Goal: Task Accomplishment & Management: Manage account settings

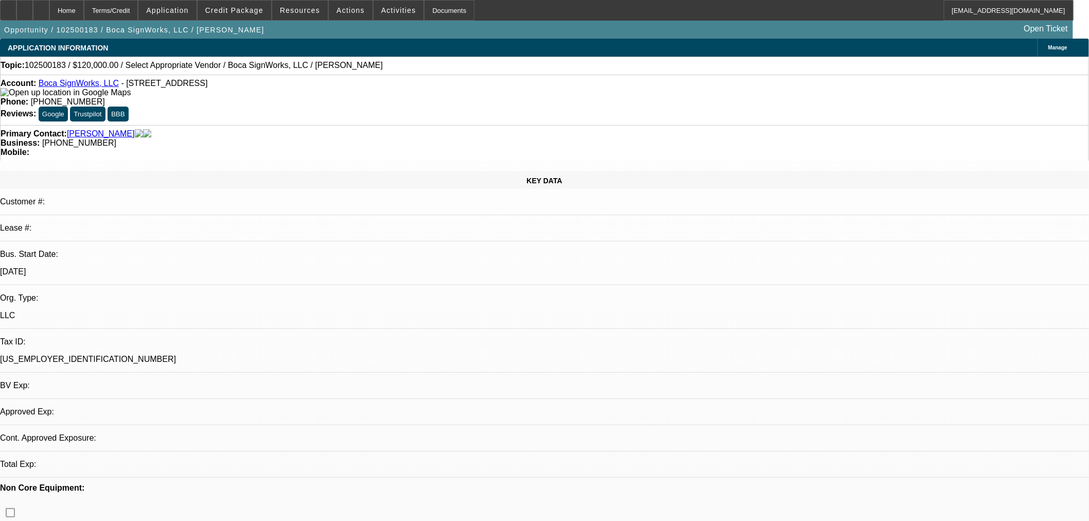
select select "0"
select select "2"
select select "0.1"
select select "4"
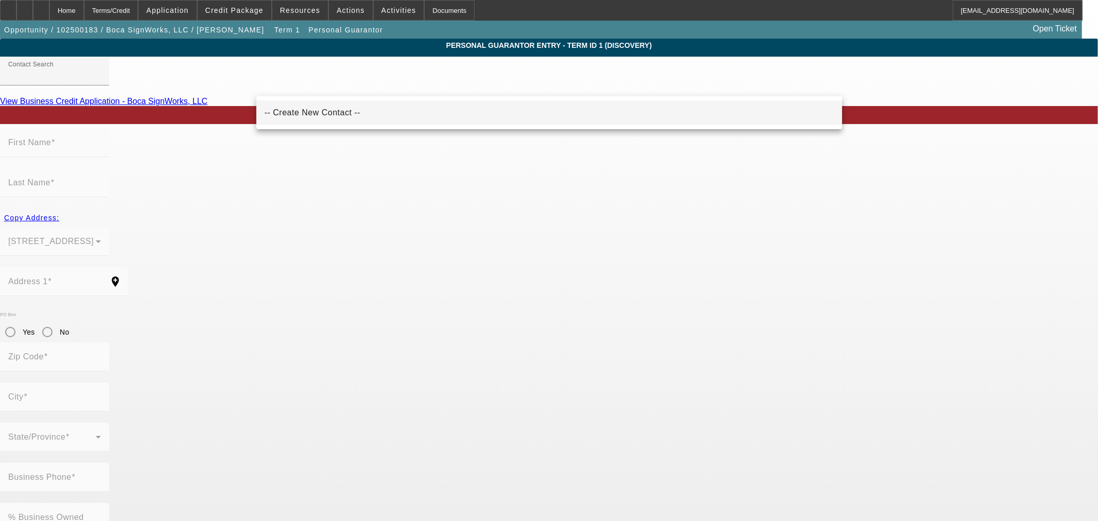
click at [298, 109] on span "-- Create New Contact --" at bounding box center [312, 112] width 96 height 9
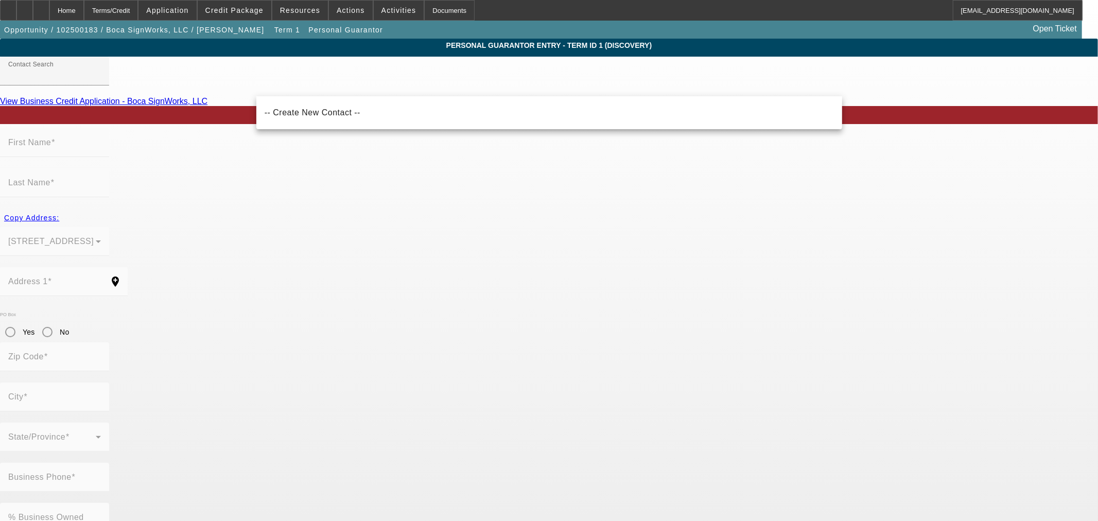
type input "-- Create New Contact --"
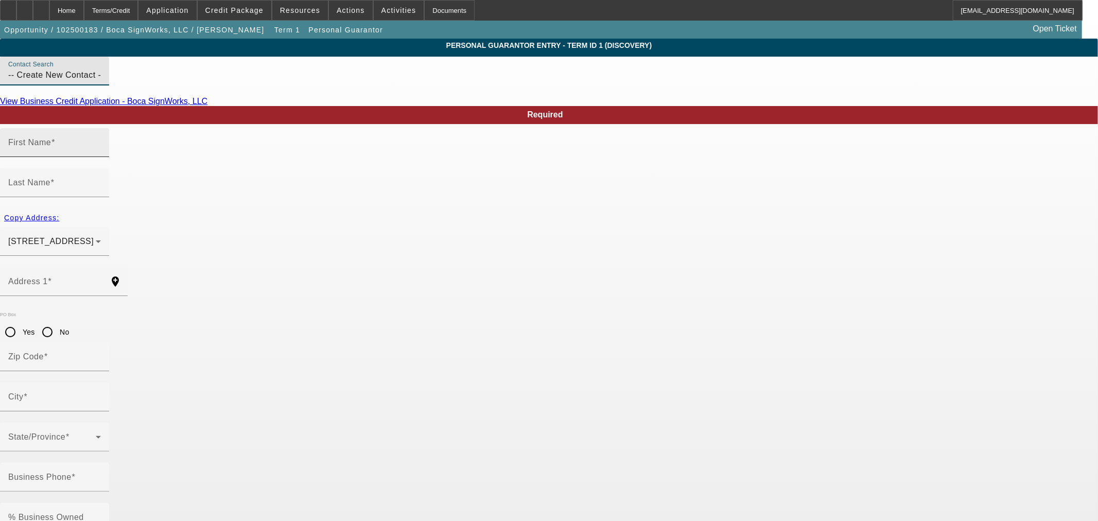
click at [51, 147] on mat-label "First Name" at bounding box center [29, 142] width 43 height 9
click at [101, 153] on input "First Name" at bounding box center [54, 146] width 93 height 12
type input "Shanny"
click at [101, 181] on input "Last Name" at bounding box center [54, 187] width 93 height 12
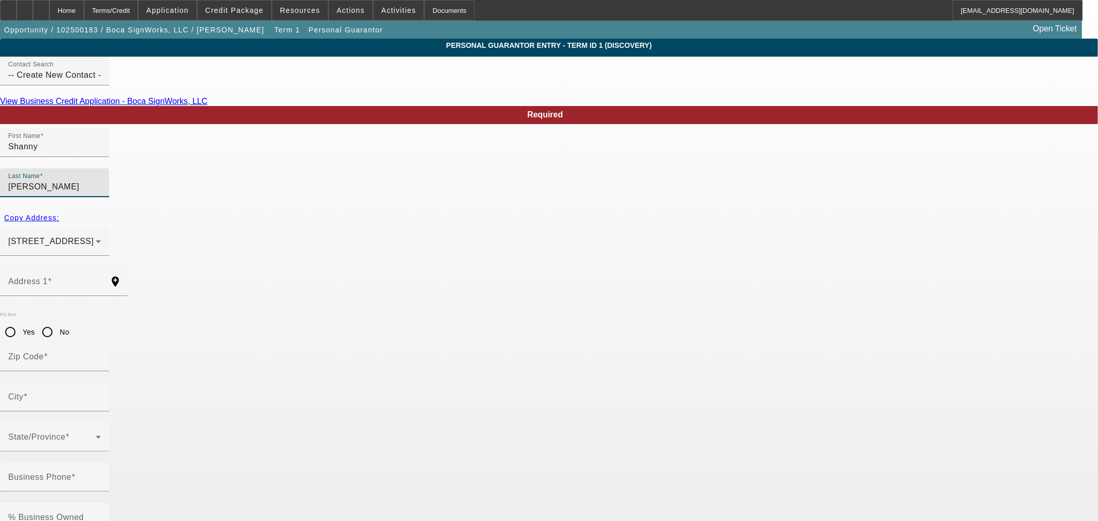
type input "Tozzi"
click at [101, 267] on div "Address 1" at bounding box center [54, 281] width 93 height 29
paste input "4921 NE 28th Ave"
click at [44, 352] on mat-label "Zip Code" at bounding box center [26, 356] width 36 height 9
click at [101, 355] on input "Zip Code" at bounding box center [54, 361] width 93 height 12
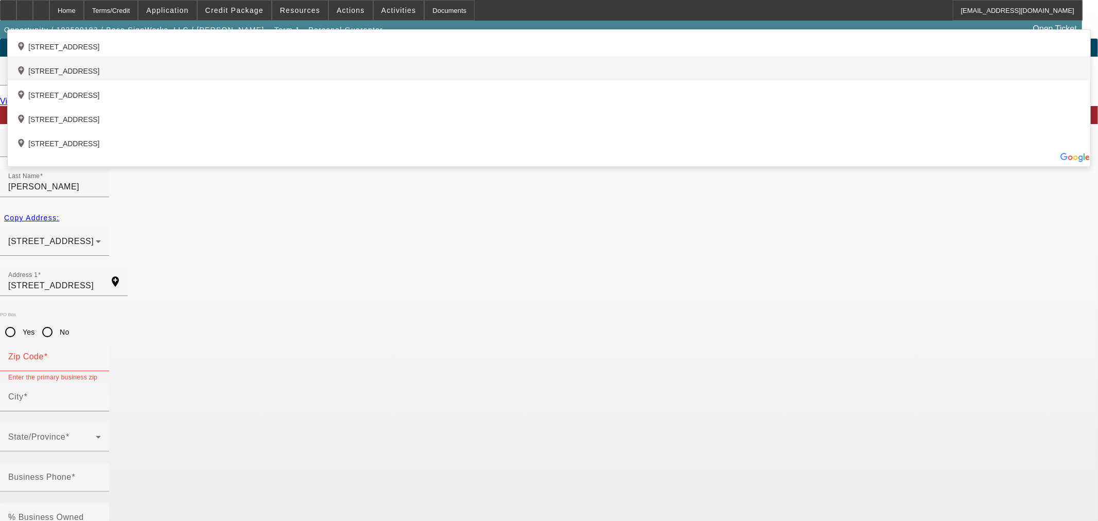
click at [395, 80] on div "add_location 4921 Northeast 28th Avenue, Lighthouse Point, FL 33064, US" at bounding box center [549, 68] width 1082 height 24
type input "4921 Northeast 28th Avenue"
type input "33064"
type input "Lighthouse Point"
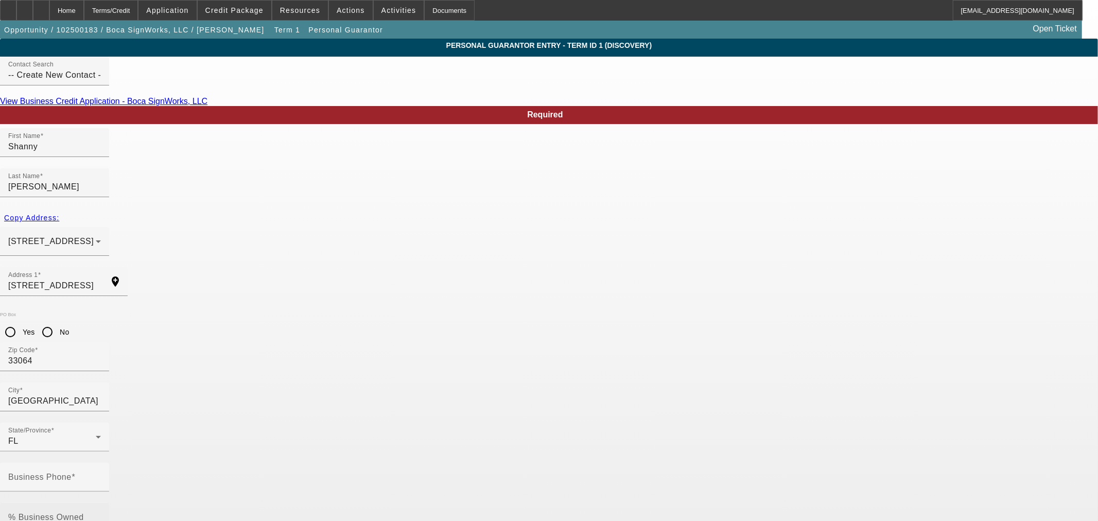
click at [84, 512] on mat-label "% Business Owned" at bounding box center [46, 516] width 76 height 9
click at [101, 515] on input "% Business Owned" at bounding box center [54, 521] width 93 height 12
type input "0"
click at [72, 472] on mat-label "Business Phone" at bounding box center [39, 476] width 63 height 9
click at [101, 475] on input "Business Phone" at bounding box center [54, 481] width 93 height 12
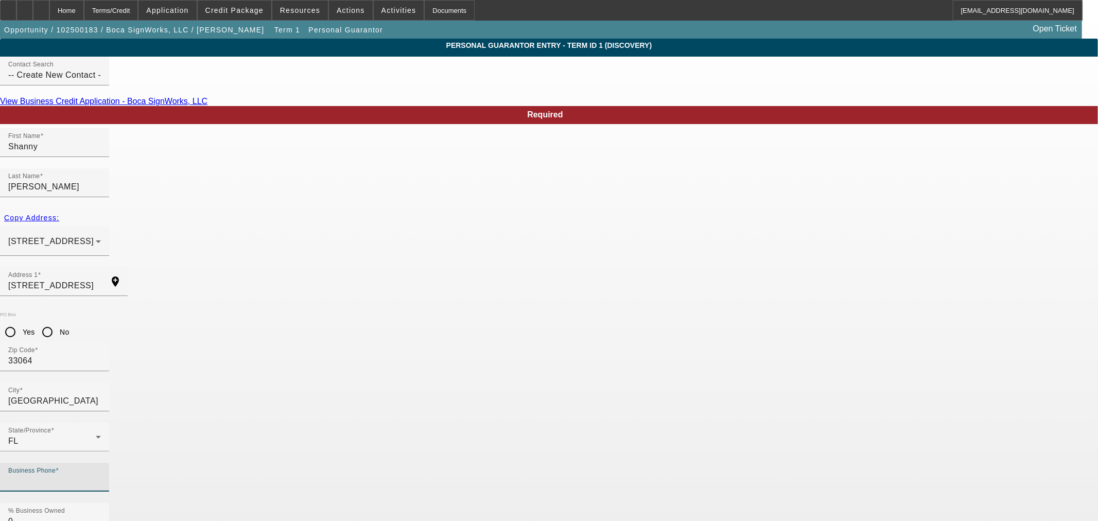
paste input "(954) 662-8287"
type input "(954) 662-8287"
paste input "025-80-0551"
type input "025-80-0551"
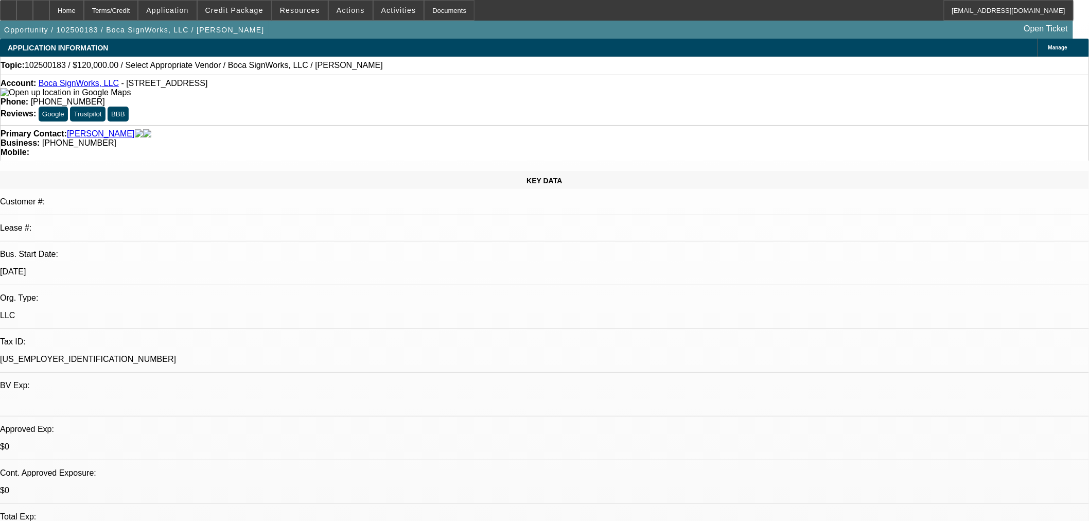
select select "0"
select select "2"
select select "0.1"
select select "4"
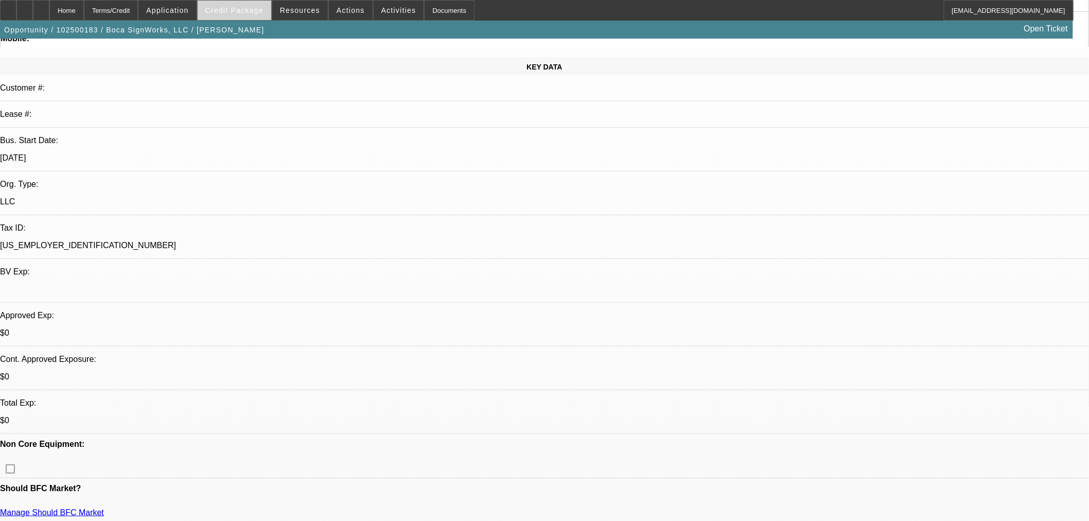
scroll to position [114, 0]
click at [233, 3] on span at bounding box center [235, 10] width 74 height 25
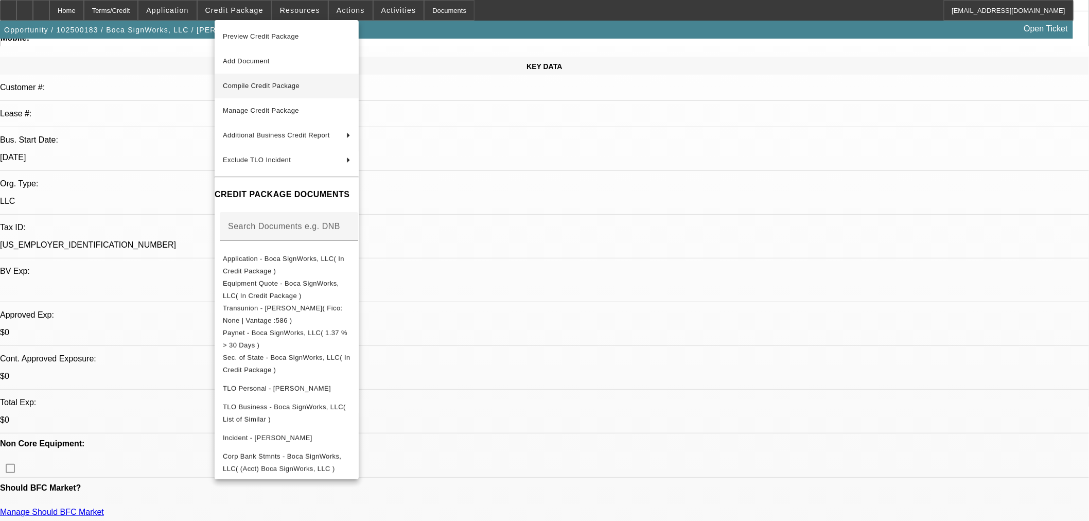
click at [235, 83] on span "Compile Credit Package" at bounding box center [261, 86] width 77 height 8
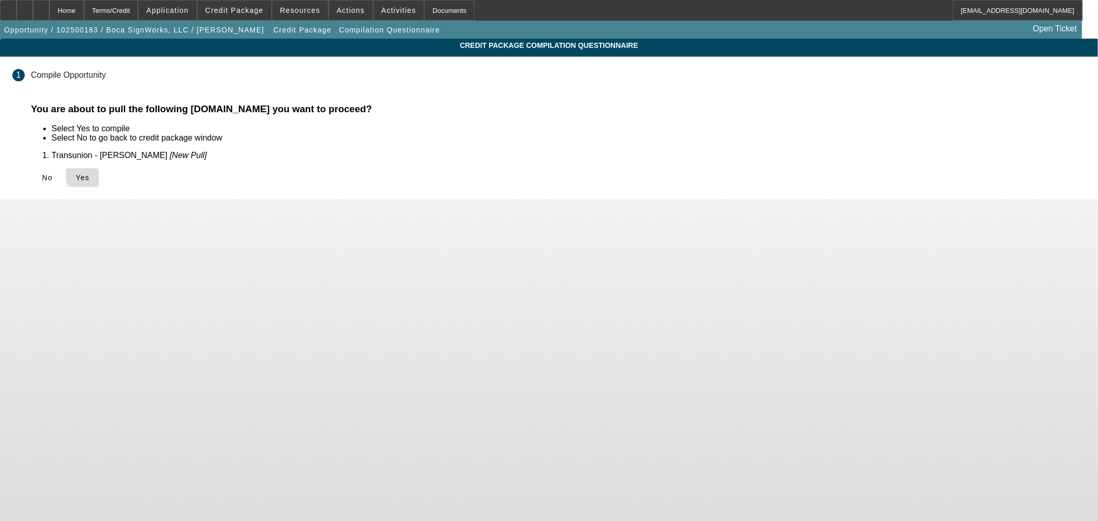
click at [90, 173] on span "Yes" at bounding box center [83, 177] width 14 height 8
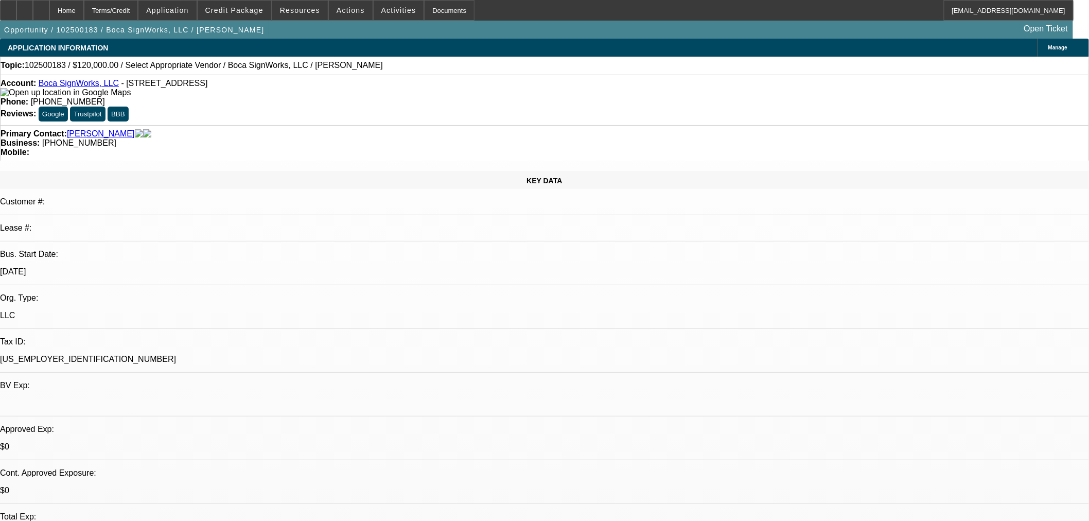
select select "0"
select select "2"
select select "0.1"
select select "4"
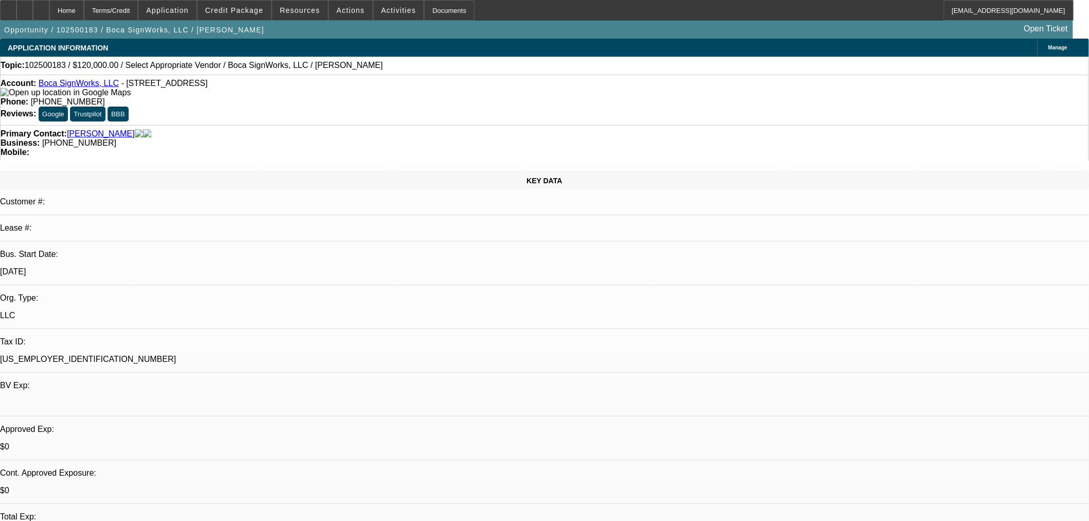
scroll to position [228, 0]
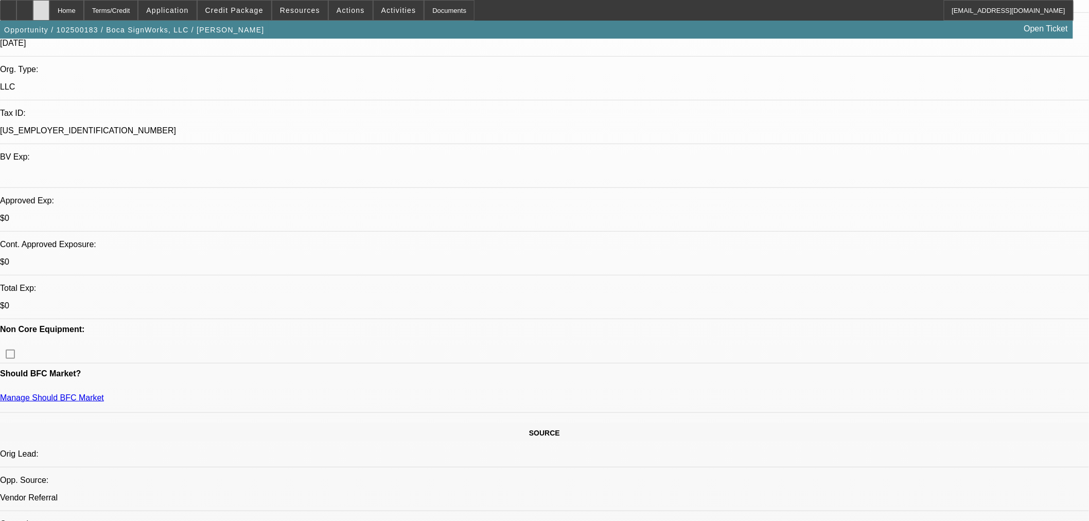
click at [49, 3] on div at bounding box center [41, 10] width 16 height 21
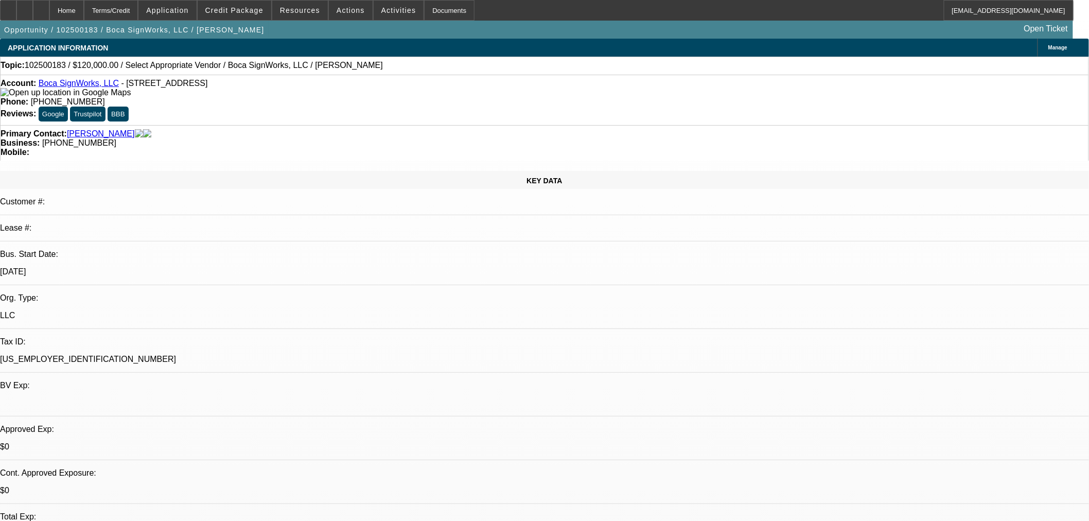
select select "0"
select select "2"
select select "0.1"
select select "4"
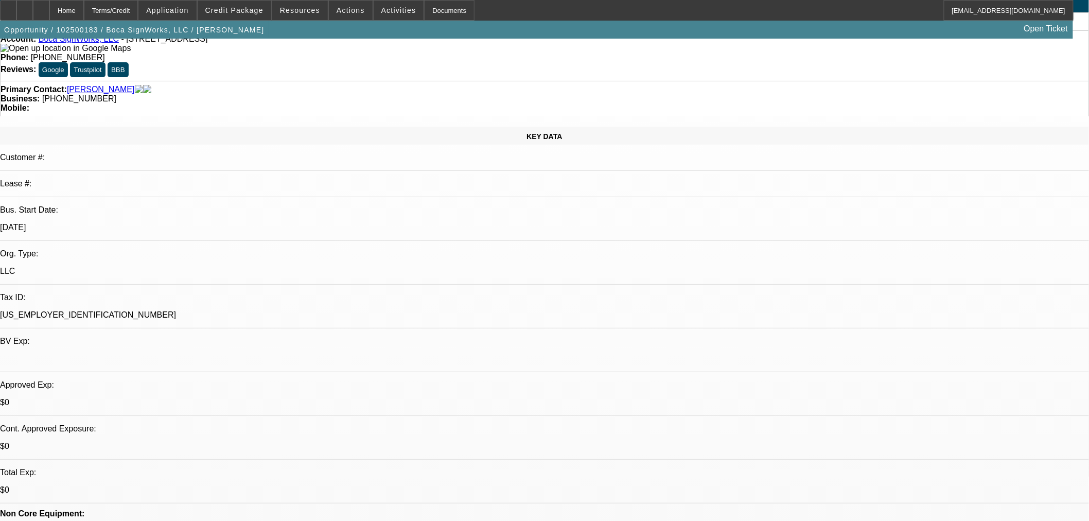
scroll to position [228, 0]
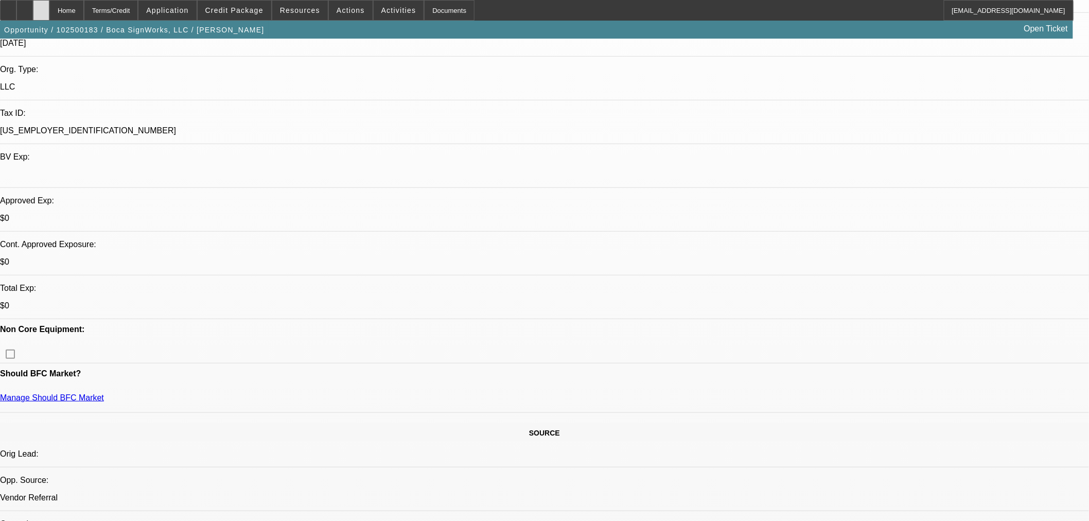
click at [49, 14] on div at bounding box center [41, 10] width 16 height 21
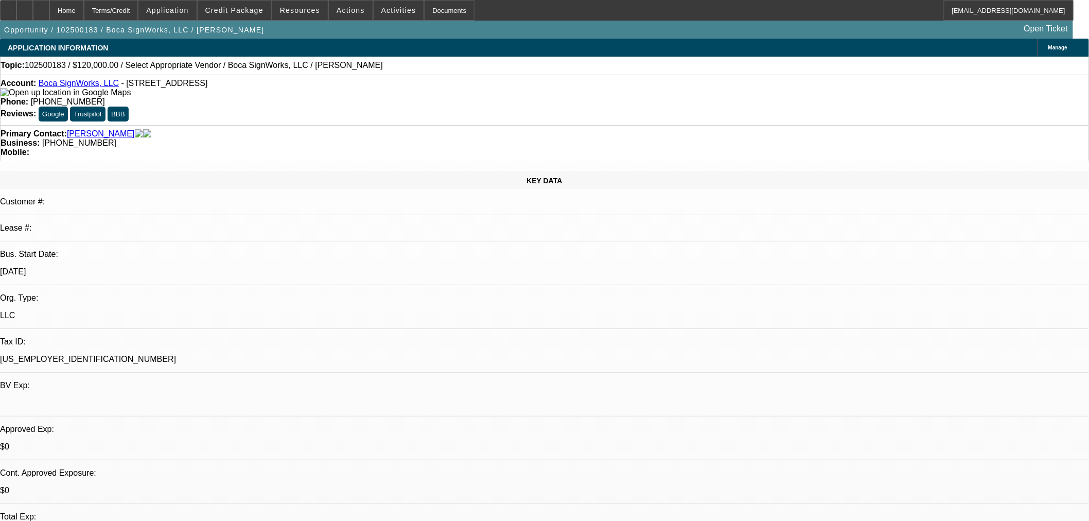
select select "0"
select select "2"
select select "0.1"
select select "4"
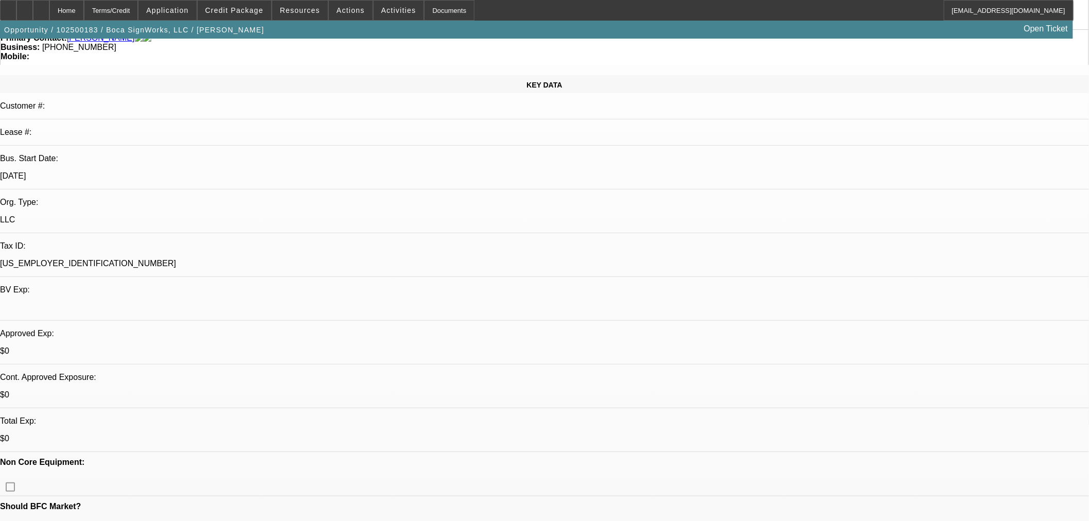
scroll to position [286, 0]
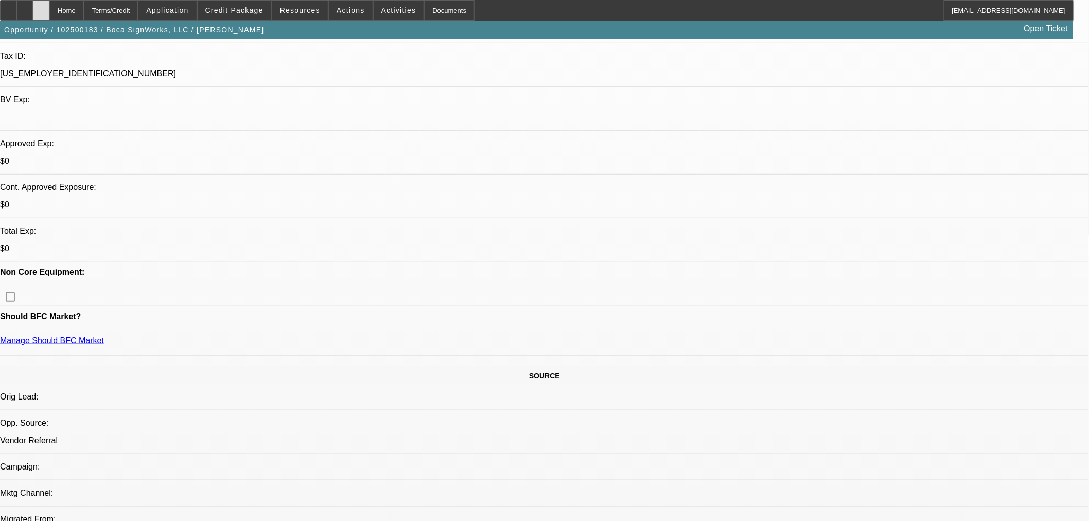
click at [49, 17] on div at bounding box center [41, 10] width 16 height 21
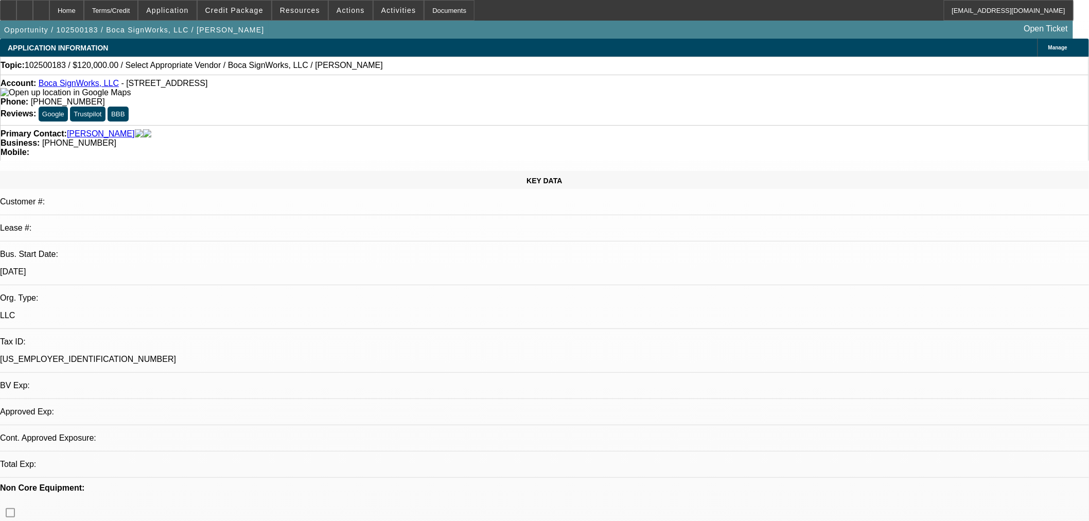
select select "0"
select select "2"
select select "0.1"
select select "4"
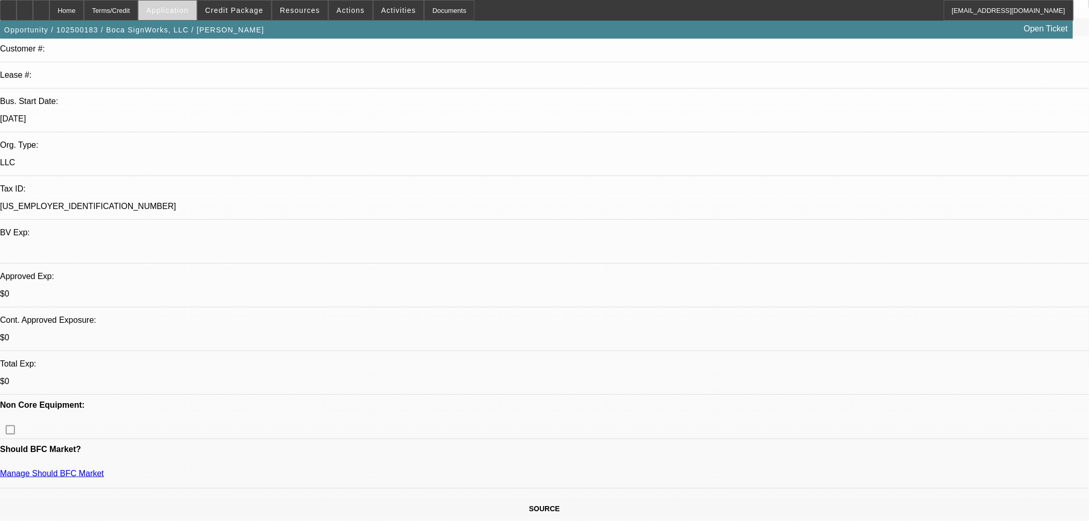
scroll to position [343, 0]
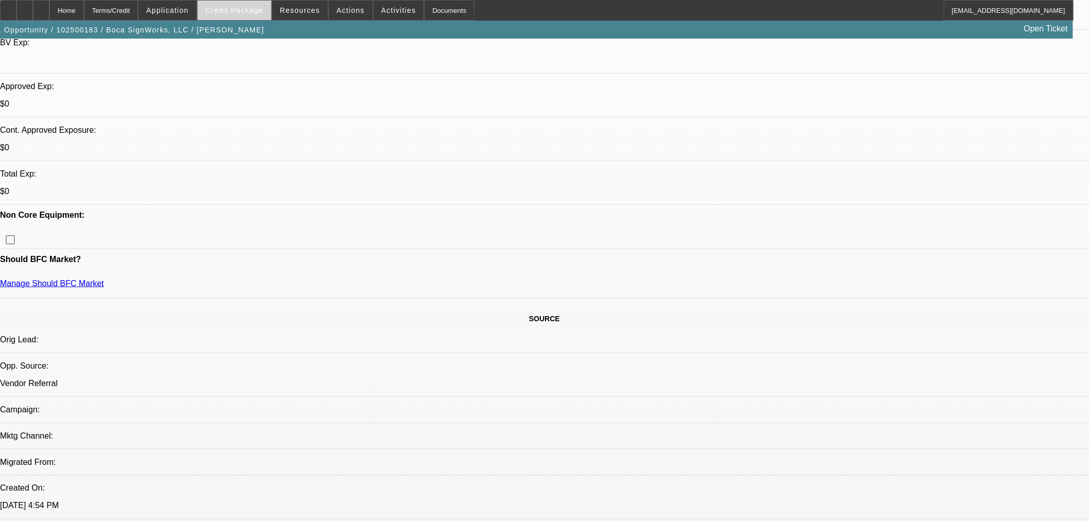
click at [245, 14] on span at bounding box center [235, 10] width 74 height 25
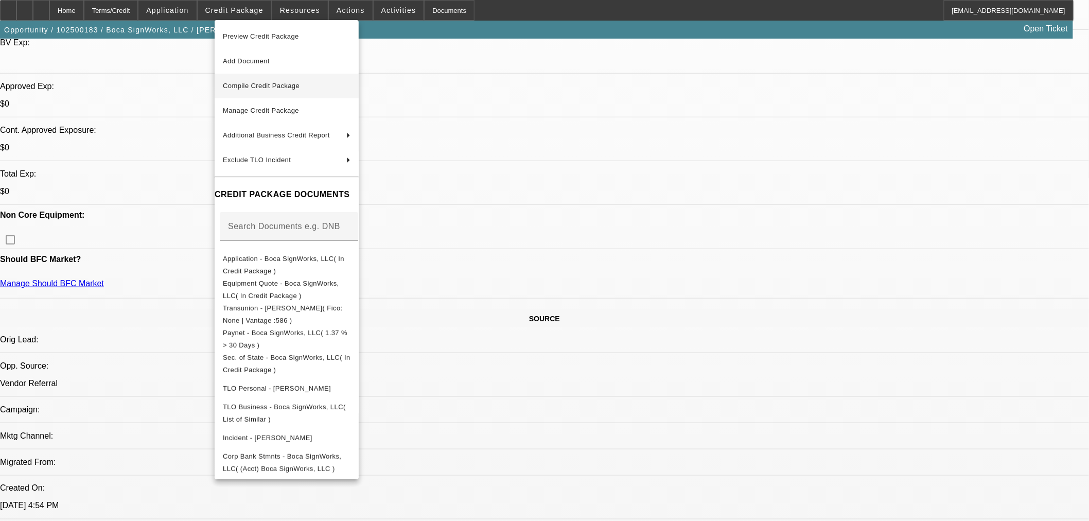
click at [244, 85] on span "Compile Credit Package" at bounding box center [261, 86] width 77 height 8
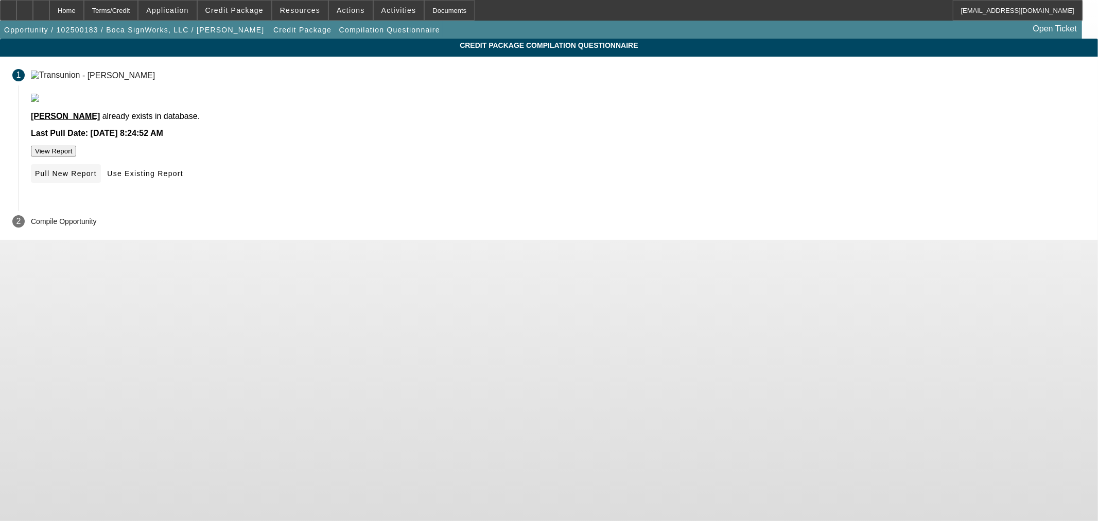
click at [97, 178] on span "Pull New Report" at bounding box center [66, 173] width 62 height 8
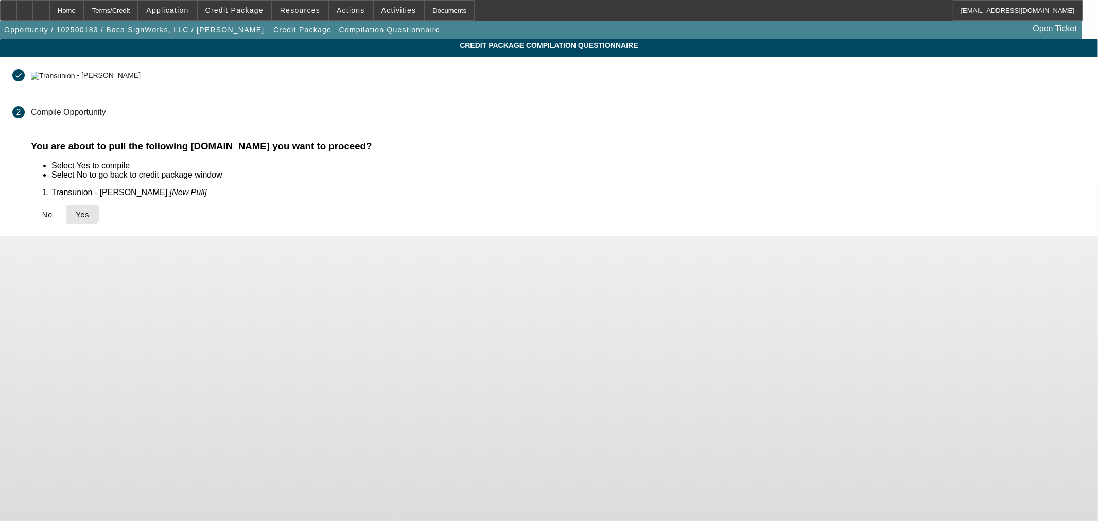
drag, startPoint x: 322, startPoint y: 211, endPoint x: 319, endPoint y: 219, distance: 7.6
click at [76, 213] on icon at bounding box center [76, 214] width 0 height 8
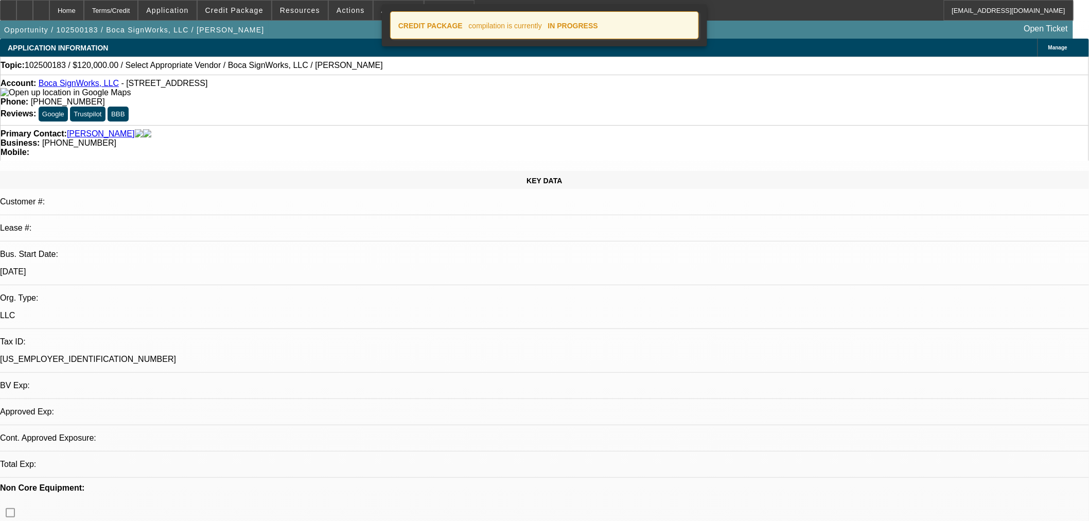
select select "0"
select select "2"
select select "0.1"
select select "4"
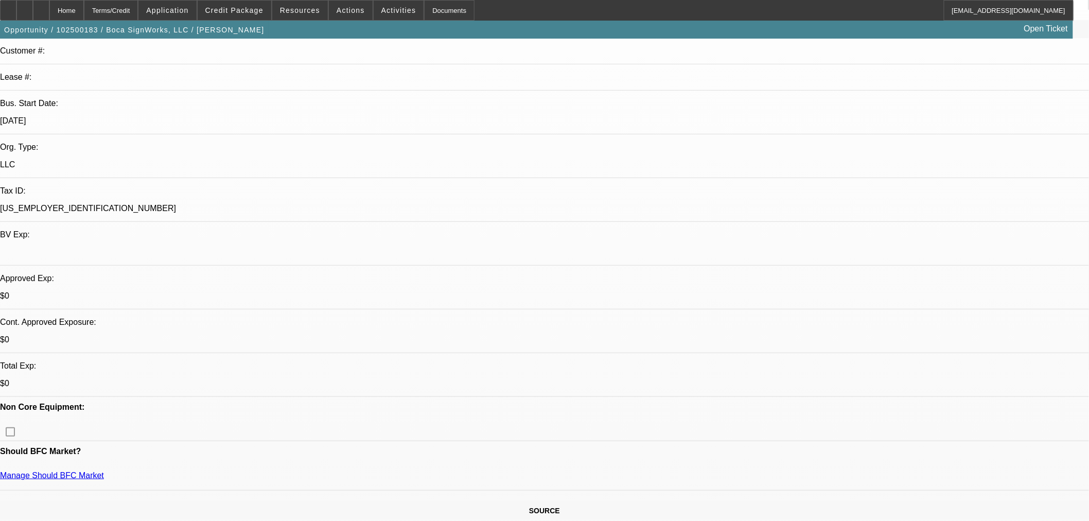
scroll to position [286, 0]
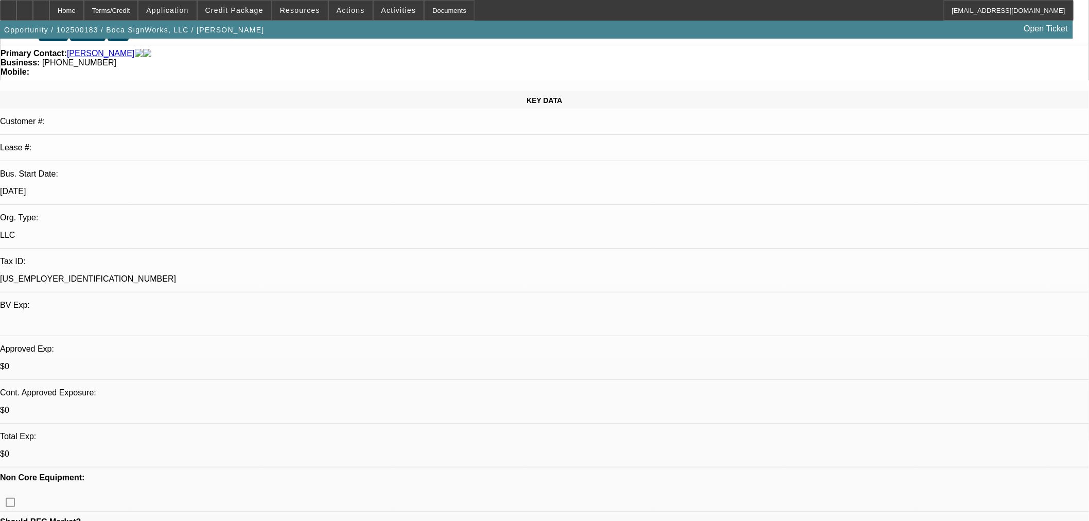
scroll to position [0, 0]
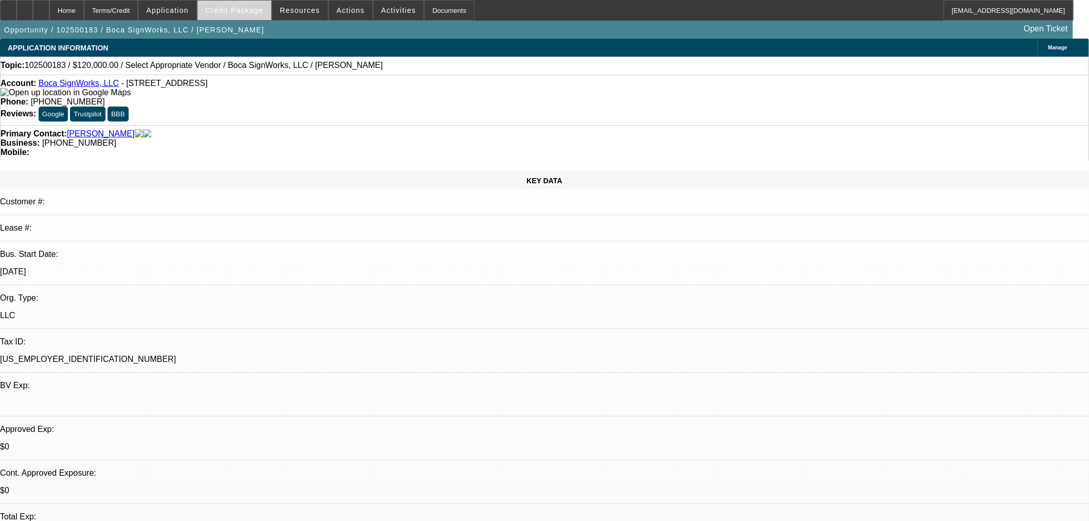
click at [261, 11] on span "Credit Package" at bounding box center [234, 10] width 58 height 8
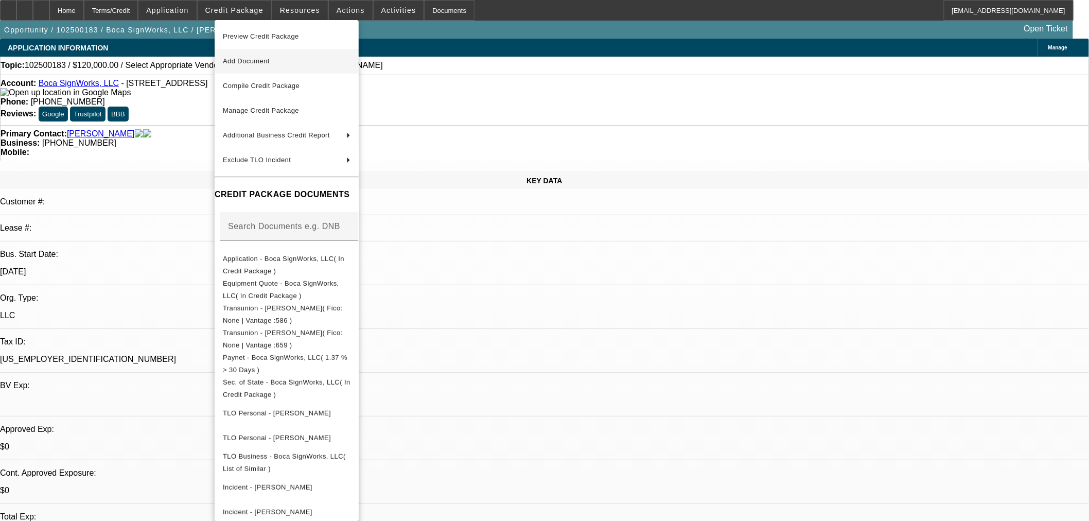
click at [270, 59] on span "Add Document" at bounding box center [246, 61] width 47 height 8
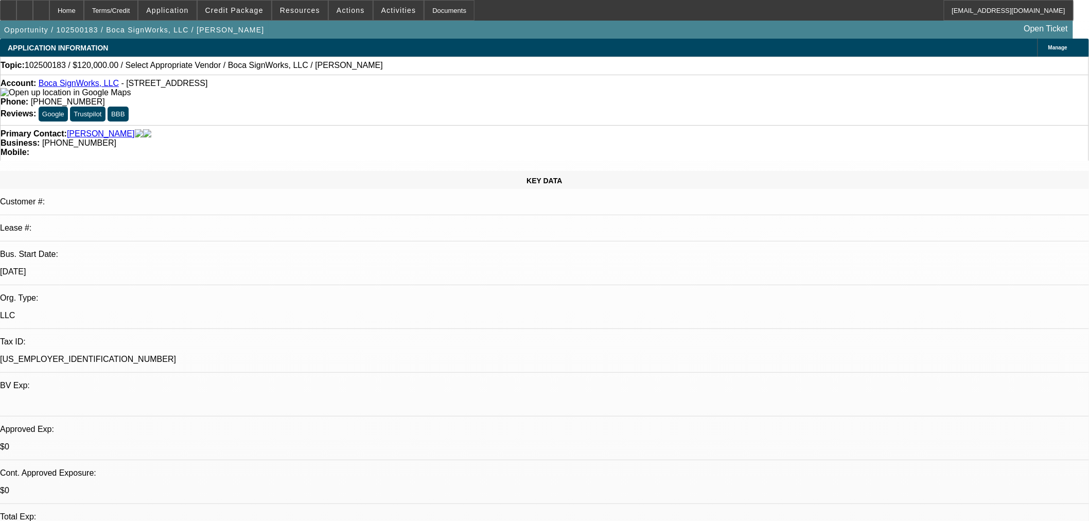
click at [242, 11] on span "Credit Package" at bounding box center [234, 10] width 58 height 8
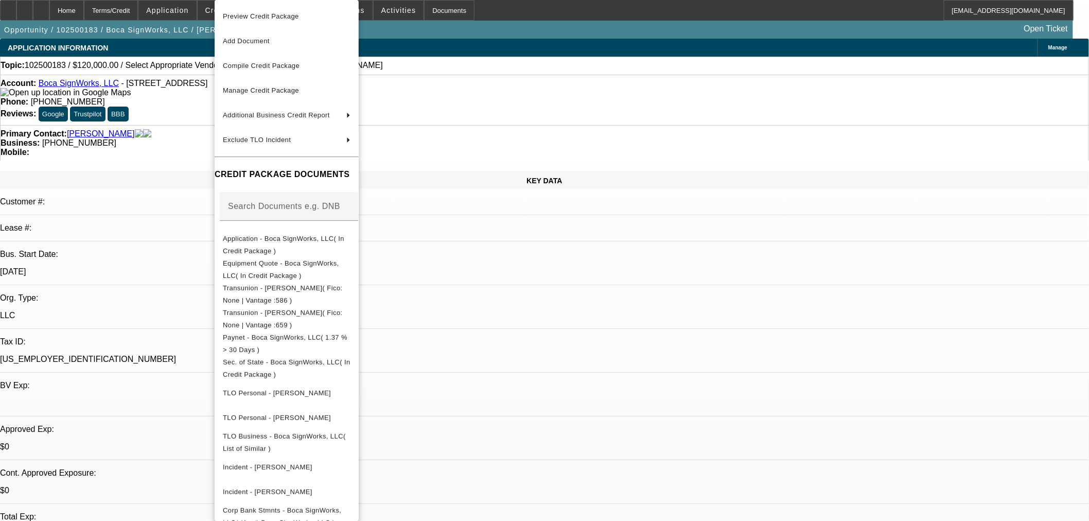
click at [503, 50] on div at bounding box center [544, 260] width 1089 height 521
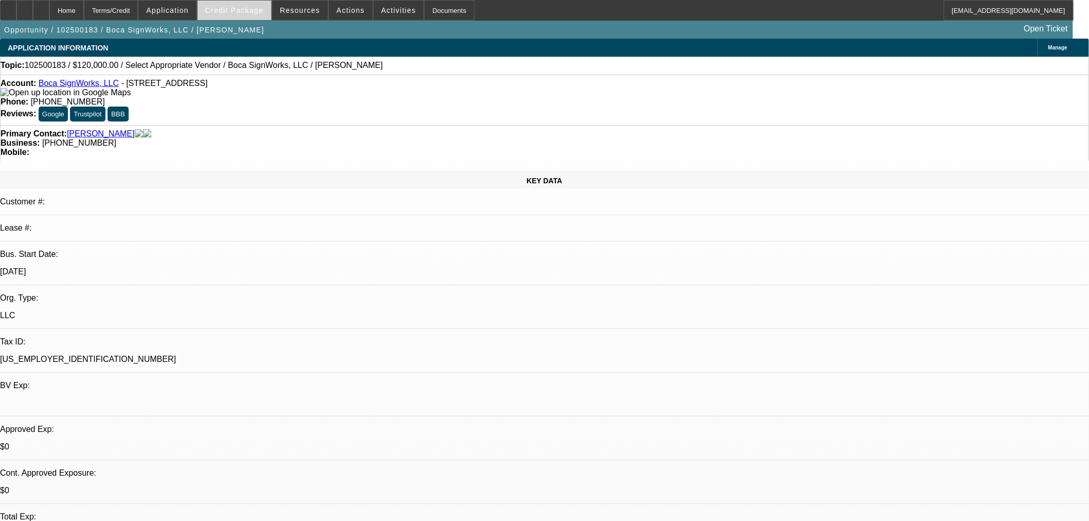
click at [227, 8] on span "Credit Package" at bounding box center [234, 10] width 58 height 8
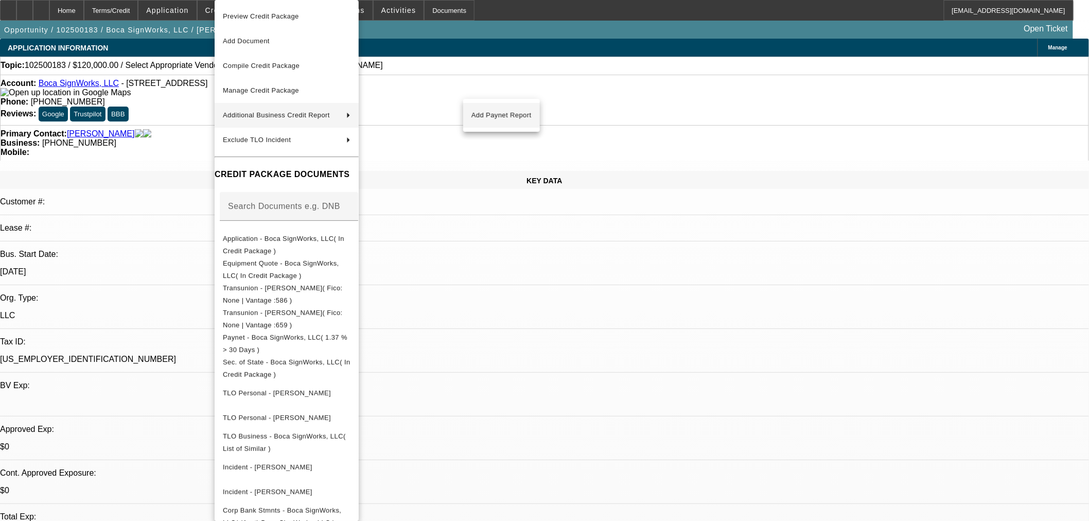
click at [527, 114] on span "Add Paynet Report" at bounding box center [501, 115] width 60 height 12
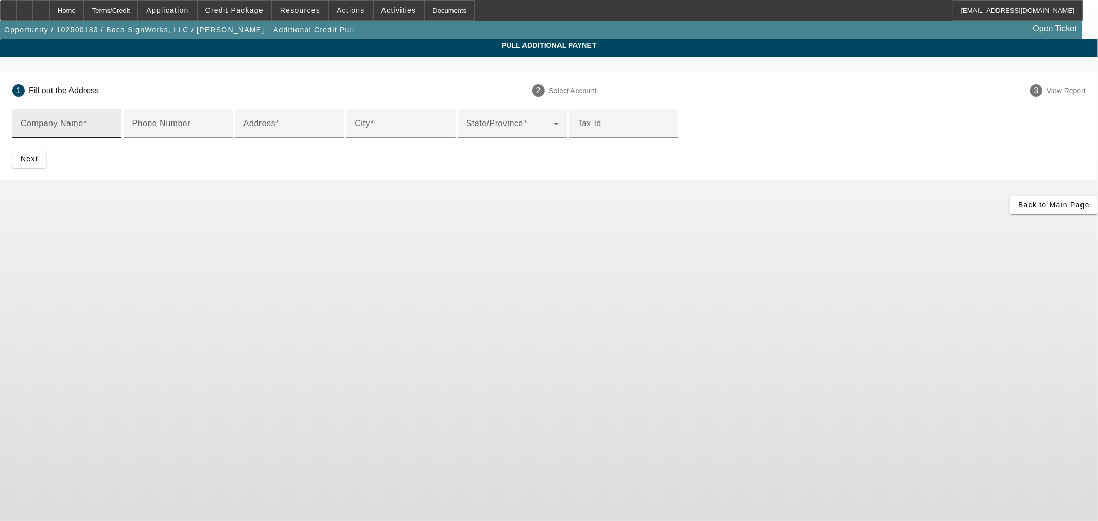
click at [113, 122] on input "Company Name" at bounding box center [67, 127] width 93 height 12
paste input "Reicherter Foundation"
type input "Reicherter Foundation"
click at [336, 134] on input "Address" at bounding box center [289, 127] width 93 height 12
paste input "4100 N Powerline Rd L1-L2"
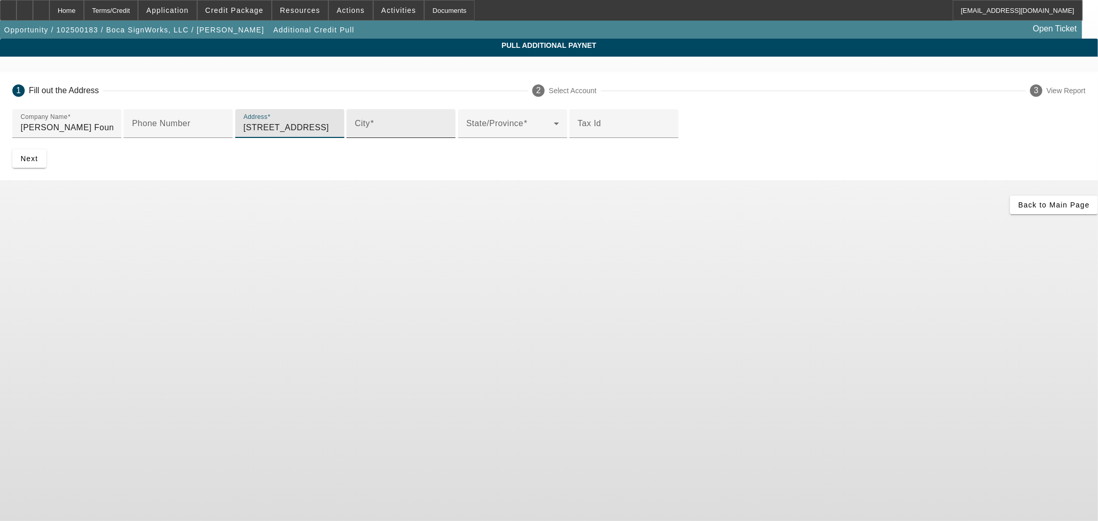
type input "4100 N Powerline Rd L1-L2"
click at [355, 138] on div "City" at bounding box center [401, 123] width 93 height 29
type input "Pompano Beach"
click at [466, 134] on span at bounding box center [509, 127] width 87 height 12
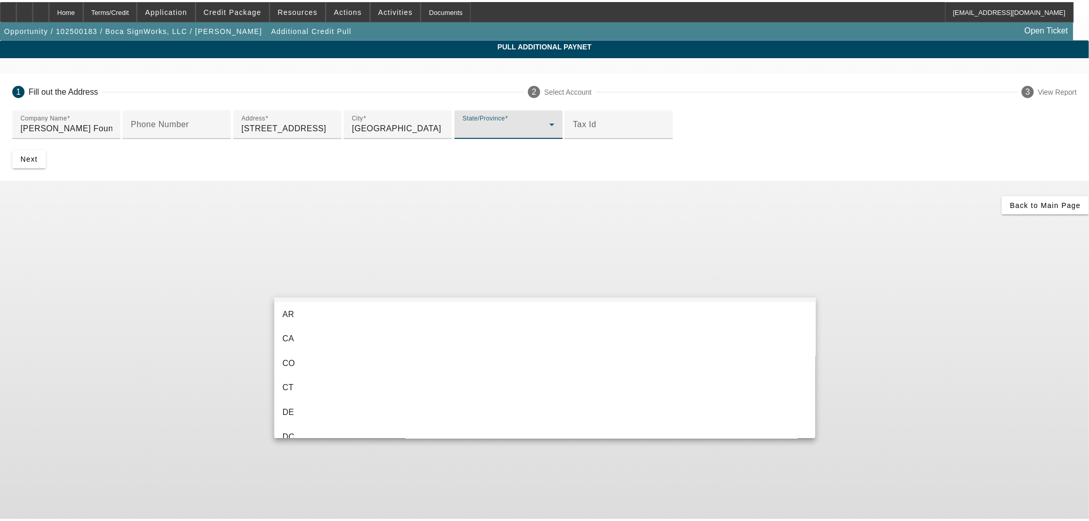
scroll to position [171, 0]
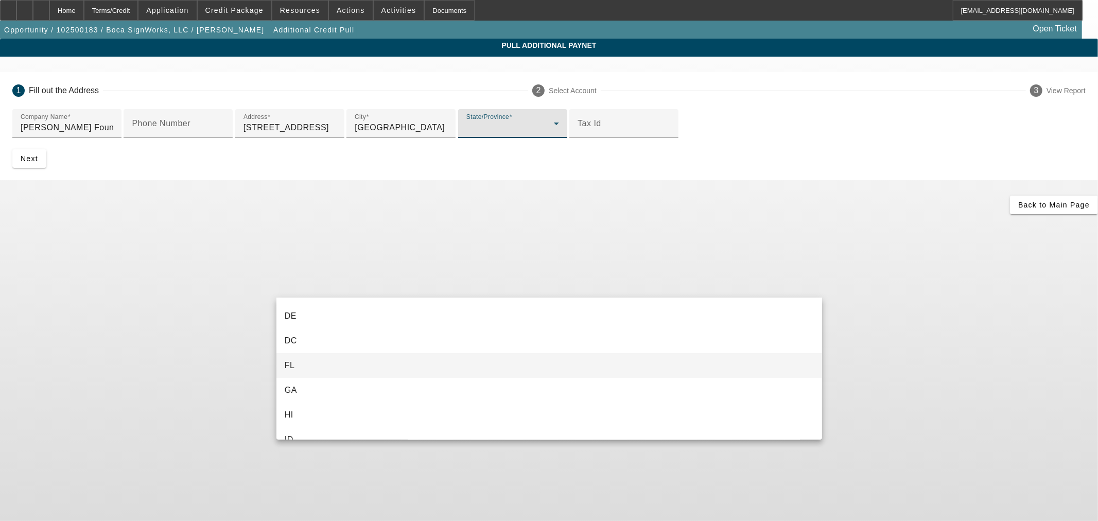
click at [315, 367] on mat-option "FL" at bounding box center [548, 365] width 545 height 25
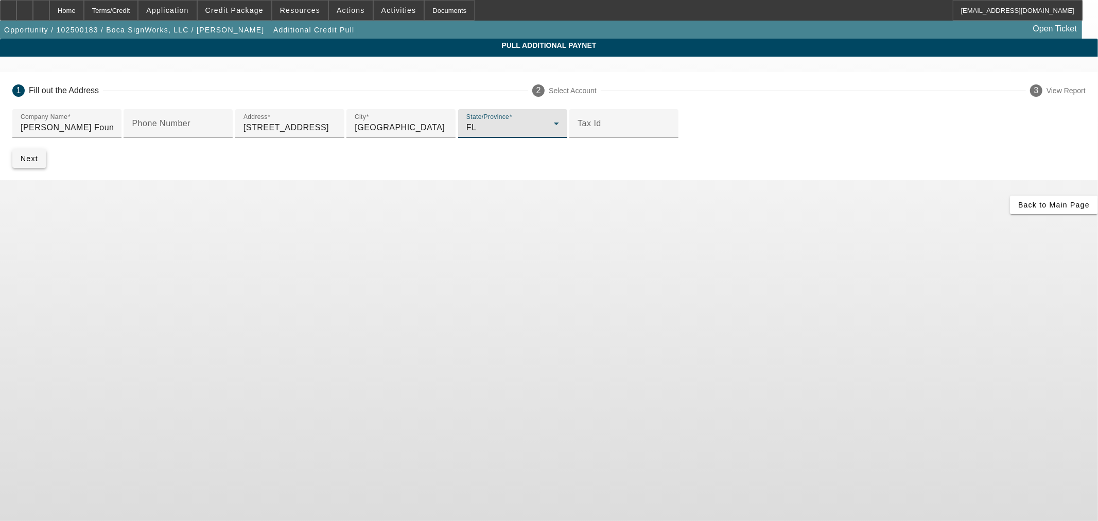
click at [38, 163] on span "Next" at bounding box center [29, 158] width 17 height 8
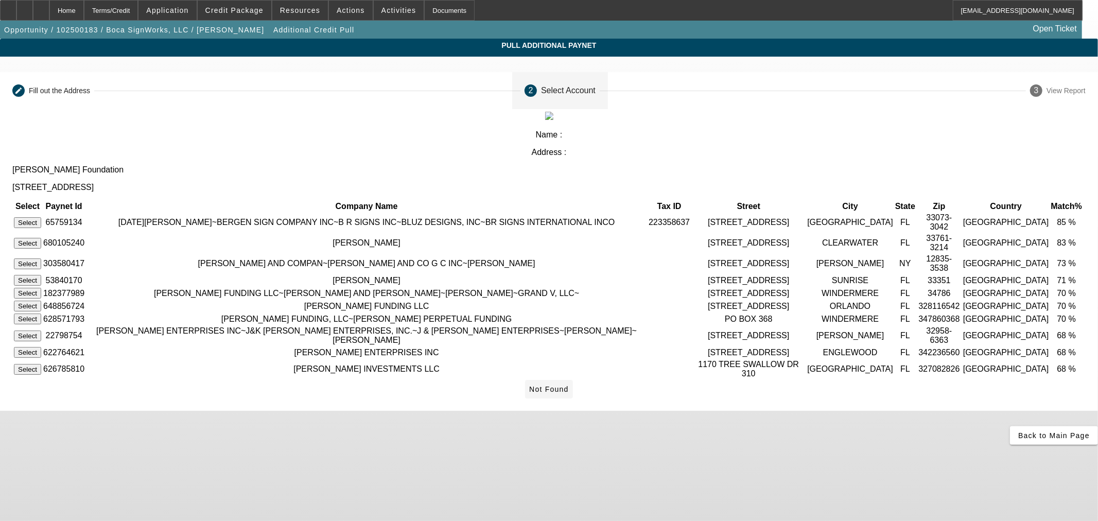
click at [569, 393] on span "Not Found" at bounding box center [549, 389] width 40 height 8
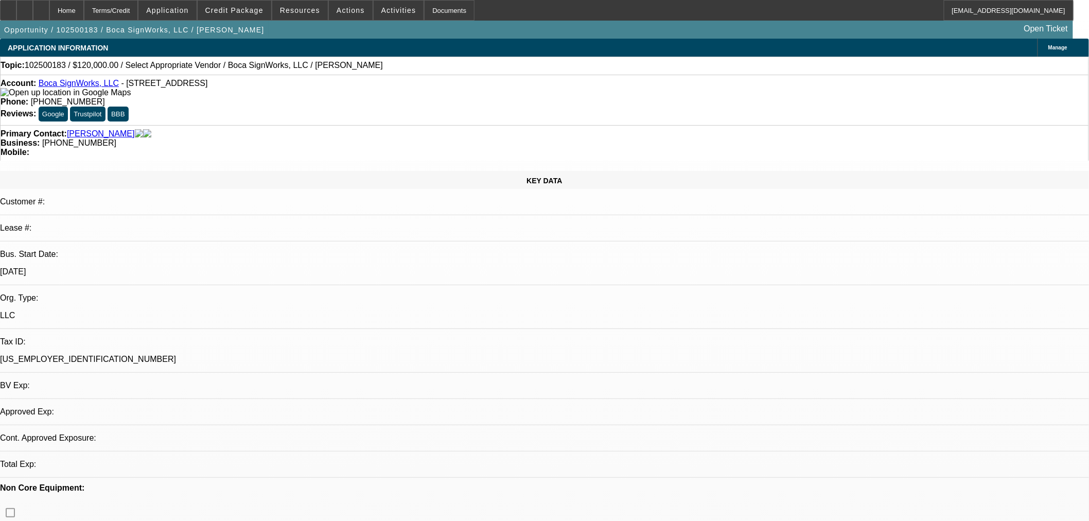
select select "0"
select select "2"
select select "0.1"
select select "4"
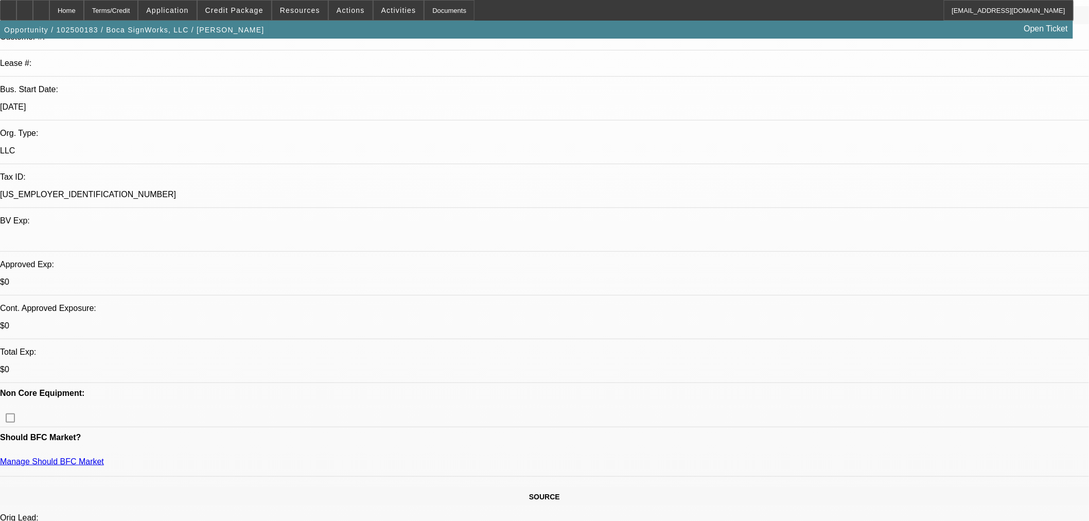
scroll to position [343, 0]
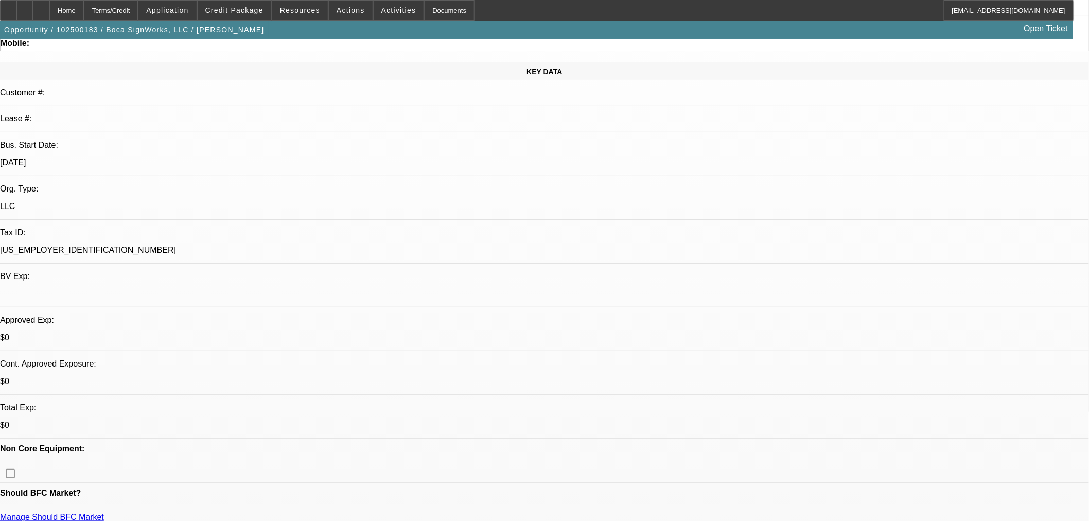
scroll to position [228, 0]
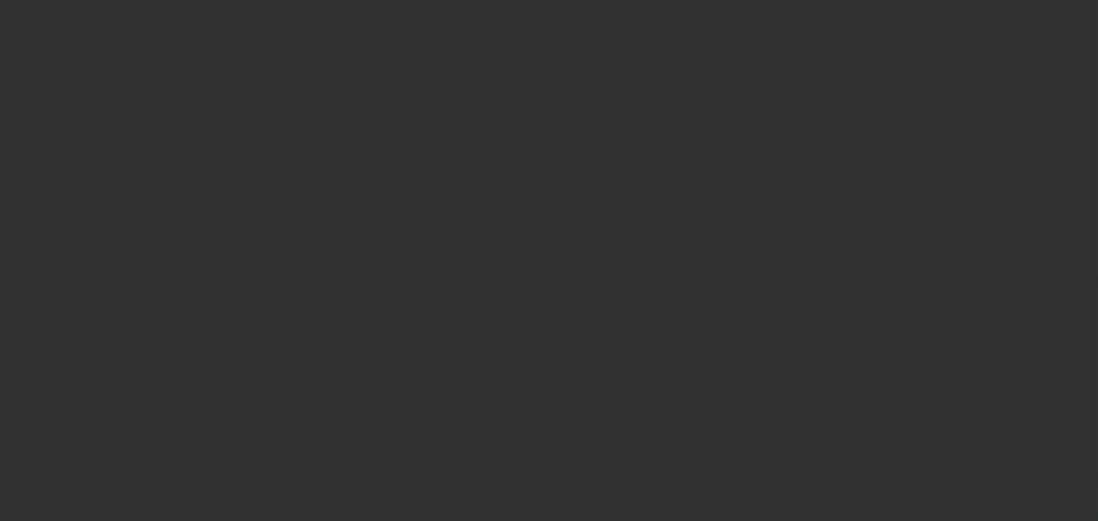
select select "0"
select select "2"
select select "0.1"
select select "4"
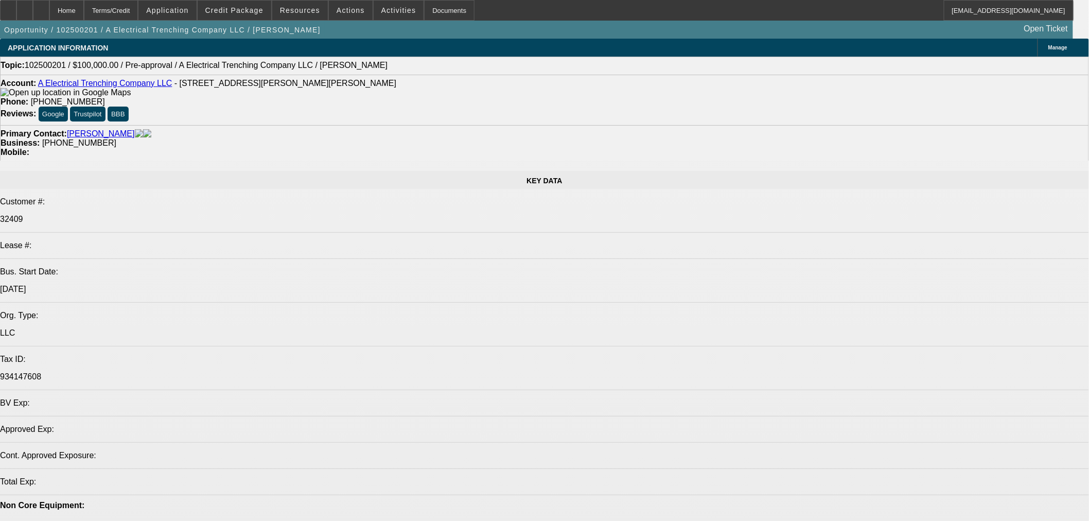
select select "0"
select select "2"
select select "0.1"
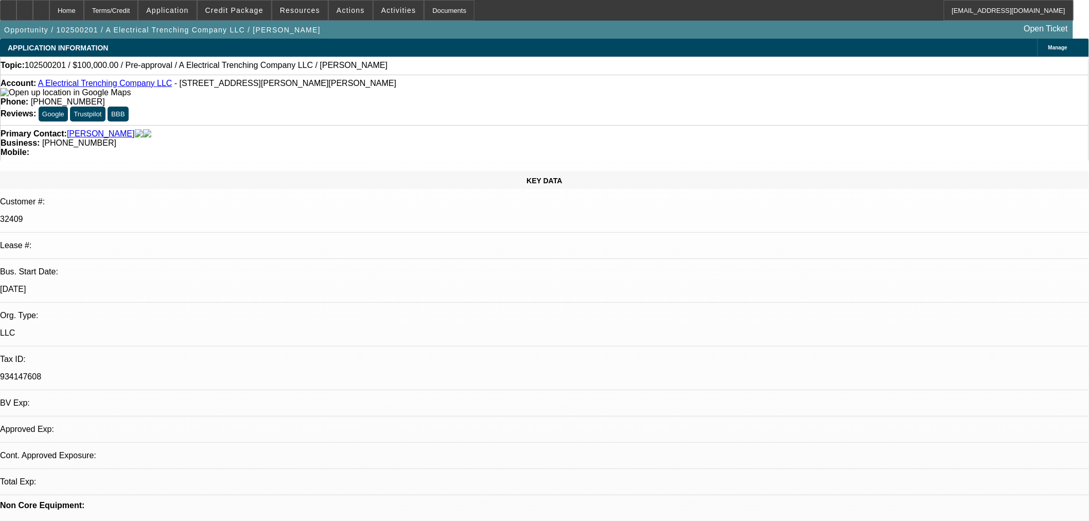
select select "4"
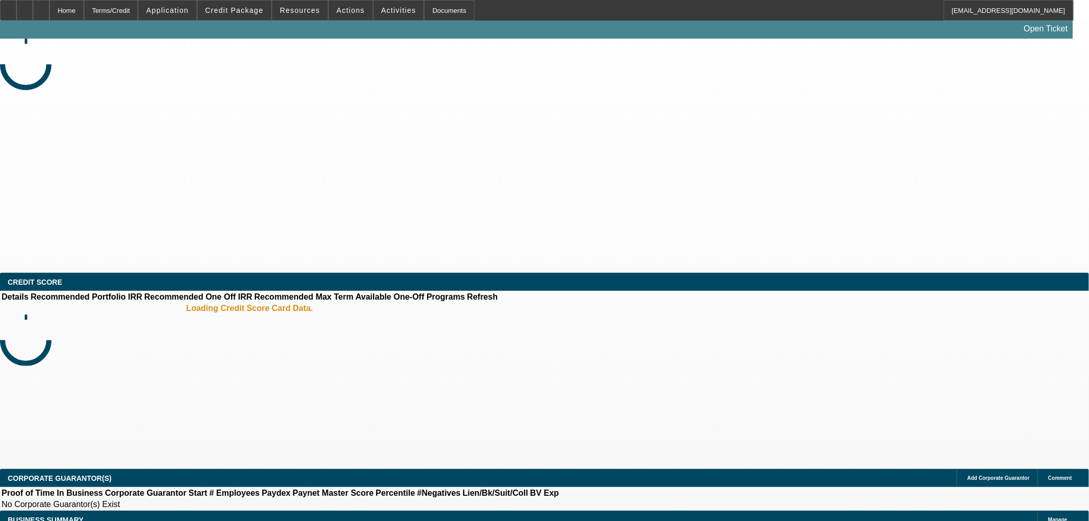
select select "0"
select select "2"
select select "0.1"
select select "4"
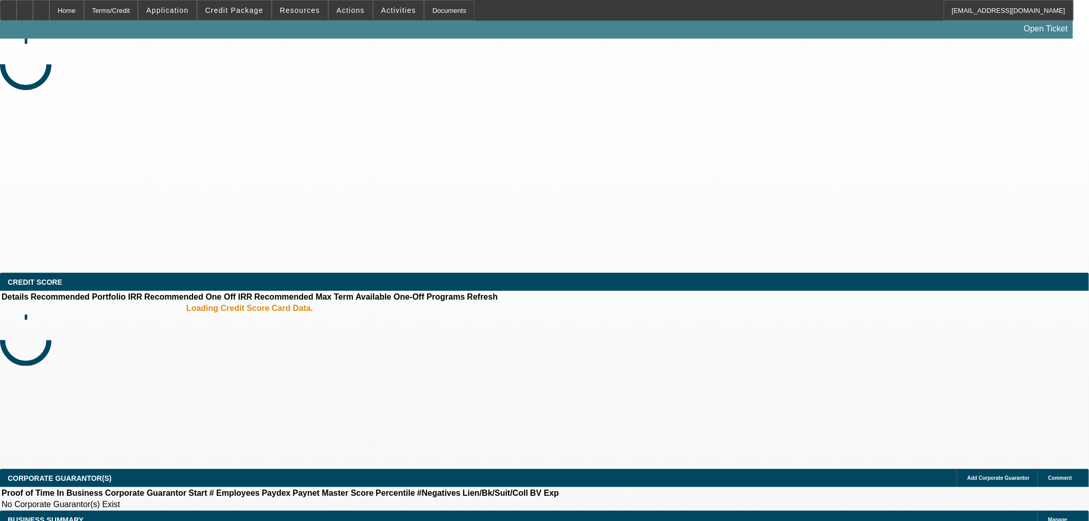
select select "0"
select select "2"
select select "0.1"
select select "4"
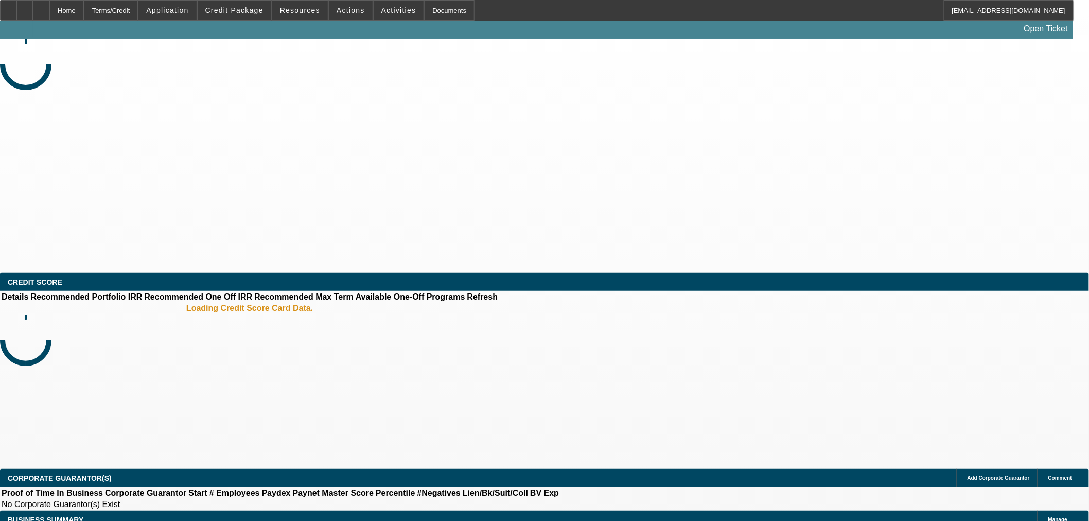
select select "0"
select select "2"
select select "0.1"
select select "4"
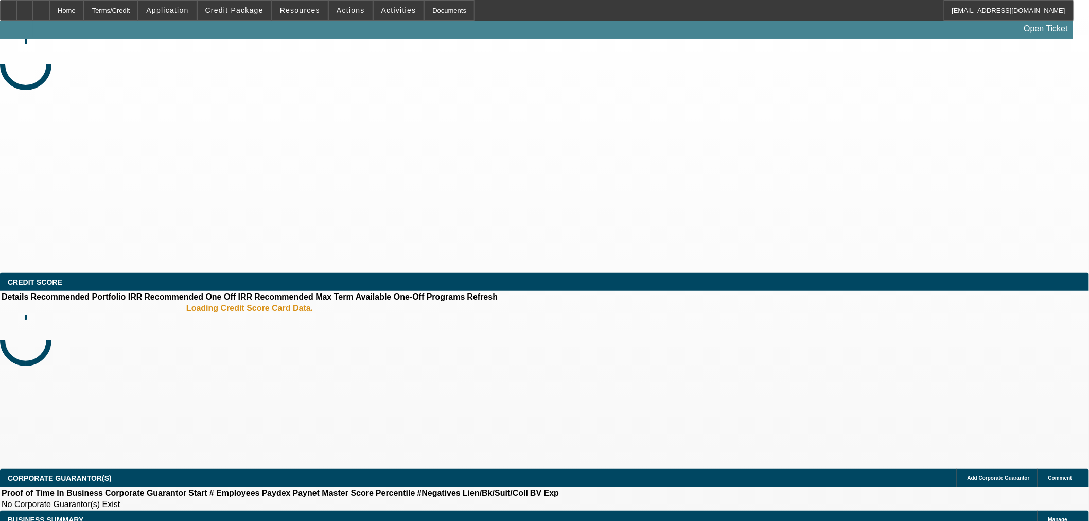
select select "0"
select select "3"
select select "0.1"
select select "4"
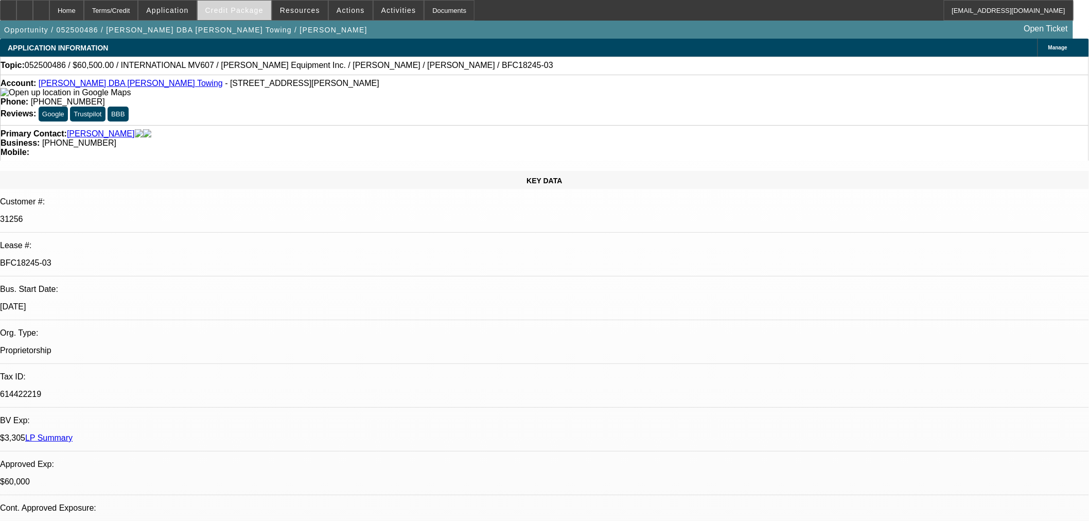
click at [255, 9] on span "Credit Package" at bounding box center [234, 10] width 58 height 8
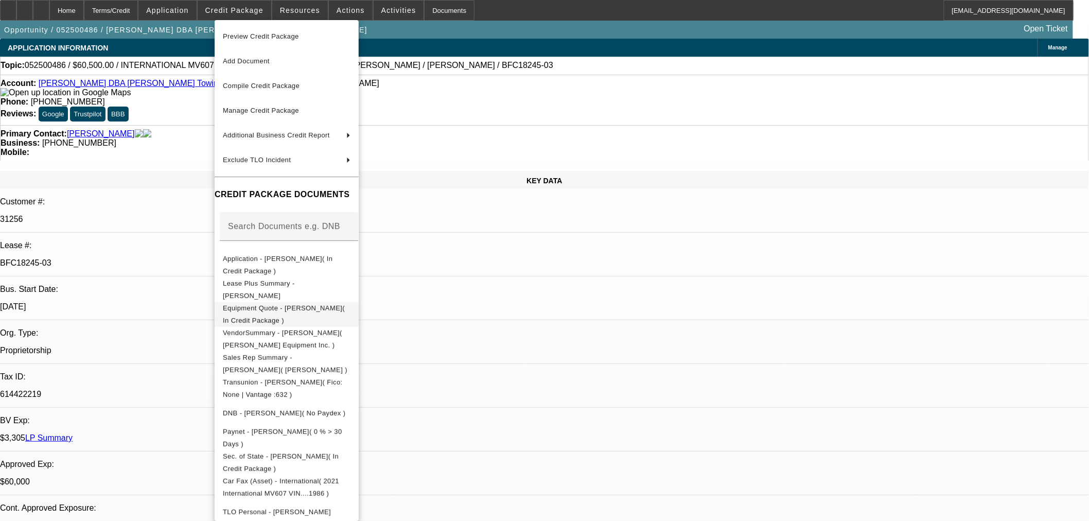
click at [255, 309] on span "Equipment Quote - Daniel Joel Llanos( In Credit Package )" at bounding box center [284, 314] width 122 height 20
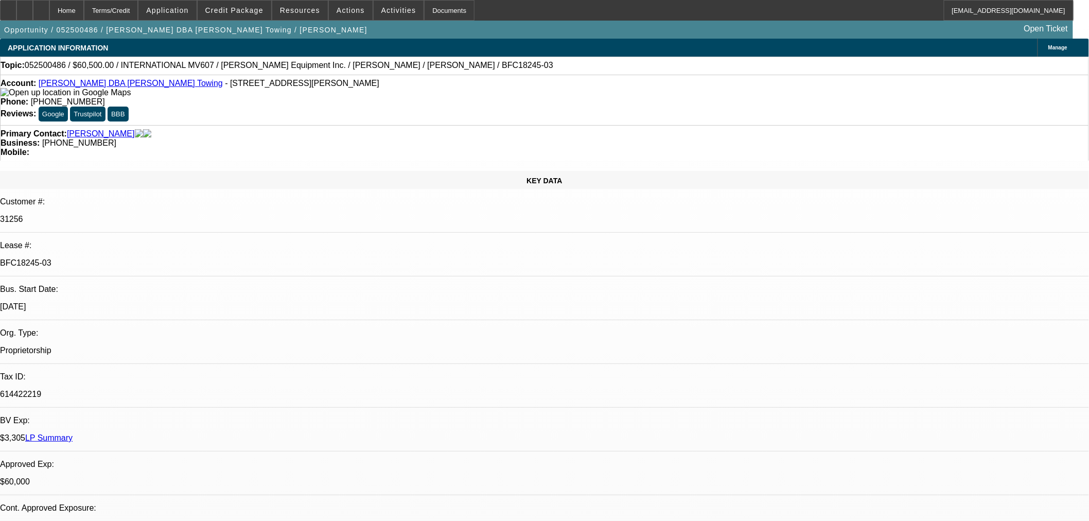
select select "0"
select select "2"
select select "0.1"
select select "4"
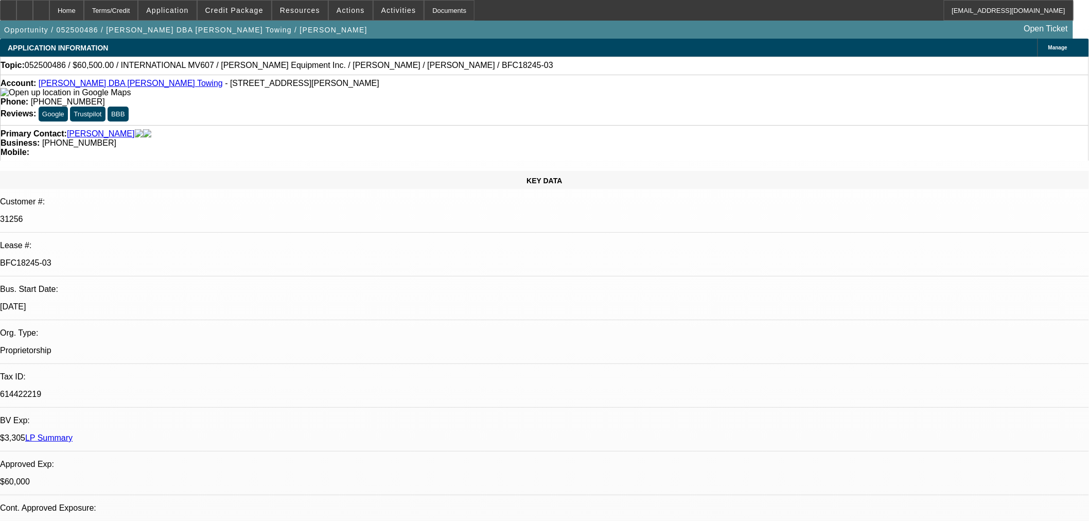
select select "0"
select select "2"
select select "0.1"
select select "4"
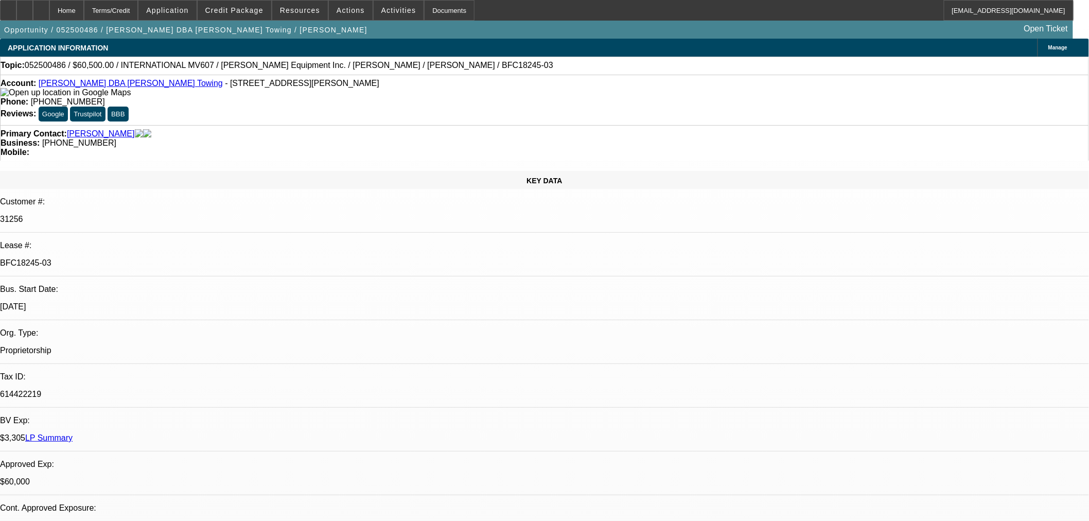
select select "0"
select select "2"
select select "0.1"
select select "4"
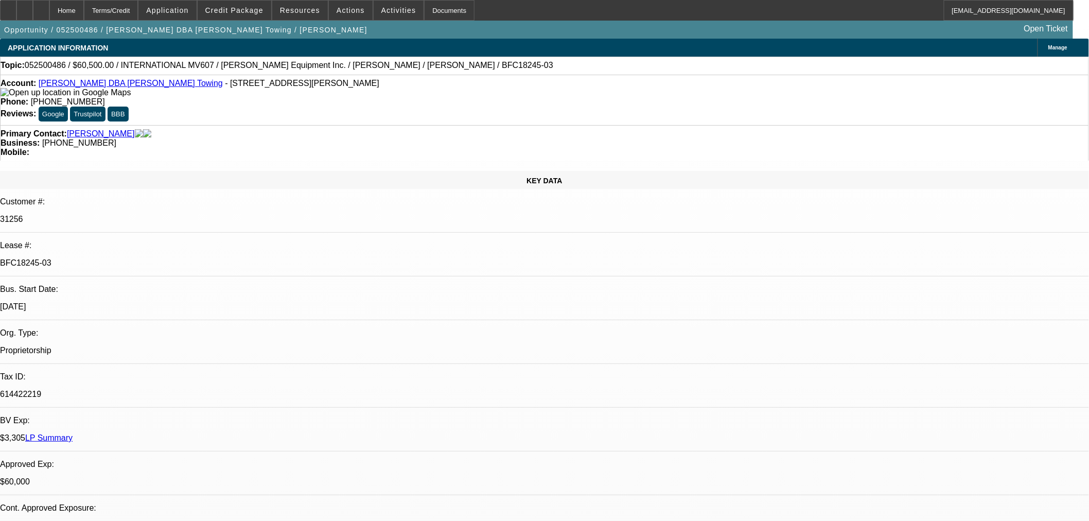
select select "0"
select select "3"
select select "0.1"
select select "4"
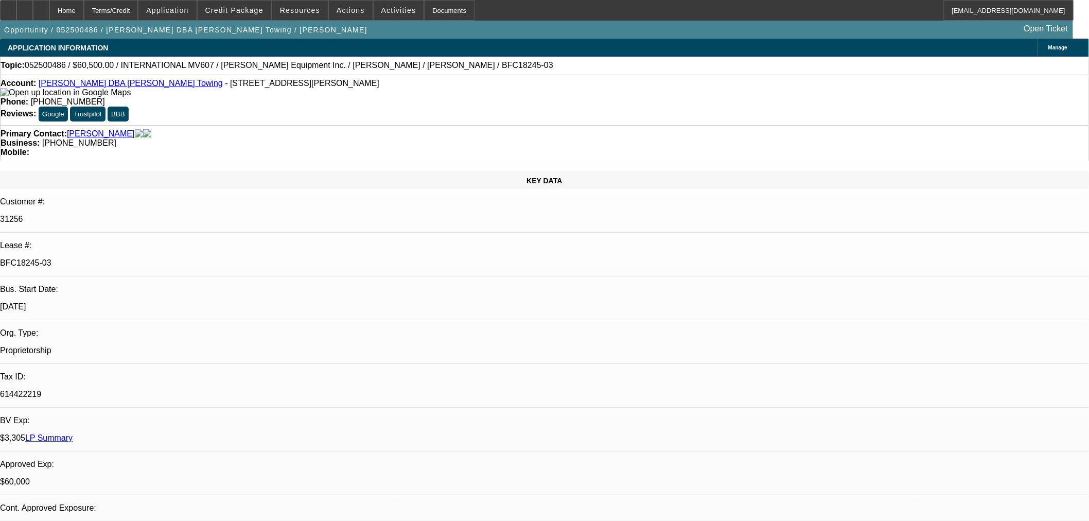
scroll to position [114, 0]
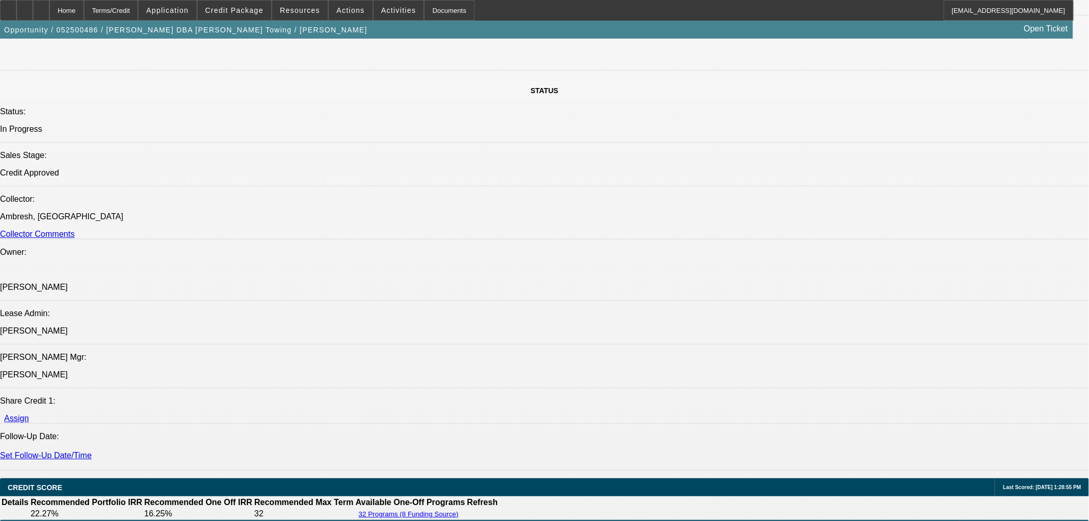
scroll to position [1200, 0]
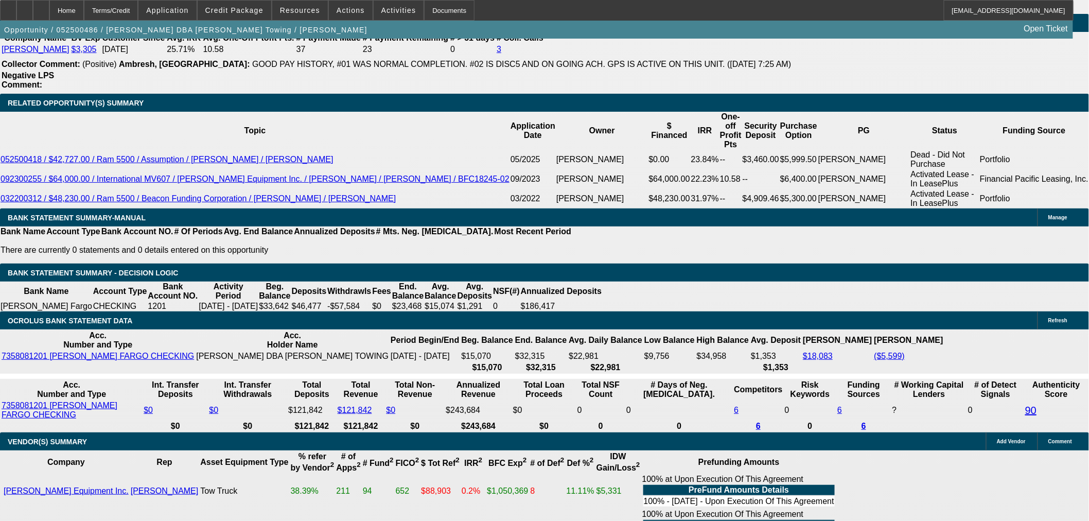
scroll to position [1372, 0]
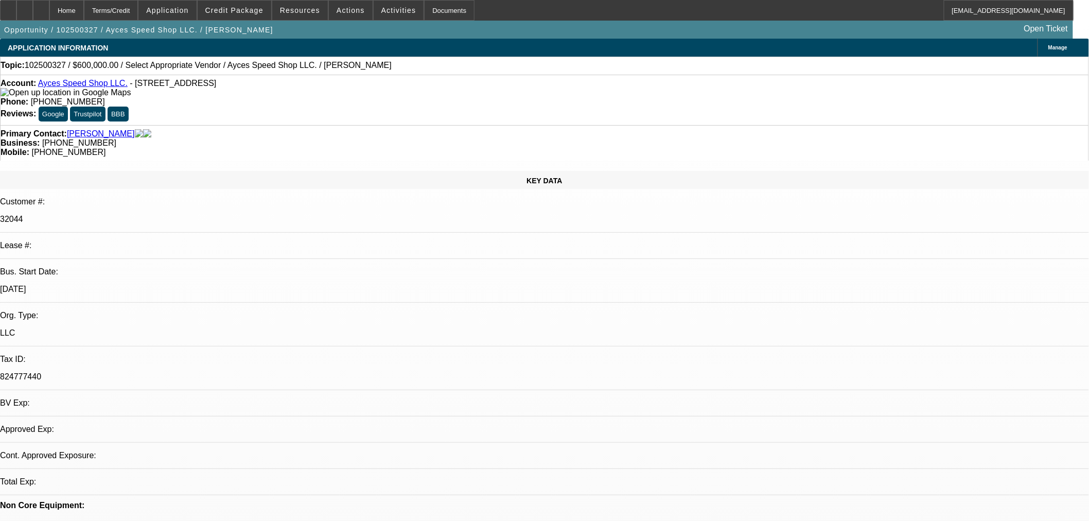
select select "0"
select select "2"
select select "0.1"
select select "4"
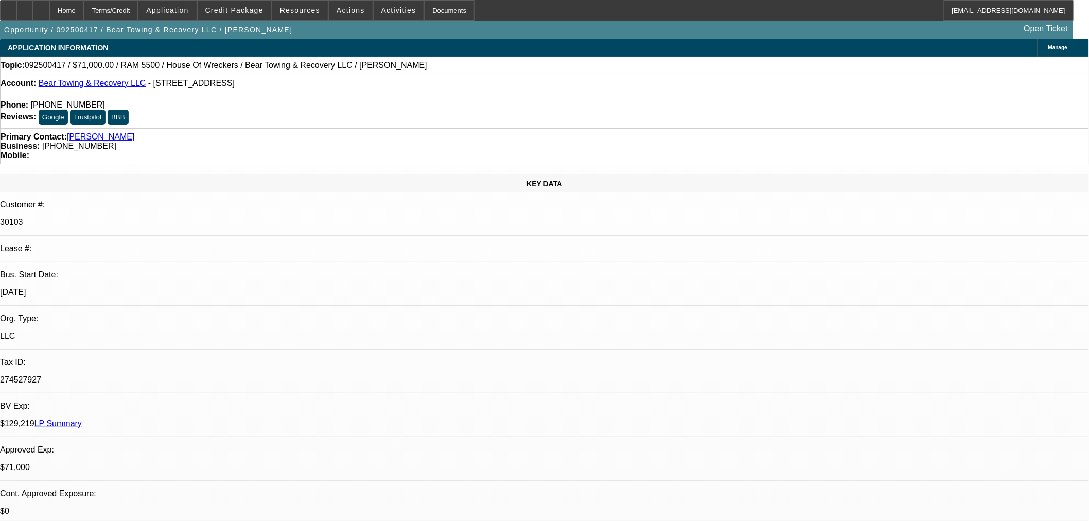
select select "0"
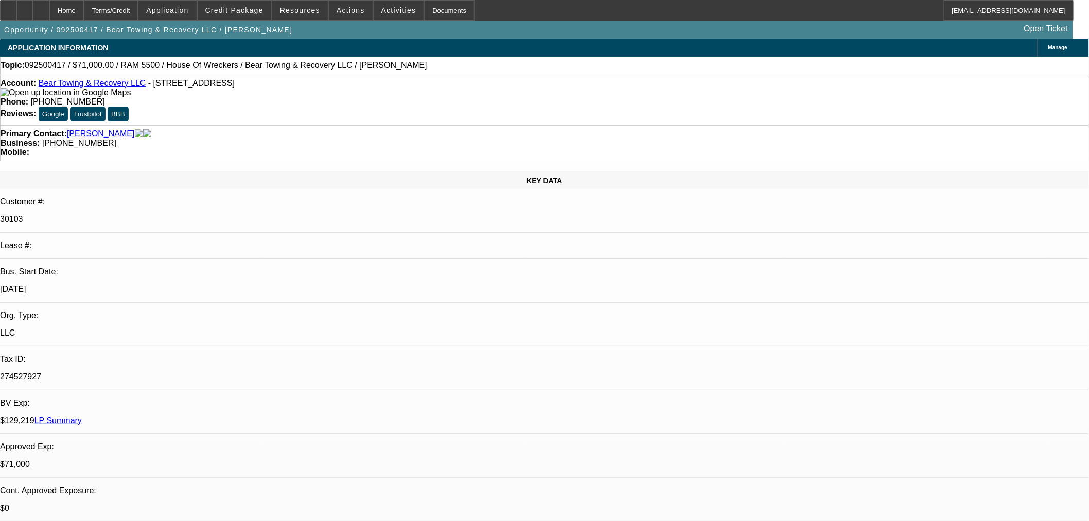
select select "2"
select select "0.1"
select select "4"
select select "0"
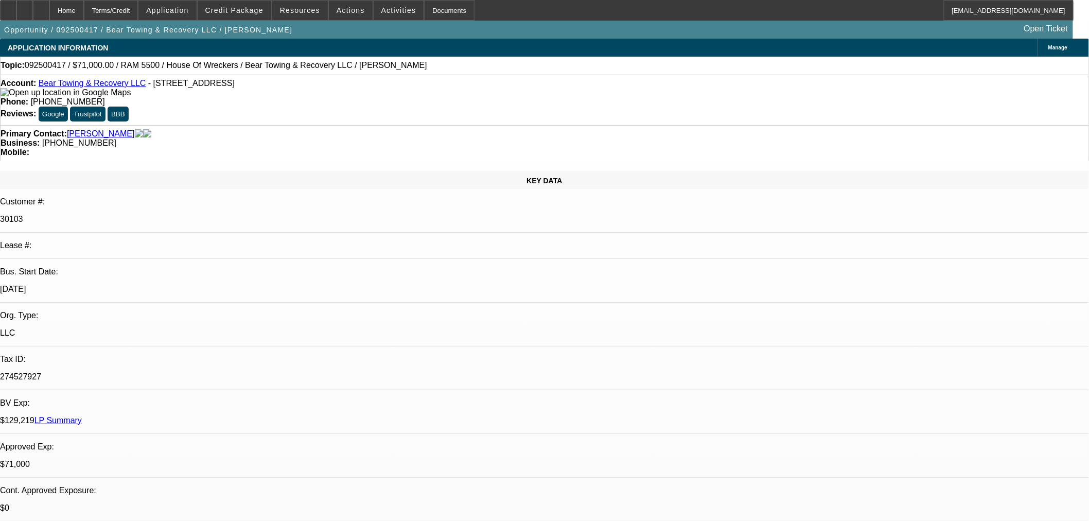
select select "2"
select select "0.1"
select select "4"
select select "0"
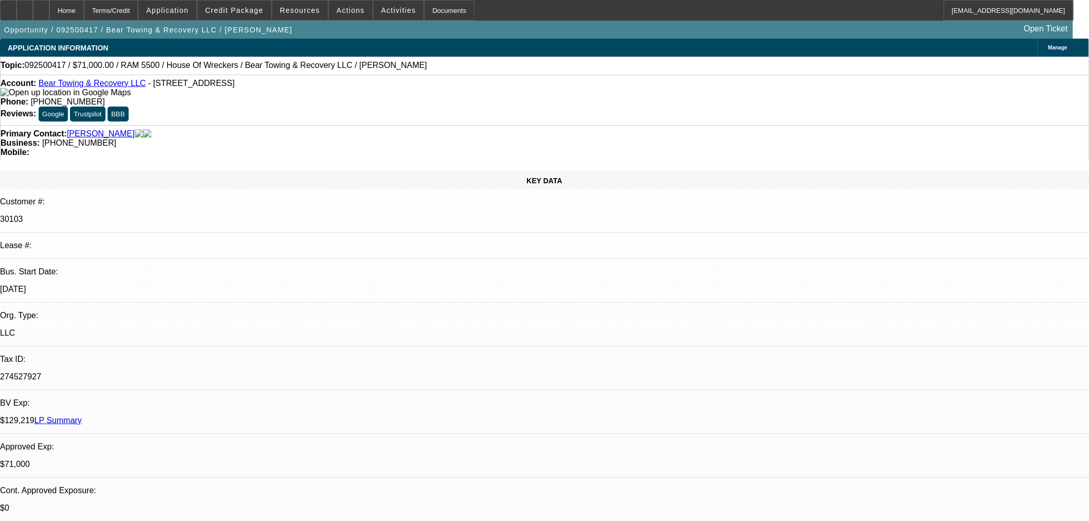
select select "2"
select select "0.1"
select select "4"
select select "0"
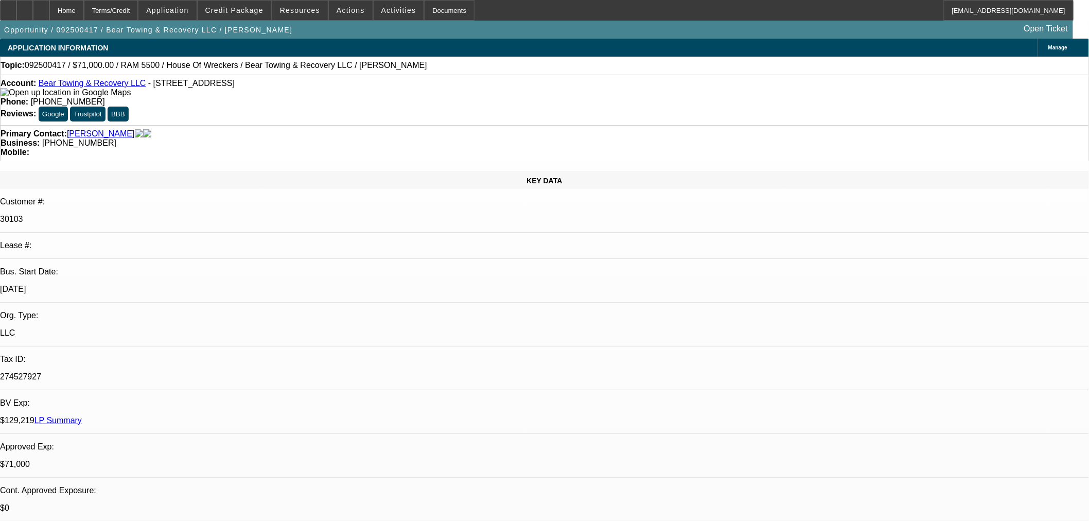
select select "2"
select select "0.1"
select select "4"
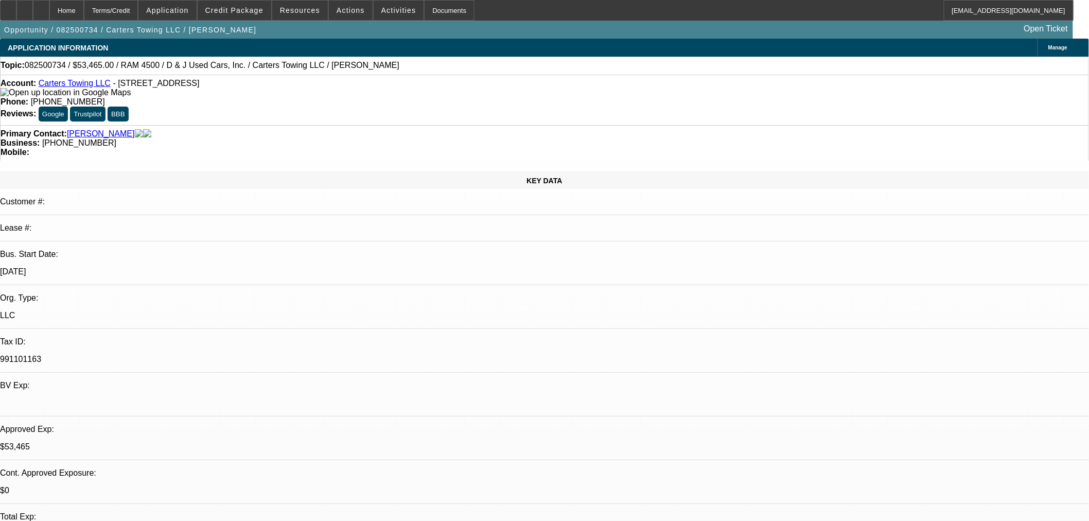
select select "0.15"
select select "2"
select select "0"
select select "6"
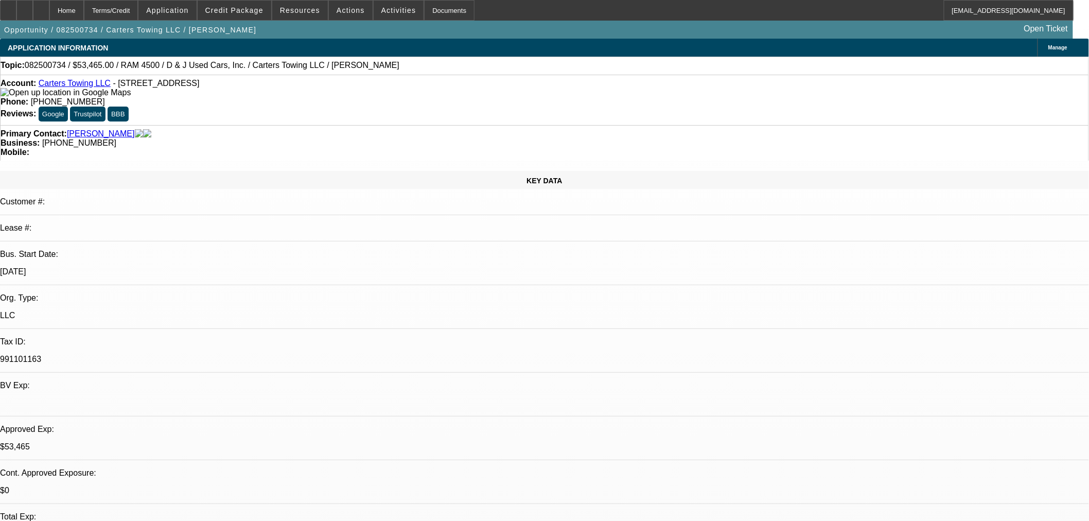
select select "0.15"
select select "2"
select select "0"
select select "6"
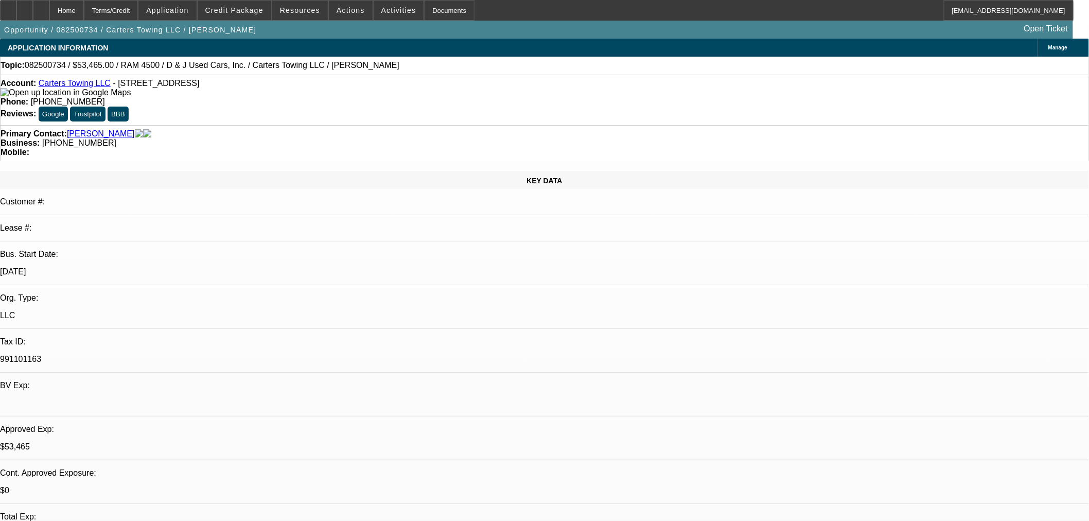
select select "0.15"
select select "2"
select select "0"
select select "6"
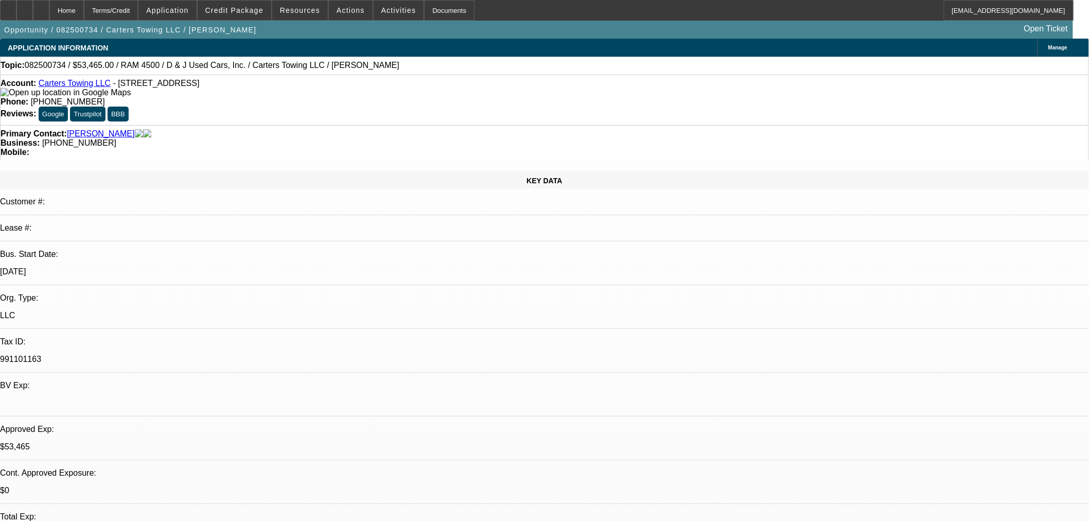
select select "0.15"
select select "2"
select select "0"
select select "6"
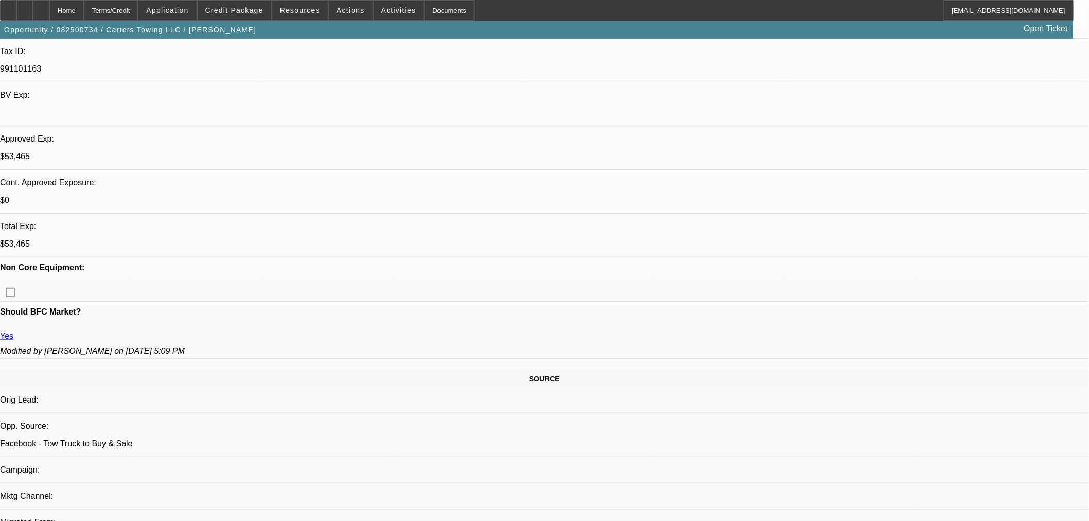
scroll to position [400, 0]
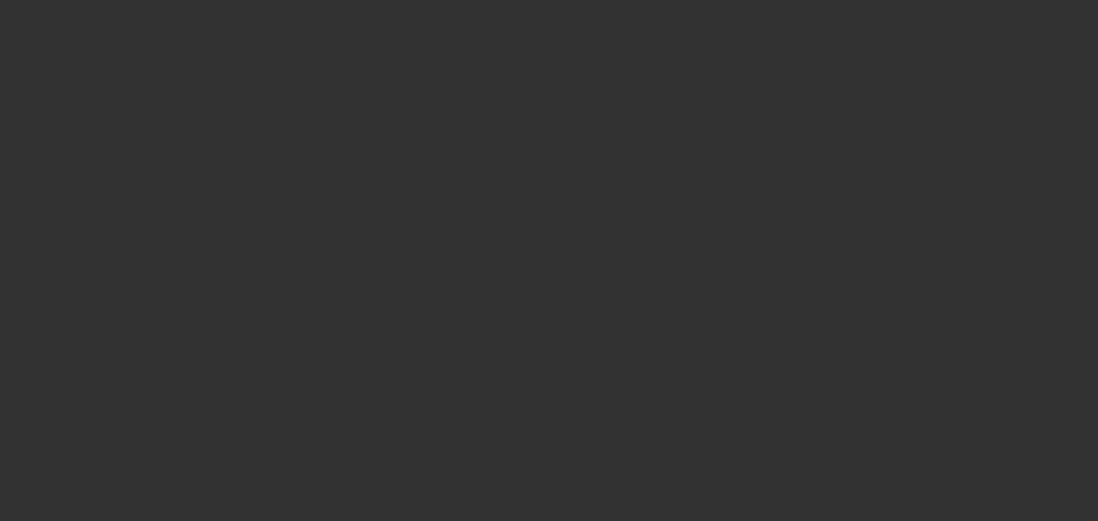
select select "0"
select select "2"
select select "0"
select select "6"
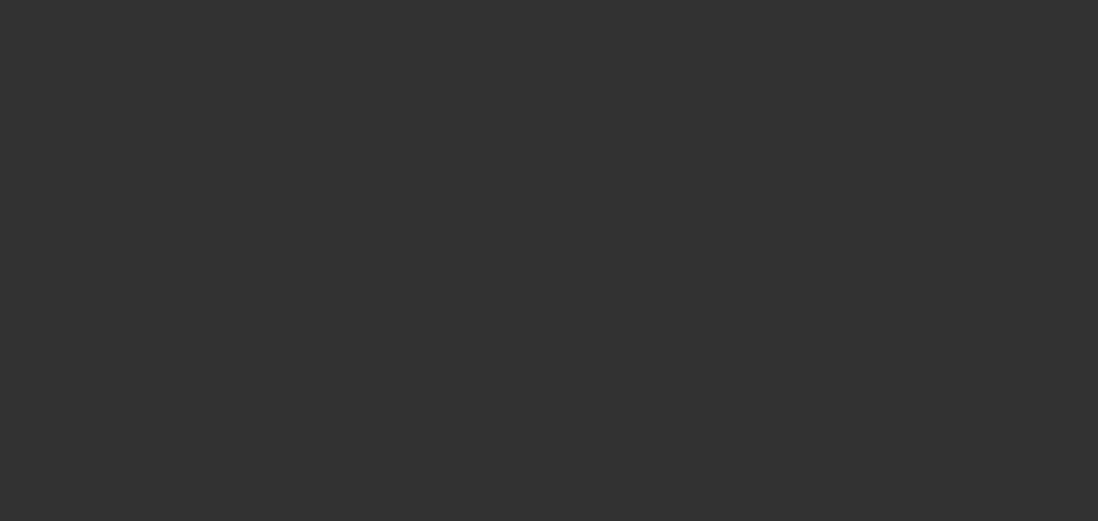
select select "0"
select select "2"
select select "0"
select select "6"
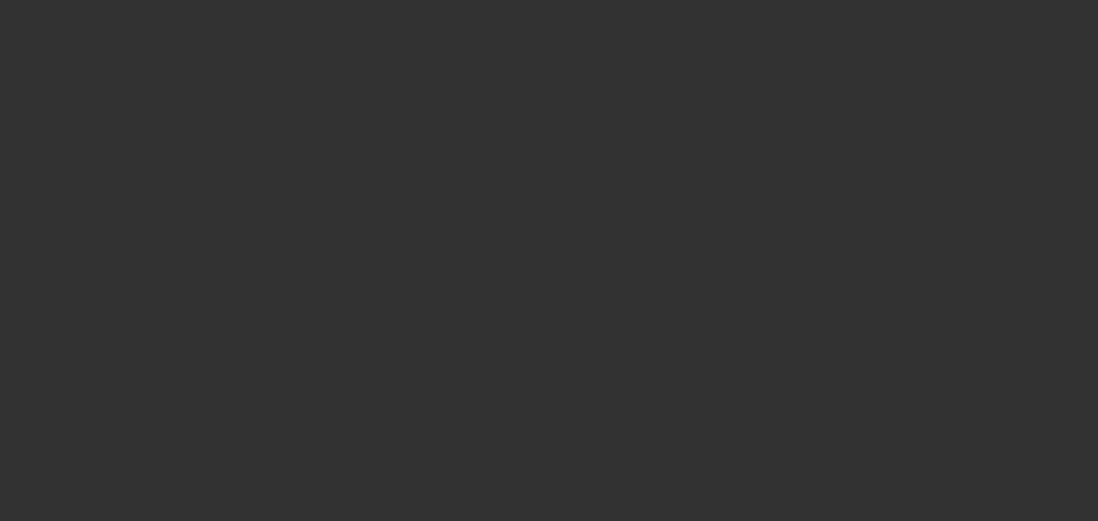
select select "0"
select select "2"
select select "0"
select select "6"
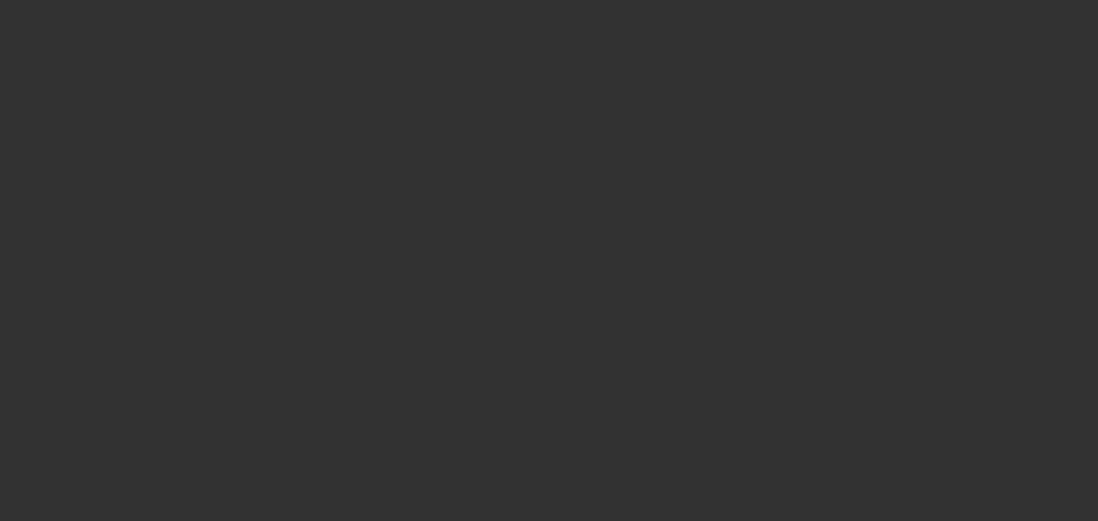
select select "0"
select select "2"
select select "0"
select select "6"
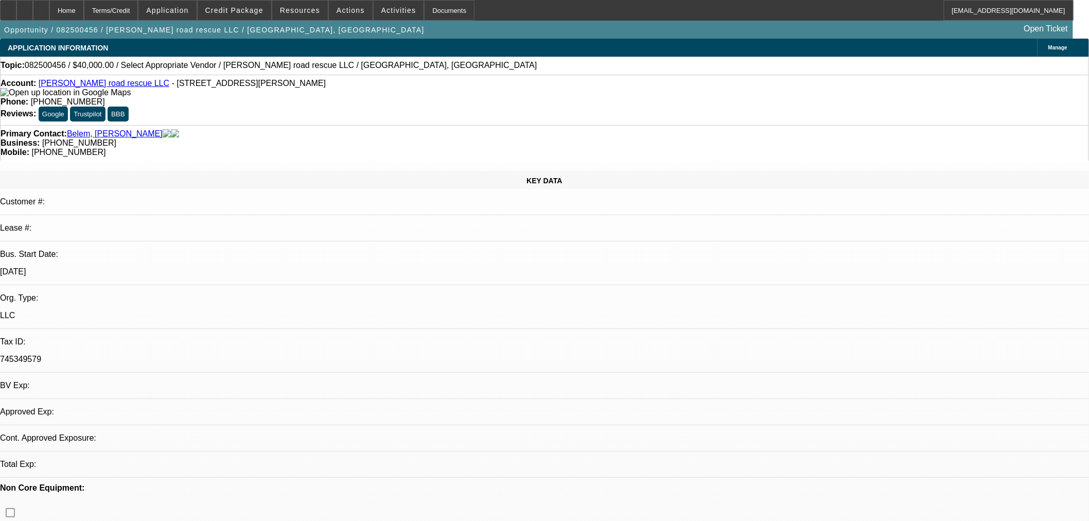
select select "0"
select select "2"
select select "0.1"
select select "4"
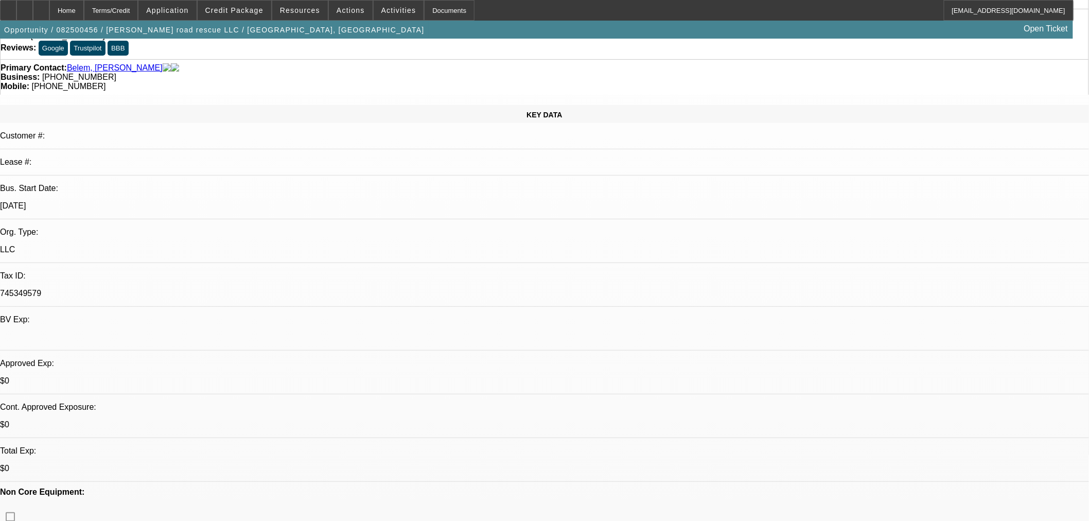
scroll to position [228, 0]
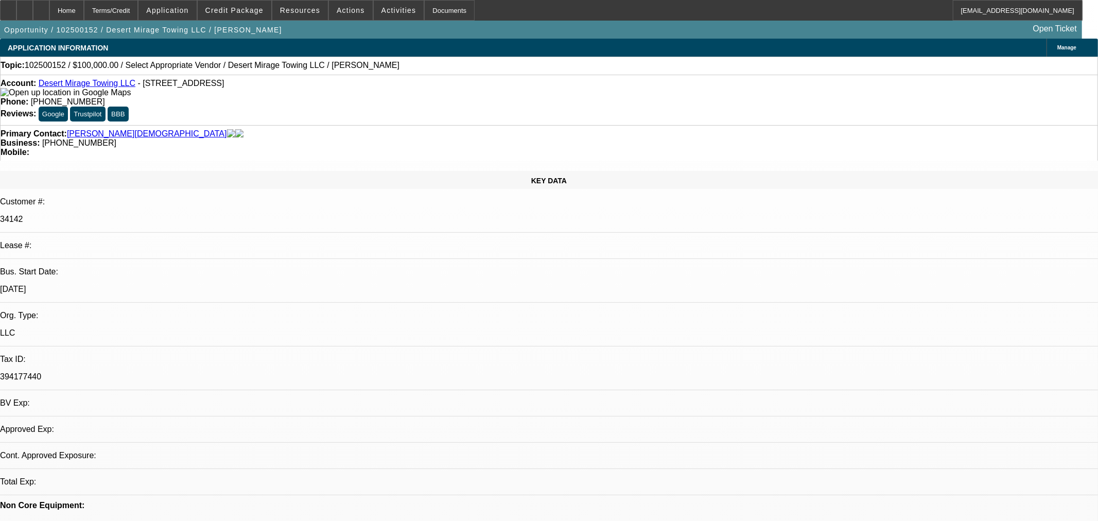
select select "0"
select select "2"
select select "0.1"
select select "1"
select select "2"
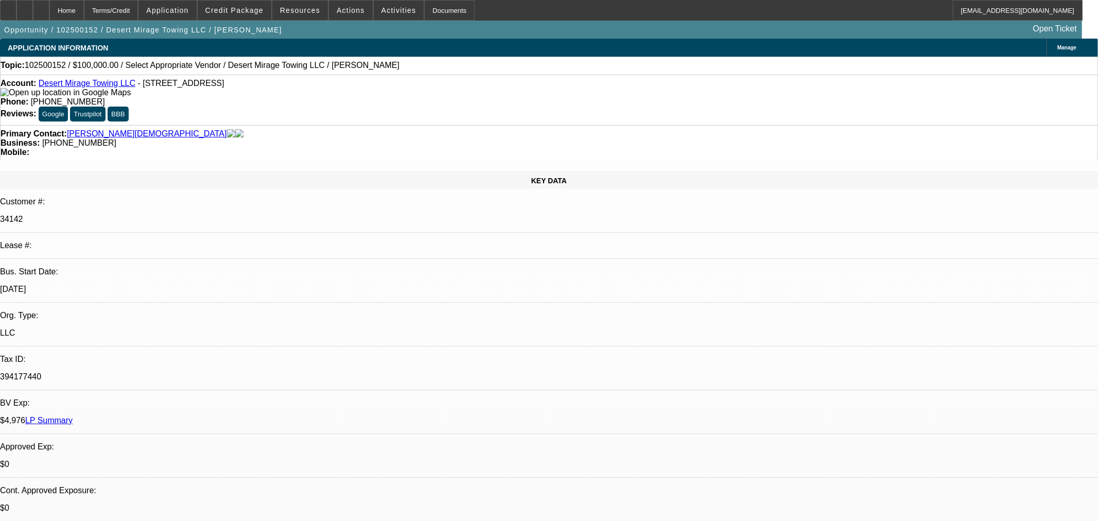
select select "4"
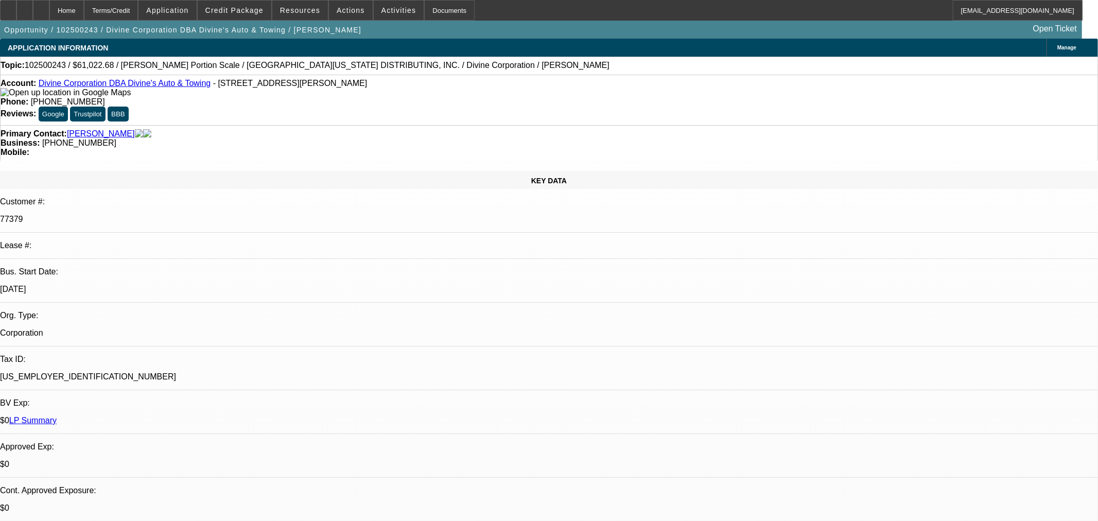
select select "0"
select select "3"
select select "0"
select select "6"
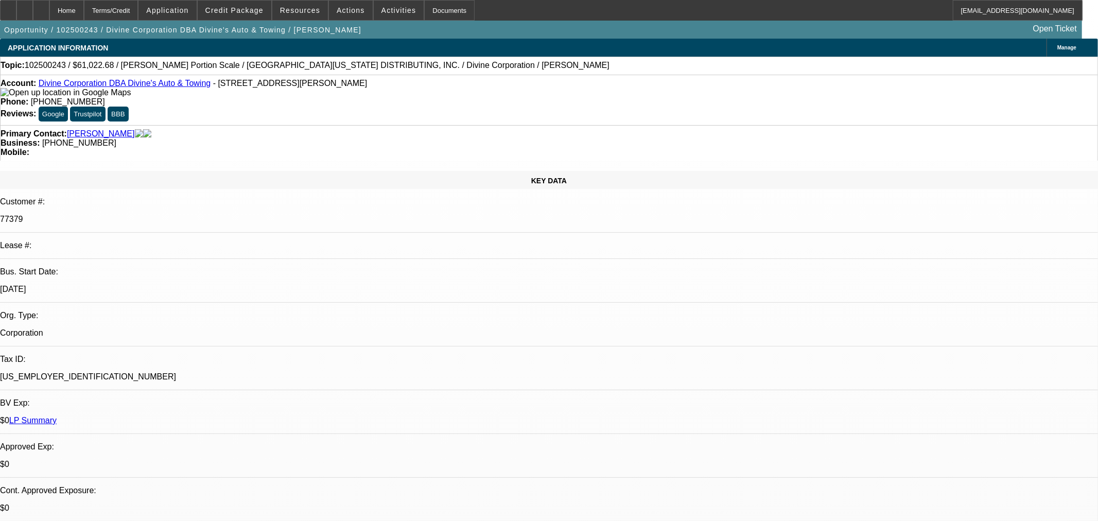
select select "0"
select select "3"
select select "0"
select select "6"
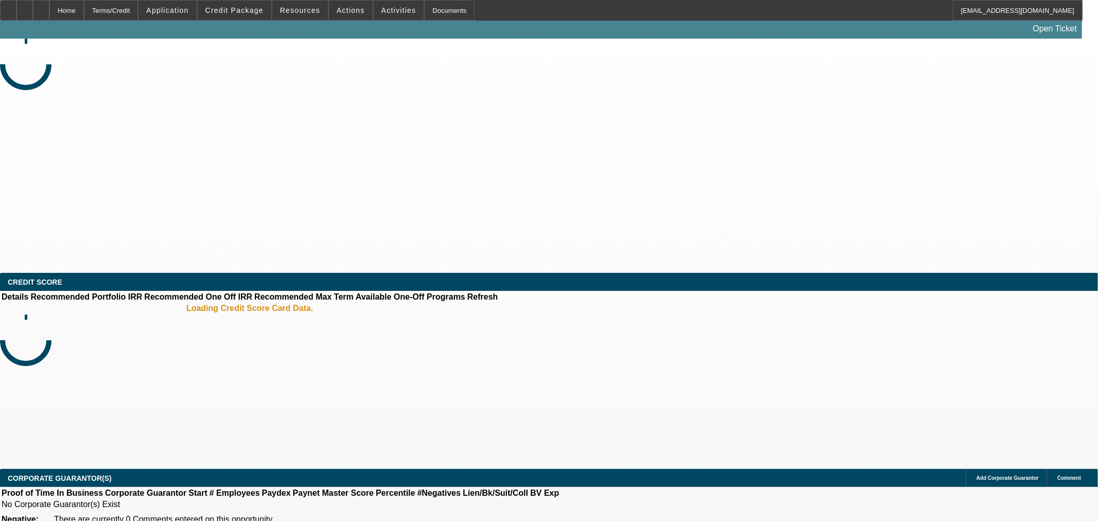
select select "0"
select select "2"
select select "0.1"
select select "4"
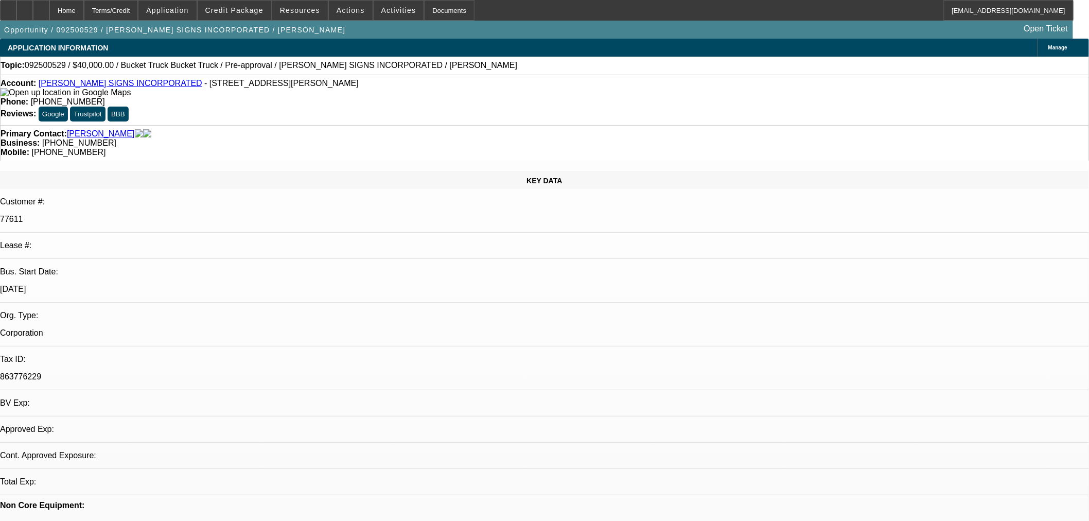
select select "0"
select select "3"
select select "0"
select select "6"
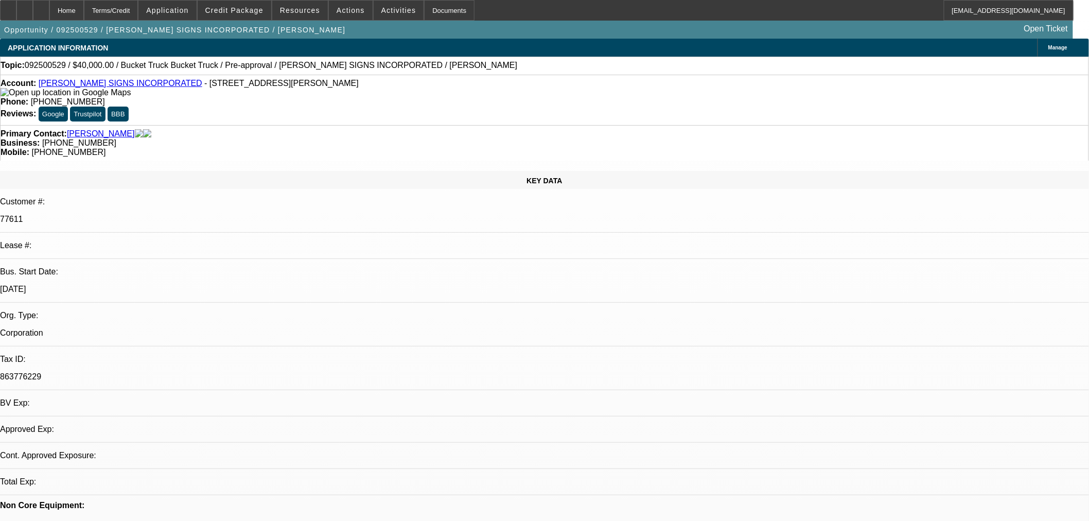
select select "0"
select select "3"
select select "0"
select select "6"
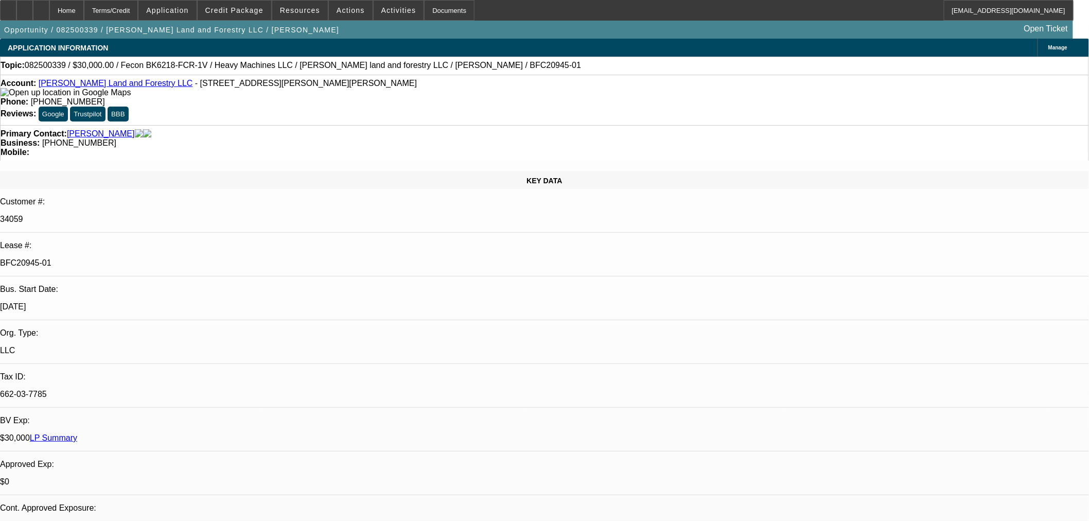
select select "0"
select select "2"
select select "0"
select select "6"
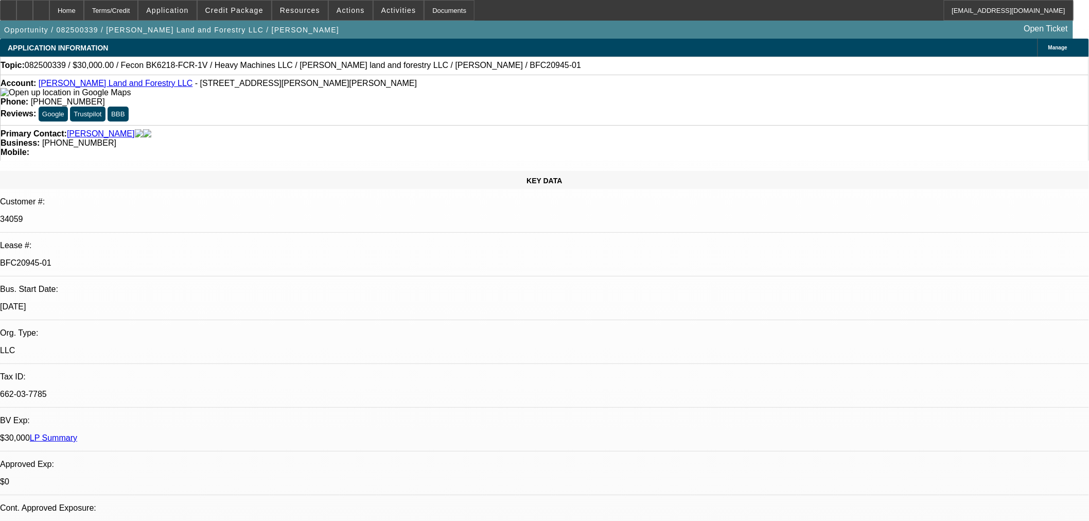
select select "0"
select select "2"
select select "0"
select select "6"
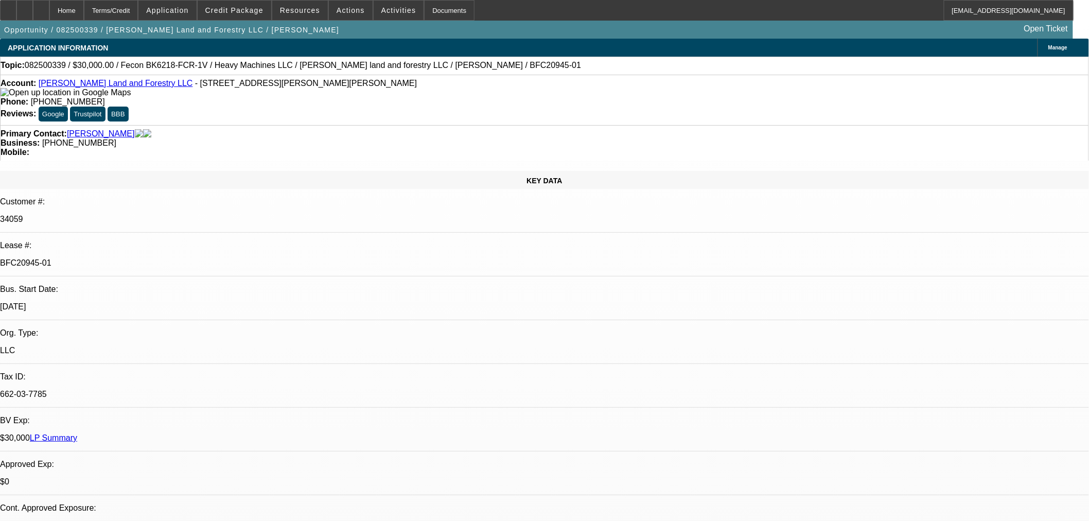
select select "0.2"
select select "2"
select select "0"
select select "6"
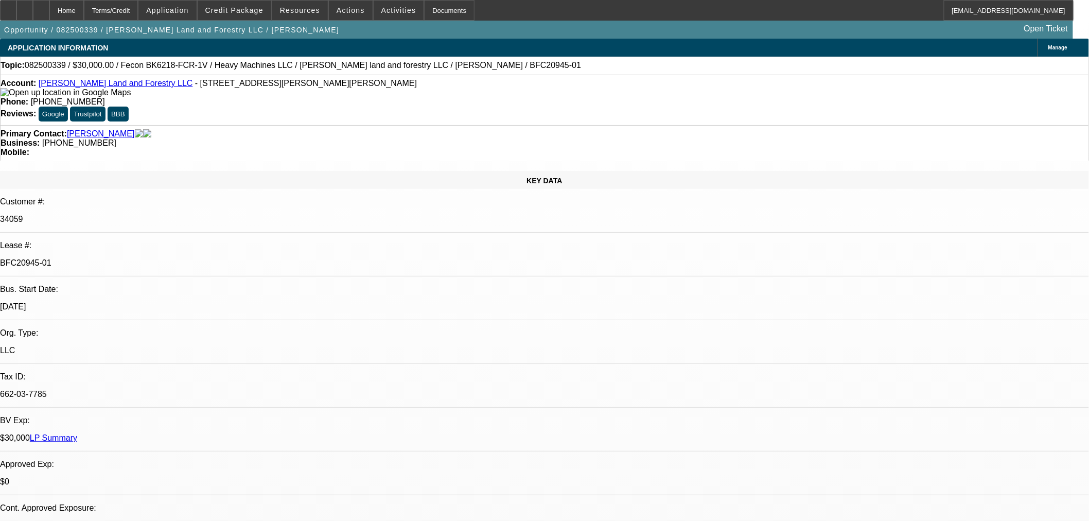
select select "0"
select select "19"
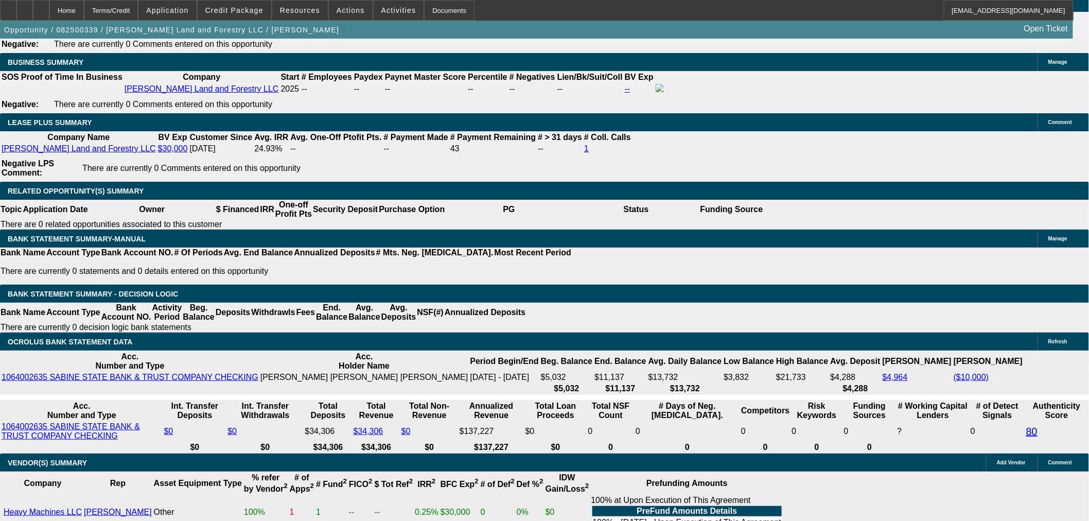
scroll to position [1288, 0]
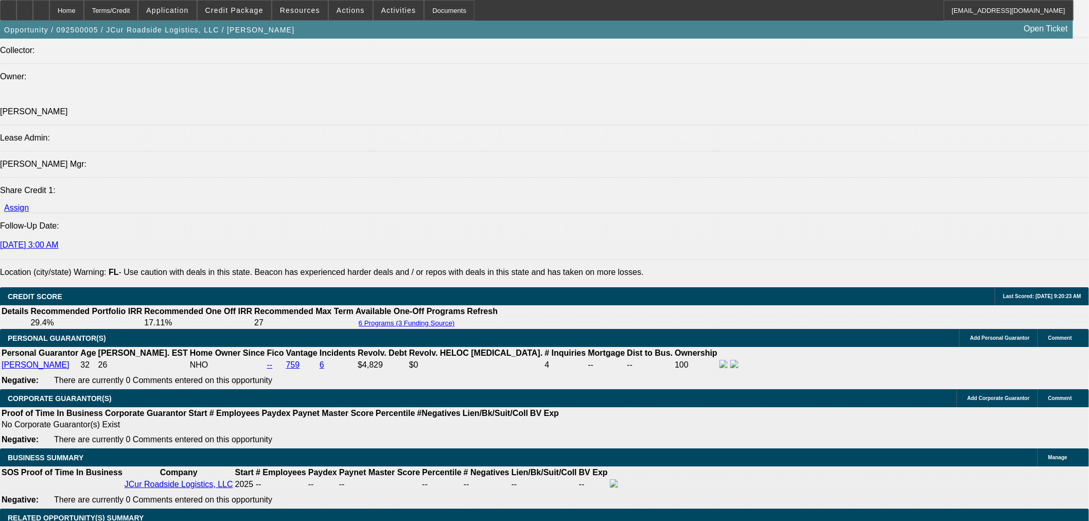
select select "0"
select select "2"
select select "0.1"
select select "4"
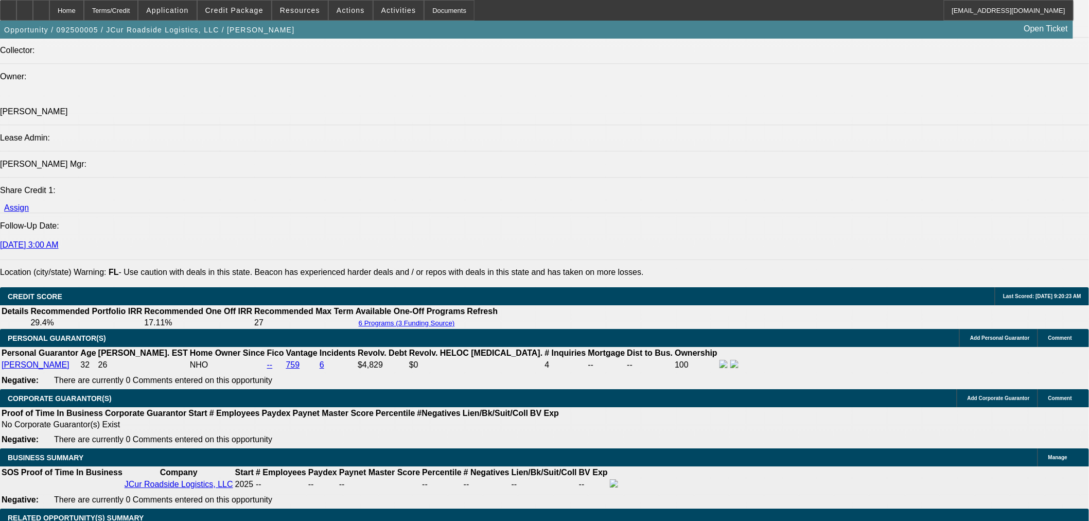
select select "0"
select select "2"
select select "0.1"
select select "4"
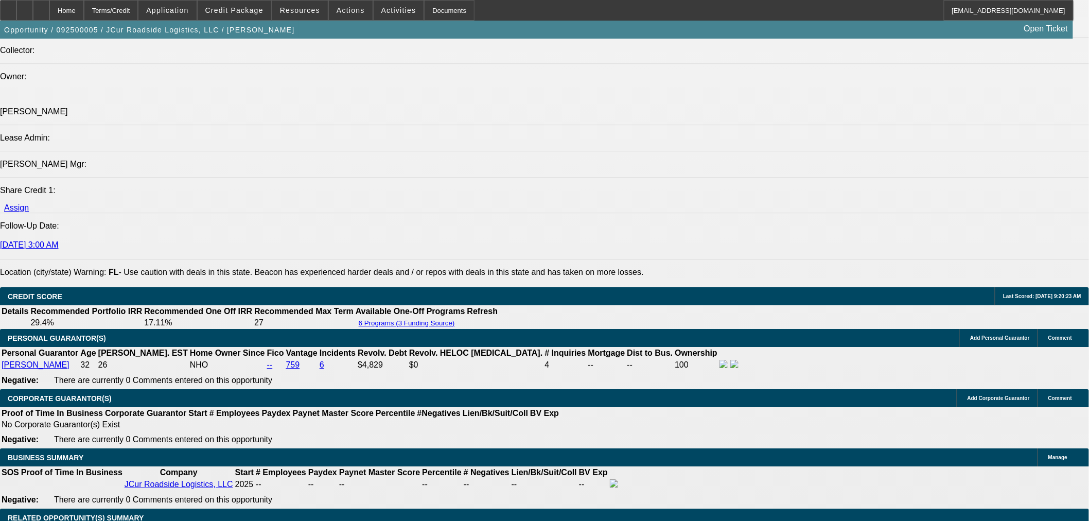
select select "0.15"
select select "2"
select select "0.1"
select select "4"
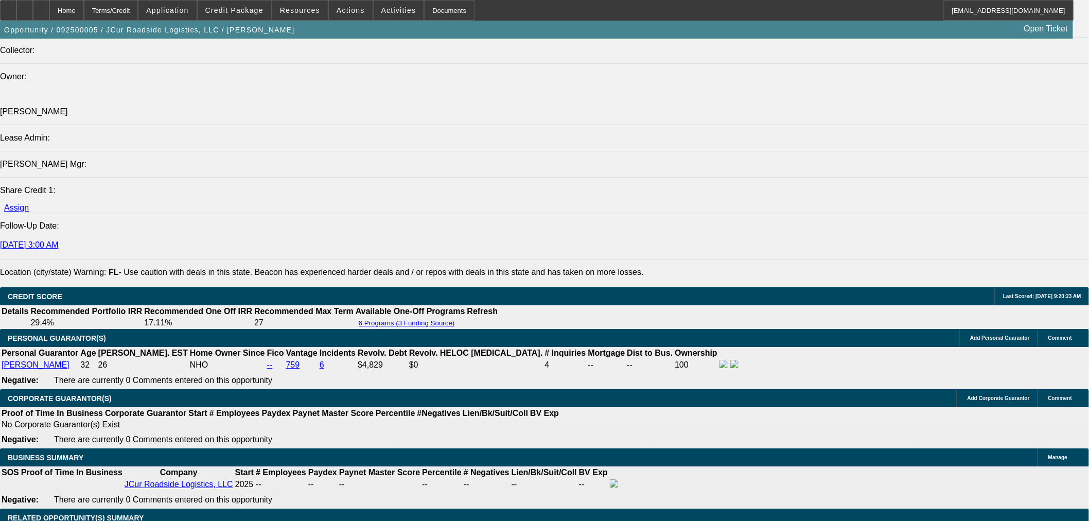
select select "0.15"
select select "2"
select select "0.1"
select select "4"
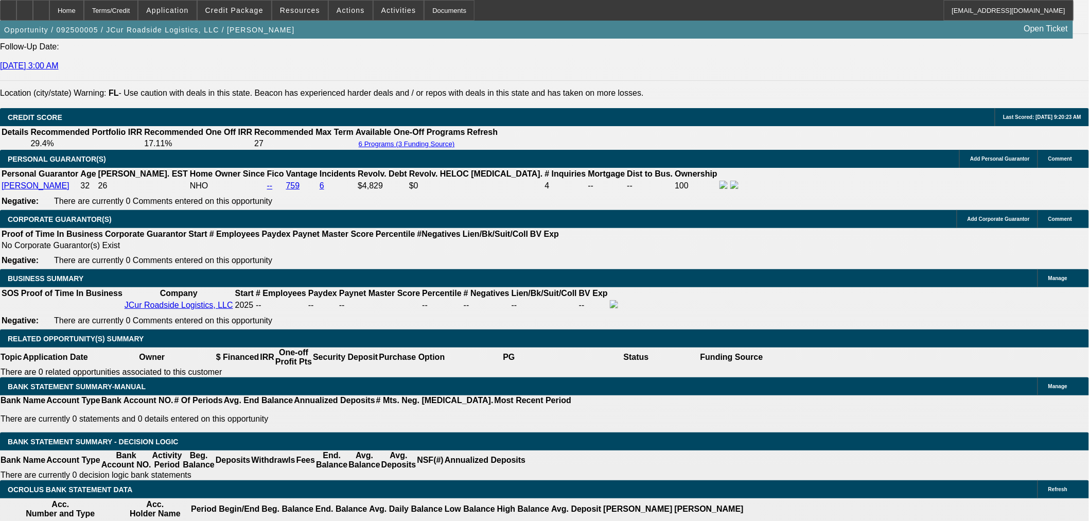
scroll to position [1429, 0]
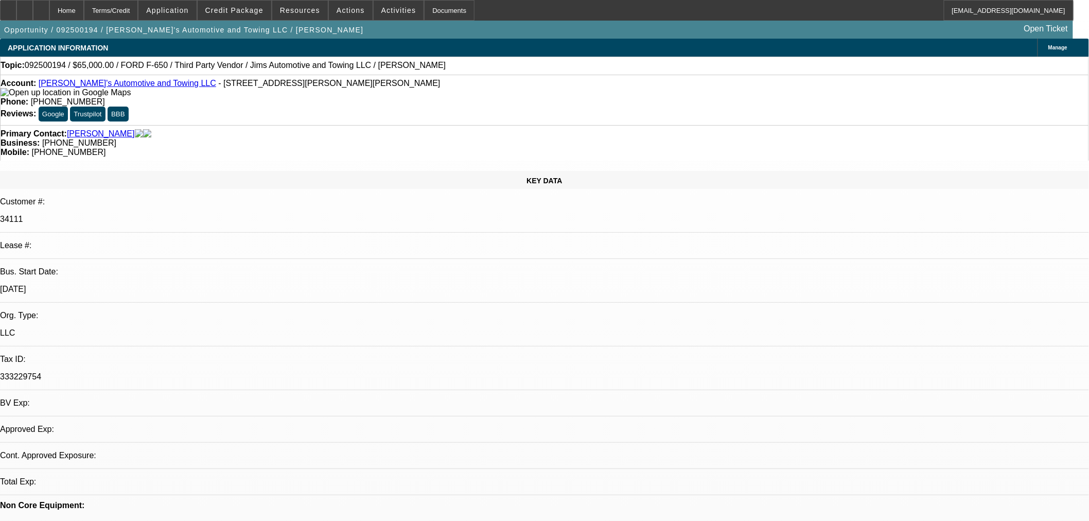
select select "0"
select select "2"
select select "0.1"
select select "4"
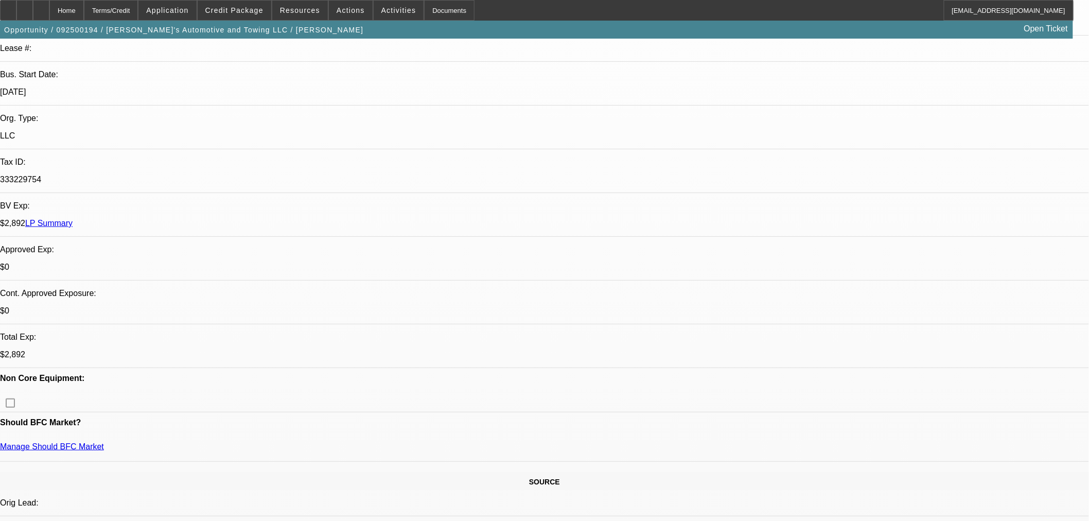
scroll to position [400, 0]
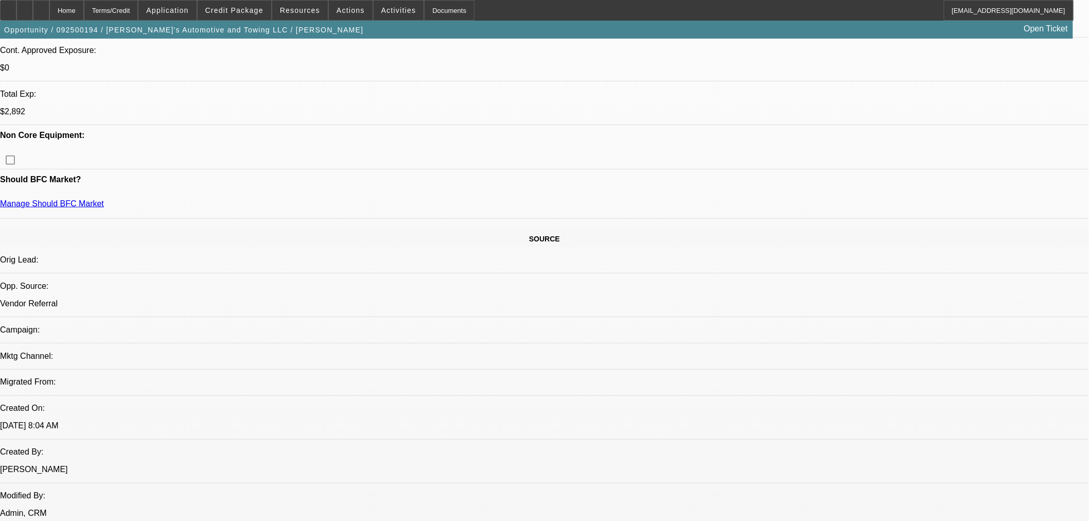
scroll to position [572, 0]
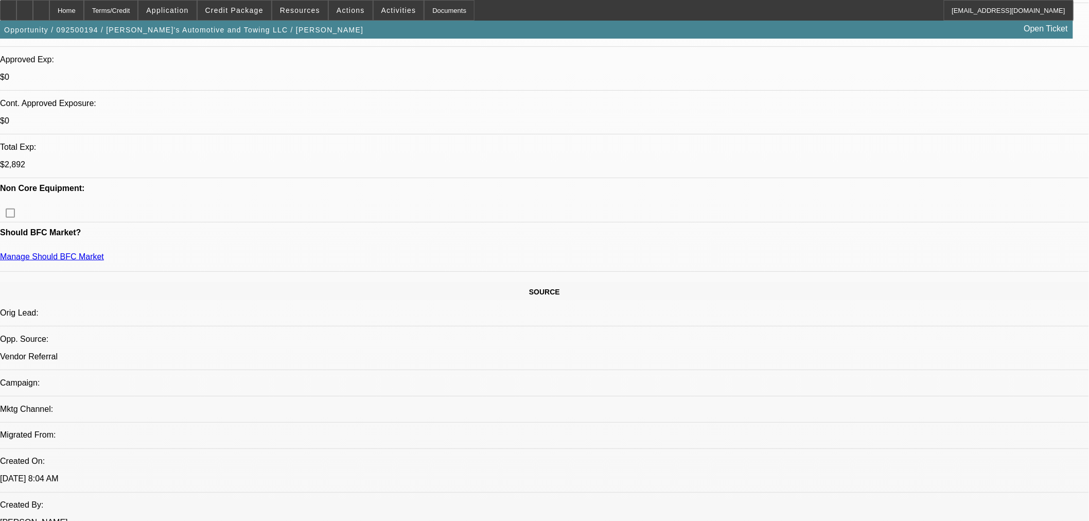
scroll to position [228, 0]
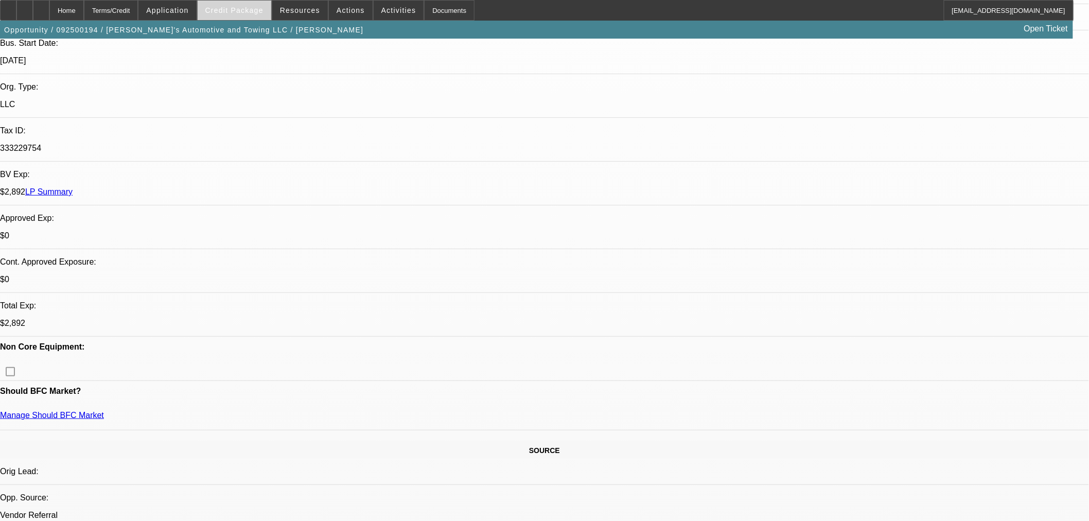
click at [256, 15] on span at bounding box center [235, 10] width 74 height 25
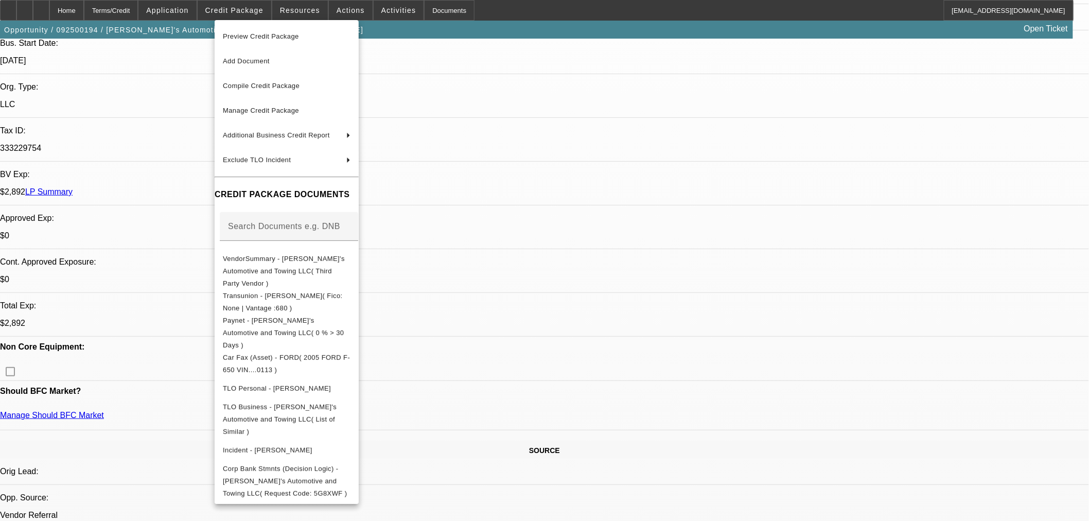
click at [782, 366] on div at bounding box center [544, 260] width 1089 height 521
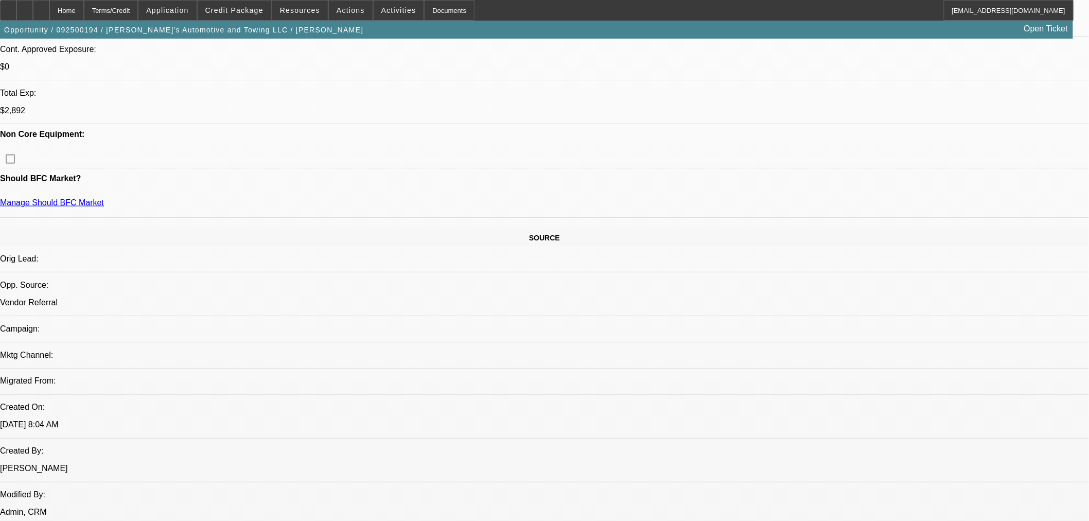
scroll to position [572, 0]
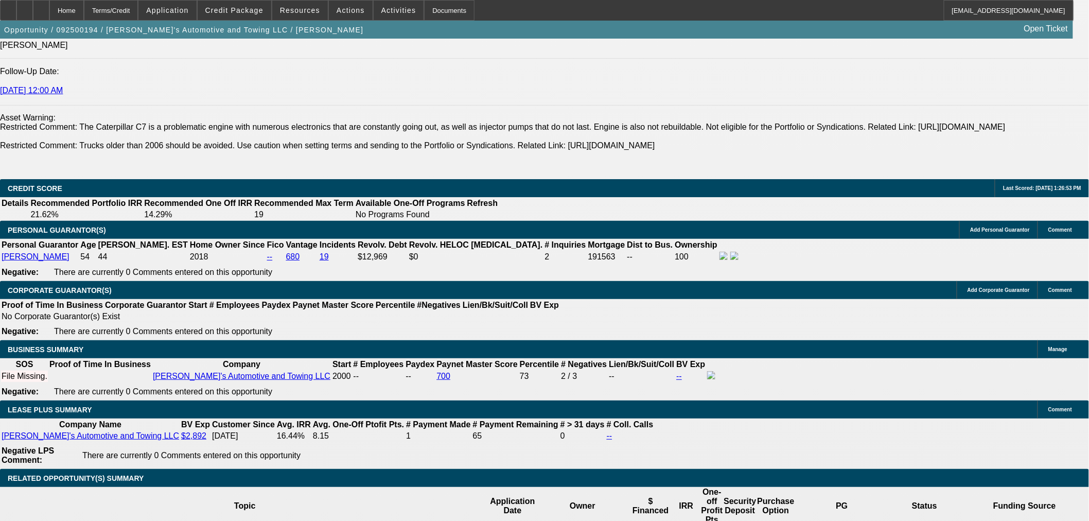
scroll to position [1544, 0]
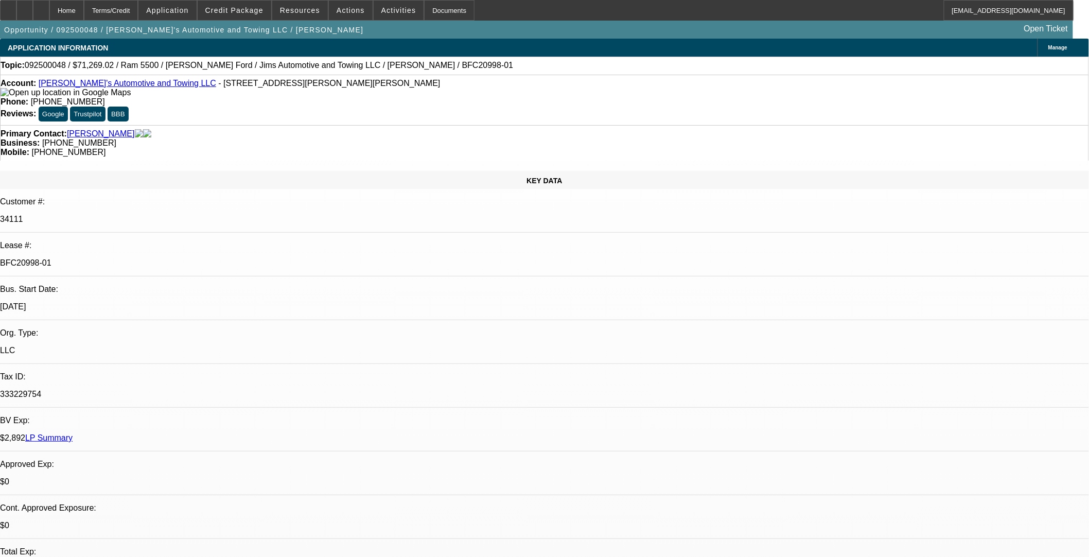
select select "0"
select select "3"
select select "0.1"
select select "4"
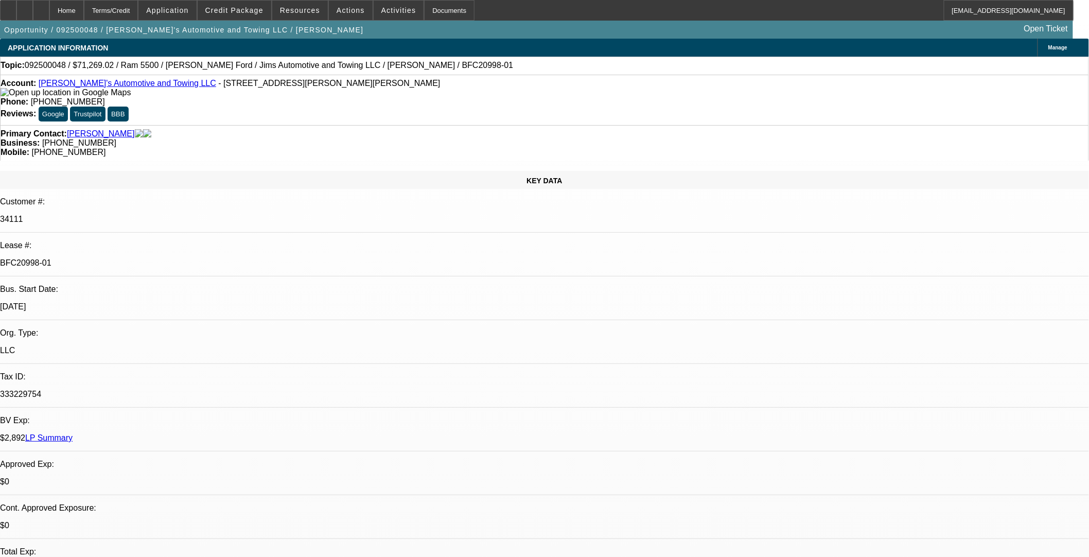
select select "0"
select select "3"
select select "0.1"
select select "4"
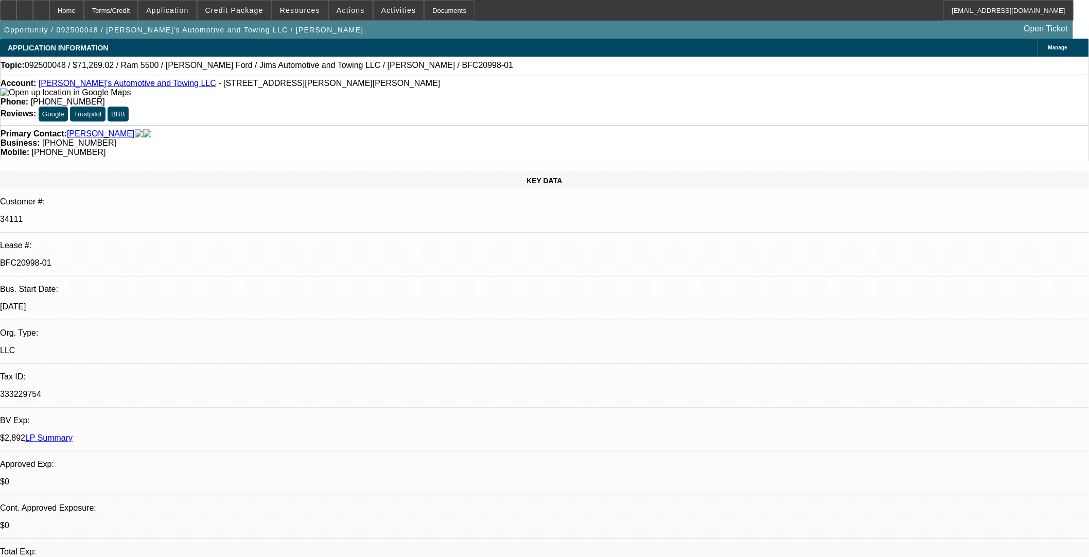
select select "0"
select select "3"
select select "0.1"
select select "4"
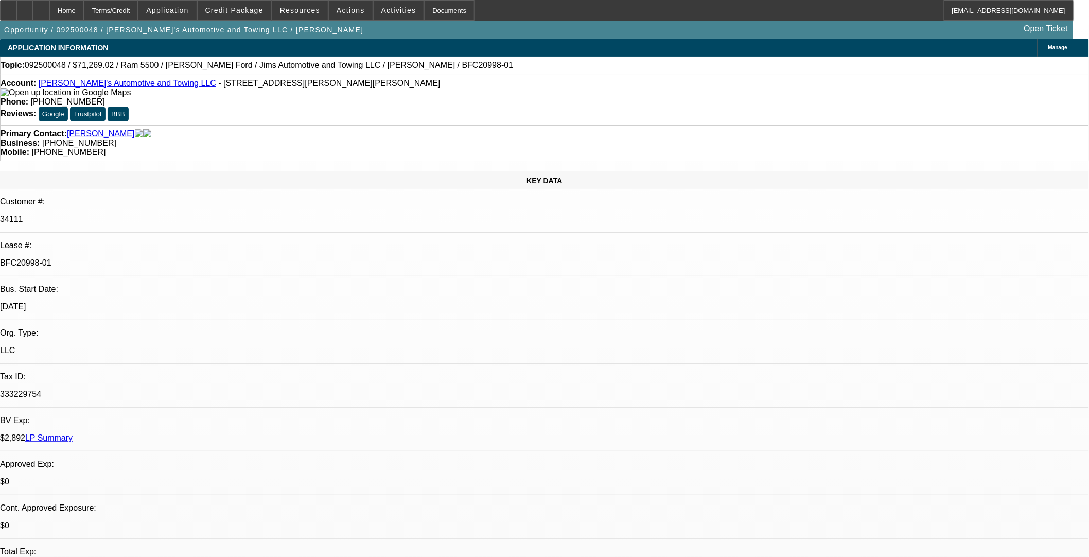
select select "0"
select select "0.1"
select select "4"
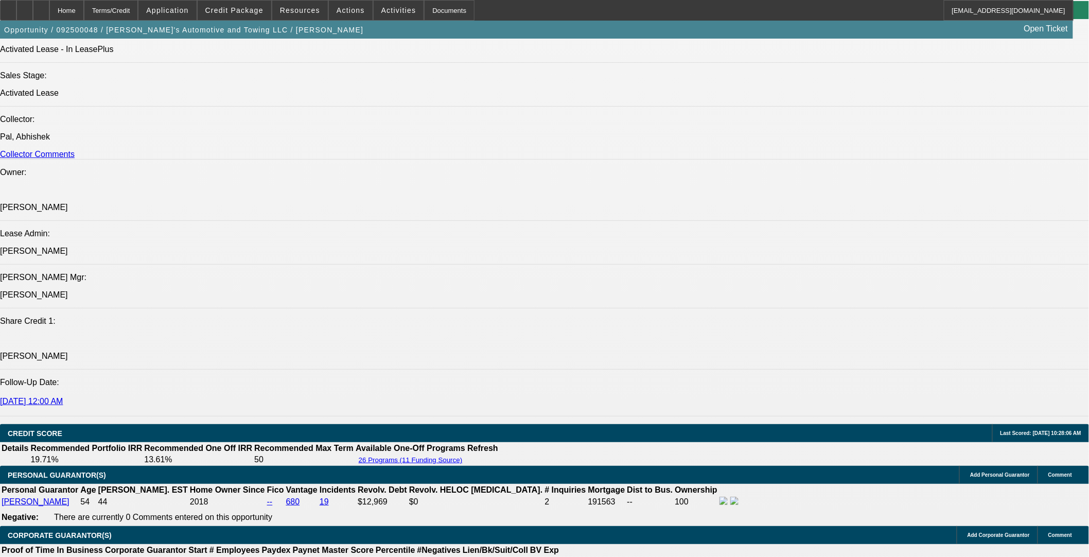
scroll to position [1315, 0]
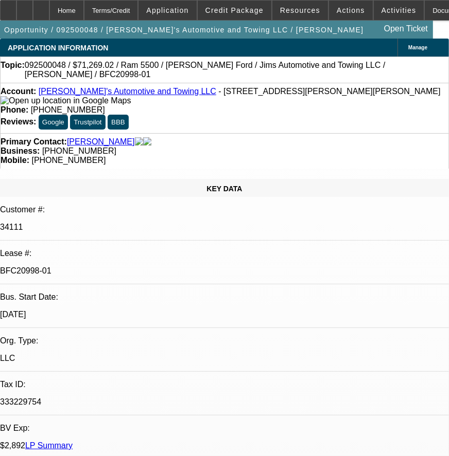
select select "0"
select select "3"
select select "0.1"
select select "4"
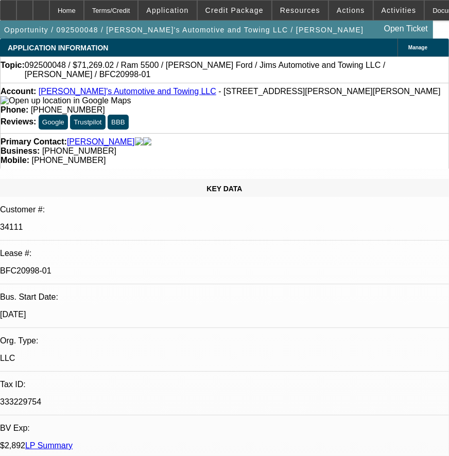
select select "0"
select select "3"
select select "0.1"
select select "4"
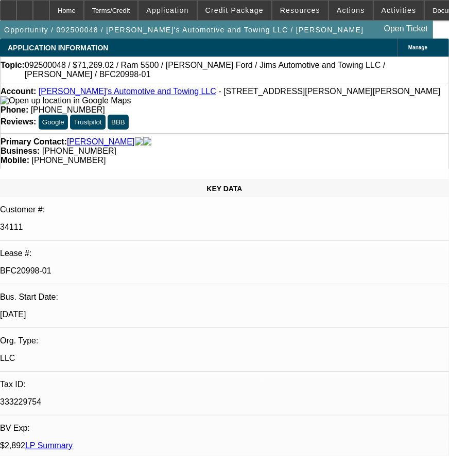
select select "0"
select select "3"
select select "0.1"
select select "4"
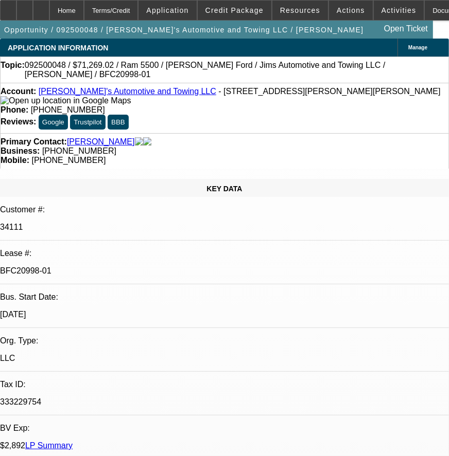
select select "0"
select select "0.1"
select select "4"
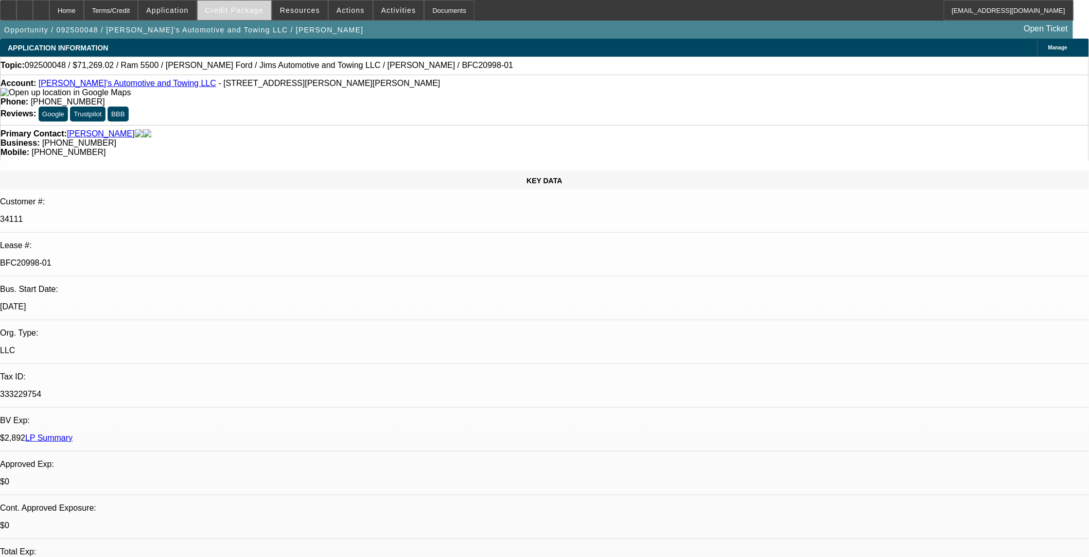
click at [225, 13] on span "Credit Package" at bounding box center [234, 10] width 58 height 8
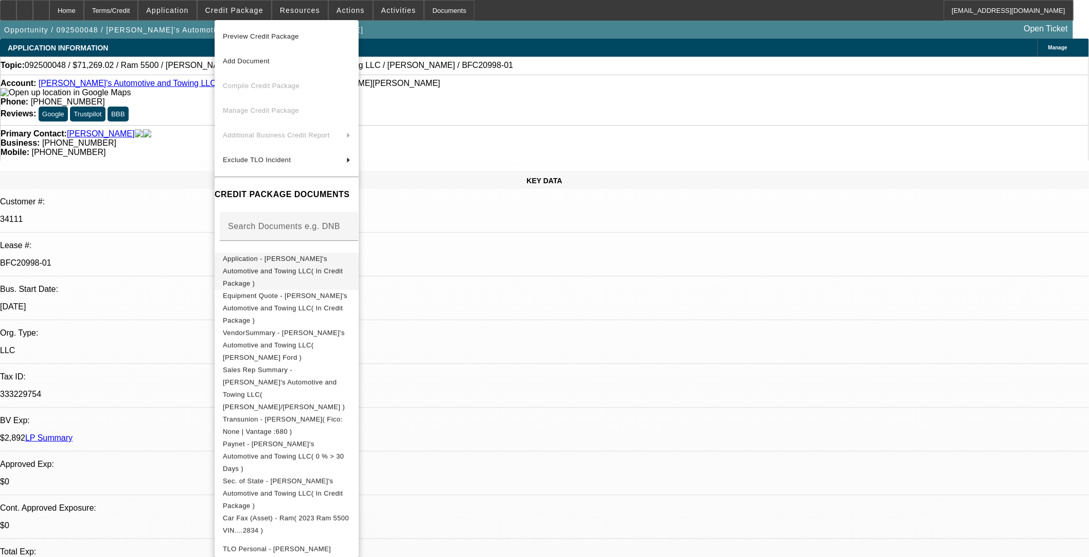
click at [236, 256] on span "Application - Jim's Automotive and Towing LLC( In Credit Package )" at bounding box center [283, 270] width 120 height 32
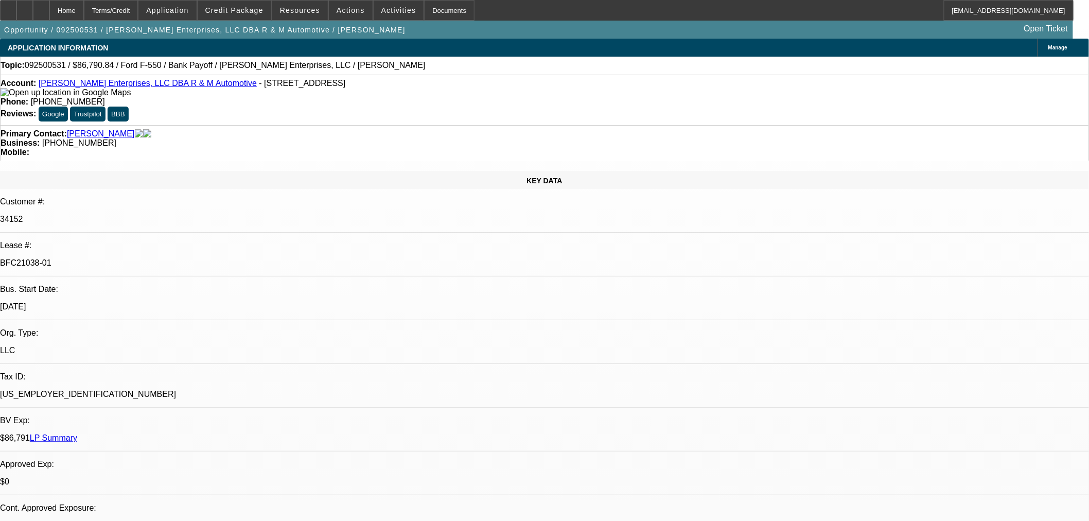
select select "0"
select select "2"
select select "0"
select select "6"
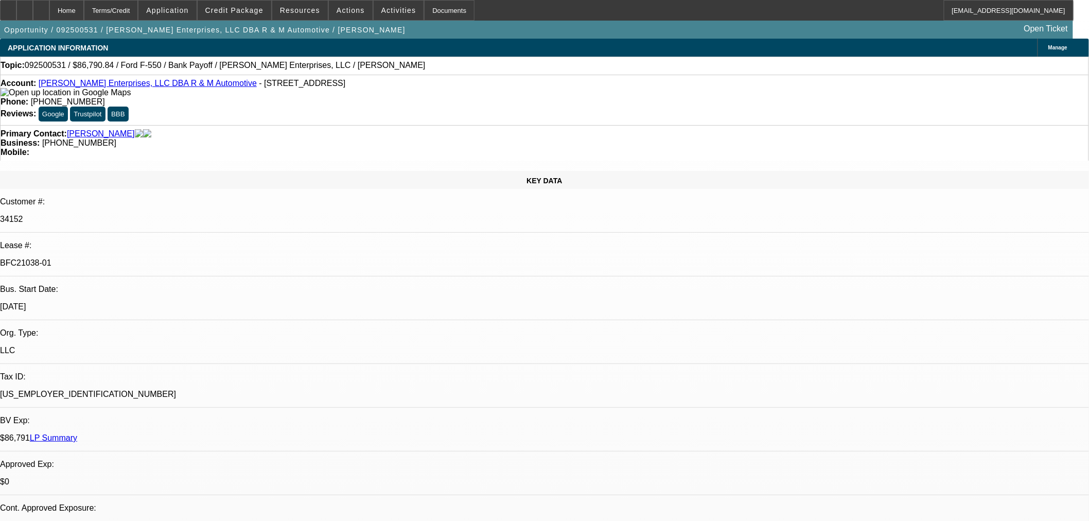
select select "0"
select select "2"
select select "0"
select select "6"
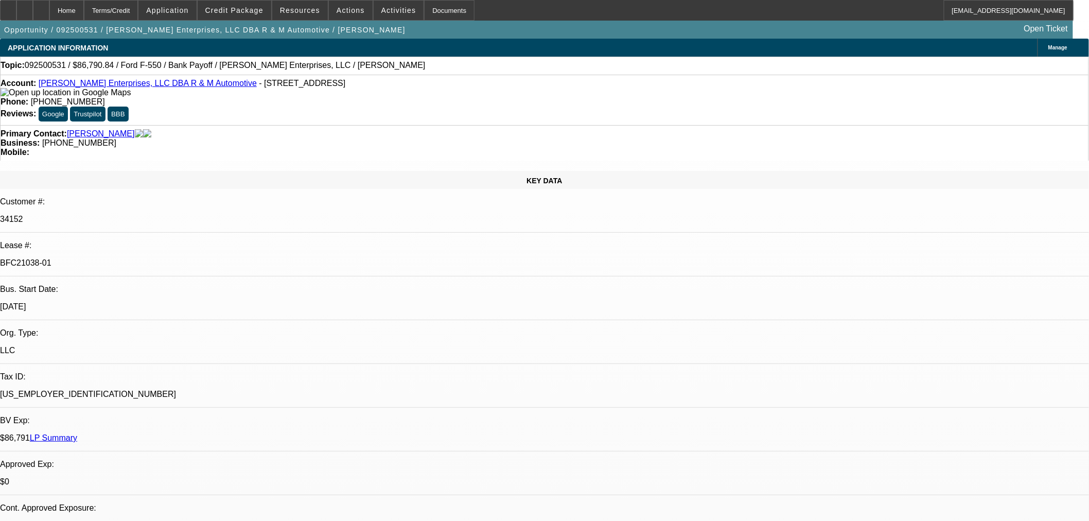
select select "0"
select select "2"
select select "0"
select select "6"
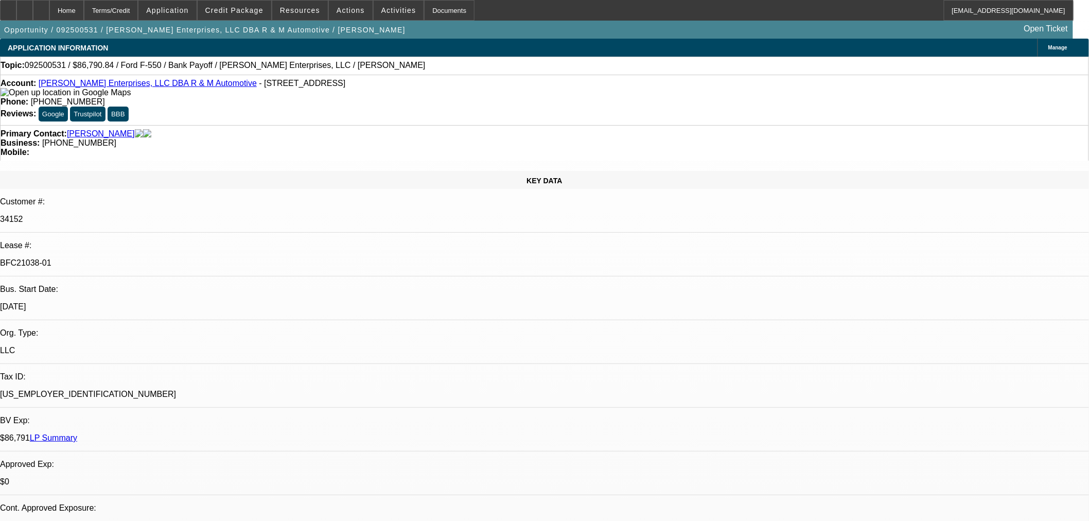
select select "0"
select select "2"
select select "0"
select select "6"
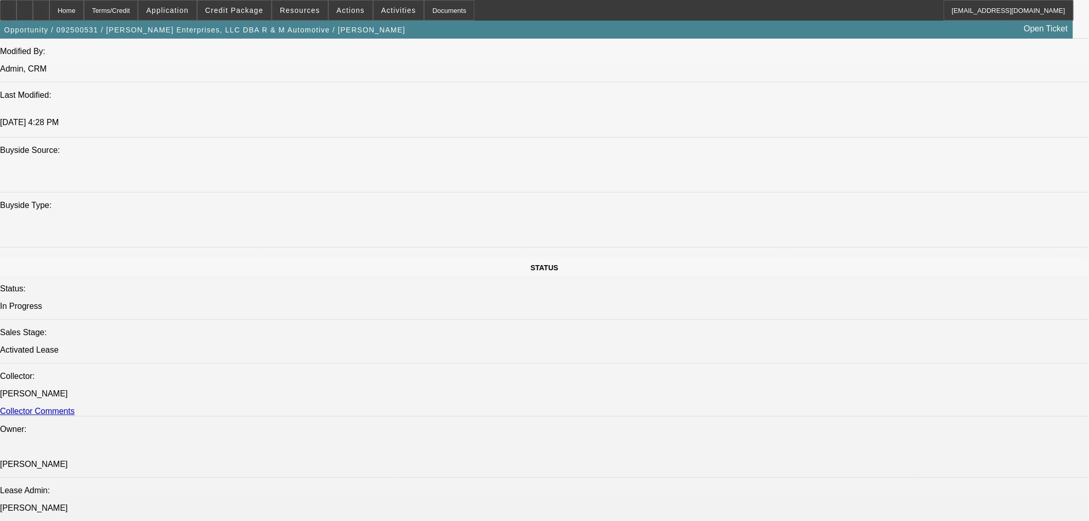
scroll to position [1086, 0]
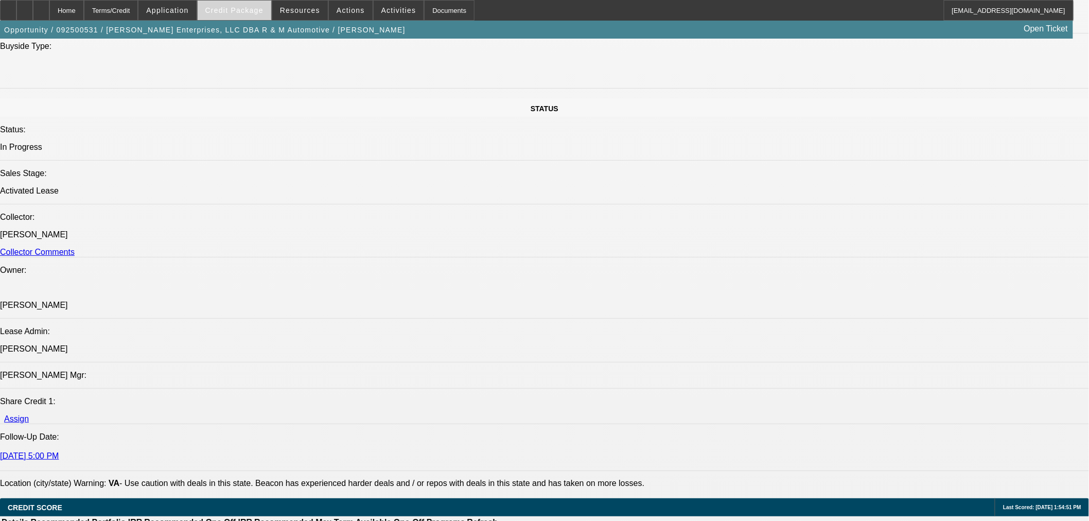
click at [224, 12] on span "Credit Package" at bounding box center [234, 10] width 58 height 8
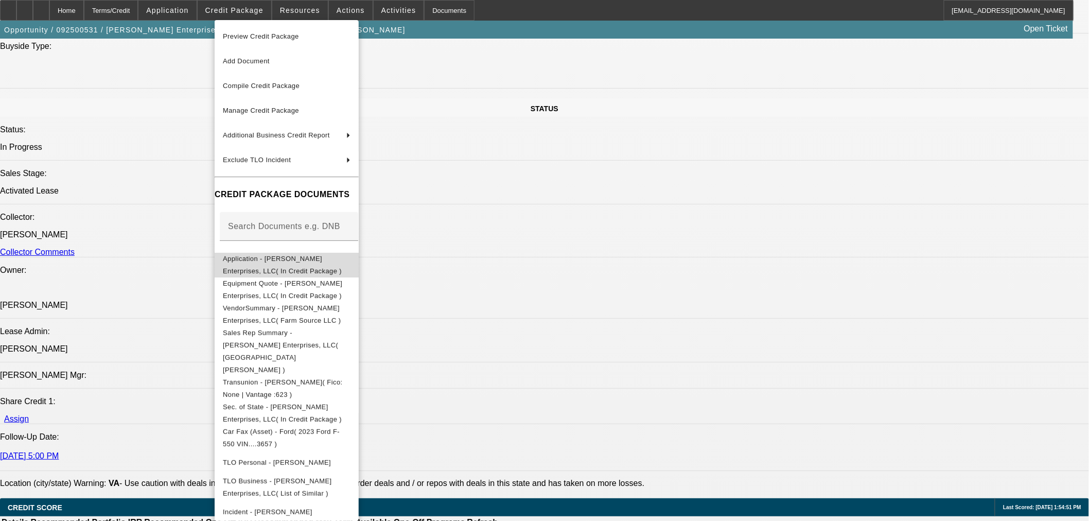
click at [254, 259] on span "Application - Coffey Enterprises, LLC( In Credit Package )" at bounding box center [282, 264] width 119 height 20
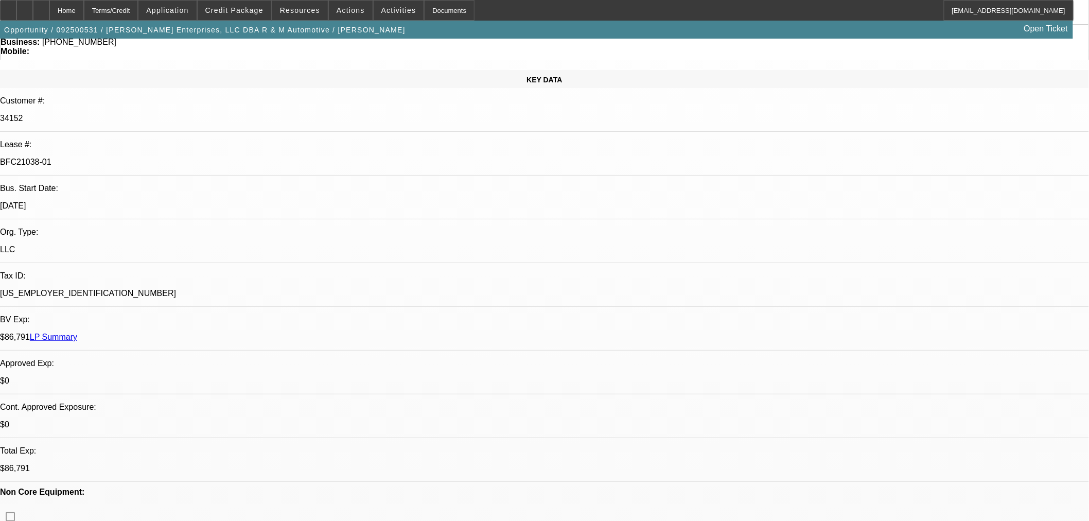
scroll to position [0, 0]
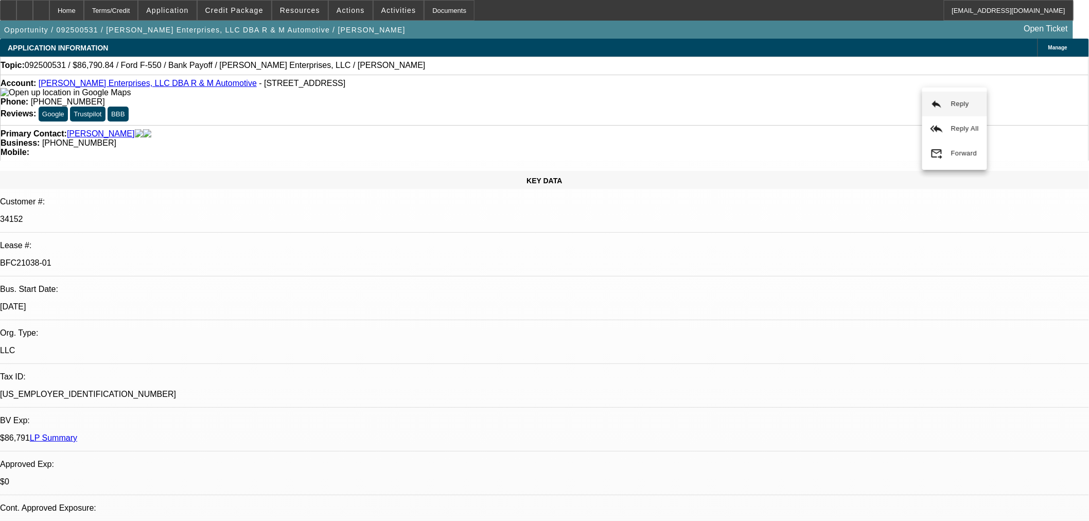
click at [925, 24] on div "Opportunity / 092500531 / Coffey Enterprises, LLC DBA R & M Automotive / Hutchi…" at bounding box center [536, 30] width 1073 height 18
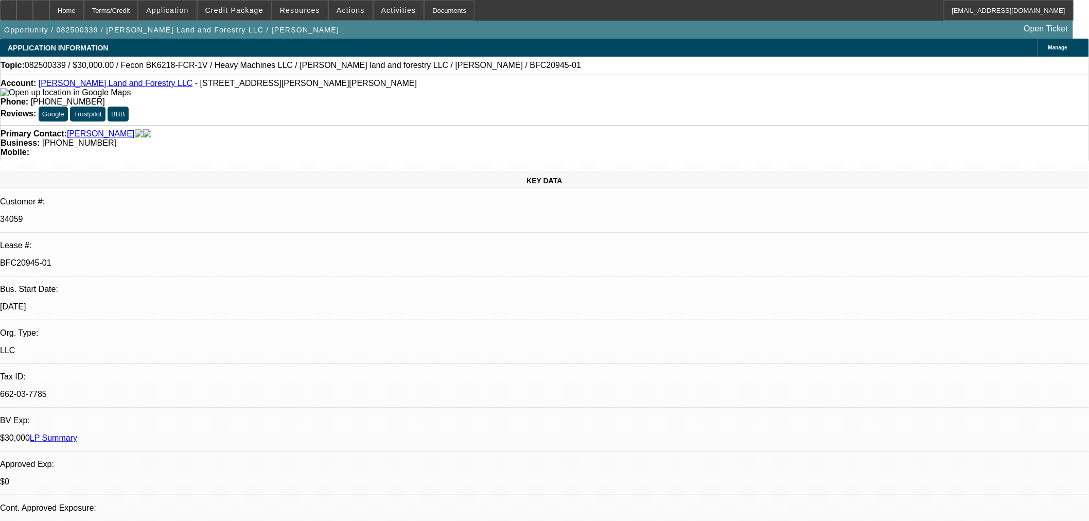
select select "0"
select select "2"
select select "0"
select select "6"
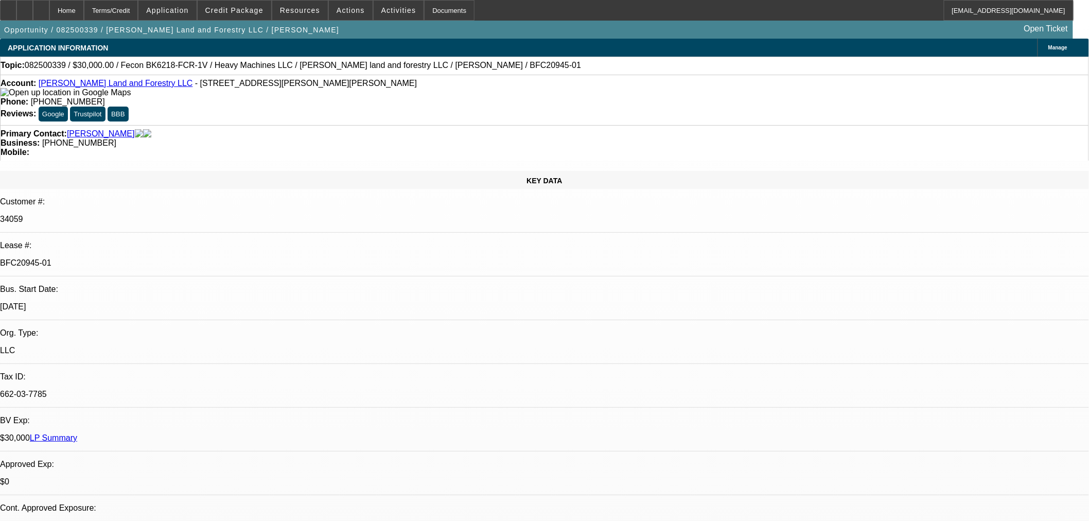
select select "0"
select select "2"
select select "0"
select select "6"
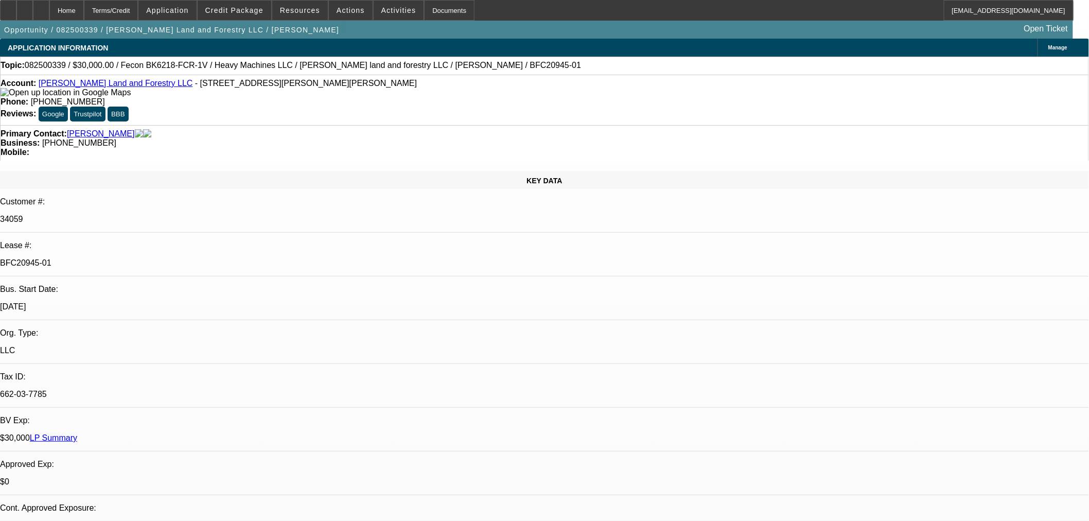
select select "0.2"
select select "2"
select select "0"
select select "6"
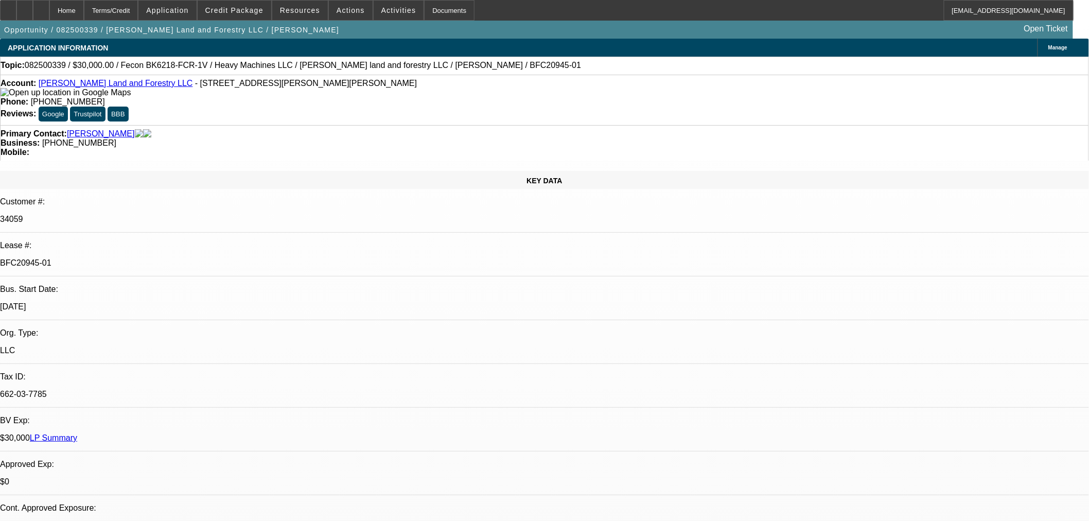
select select "0"
select select "19"
click at [255, 10] on span "Credit Package" at bounding box center [234, 10] width 58 height 8
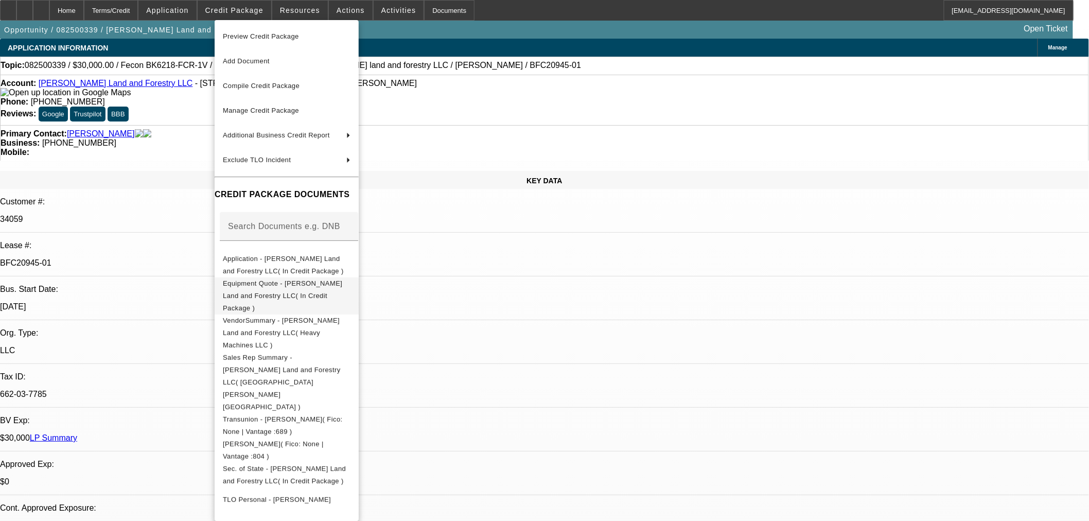
click at [327, 286] on span "Equipment Quote - Harper Land and Forestry LLC( In Credit Package )" at bounding box center [282, 295] width 119 height 32
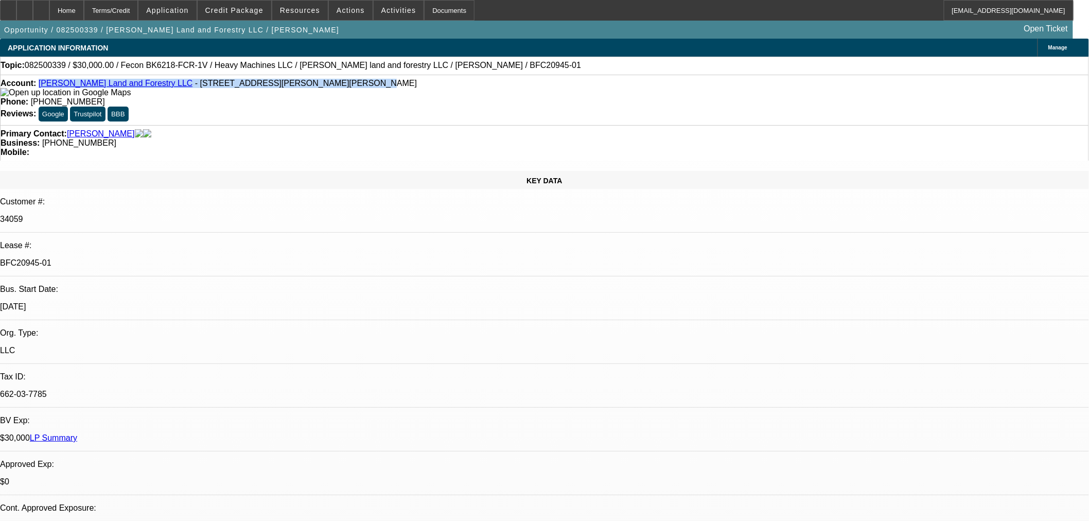
drag, startPoint x: 271, startPoint y: 89, endPoint x: 46, endPoint y: 85, distance: 224.9
click at [46, 85] on div "Account: Harper Land and Forestry LLC - 230 Aubrey Bass Rd, Hineston, LA 71438" at bounding box center [545, 88] width 1088 height 19
copy div "Harper Land and Forestry LLC - 230 Aubrey Bass Rd, Hineston, LA 71438"
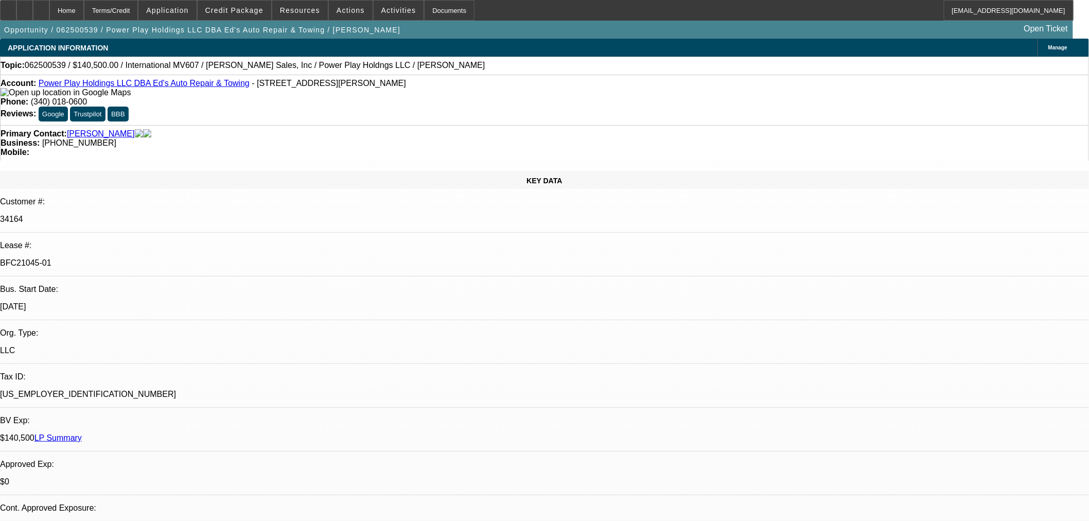
select select "0"
select select "2"
select select "0.1"
select select "4"
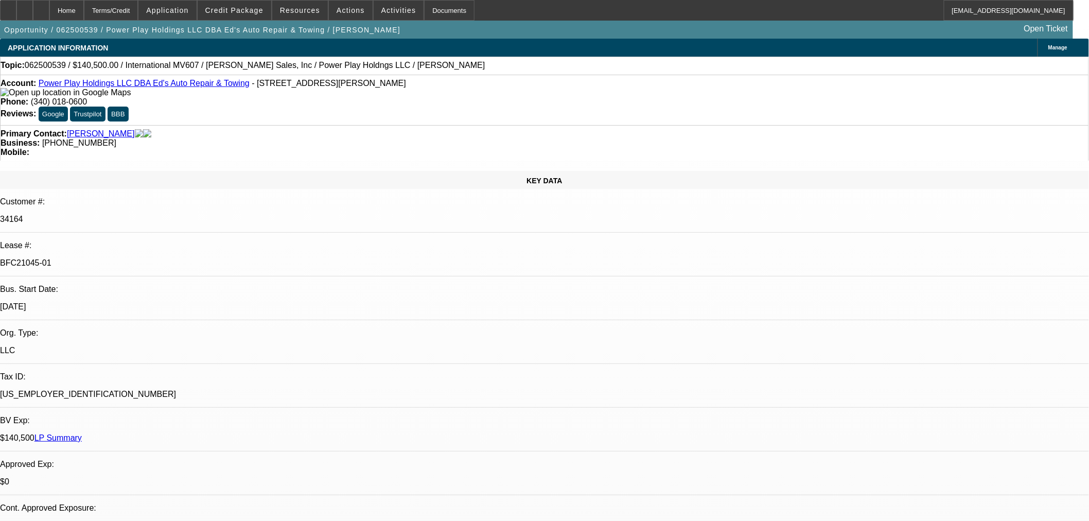
select select "0"
select select "2"
select select "0.1"
select select "4"
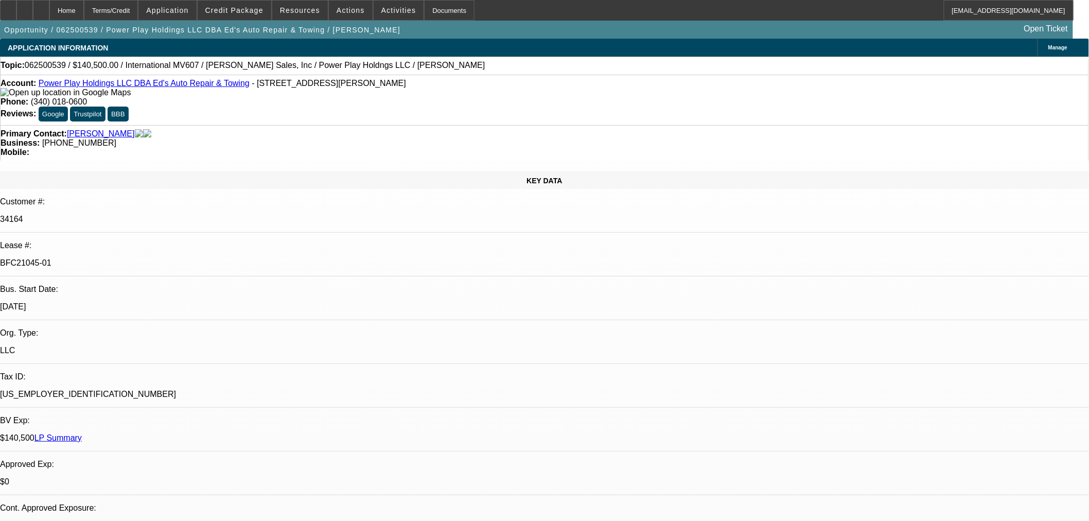
select select "0.1"
select select "2"
select select "0.1"
select select "4"
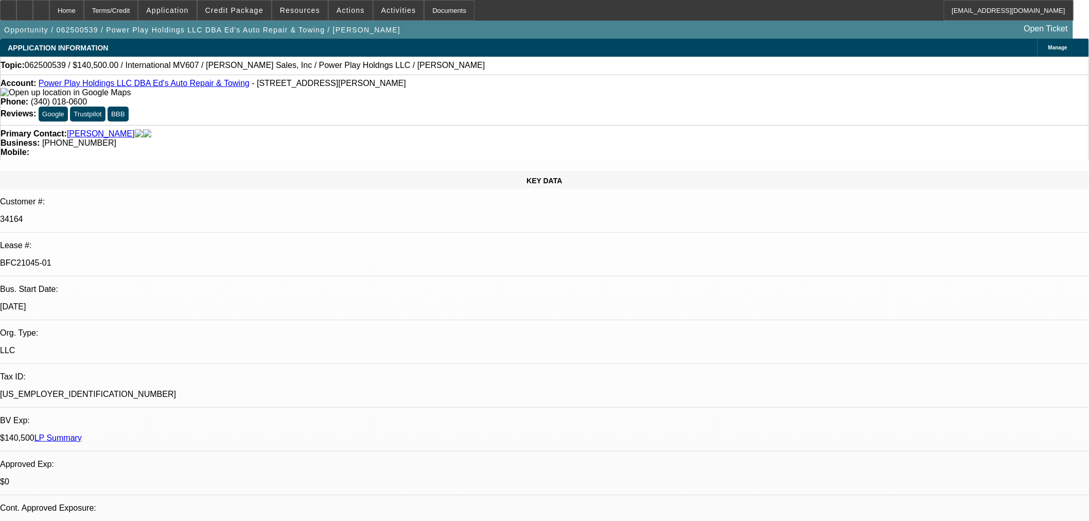
select select "2"
select select "0.1"
select select "4"
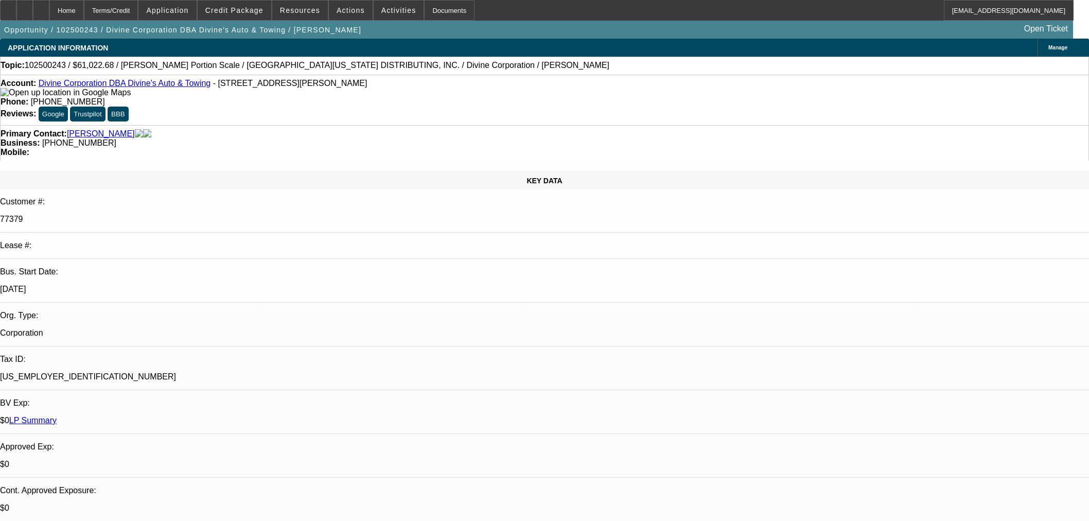
select select "0"
select select "3"
select select "0"
select select "6"
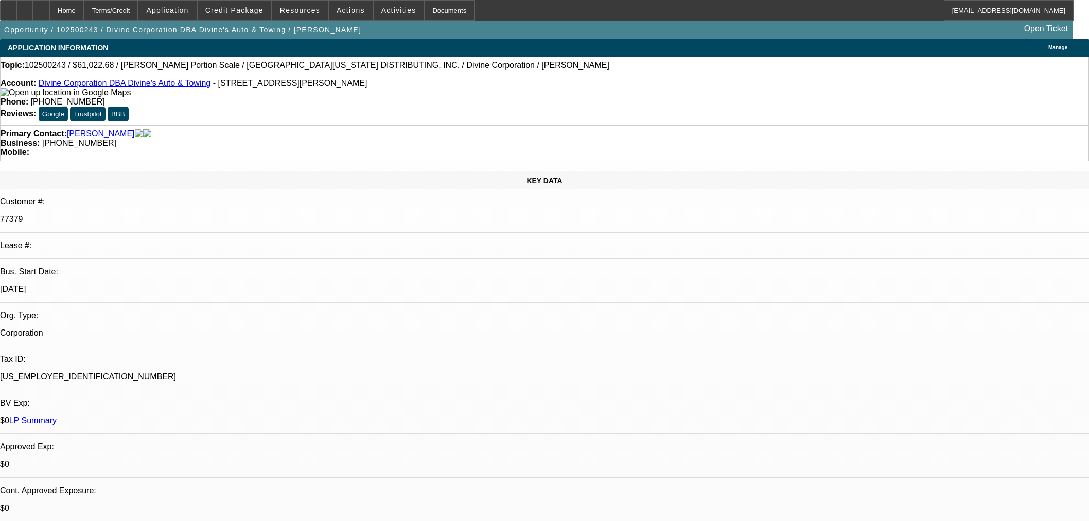
select select "0"
select select "3"
select select "0"
select select "6"
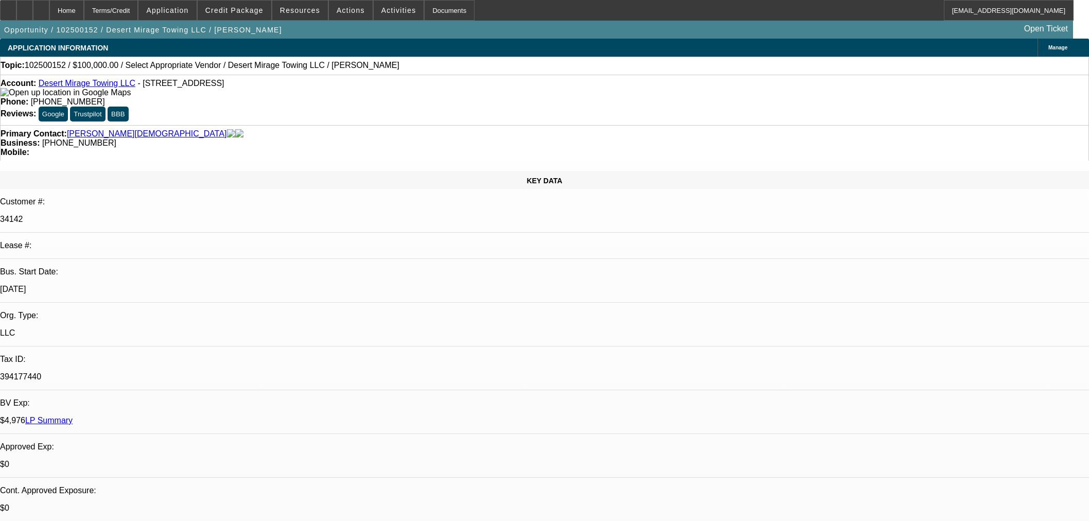
select select "0"
select select "2"
select select "0.1"
select select "4"
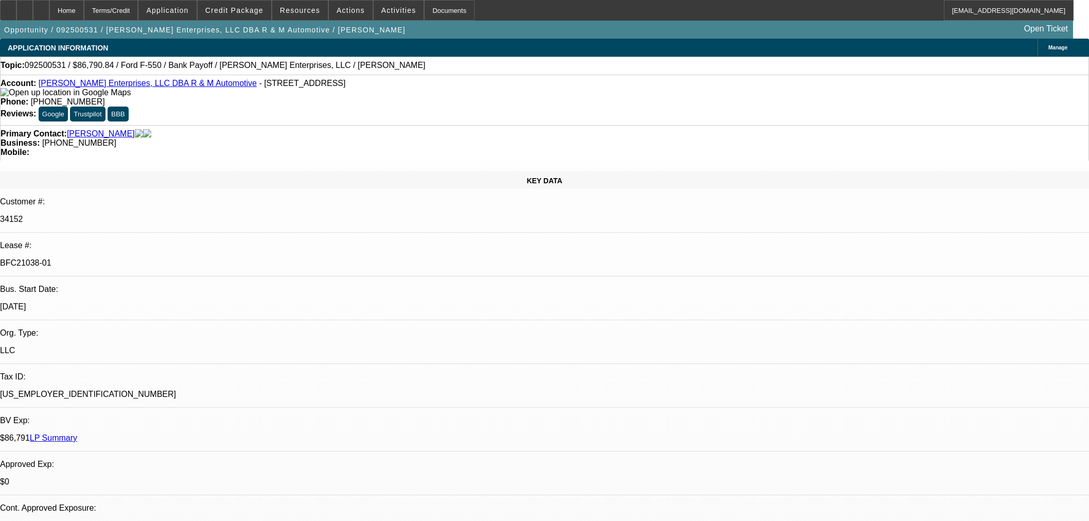
select select "0"
select select "2"
select select "0"
select select "6"
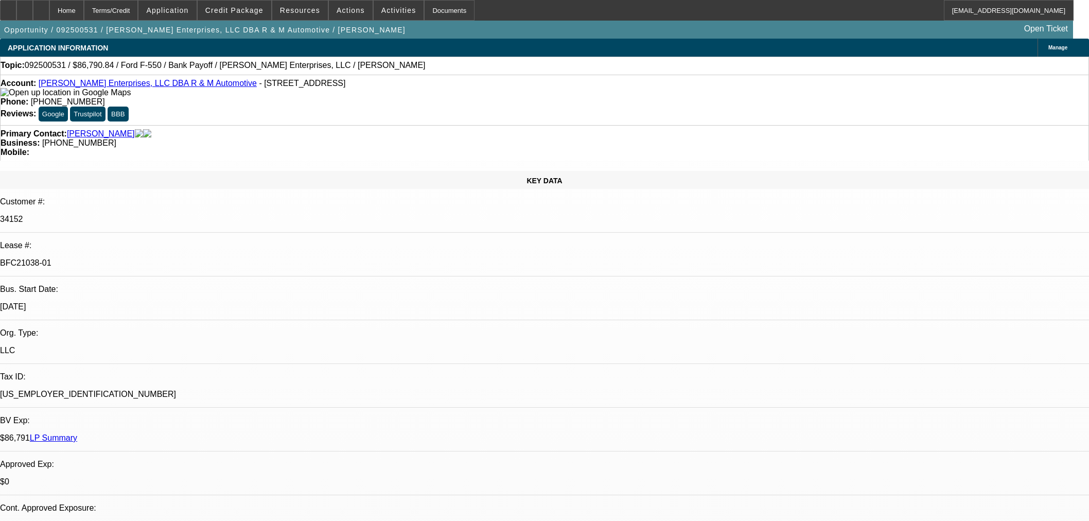
select select "0"
select select "2"
select select "0"
select select "6"
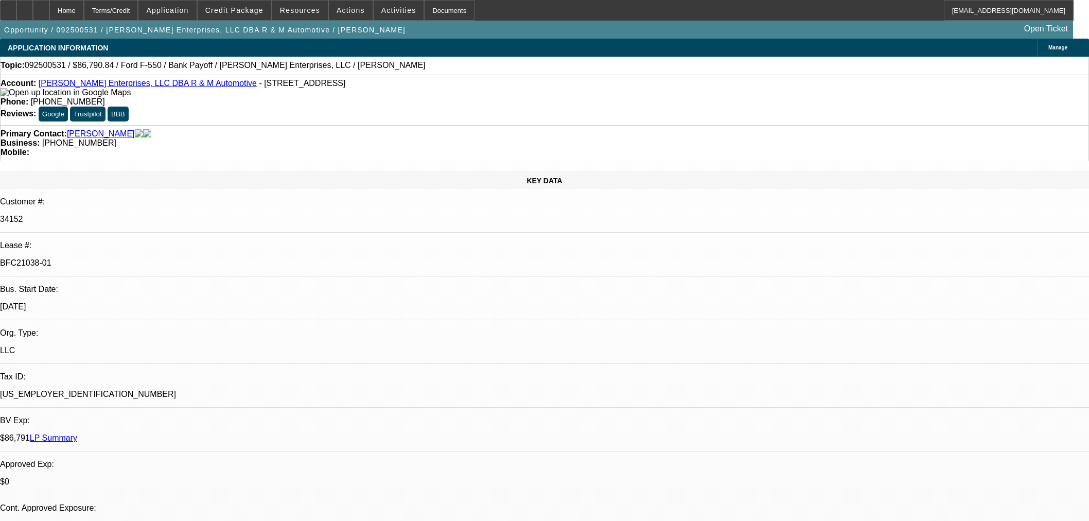
select select "0"
select select "2"
select select "0"
select select "6"
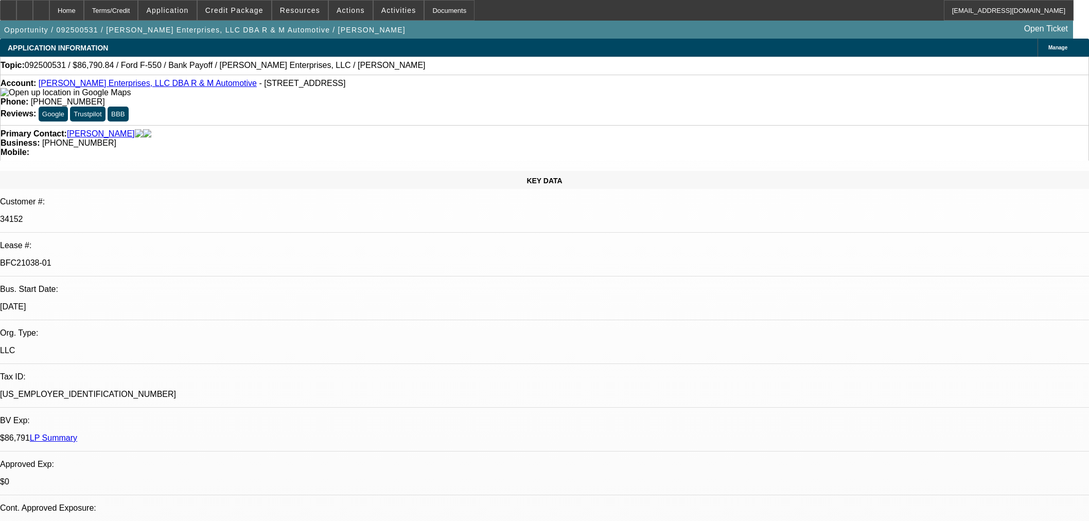
select select "0"
select select "2"
select select "0"
select select "6"
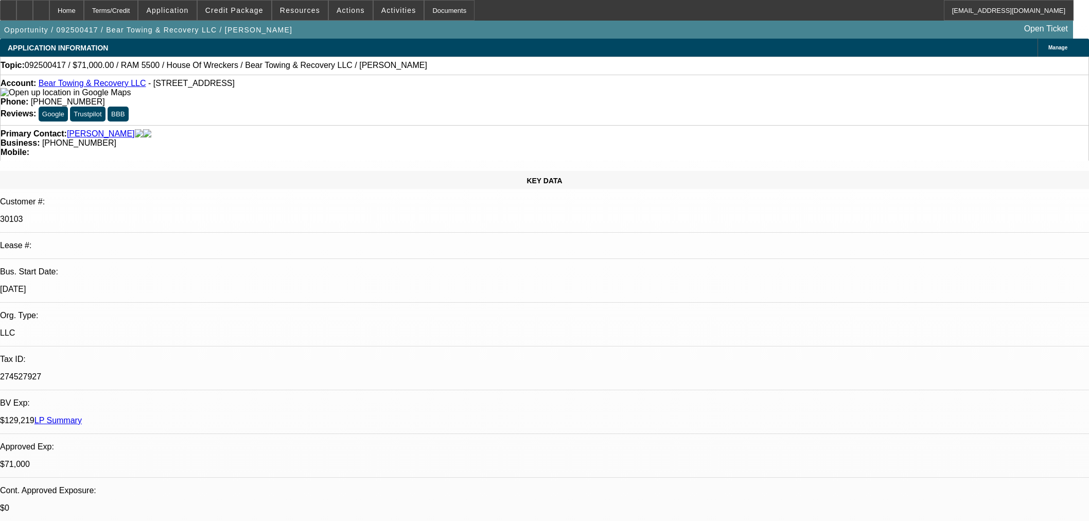
select select "0"
select select "2"
select select "0.1"
select select "4"
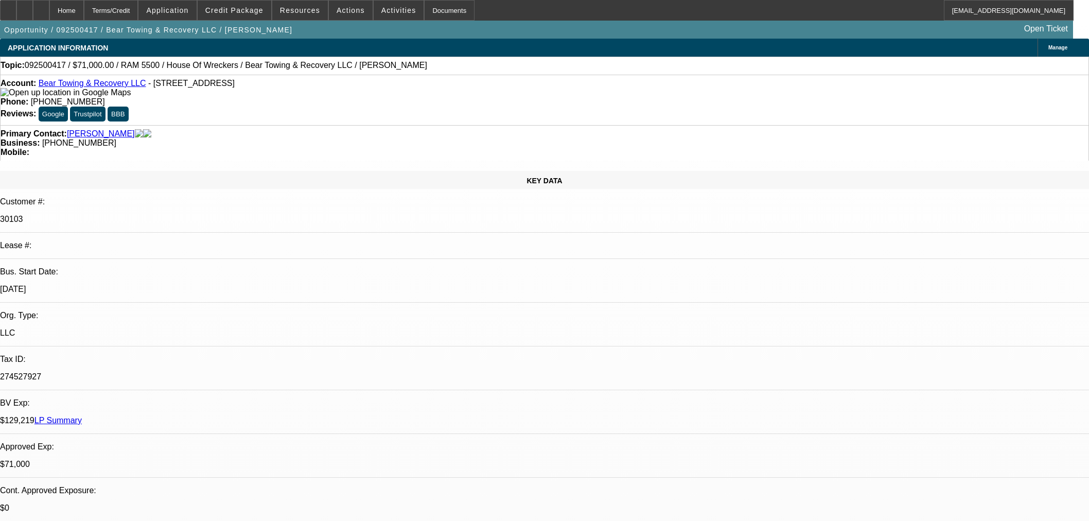
select select "0"
select select "2"
select select "0.1"
select select "4"
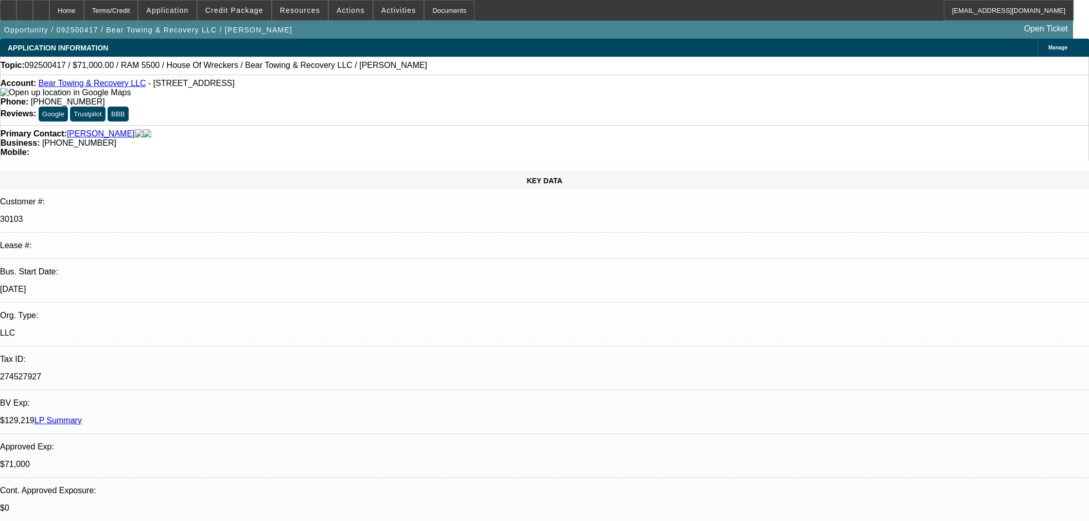
select select "0"
select select "2"
select select "0.1"
select select "4"
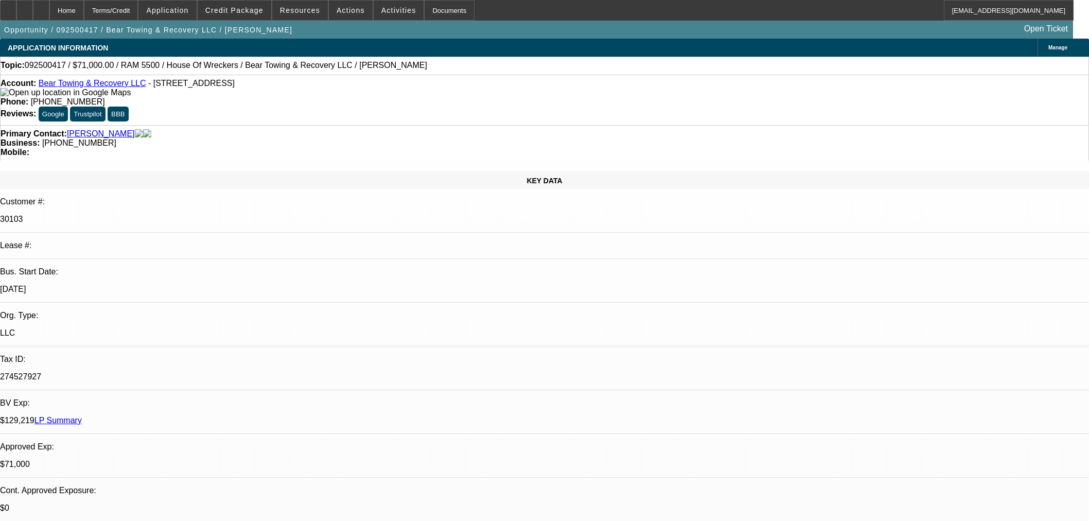
select select "0"
select select "2"
select select "0.1"
select select "4"
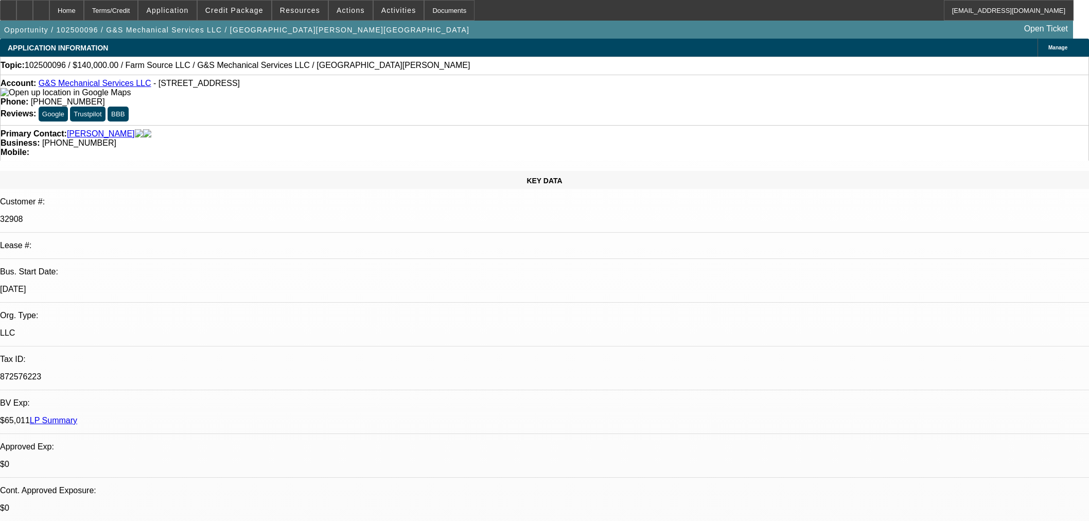
select select "0"
select select "2"
select select "0.1"
select select "4"
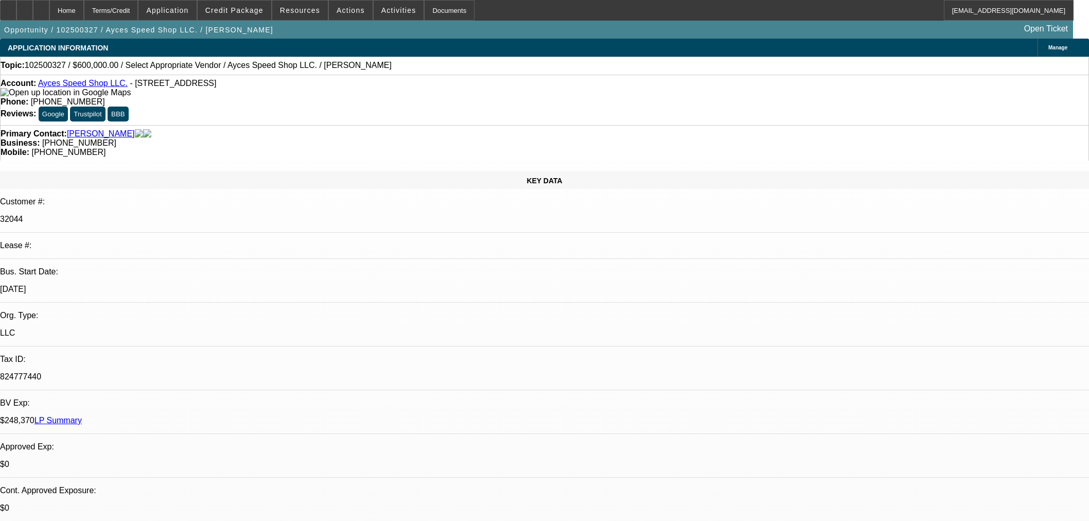
select select "0"
select select "2"
select select "0.1"
select select "4"
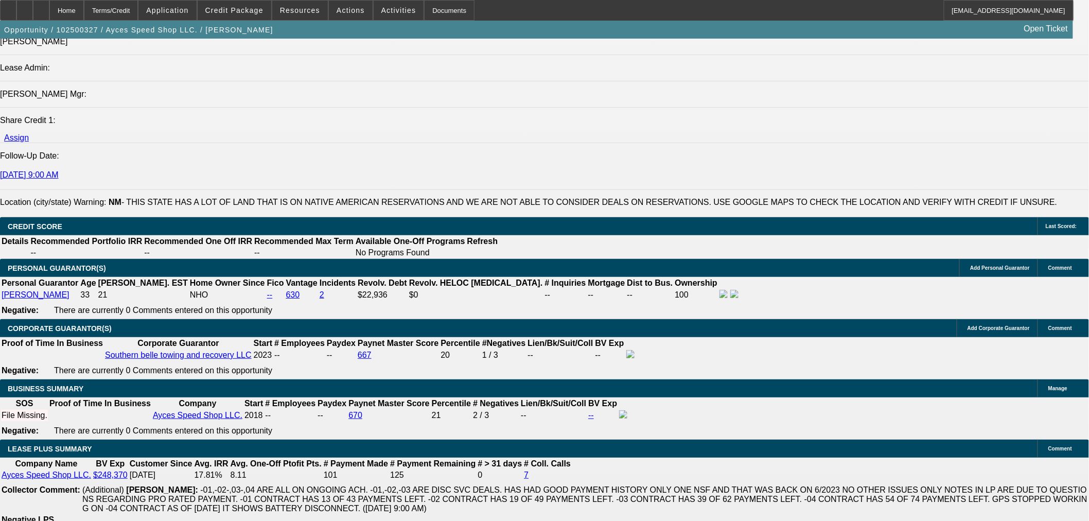
scroll to position [1429, 0]
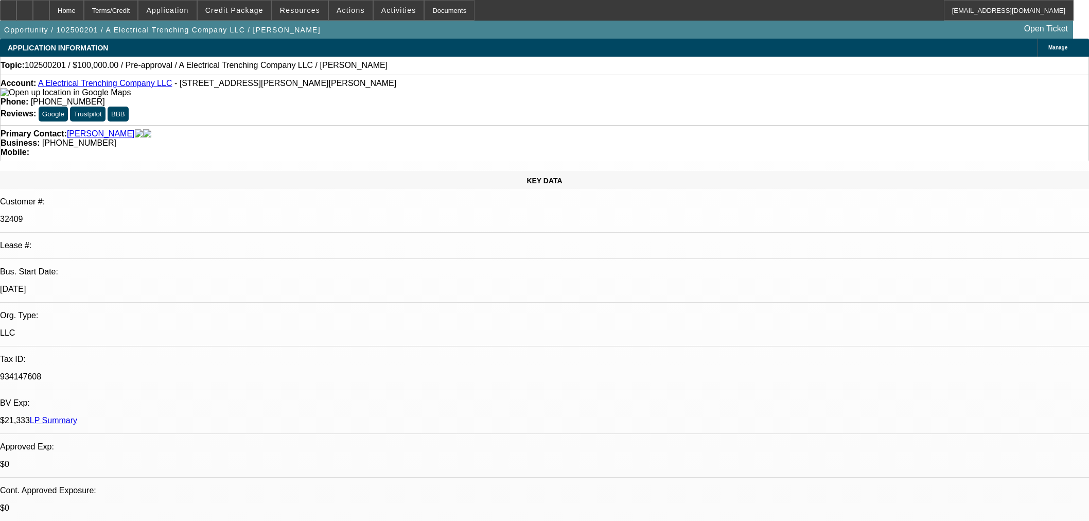
select select "0"
select select "2"
select select "0.1"
select select "4"
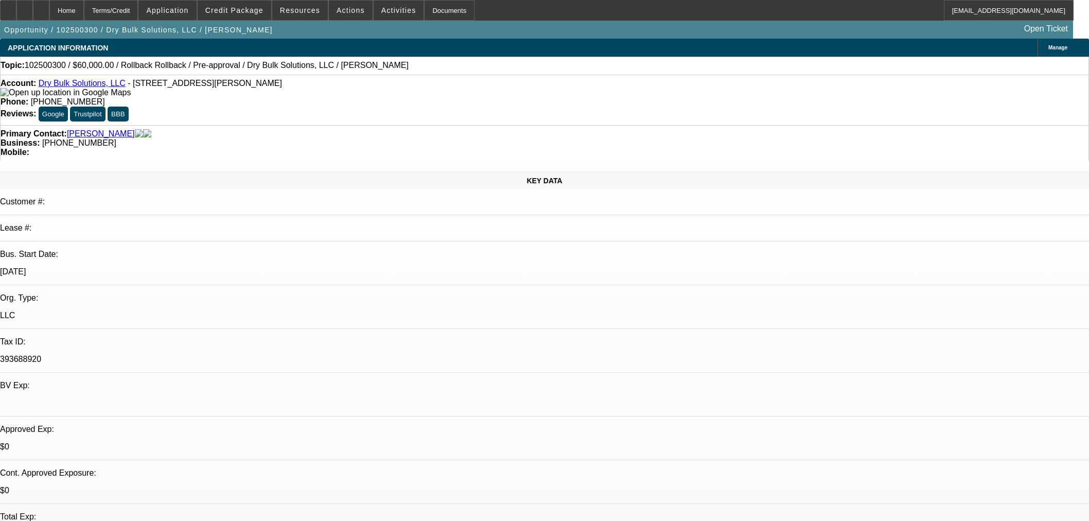
select select "0"
select select "2"
select select "0.1"
select select "4"
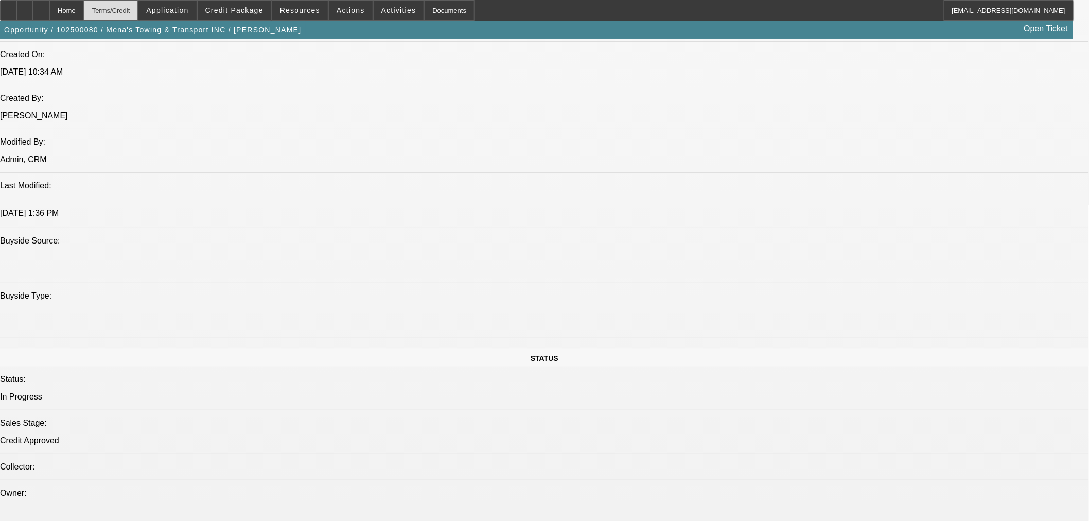
scroll to position [848, 0]
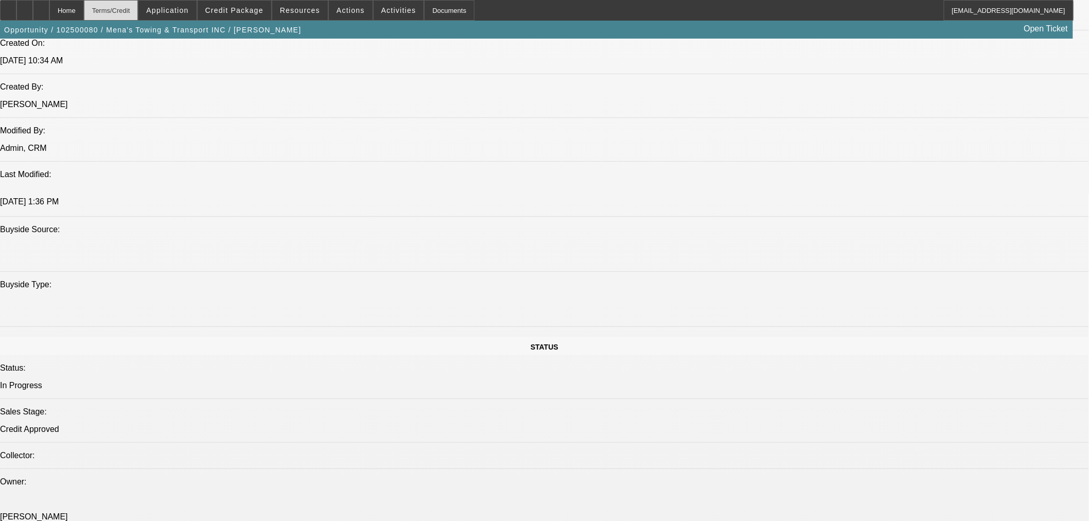
select select "0"
select select "3"
select select "0.1"
select select "5"
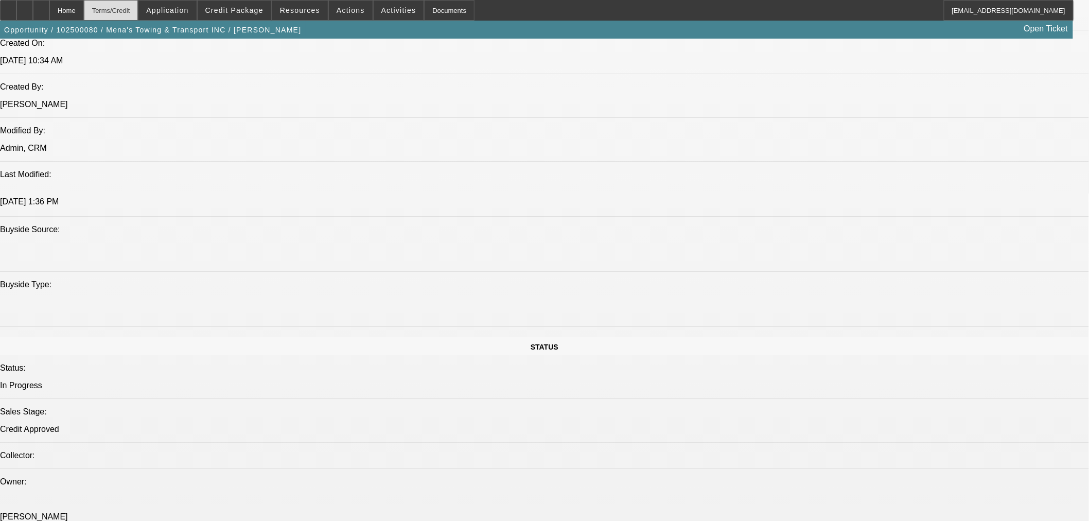
select select "2"
select select "0.1"
select select "5"
select select "0"
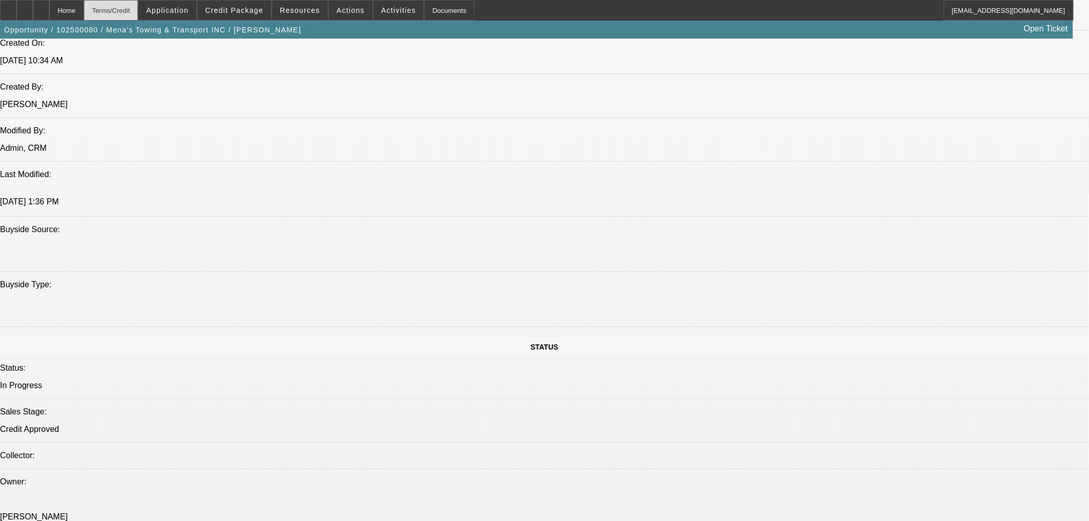
select select "0"
select select "3"
select select "0.1"
select select "5"
select select "0"
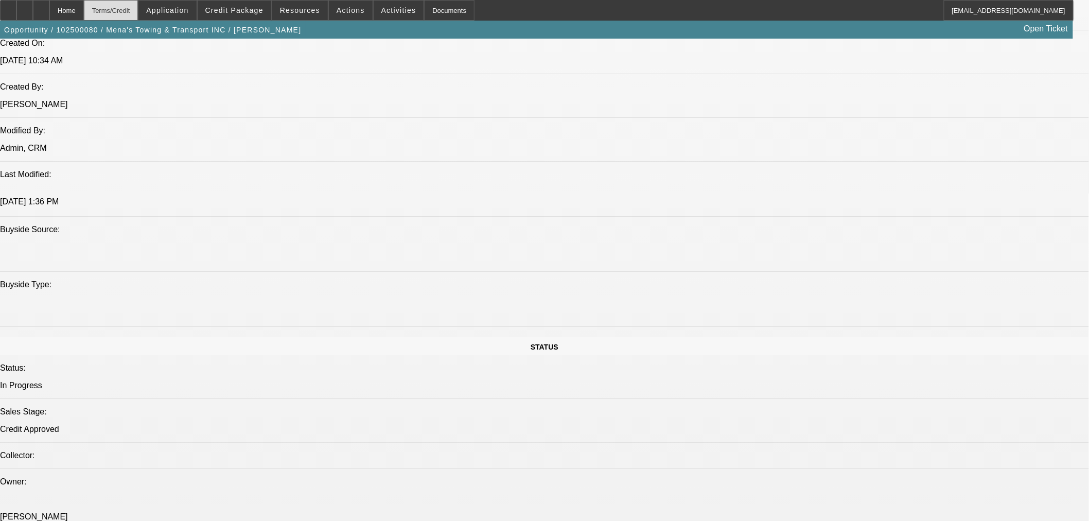
select select "0"
select select "3"
select select "0.1"
select select "5"
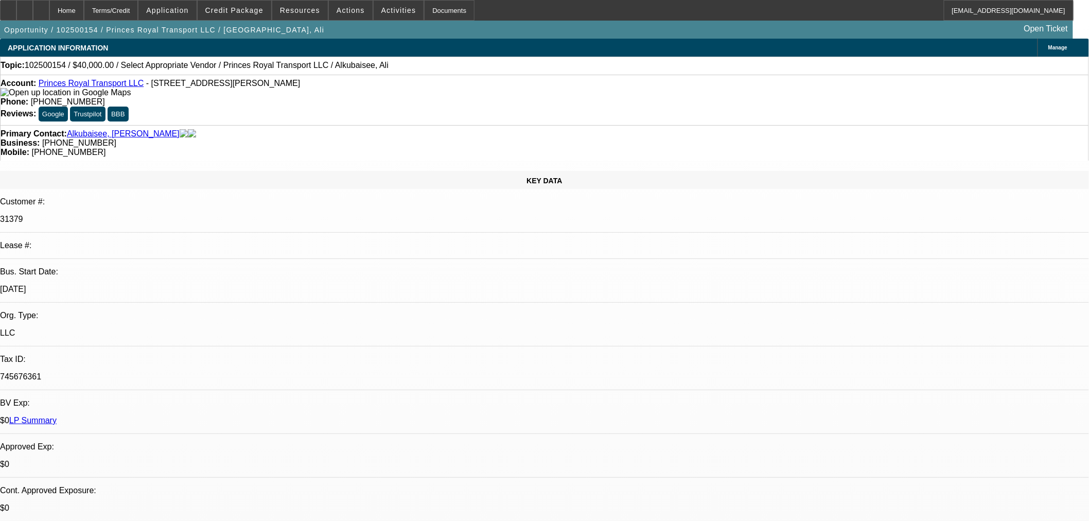
select select "0"
select select "2"
select select "0.1"
select select "4"
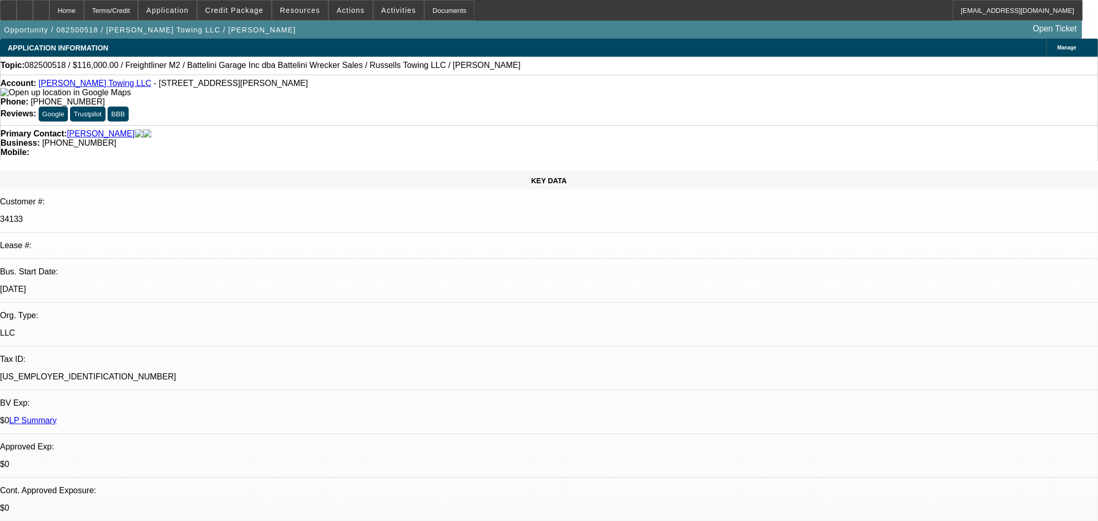
select select "0"
select select "3"
select select "0"
select select "6"
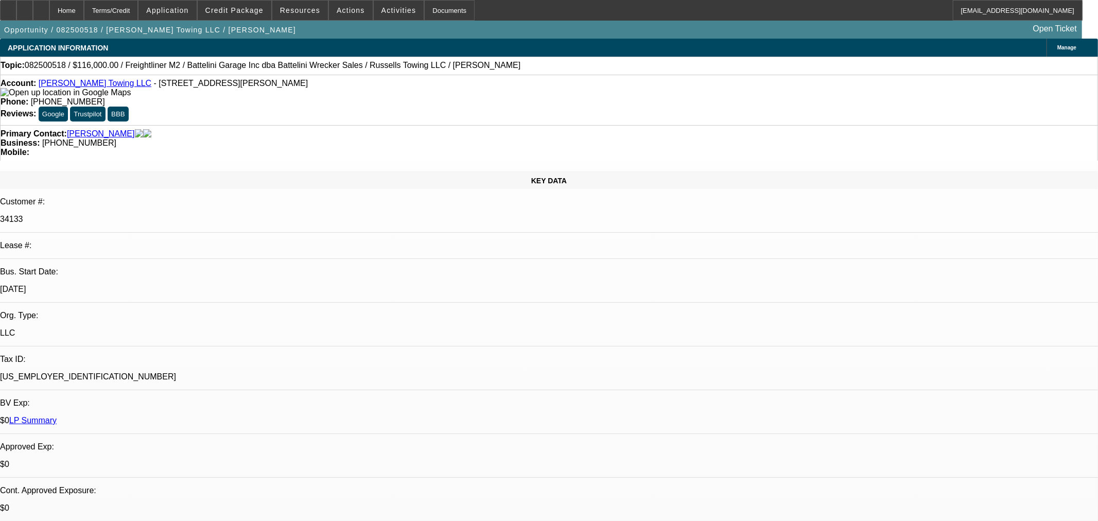
select select "0"
select select "3"
select select "0"
select select "6"
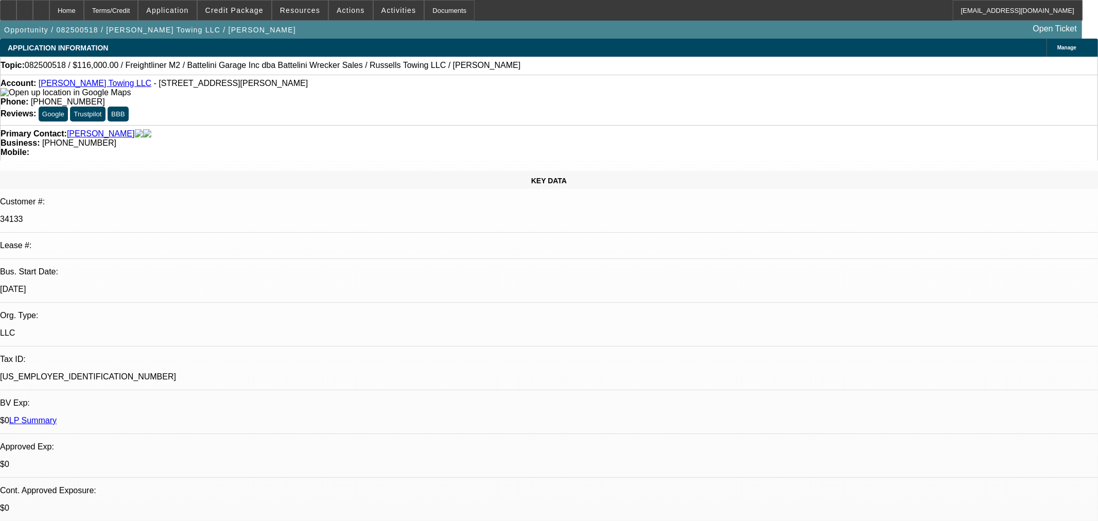
select select "0"
select select "3"
select select "0"
select select "6"
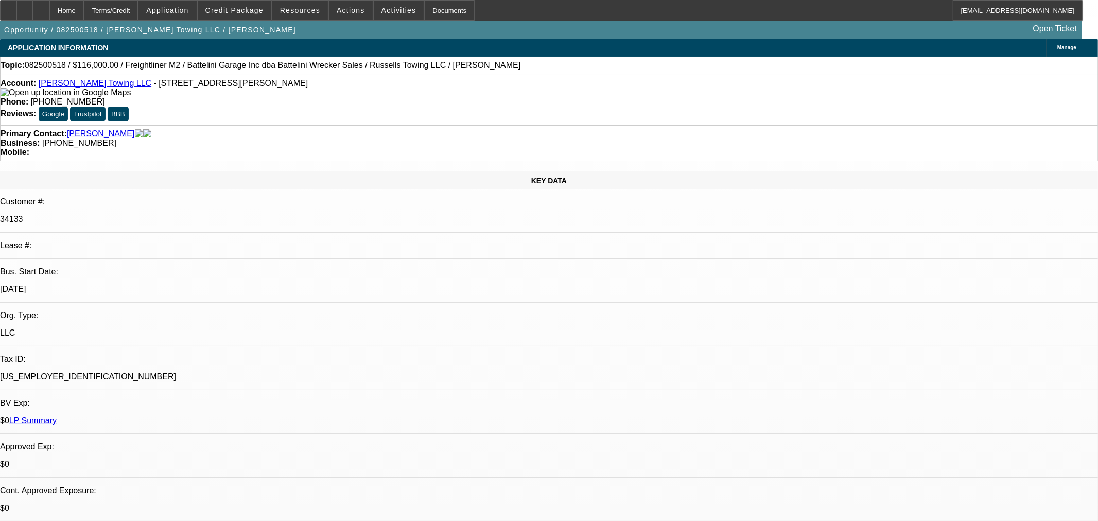
select select "0"
select select "3"
select select "0"
select select "6"
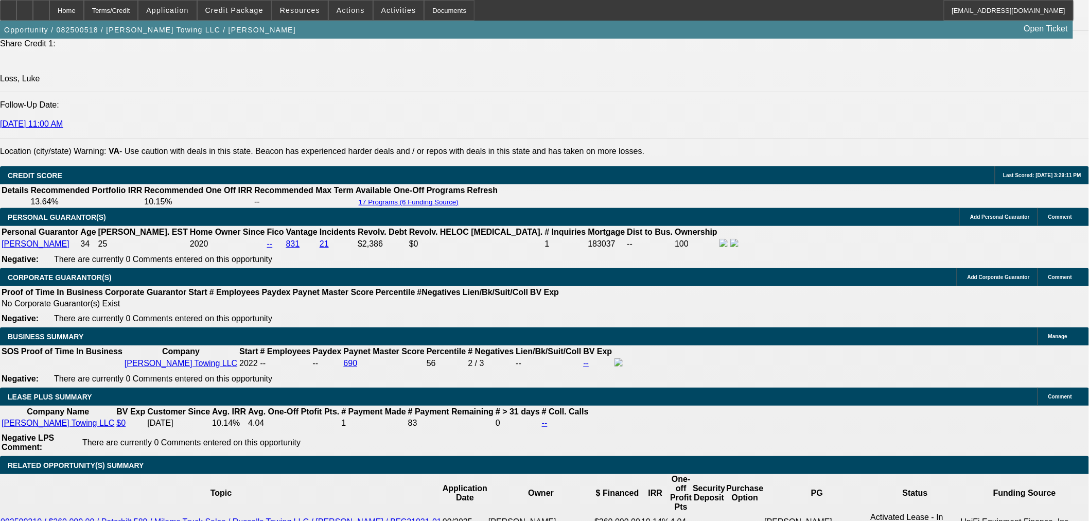
scroll to position [1544, 0]
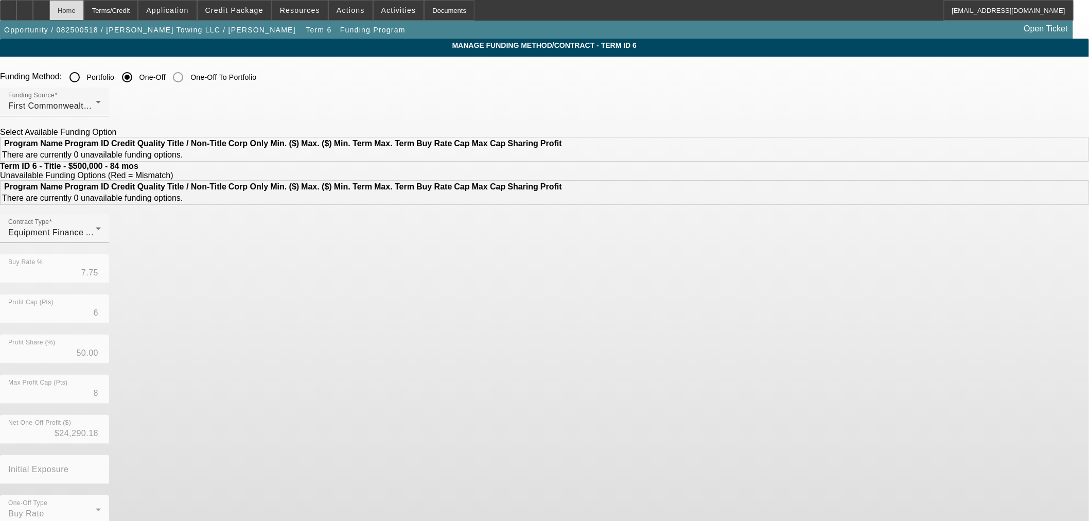
click at [84, 11] on div "Home" at bounding box center [66, 10] width 34 height 21
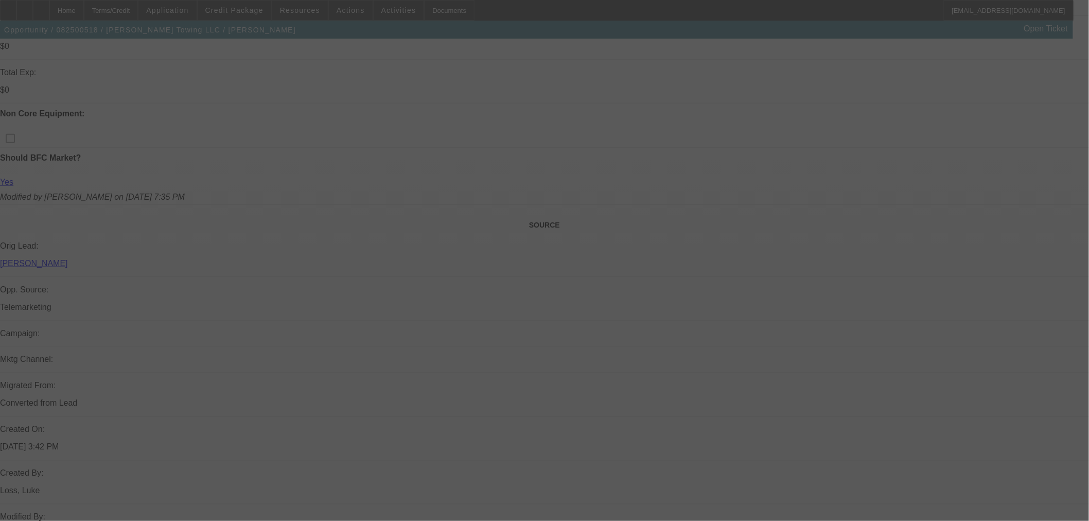
scroll to position [779, 0]
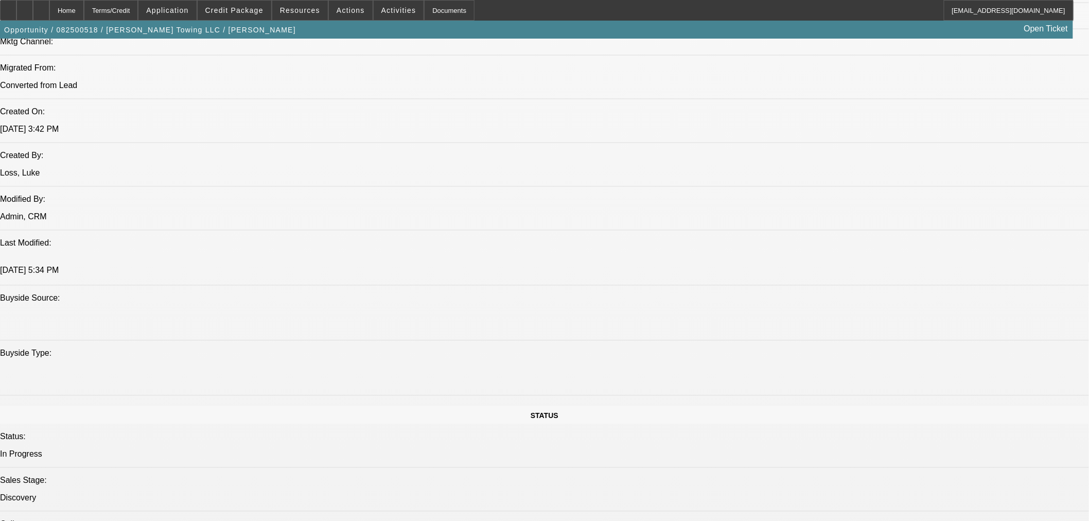
select select "0"
select select "3"
select select "0"
select select "6"
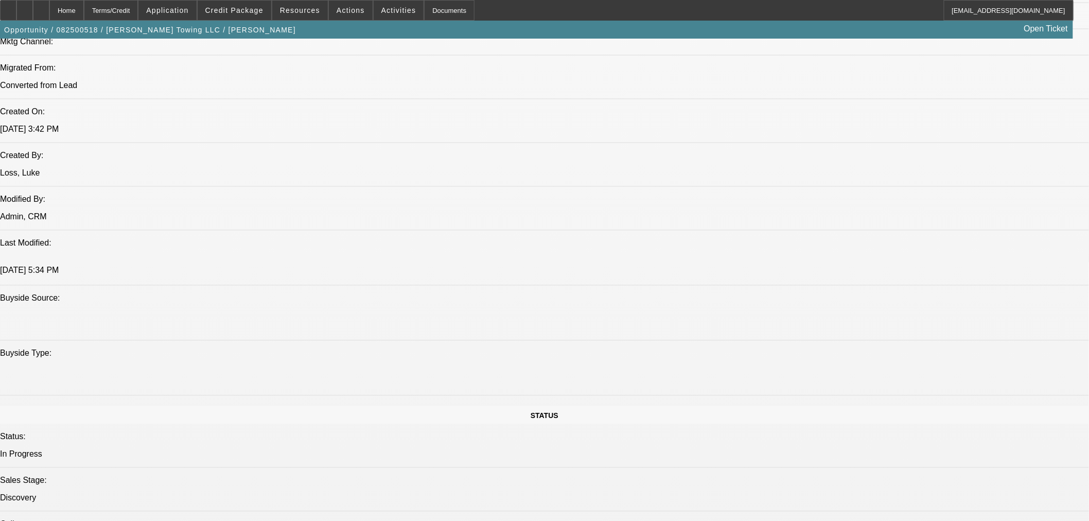
select select "0"
select select "3"
select select "0"
select select "6"
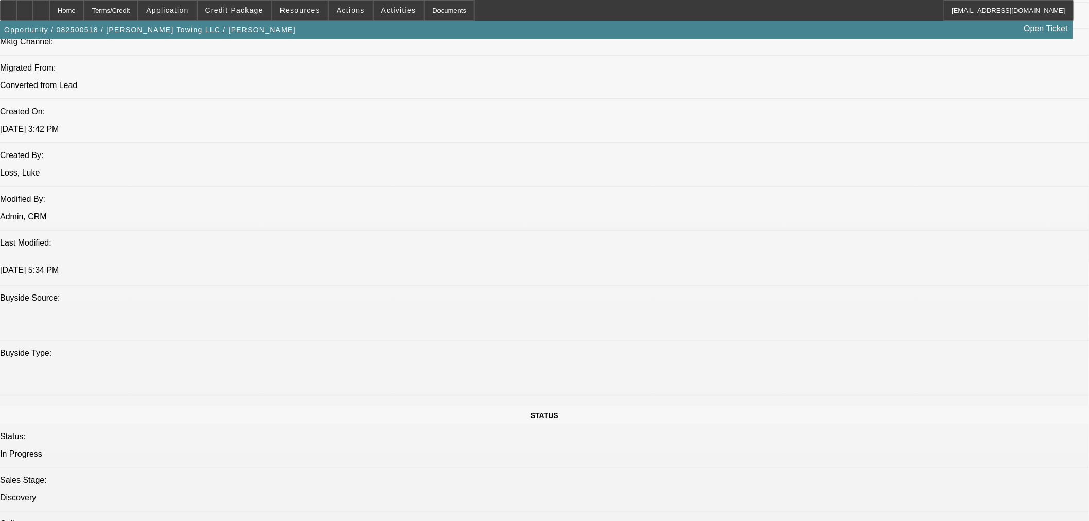
select select "0"
select select "3"
select select "0"
select select "6"
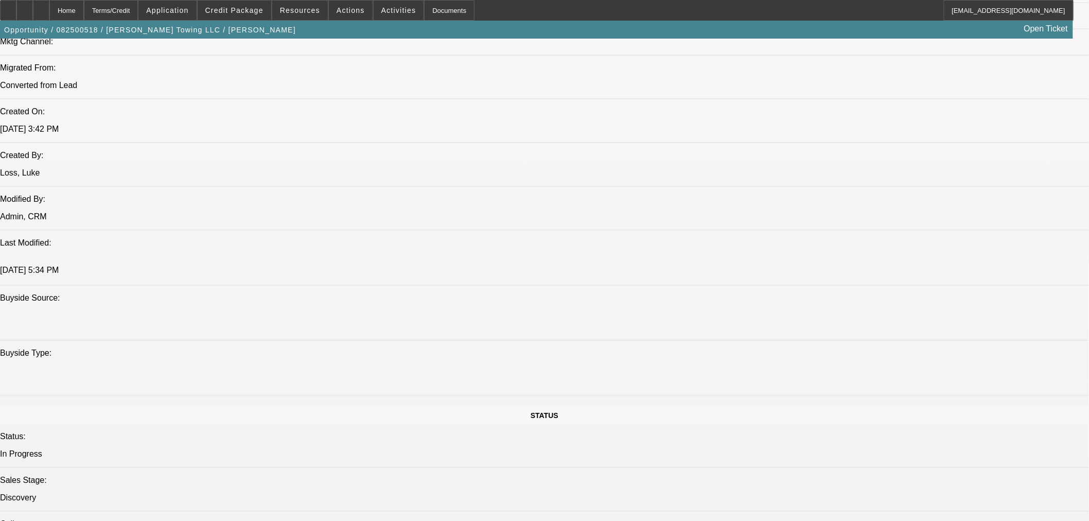
select select "0"
select select "3"
select select "0"
select select "6"
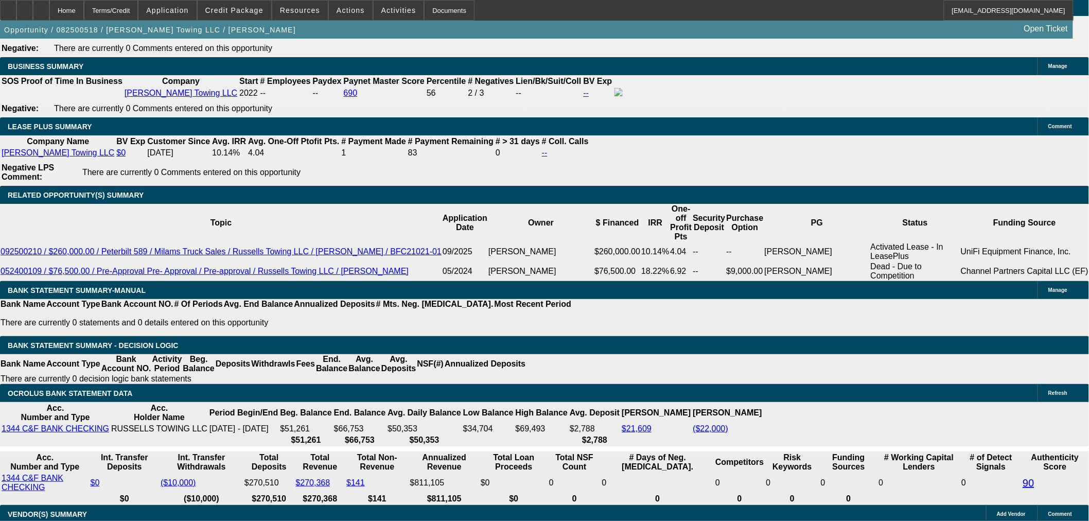
scroll to position [1569, 0]
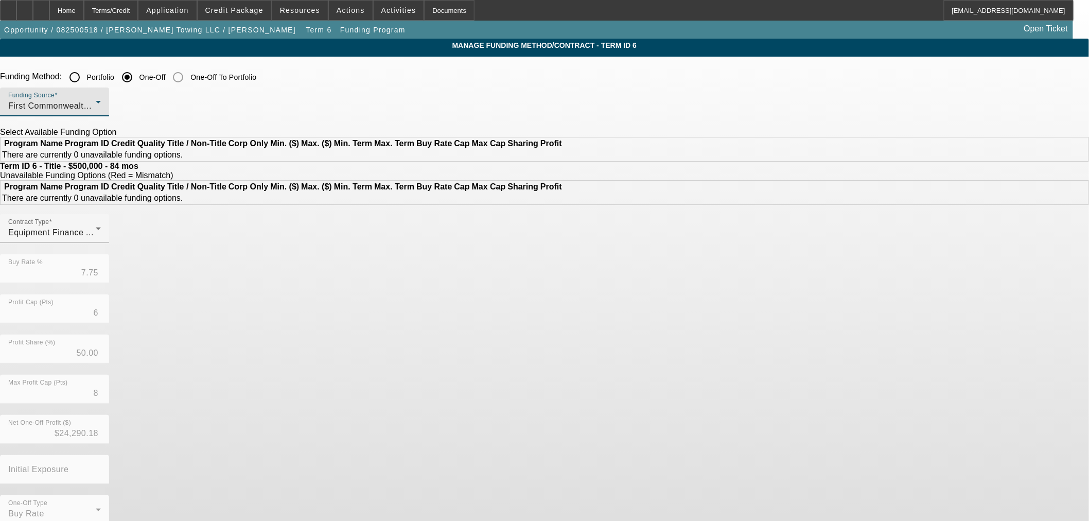
click at [96, 102] on div "First Commonwealth Equipment Finance" at bounding box center [51, 106] width 87 height 12
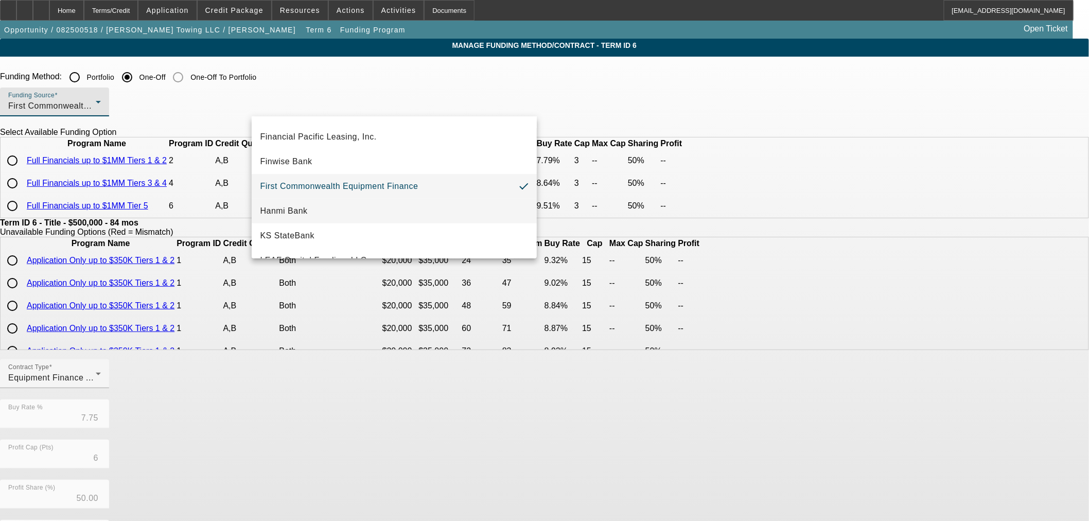
scroll to position [234, 0]
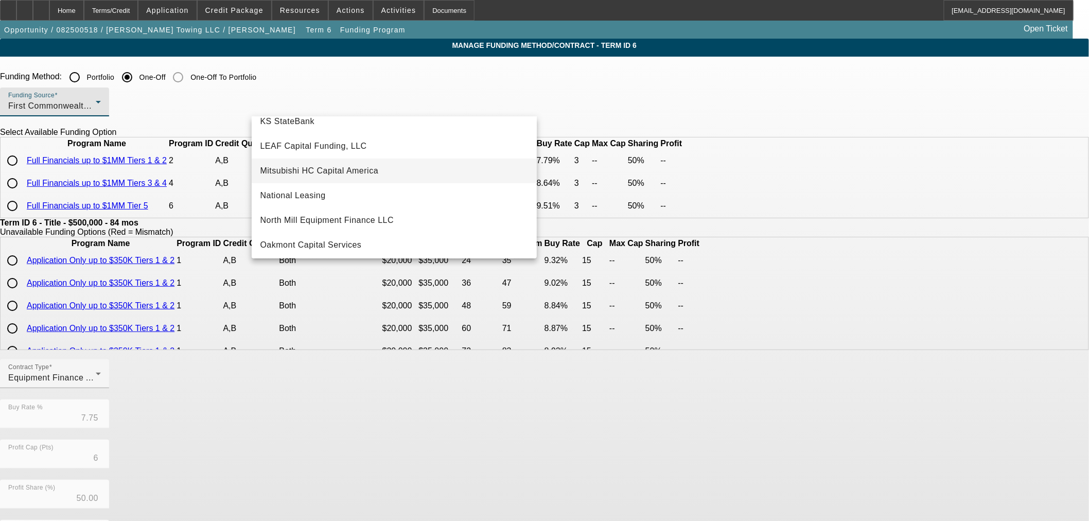
click at [378, 177] on mat-option "Mitsubishi HC Capital America" at bounding box center [394, 170] width 285 height 25
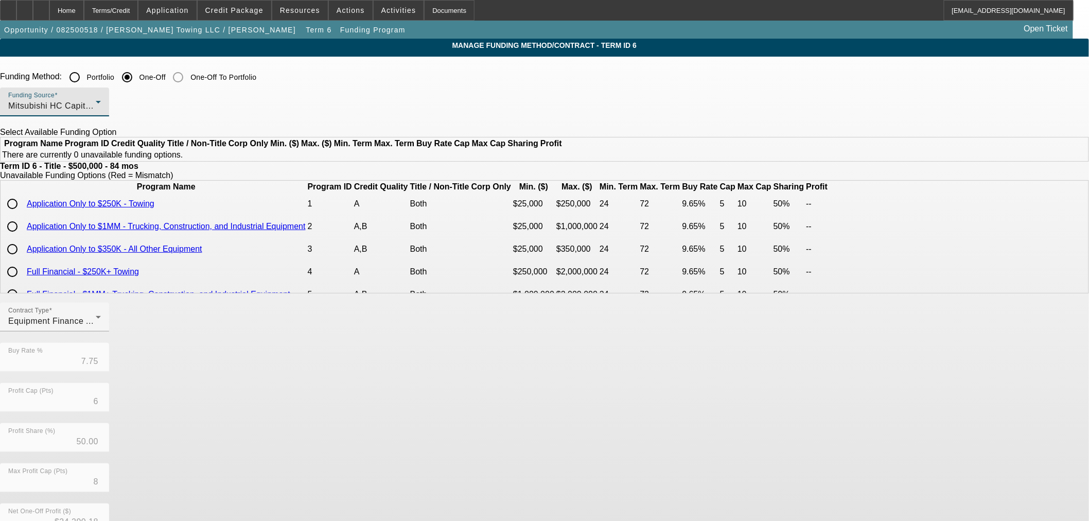
click at [96, 104] on div "Mitsubishi HC Capital America" at bounding box center [51, 106] width 87 height 12
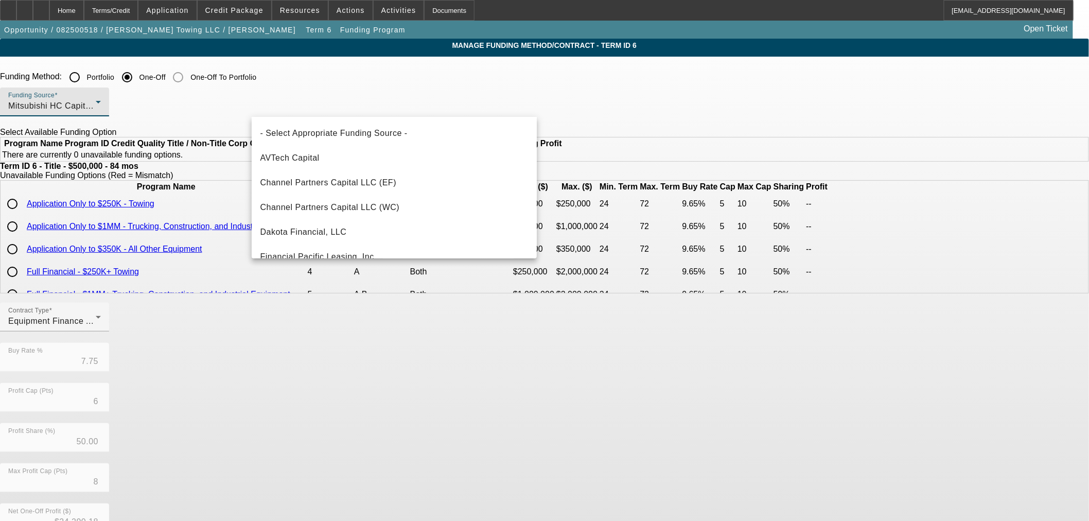
scroll to position [158, 0]
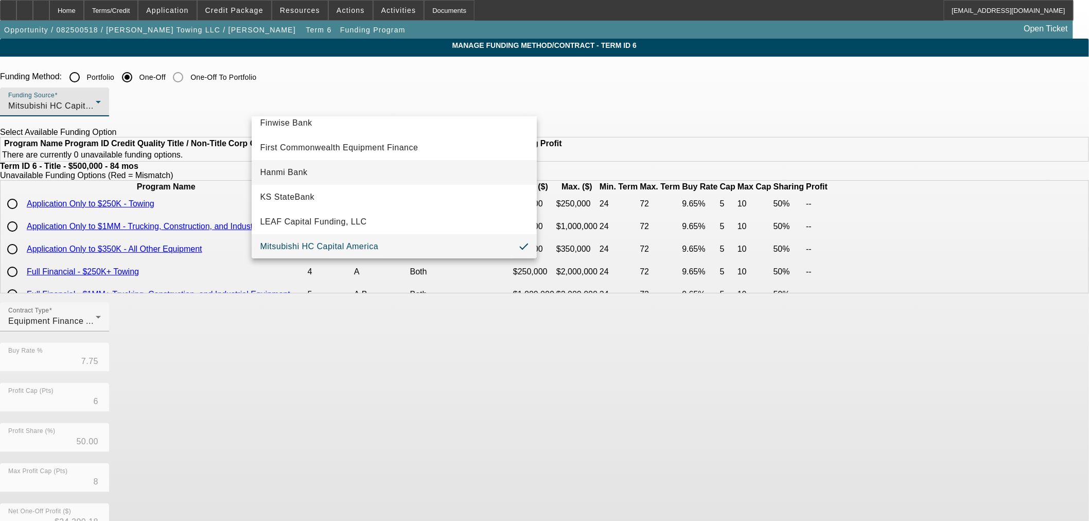
click at [376, 172] on mat-option "Hanmi Bank" at bounding box center [394, 172] width 285 height 25
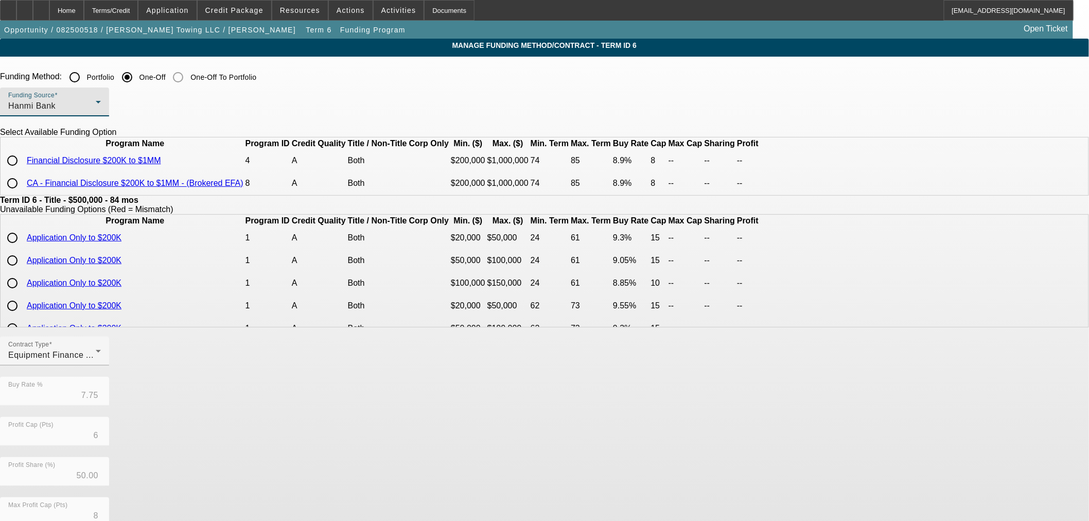
click at [96, 109] on div "Hanmi Bank" at bounding box center [51, 106] width 87 height 12
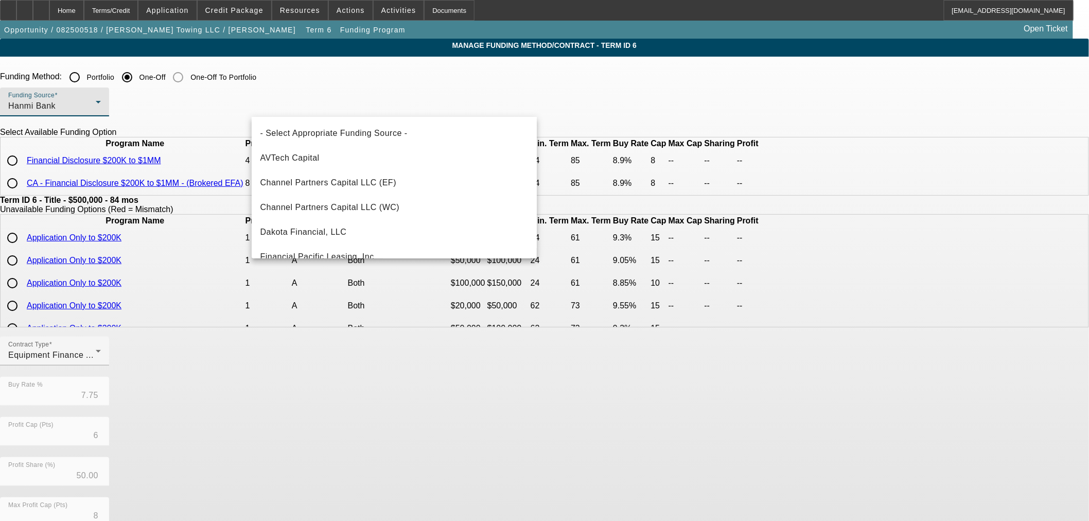
scroll to position [85, 0]
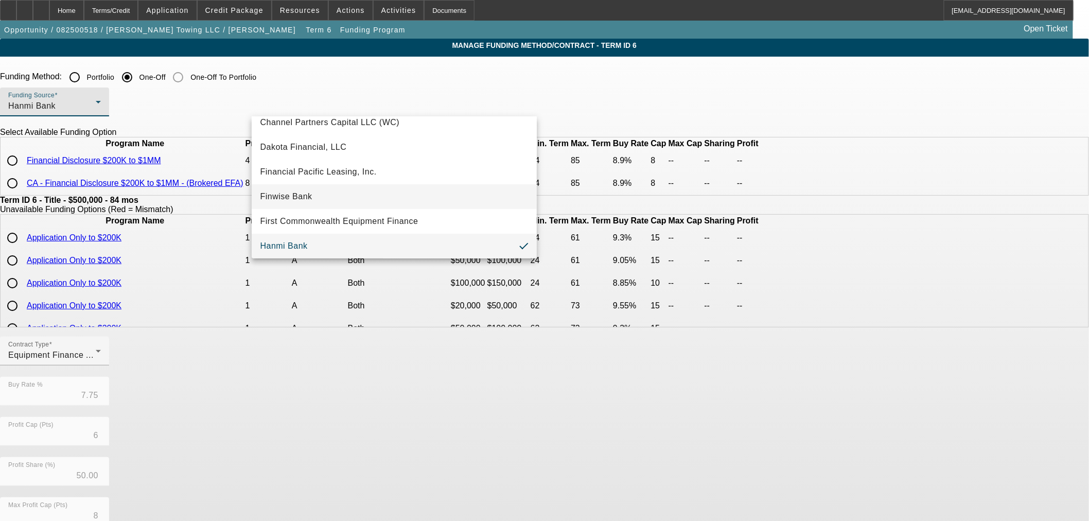
click at [381, 196] on mat-option "Finwise Bank" at bounding box center [394, 196] width 285 height 25
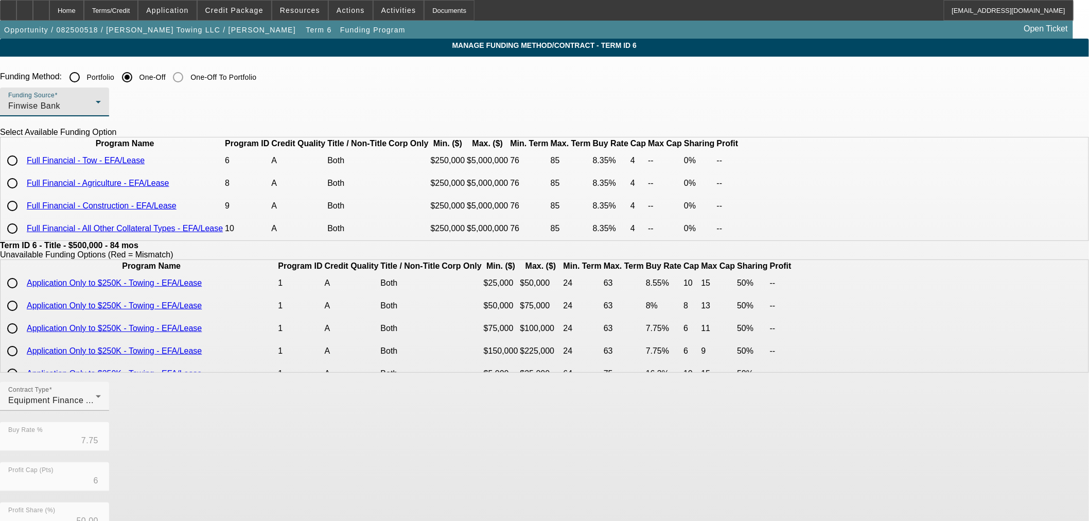
click at [96, 109] on div "Finwise Bank" at bounding box center [51, 106] width 87 height 12
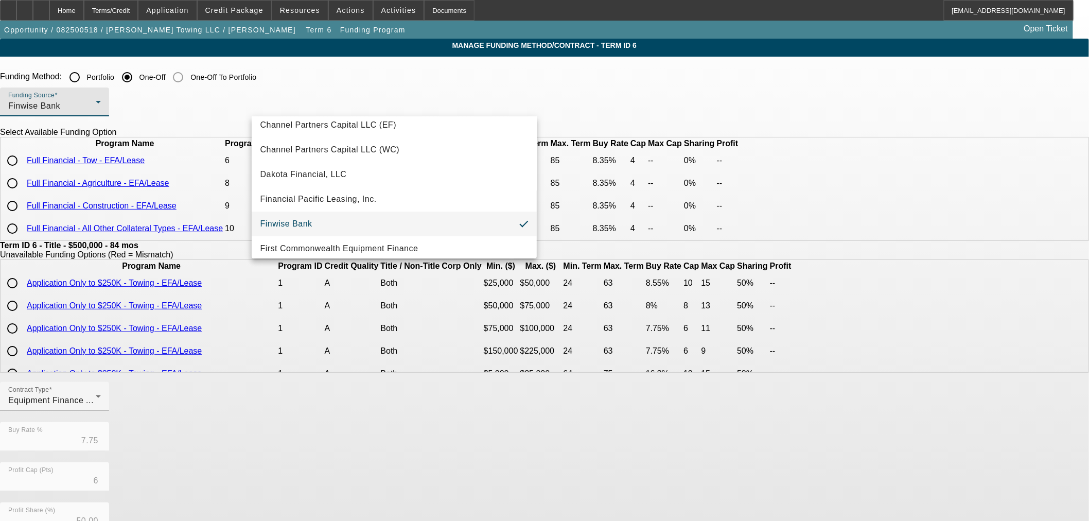
scroll to position [57, 0]
click at [97, 9] on div at bounding box center [544, 260] width 1089 height 521
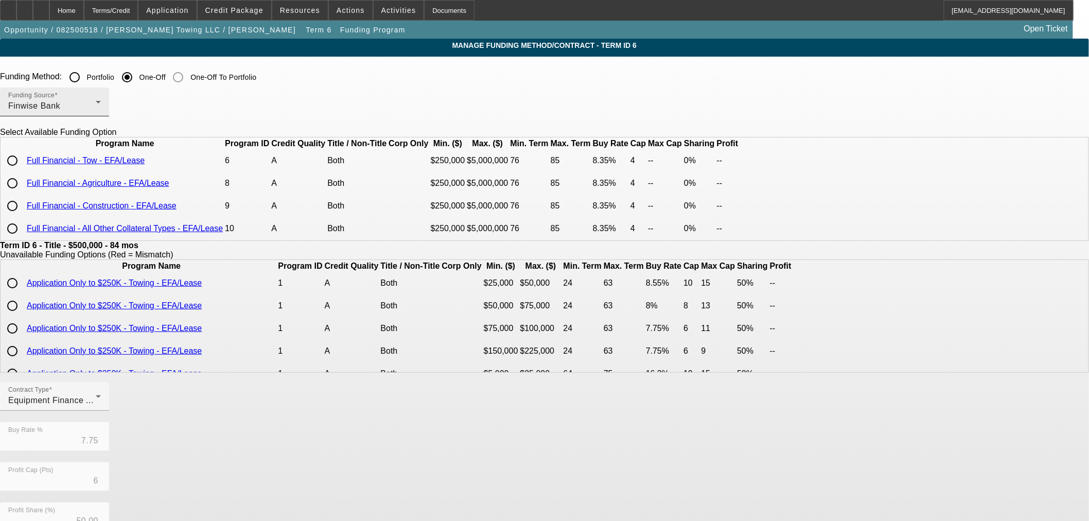
click at [101, 115] on div "Funding Source Finwise Bank" at bounding box center [54, 101] width 93 height 29
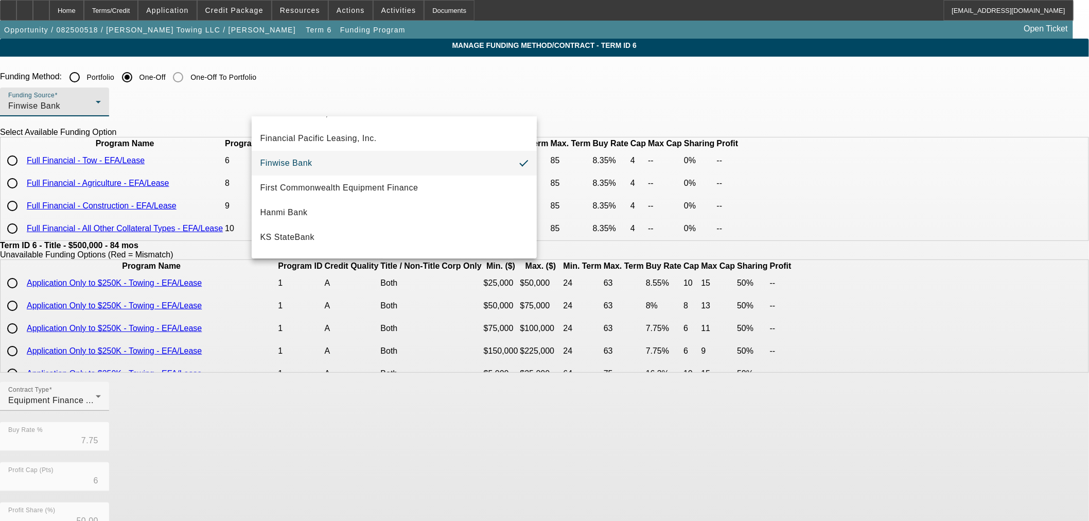
scroll to position [286, 0]
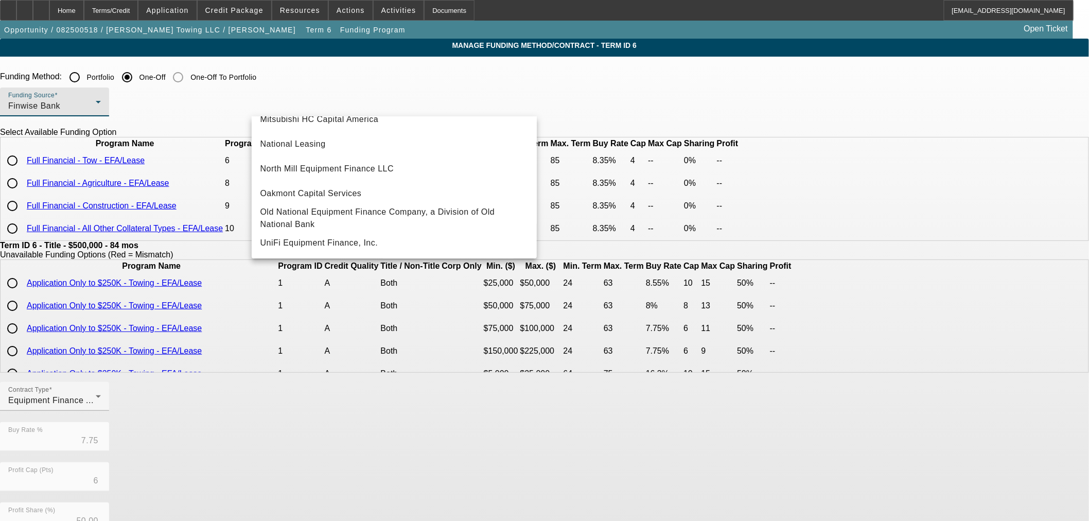
click at [98, 2] on div at bounding box center [544, 260] width 1089 height 521
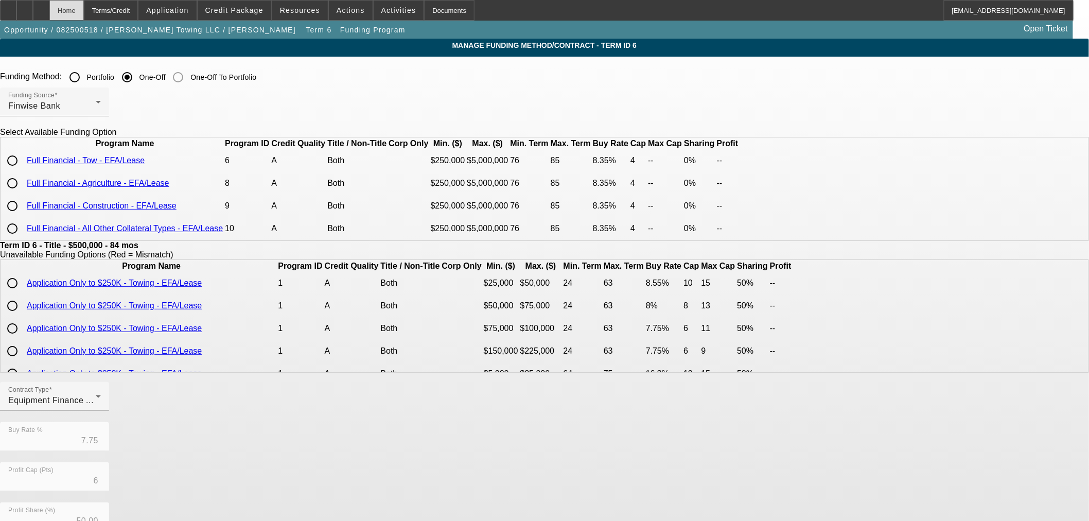
click at [84, 13] on div "Home" at bounding box center [66, 10] width 34 height 21
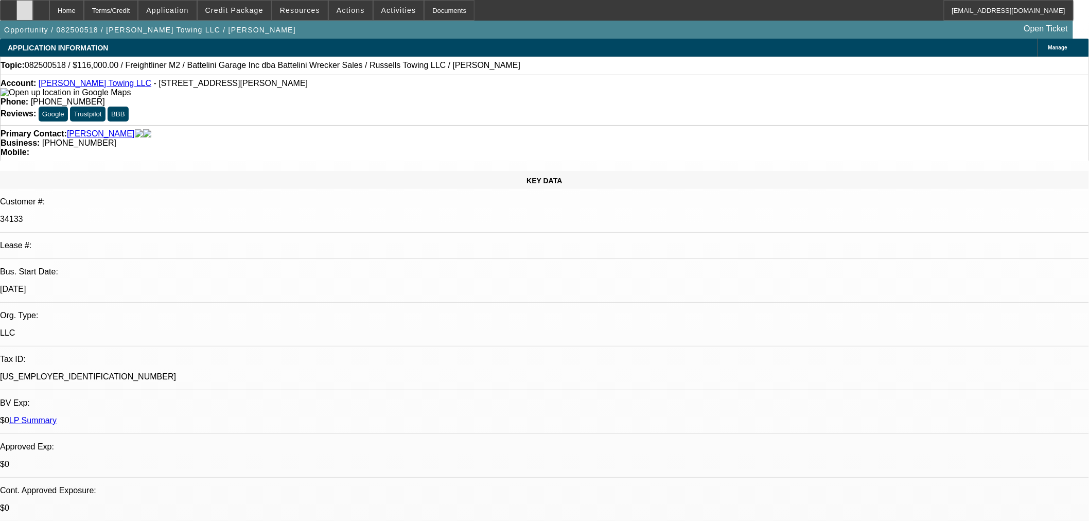
select select "0"
select select "3"
select select "0"
select select "6"
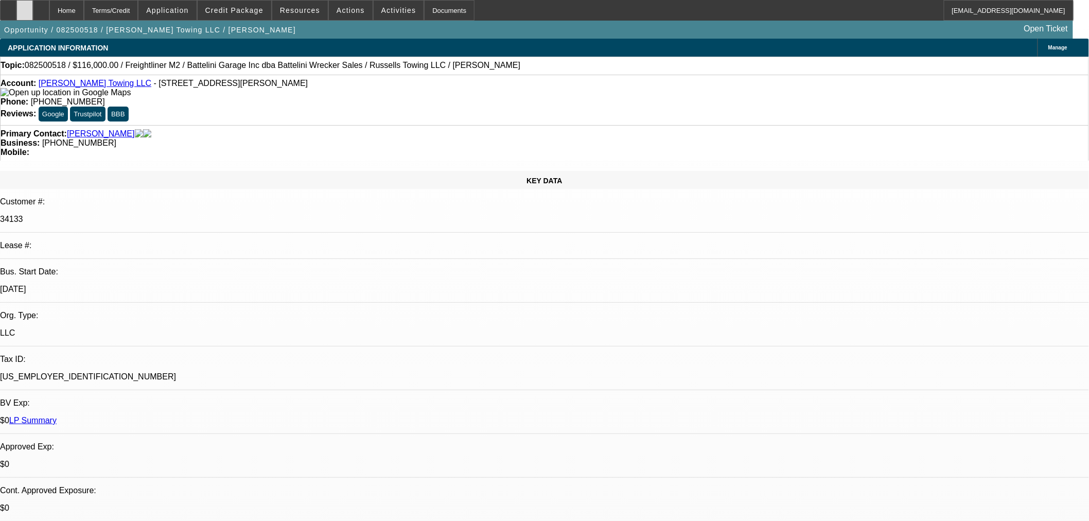
select select "0"
select select "3"
select select "0"
select select "6"
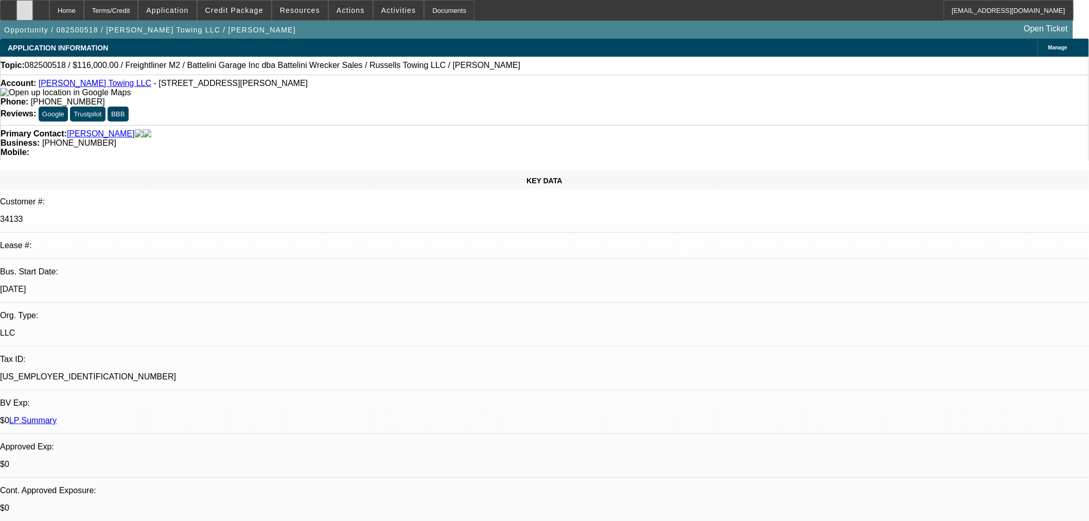
select select "0"
select select "3"
select select "0"
select select "6"
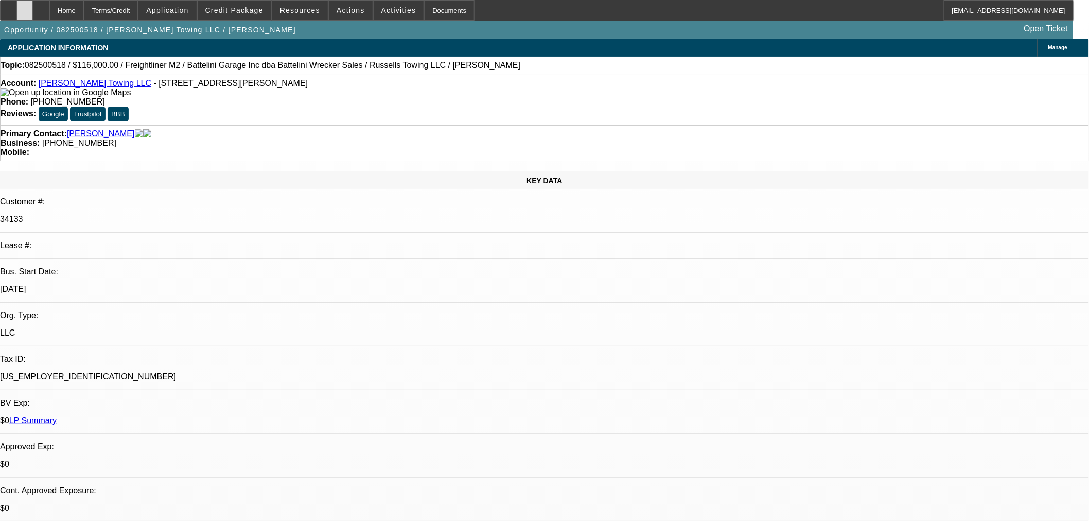
select select "0"
select select "3"
select select "0"
select select "6"
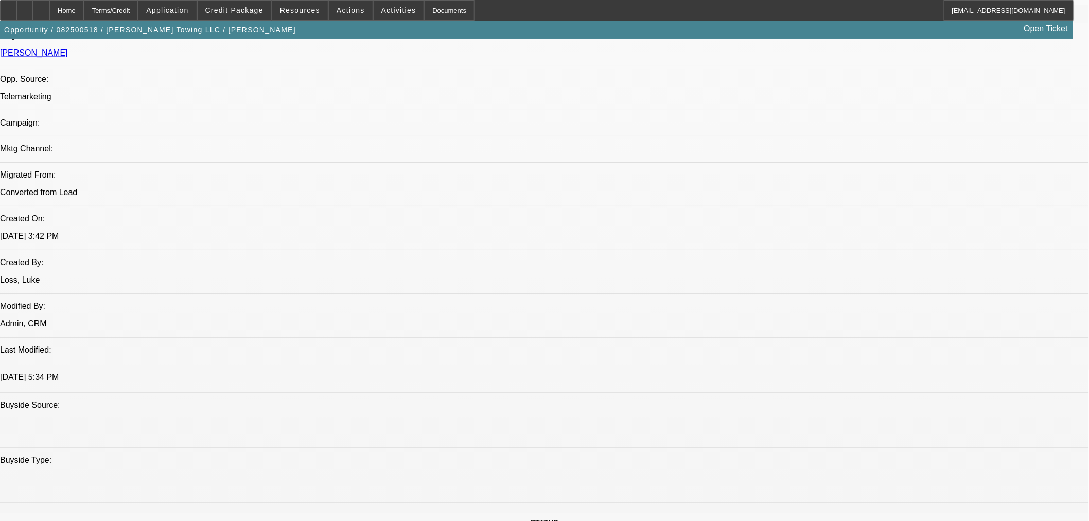
scroll to position [515, 0]
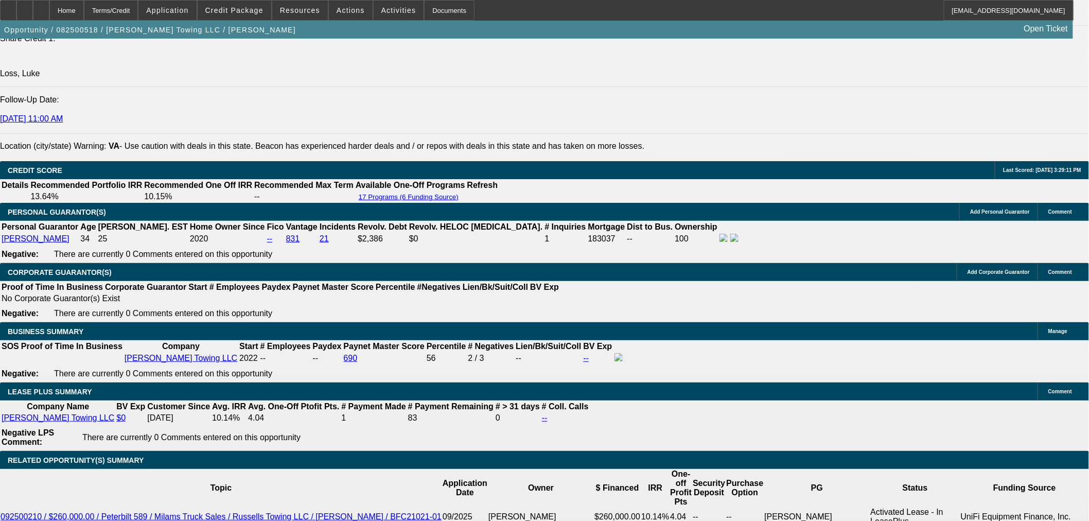
scroll to position [1429, 0]
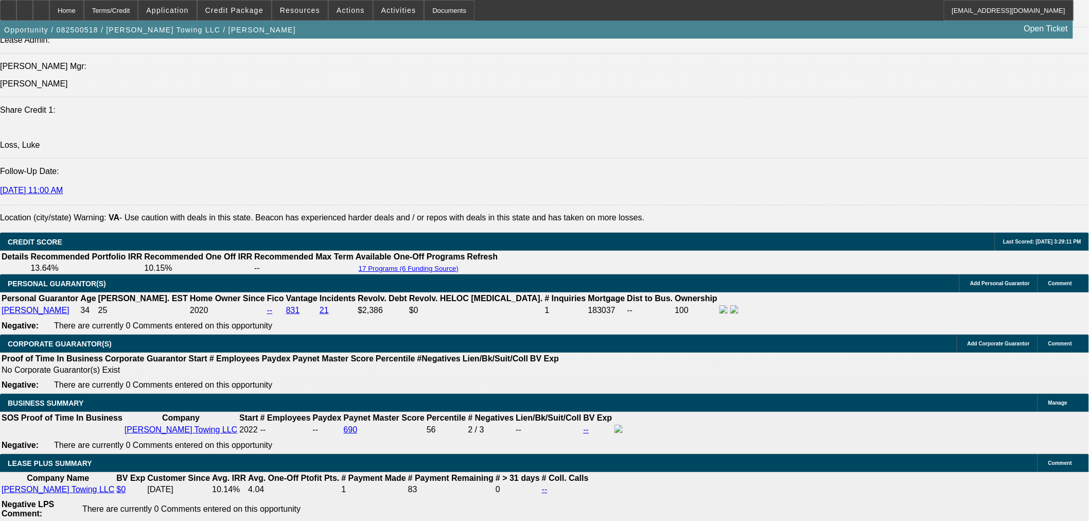
scroll to position [1372, 0]
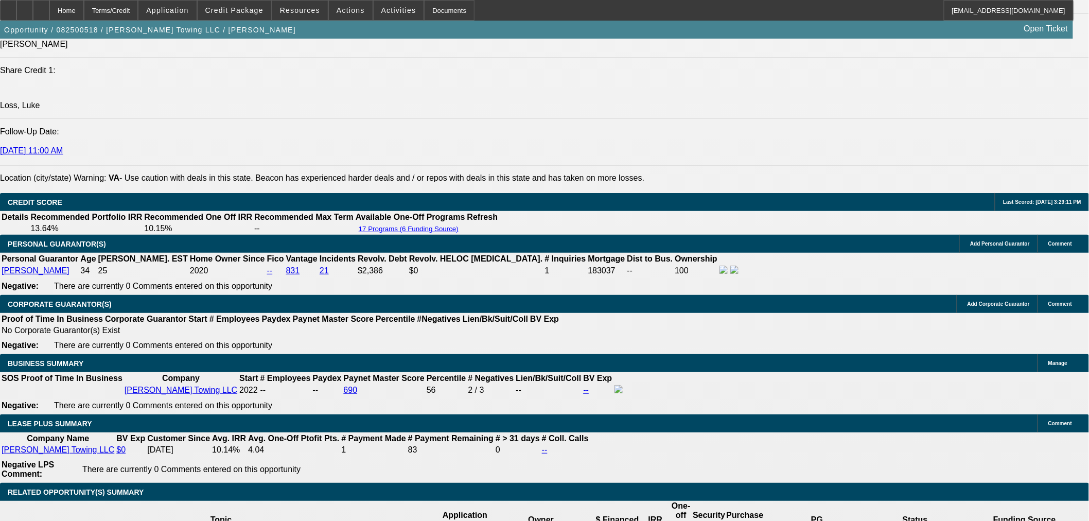
scroll to position [1486, 0]
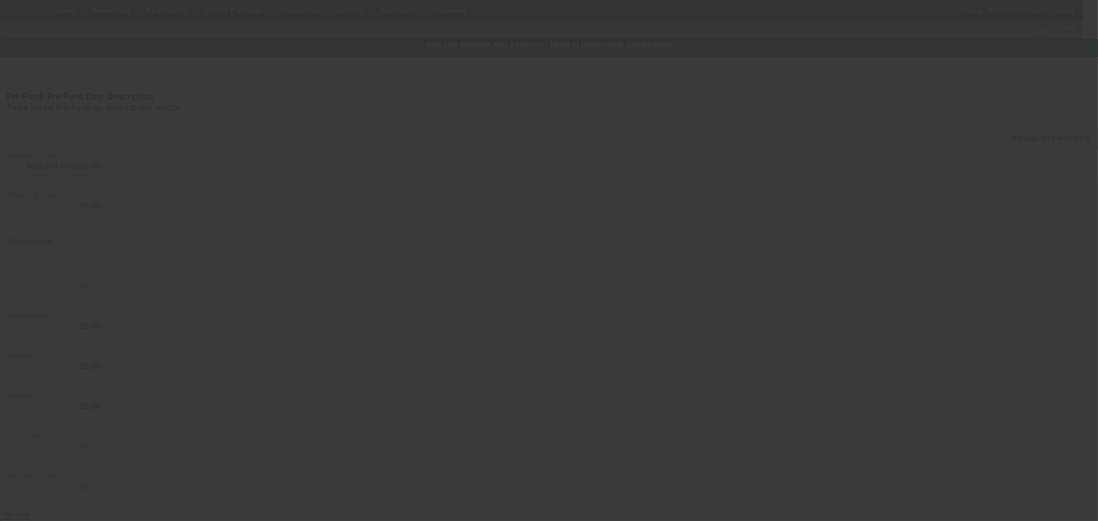
type input "$500,000.00"
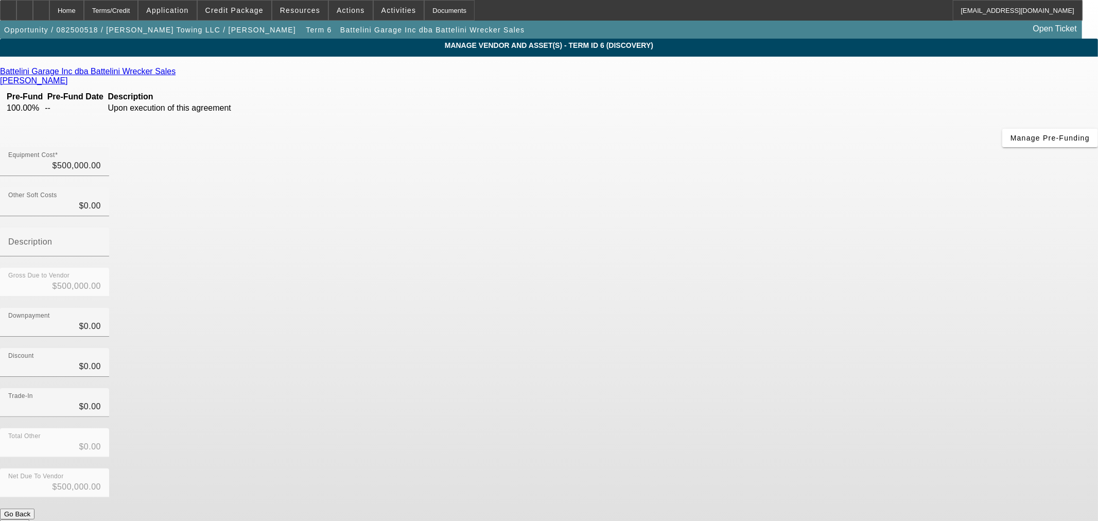
click at [178, 74] on icon at bounding box center [178, 71] width 0 height 9
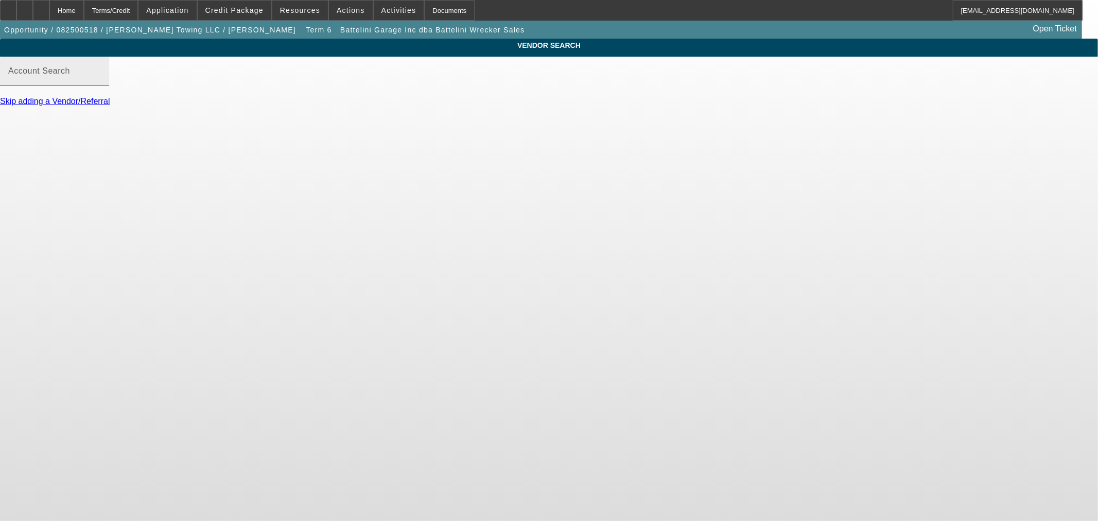
click at [101, 81] on input "Account Search" at bounding box center [54, 75] width 93 height 12
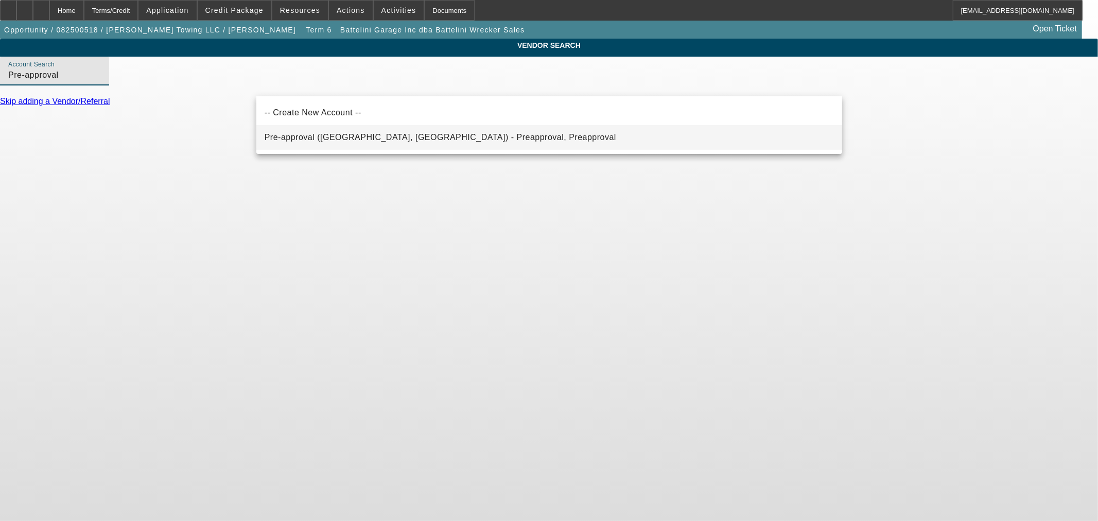
click at [330, 139] on span "Pre-approval (Northbrook, IL) - Preapproval, Preapproval" at bounding box center [439, 137] width 351 height 9
type input "Pre-approval (Northbrook, IL) - Preapproval, Preapproval"
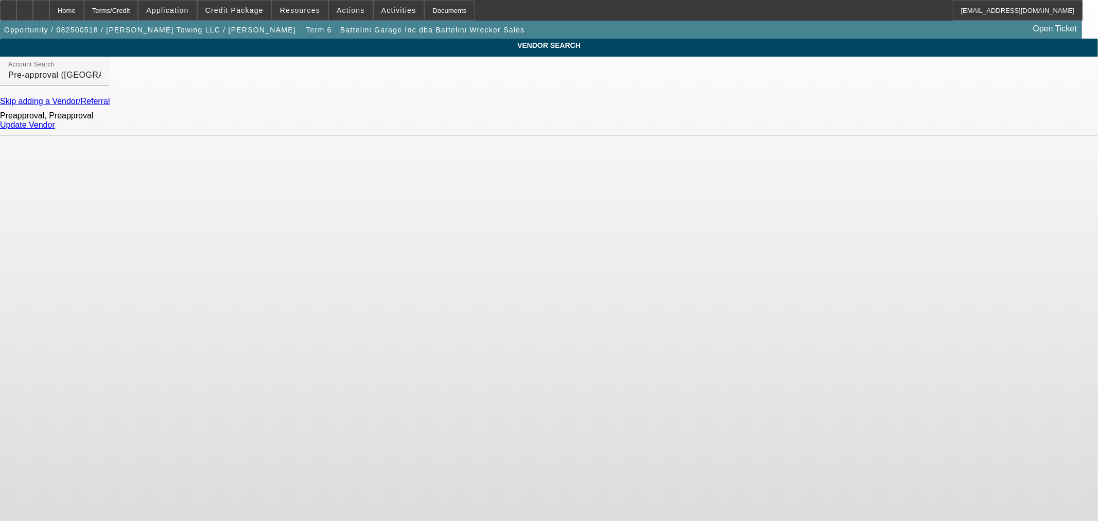
click at [55, 129] on link "Update Vendor" at bounding box center [27, 124] width 55 height 9
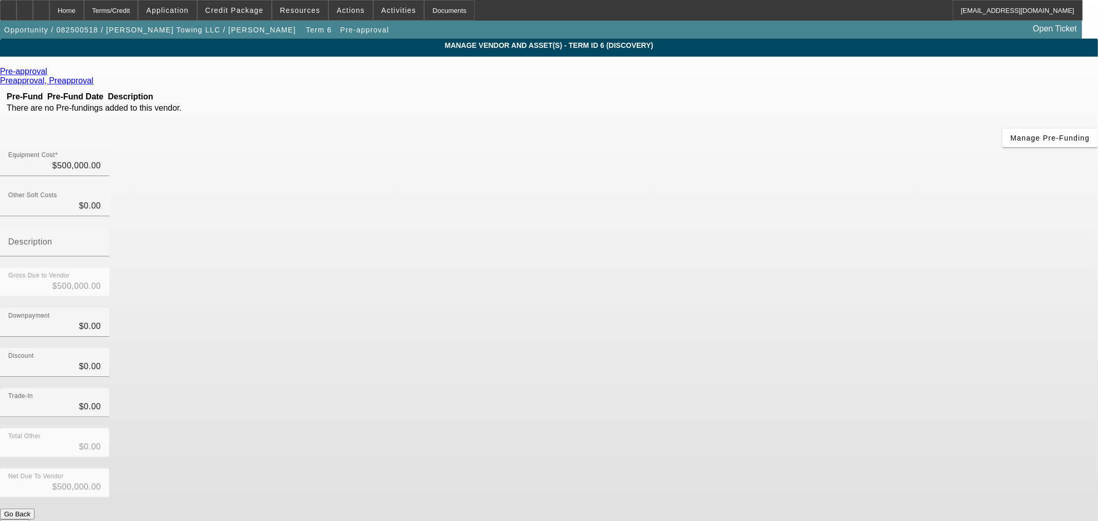
click at [29, 519] on button "Submit" at bounding box center [14, 524] width 29 height 11
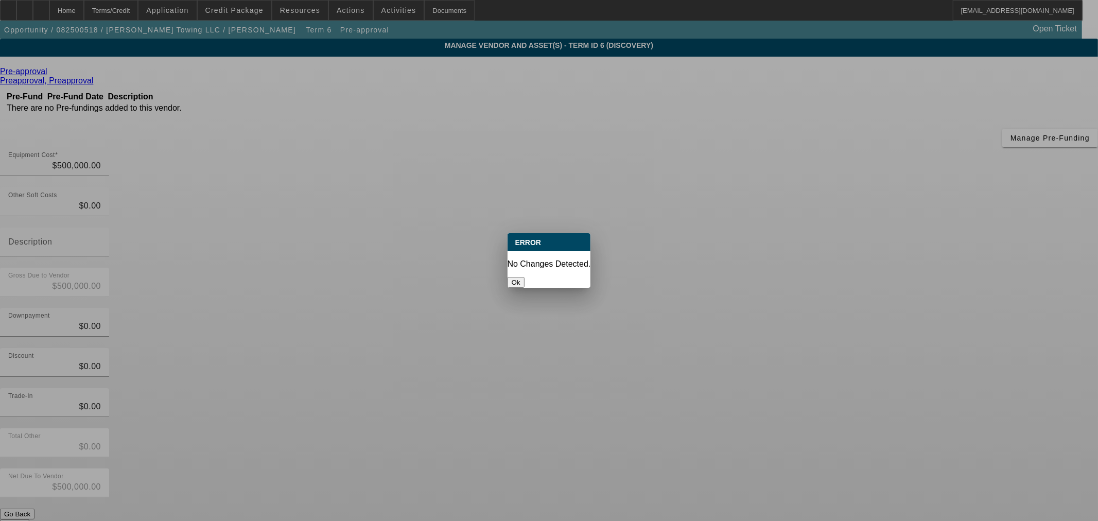
click at [524, 277] on button "Ok" at bounding box center [515, 282] width 17 height 11
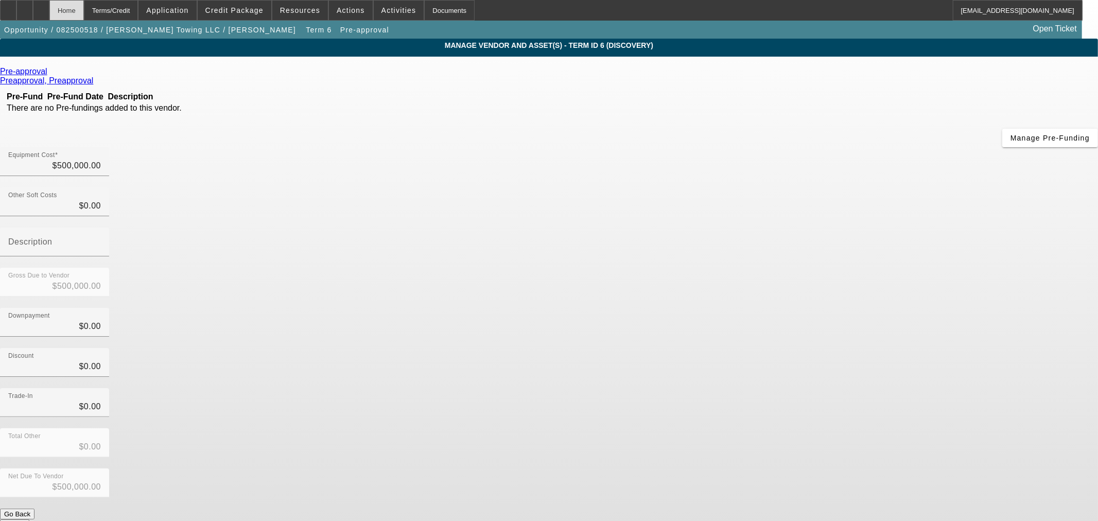
click at [84, 8] on div "Home" at bounding box center [66, 10] width 34 height 21
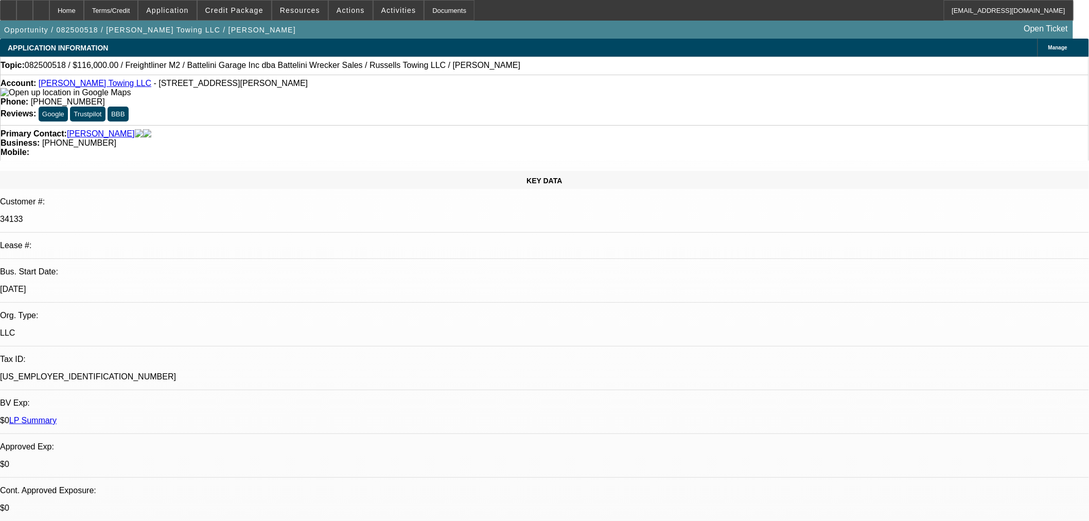
select select "0"
select select "3"
select select "0"
select select "6"
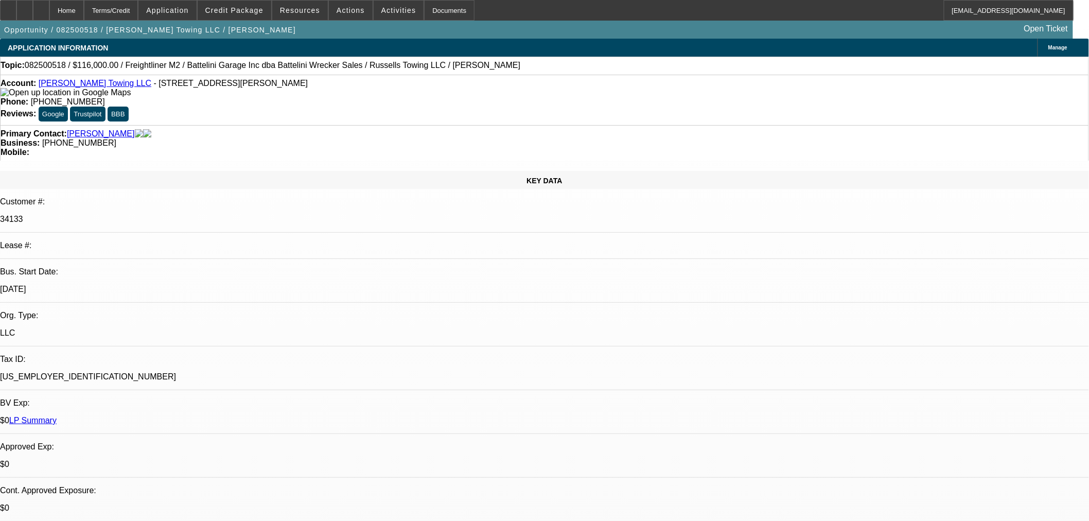
select select "0"
select select "3"
select select "0"
select select "6"
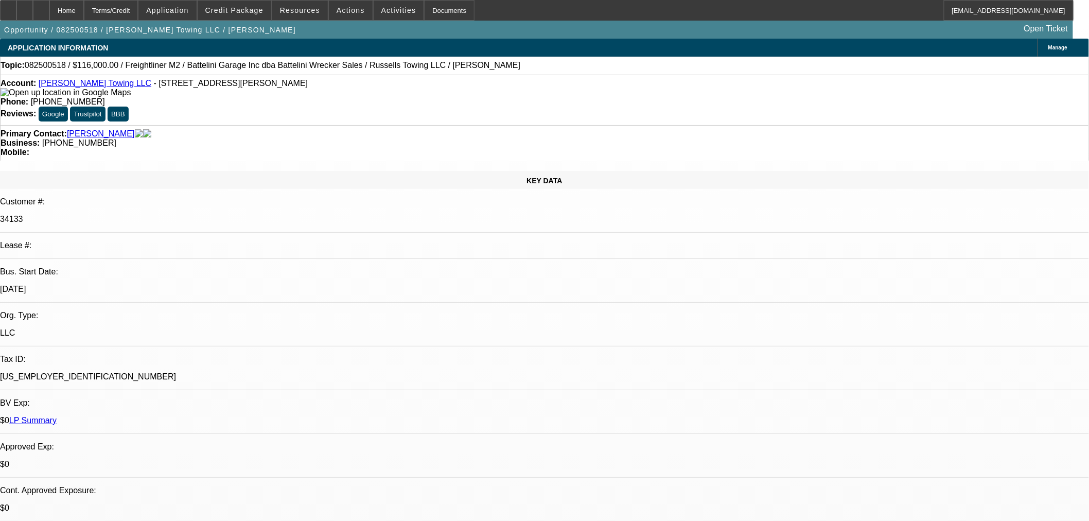
select select "0"
select select "3"
select select "0"
select select "6"
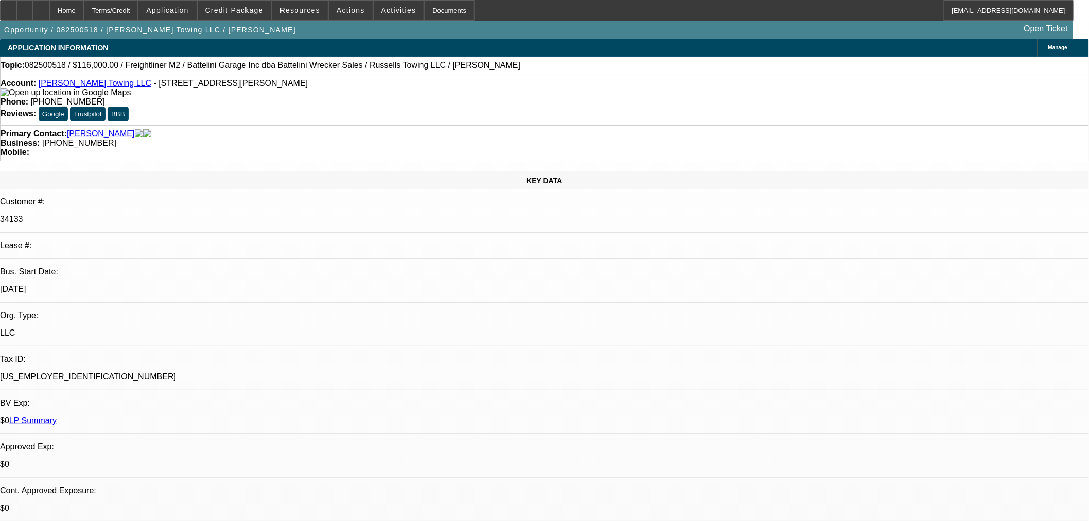
select select "0"
select select "3"
select select "0"
select select "6"
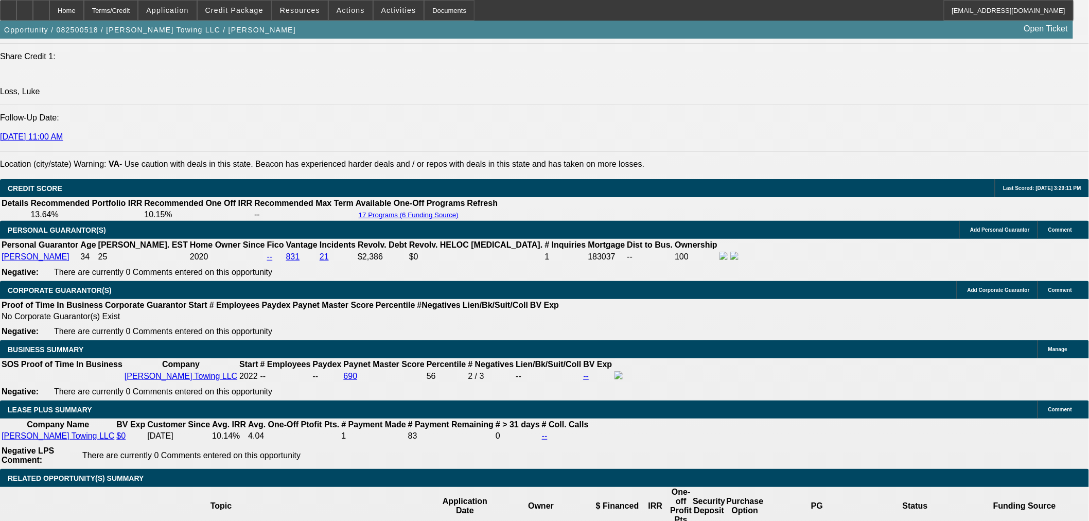
scroll to position [1601, 0]
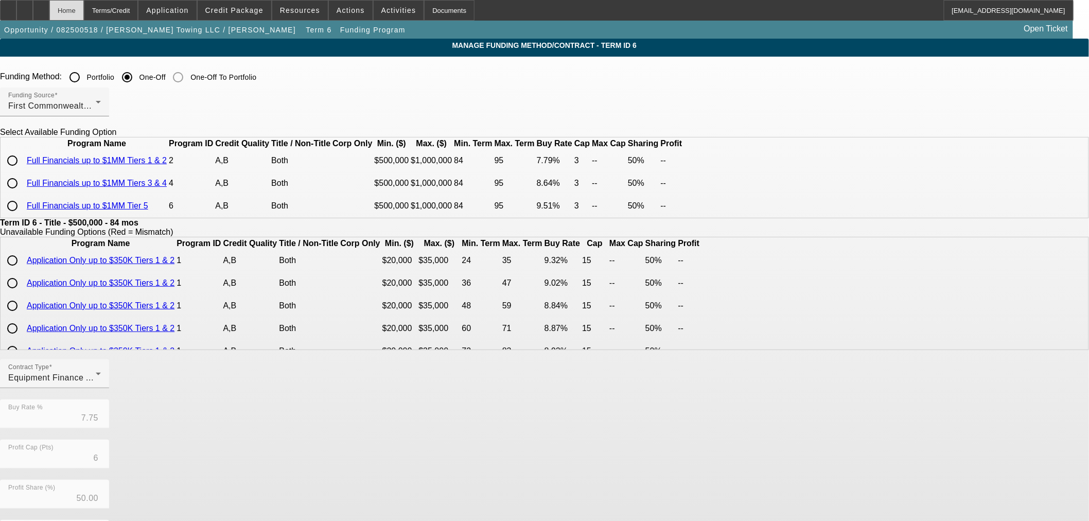
click at [84, 8] on div "Home" at bounding box center [66, 10] width 34 height 21
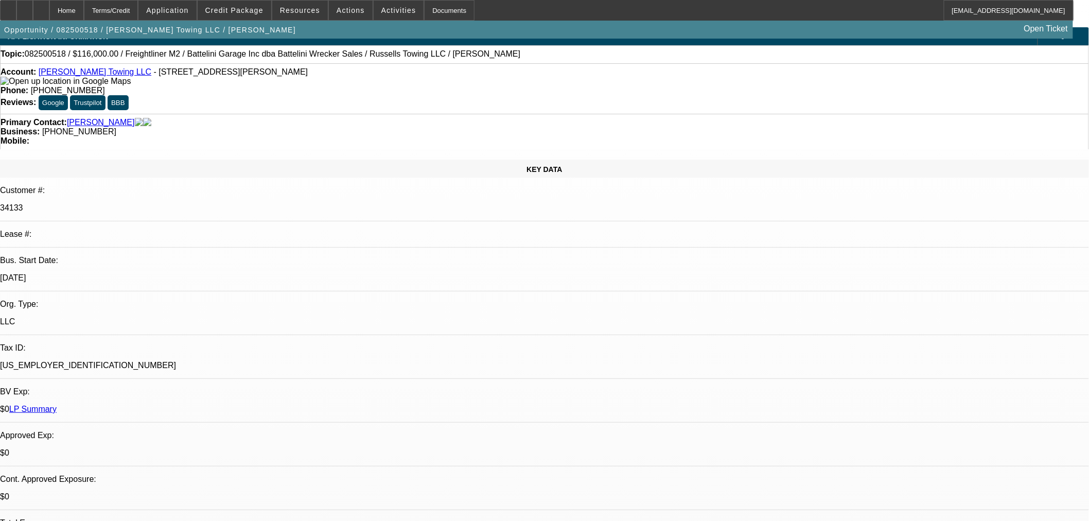
select select "0"
select select "3"
select select "0"
select select "6"
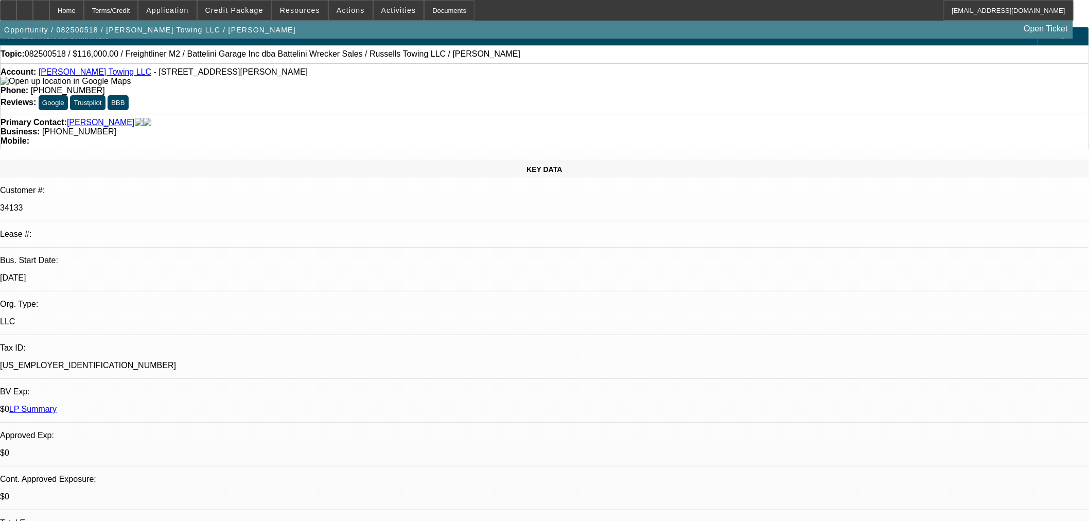
select select "0"
select select "3"
select select "0"
select select "6"
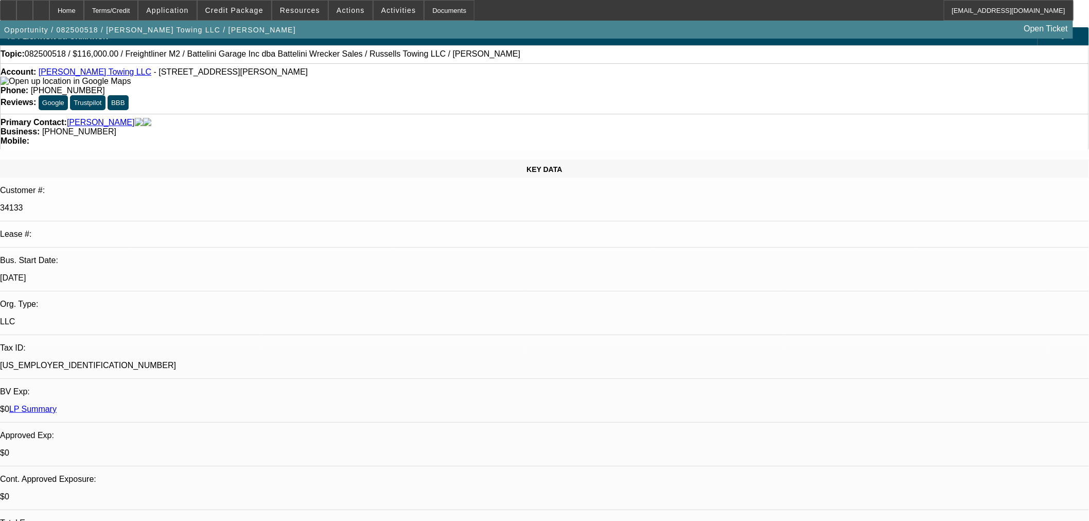
select select "0"
select select "3"
select select "0"
select select "6"
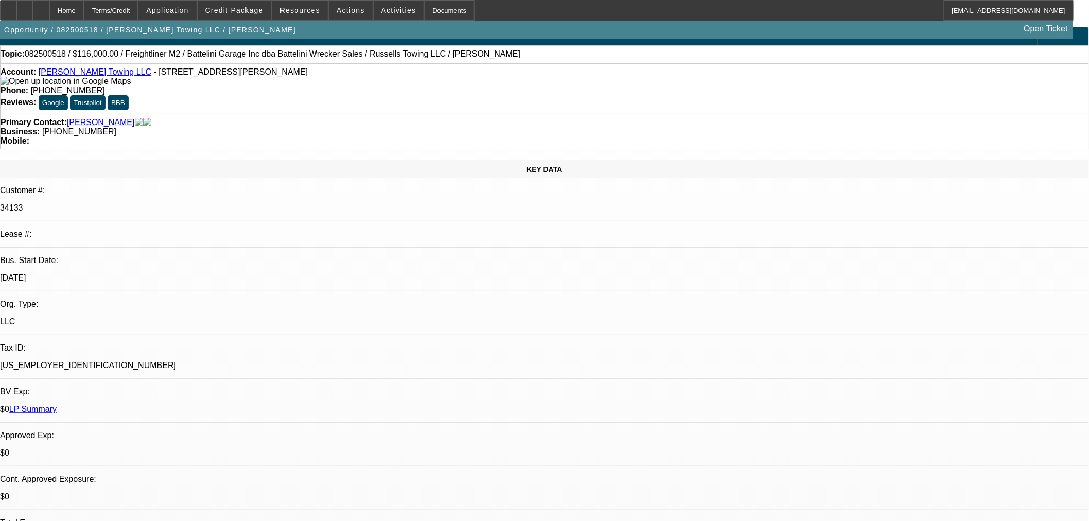
select select "0"
select select "3"
select select "0"
select select "6"
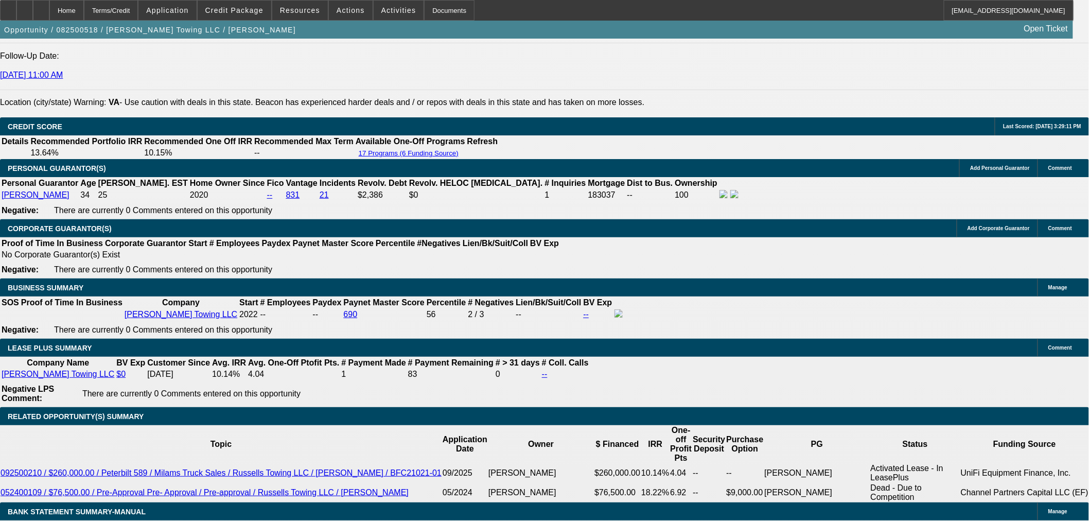
scroll to position [1429, 0]
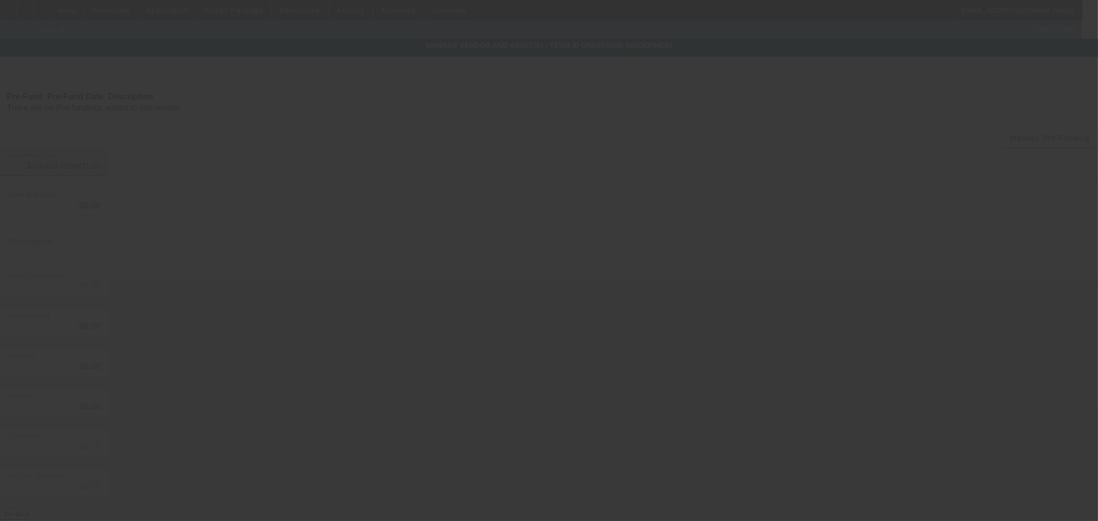
type input "$500,000.00"
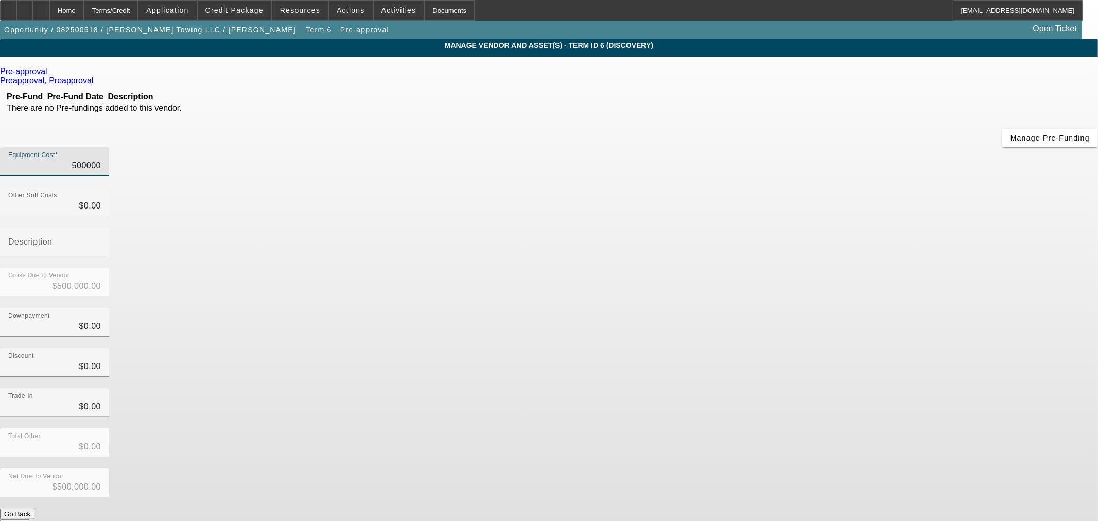
drag, startPoint x: 646, startPoint y: 85, endPoint x: 928, endPoint y: 89, distance: 282.5
click at [924, 89] on app-vendor-asset-manage "MANAGE VENDOR AND ASSET(S) - Term ID 6 (Discovery) Remove Vendor Pre-approval P…" at bounding box center [549, 315] width 1098 height 553
type input "4"
type input "$4.00"
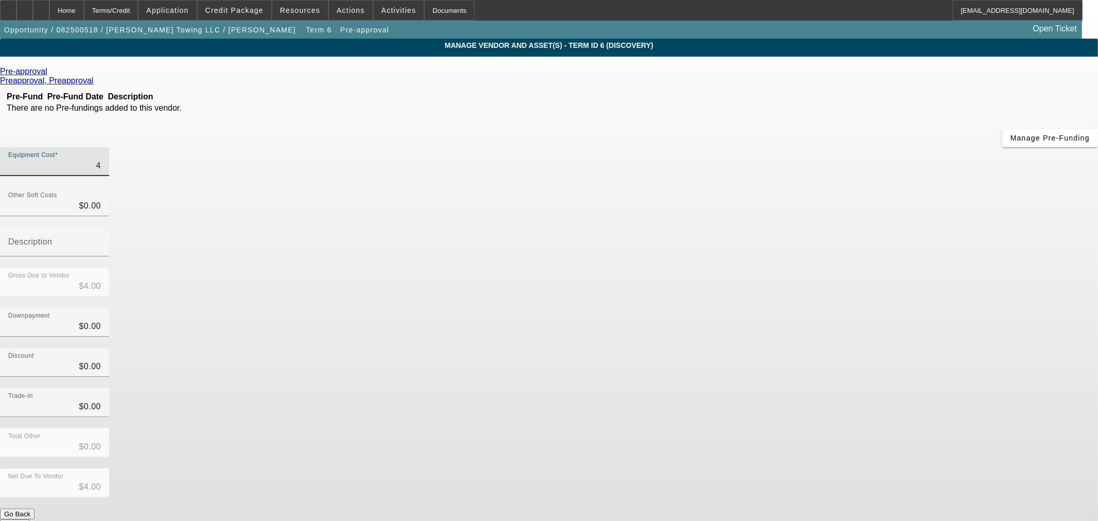
type input "49"
type input "$49.00"
type input "499"
type input "$499.00"
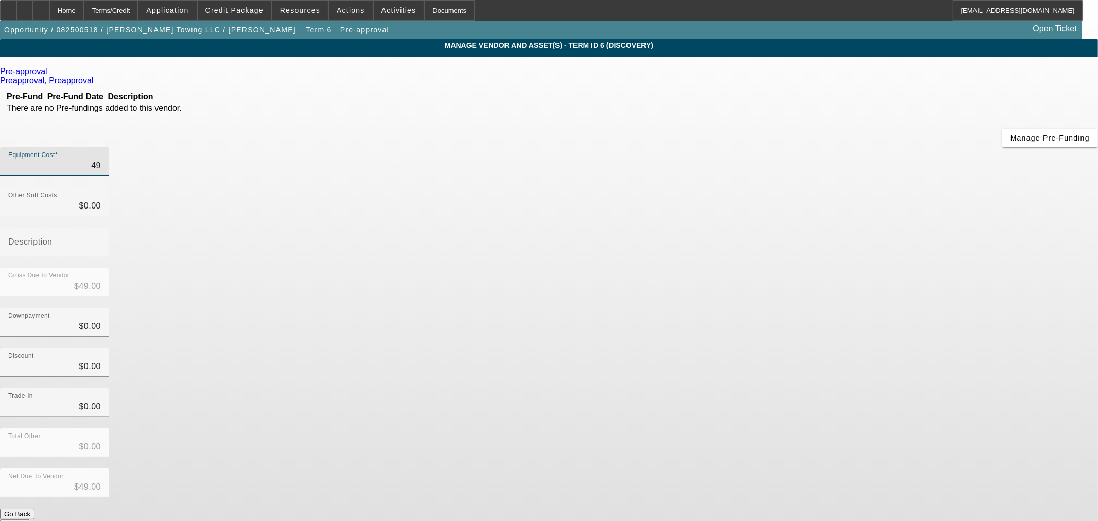
type input "$499.00"
type input "4999"
type input "$4,999.00"
type input "49999"
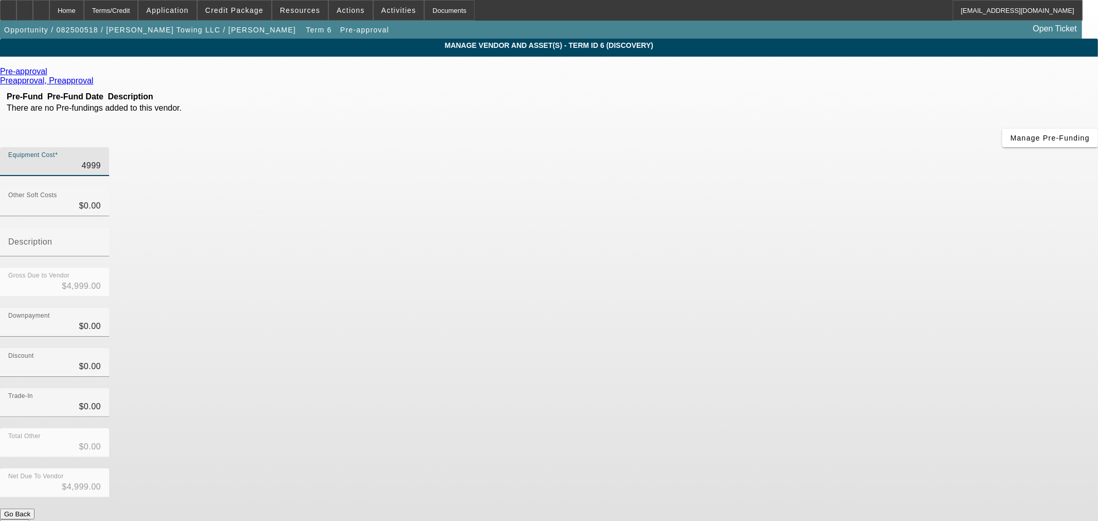
type input "$49,999.00"
type input "499999"
type input "$499,999.00"
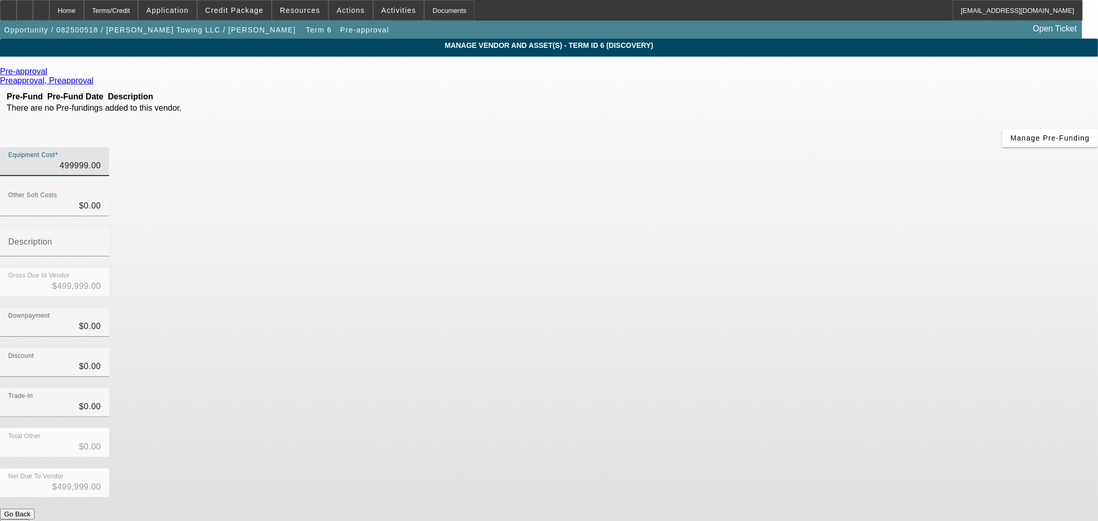
type input "$499,999.00"
click at [842, 468] on div "Net Due To Vendor $499,999.00" at bounding box center [549, 488] width 1098 height 40
click at [29, 519] on button "Submit" at bounding box center [14, 524] width 29 height 11
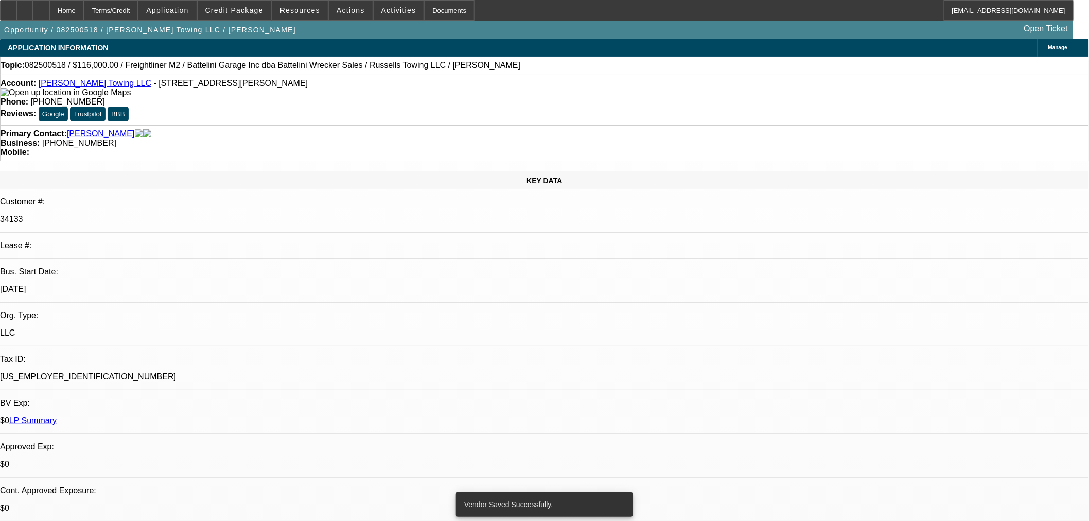
select select "0"
select select "3"
select select "0"
select select "6"
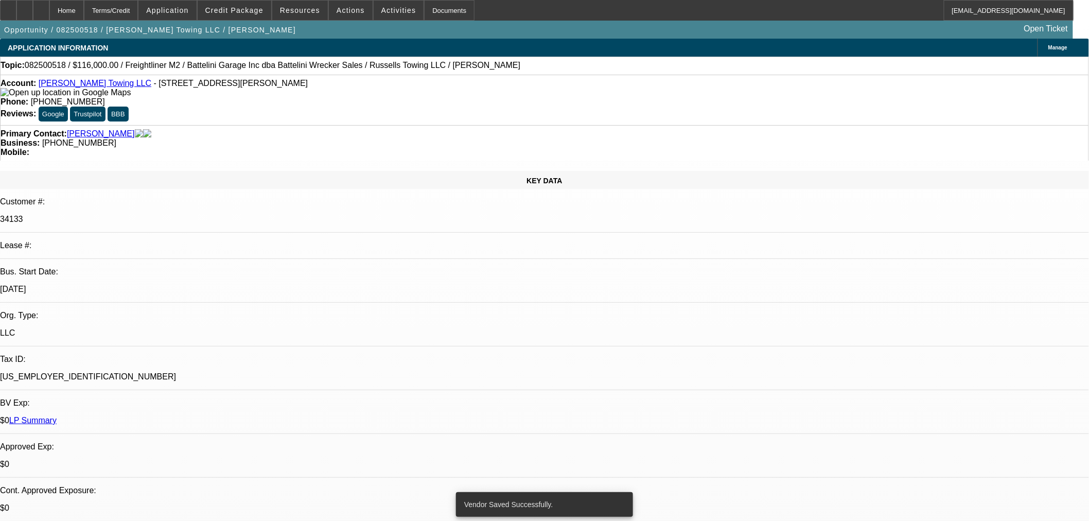
select select "0"
select select "3"
select select "0"
select select "6"
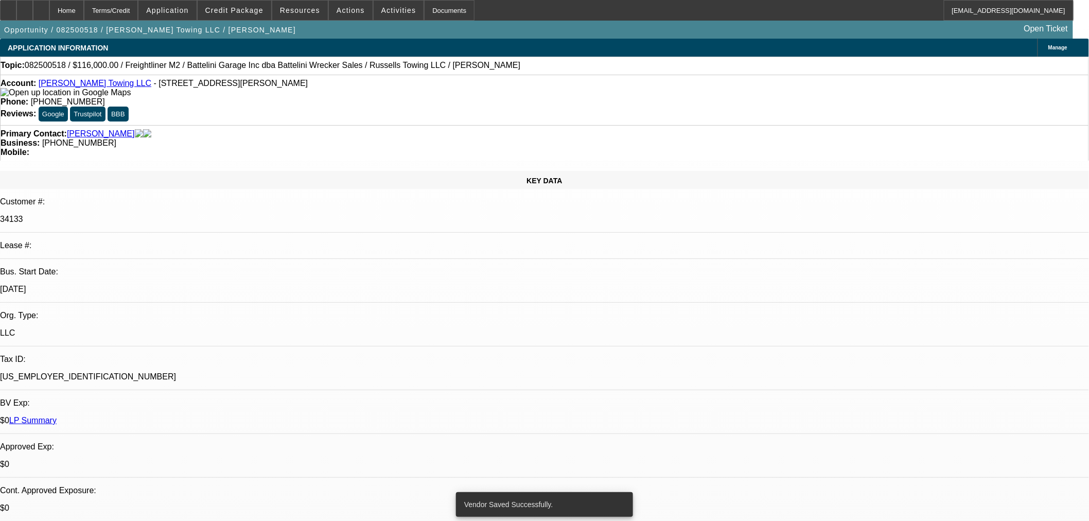
select select "0"
select select "3"
select select "0"
select select "6"
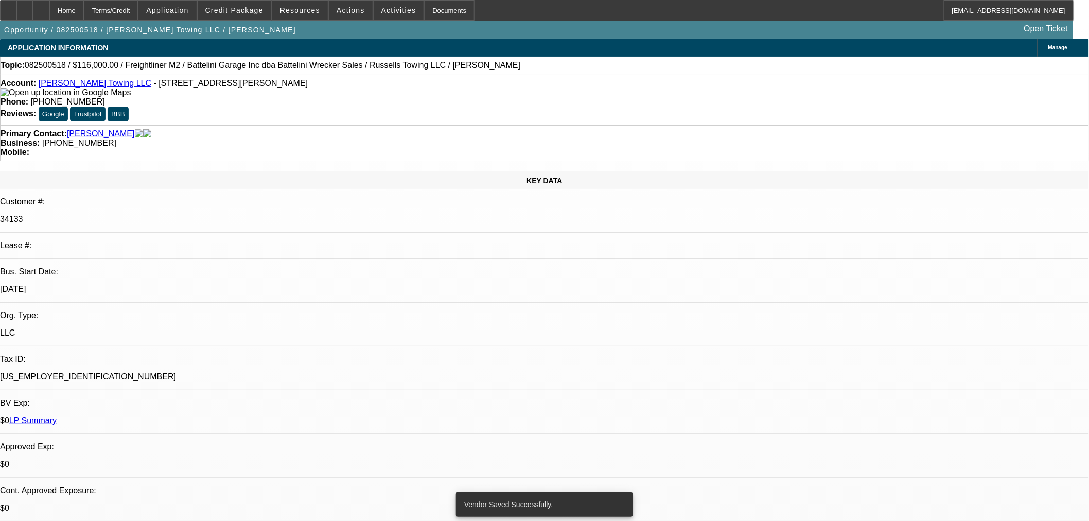
select select "0"
select select "3"
select select "0"
select select "6"
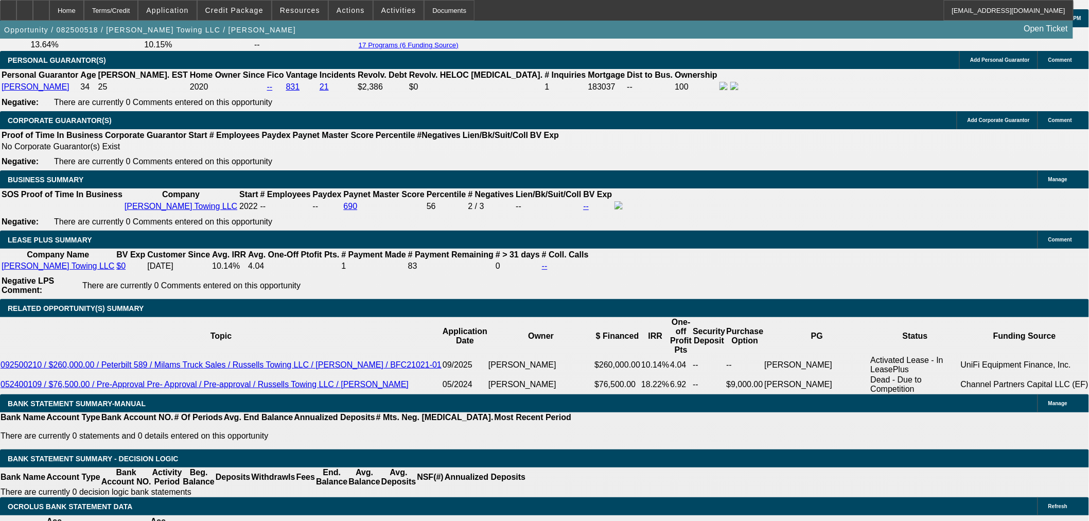
scroll to position [641, 0]
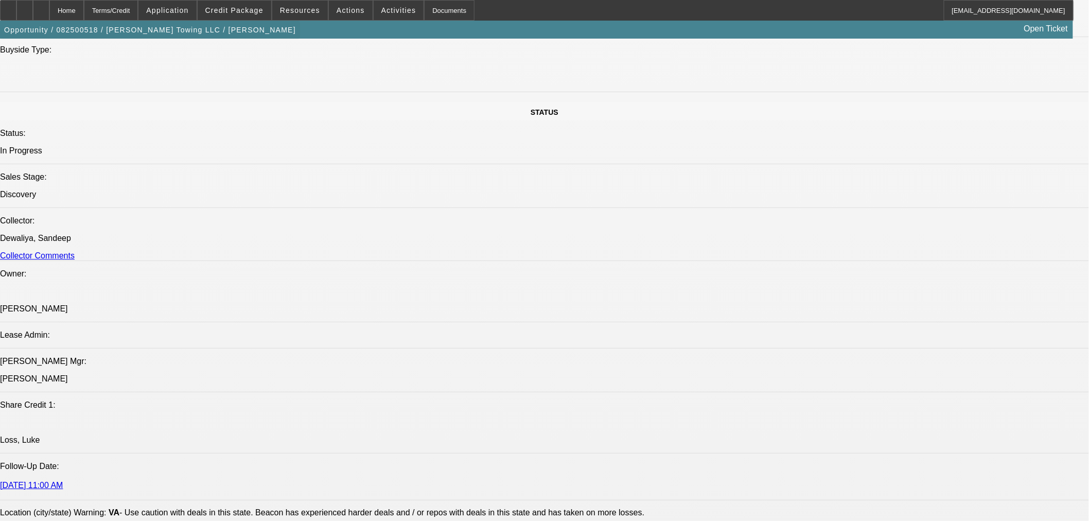
scroll to position [914, 0]
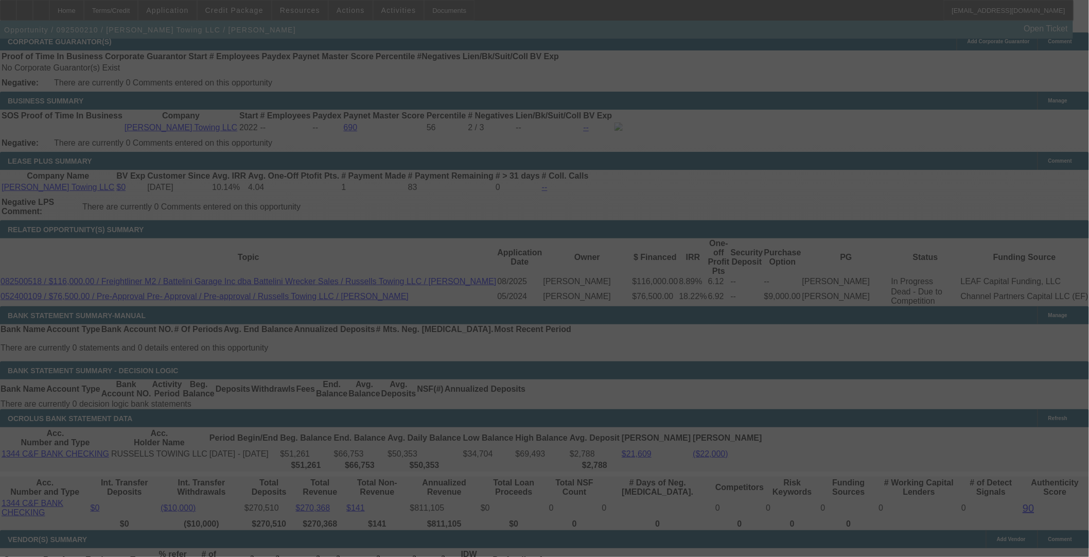
scroll to position [1565, 0]
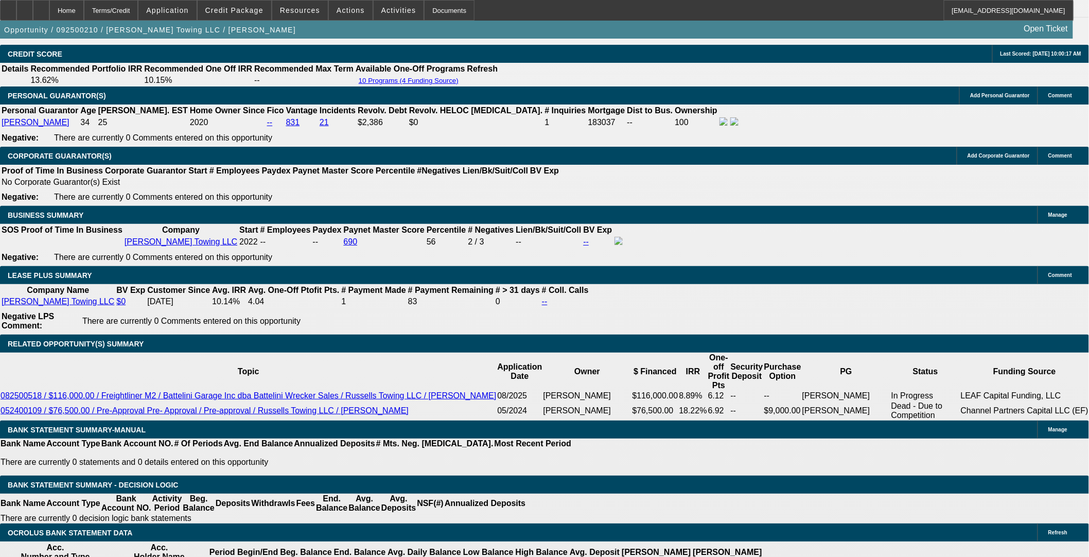
select select "0"
select select "3"
select select "0"
select select "6"
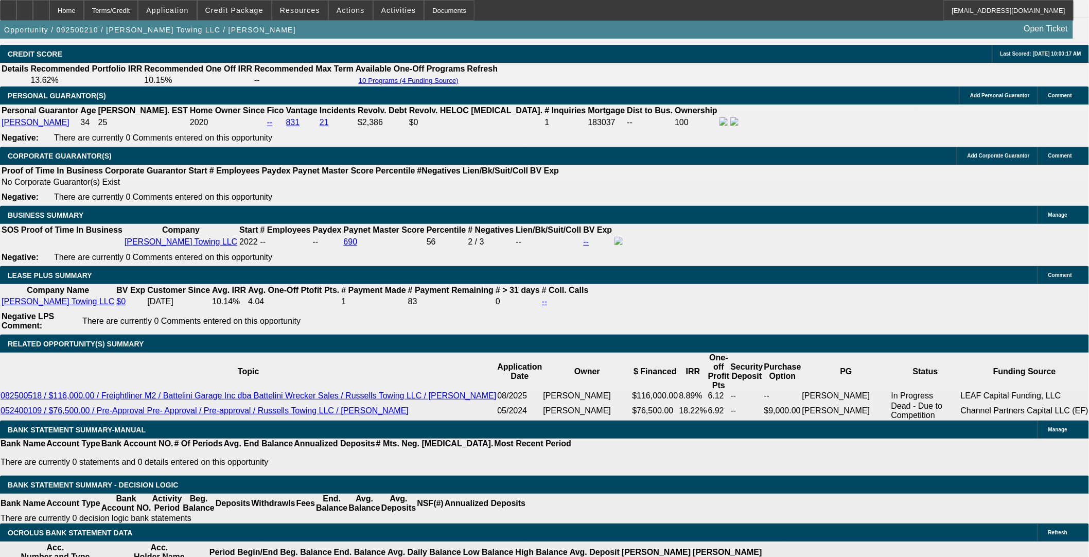
select select "0"
select select "3"
select select "0"
select select "6"
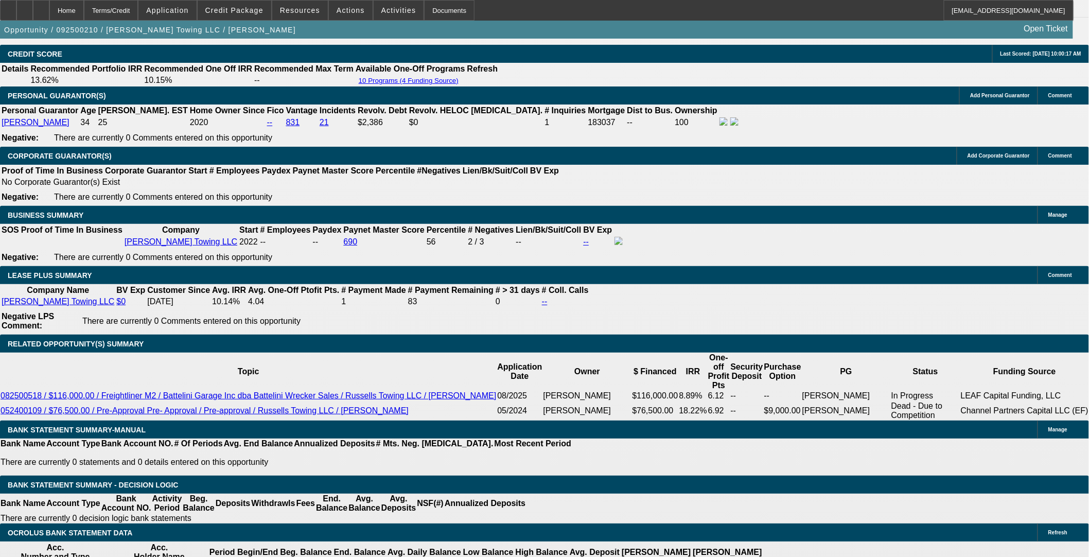
select select "0"
select select "3"
select select "0"
select select "6"
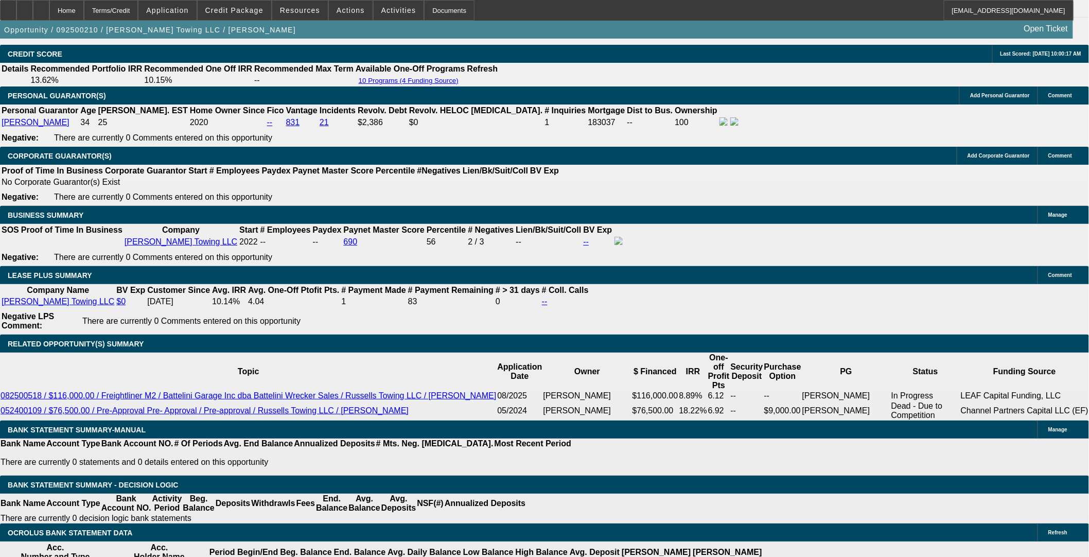
select select "0"
select select "3"
select select "0"
select select "6"
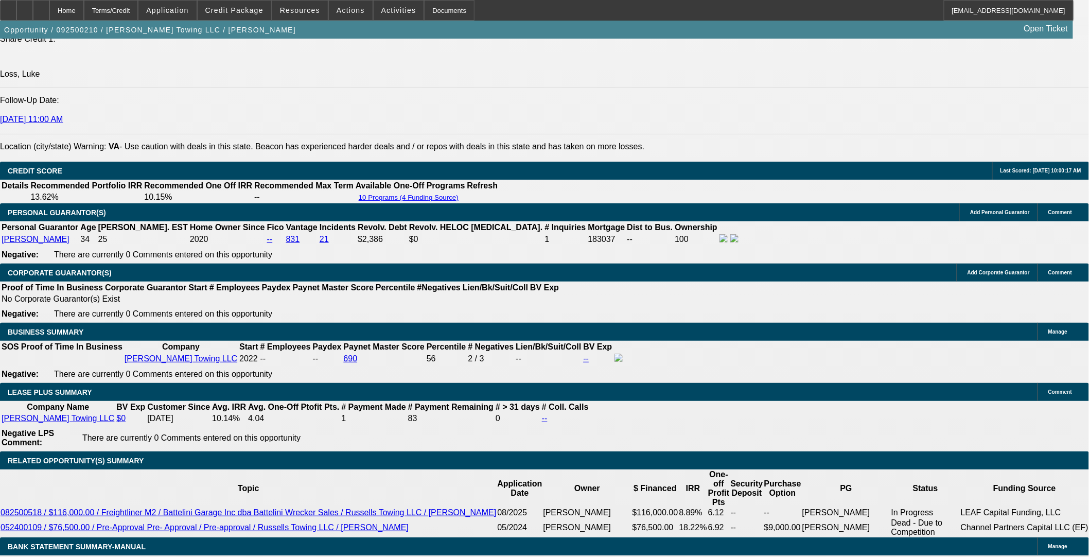
scroll to position [1441, 0]
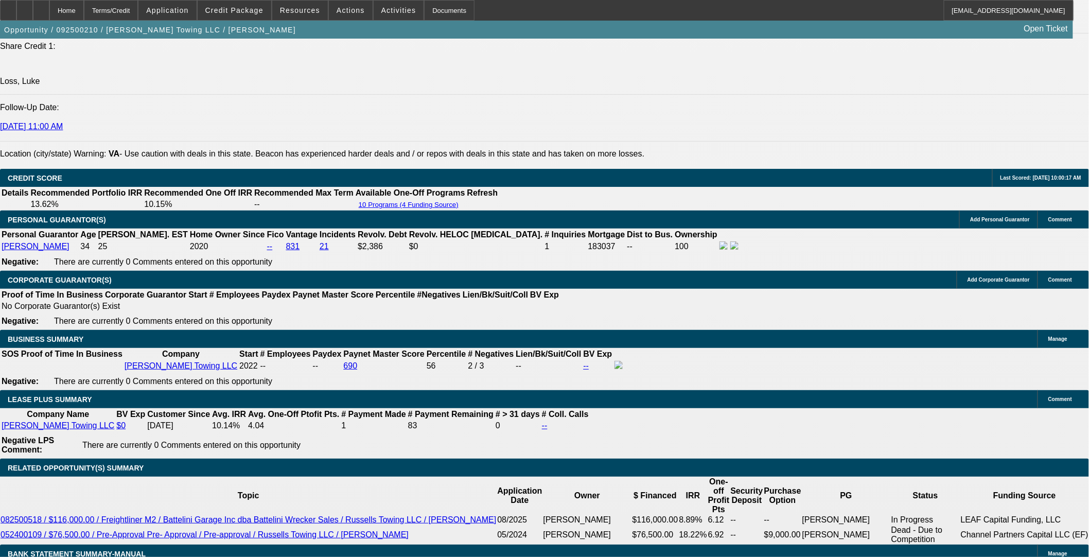
select select "0"
select select "3"
select select "0"
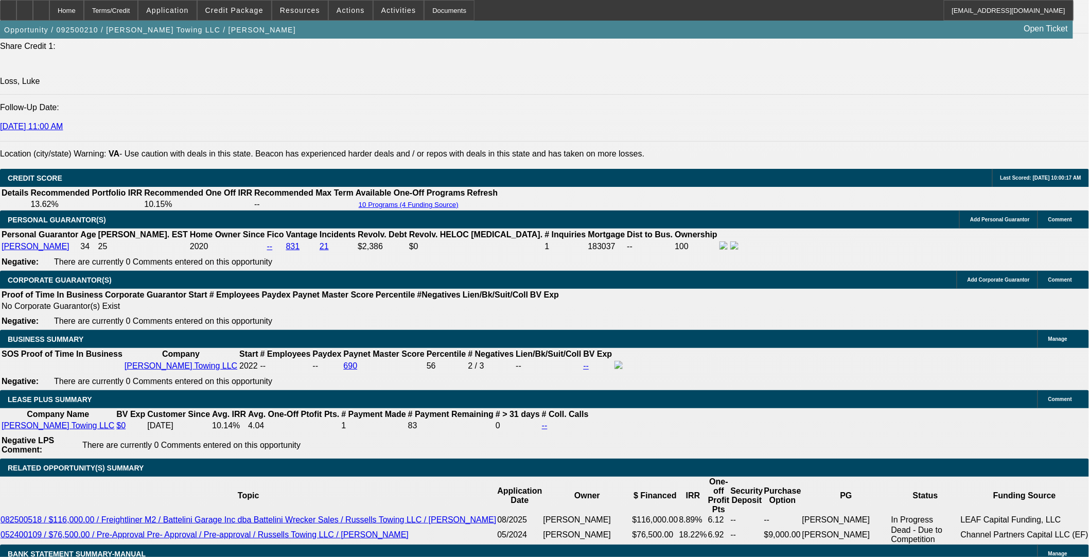
select select "6"
select select "0"
select select "3"
select select "0"
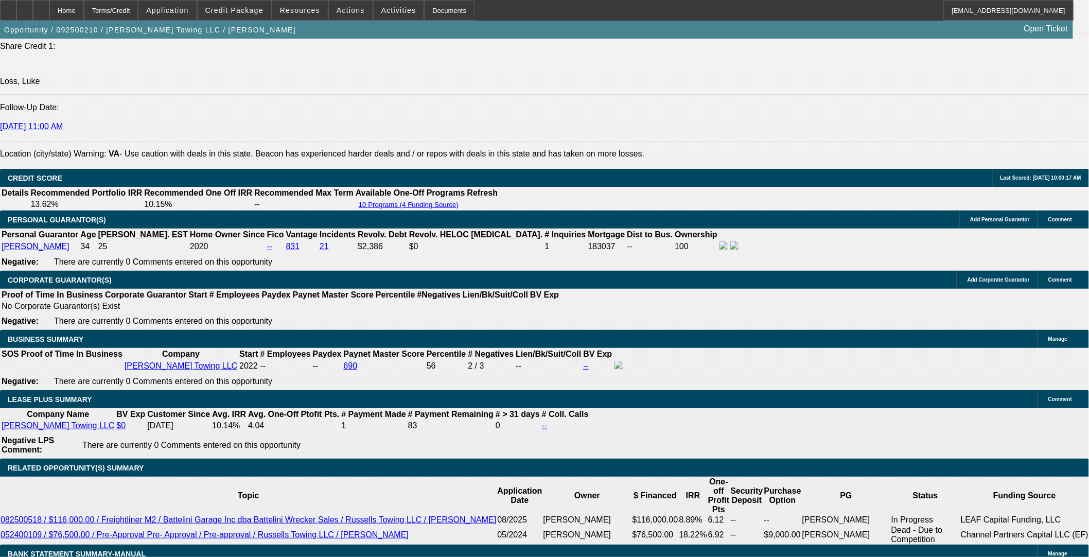
select select "6"
select select "0"
select select "3"
select select "0"
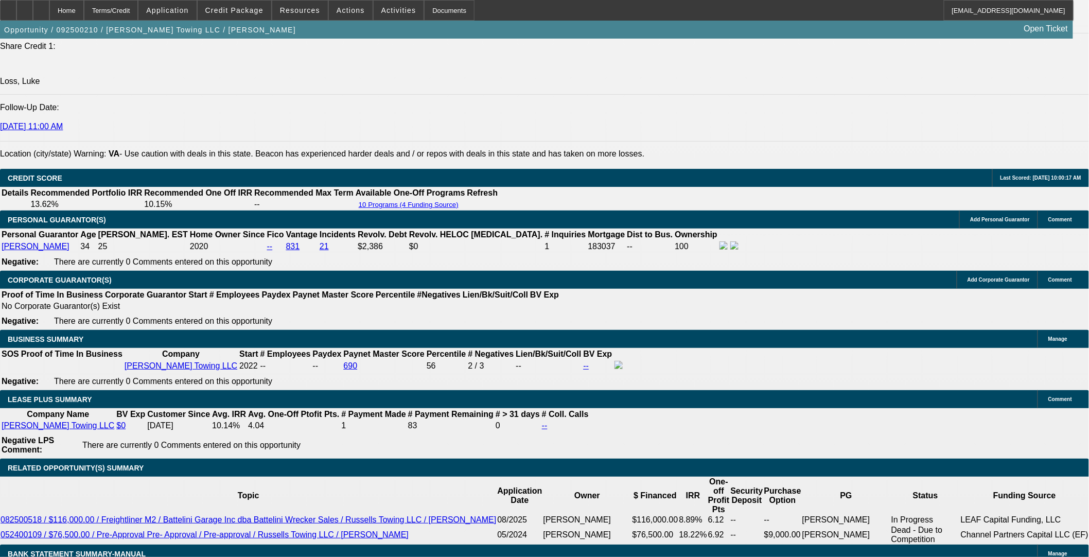
select select "6"
select select "0"
select select "3"
select select "0.1"
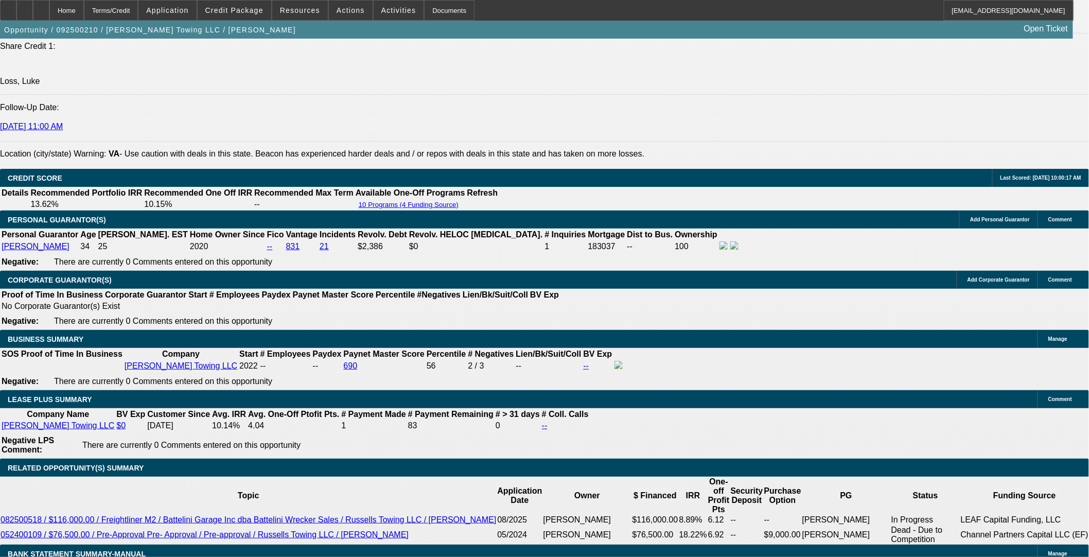
select select "4"
select select "0"
select select "3"
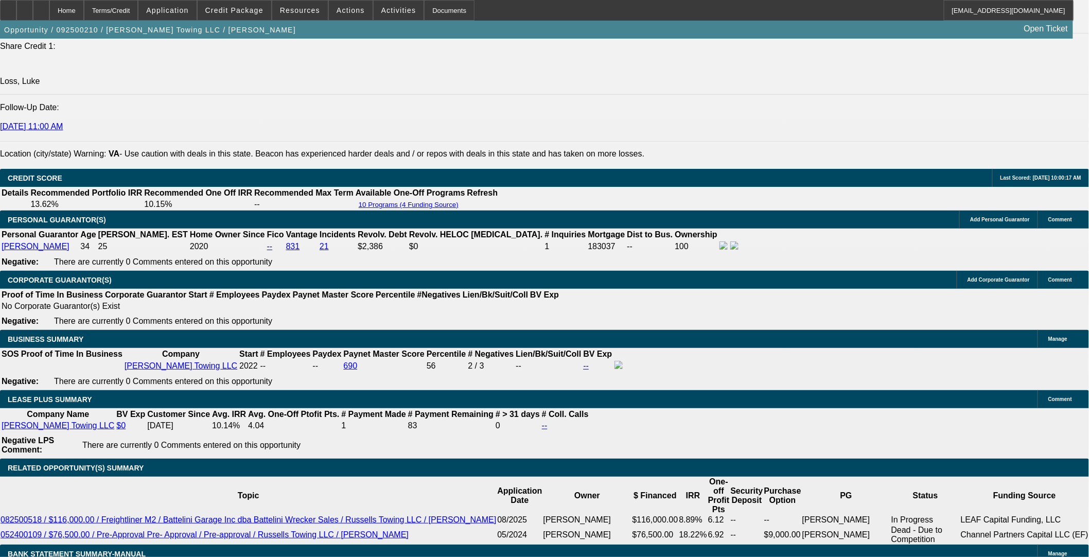
select select "0"
select select "6"
select select "0"
select select "3"
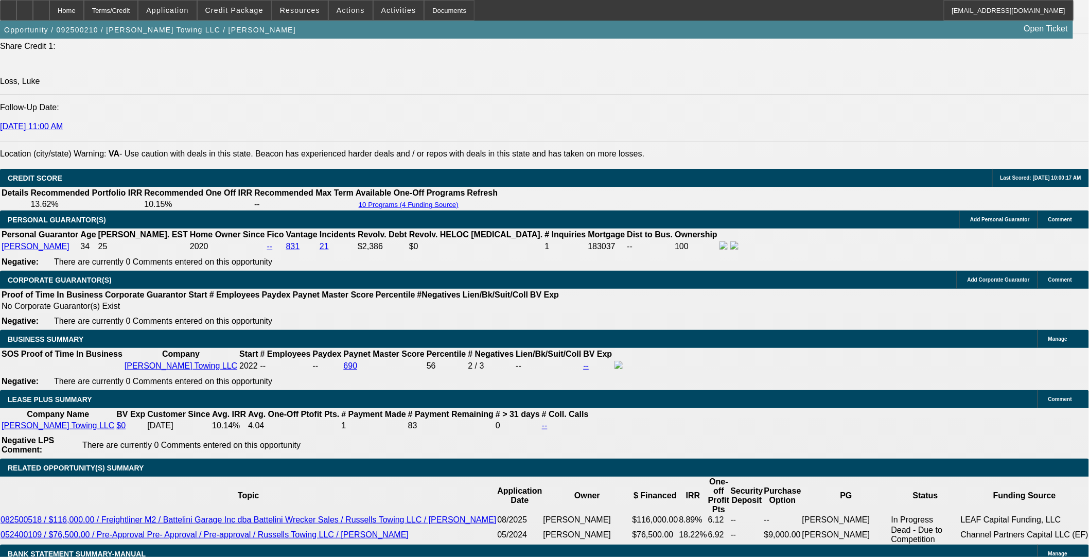
select select "0"
select select "6"
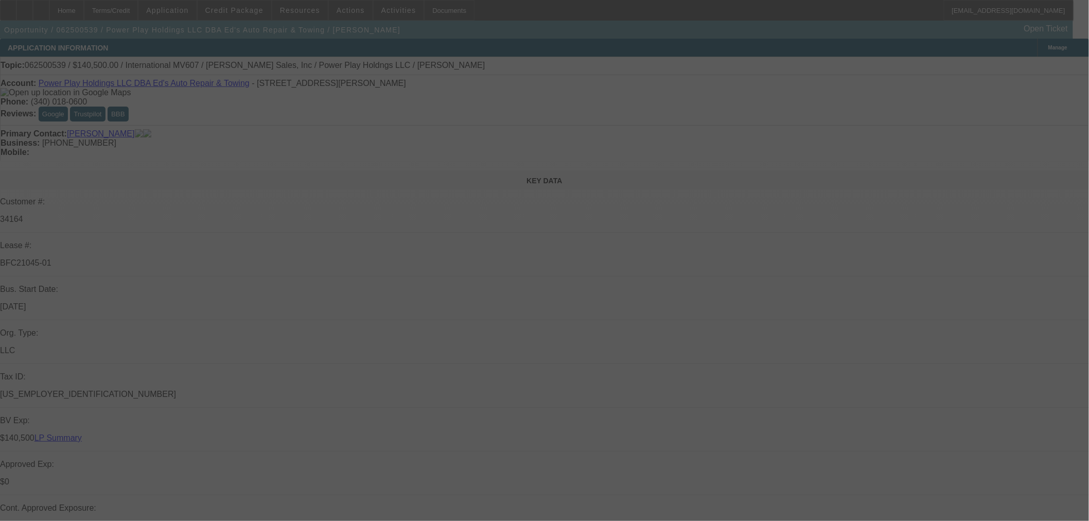
select select "0"
select select "2"
select select "0.1"
select select "4"
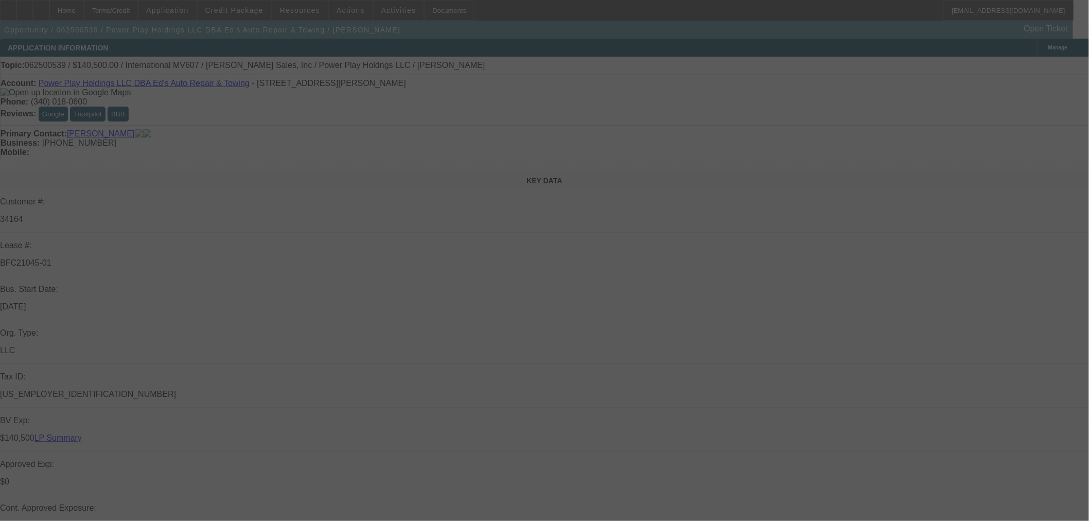
select select "0"
select select "2"
select select "0.1"
select select "4"
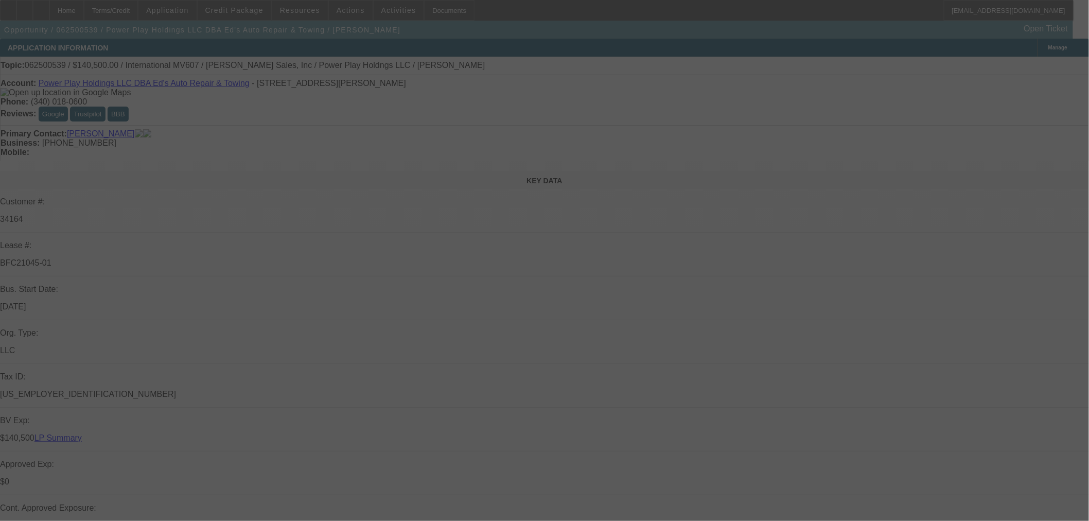
select select "0.1"
select select "2"
select select "0.1"
select select "4"
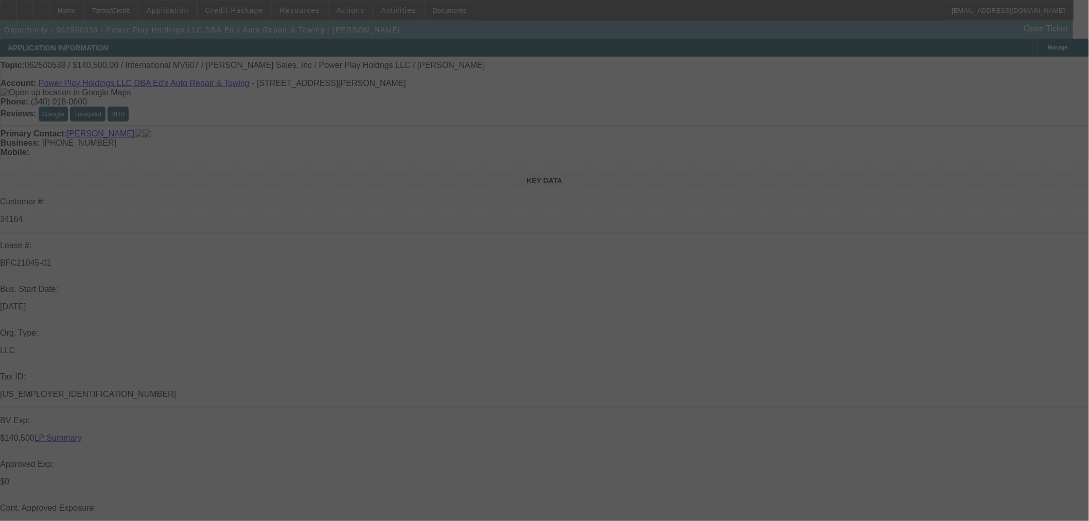
select select "2"
select select "0.1"
select select "4"
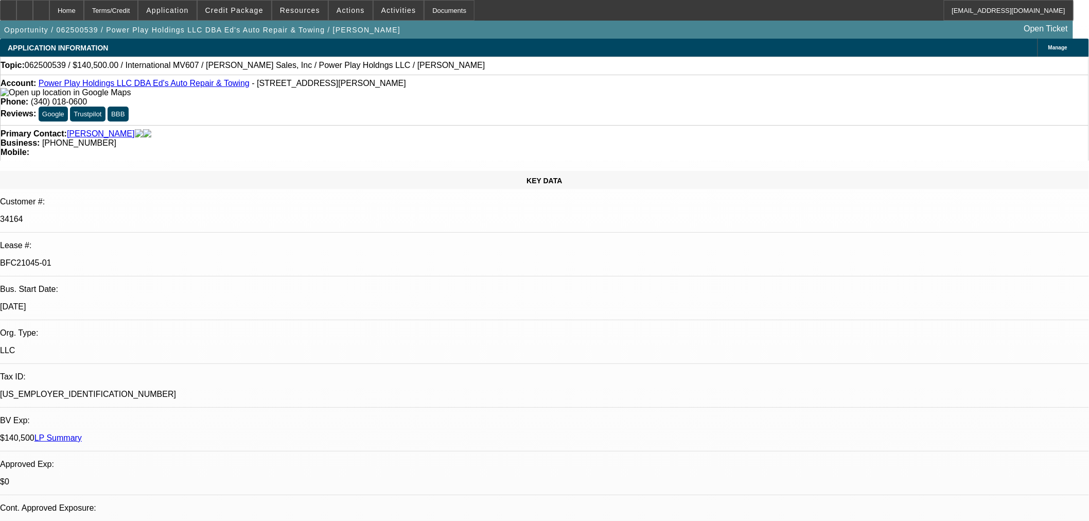
drag, startPoint x: 178, startPoint y: 169, endPoint x: 137, endPoint y: 172, distance: 41.3
click at [134, 258] on p "BFC21045-01" at bounding box center [544, 262] width 1089 height 9
copy p "BFC21045-01"
drag, startPoint x: 239, startPoint y: 8, endPoint x: 237, endPoint y: 13, distance: 5.5
click at [239, 8] on span "Credit Package" at bounding box center [234, 10] width 58 height 8
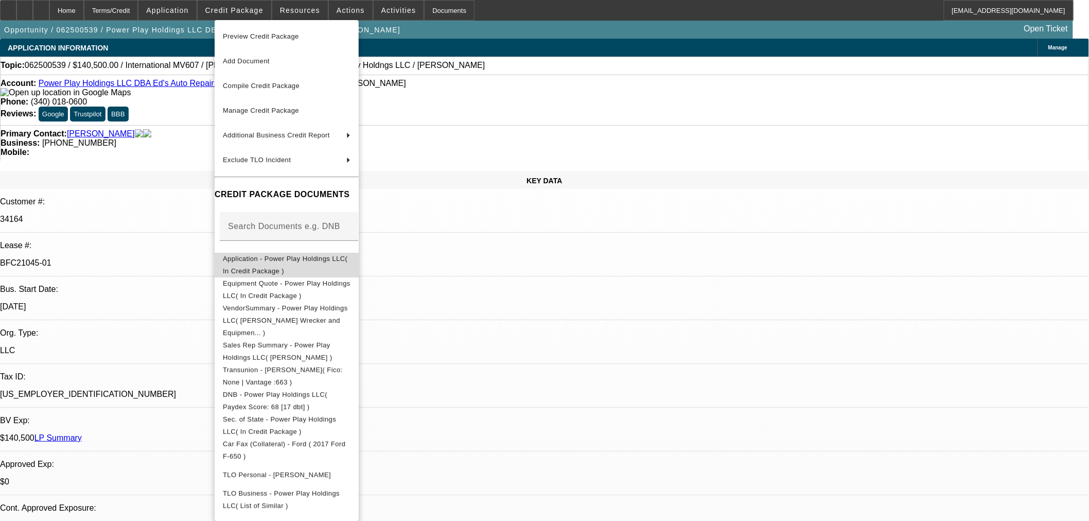
click at [275, 264] on span "Application - Power Play Holdings LLC( In Credit Package )" at bounding box center [287, 264] width 128 height 25
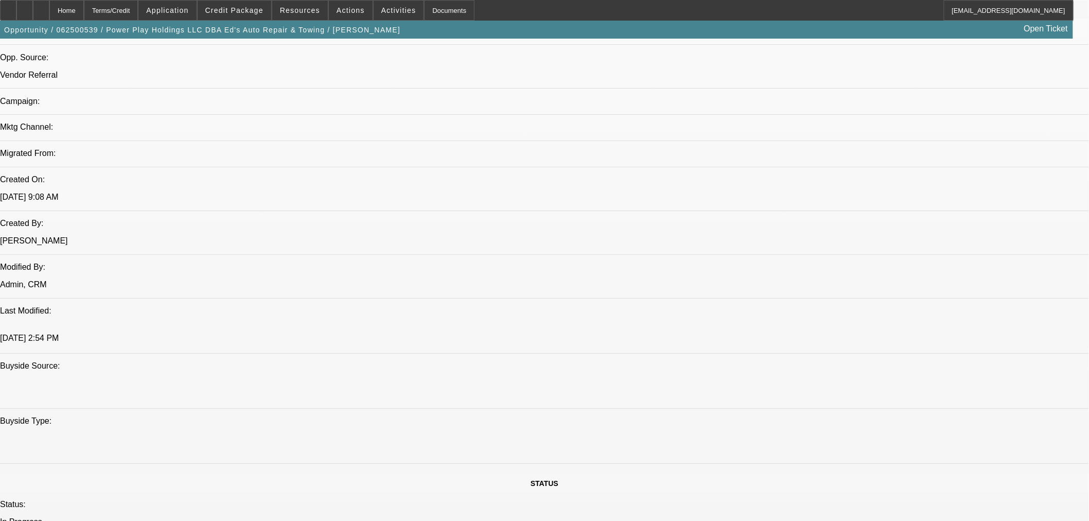
scroll to position [686, 0]
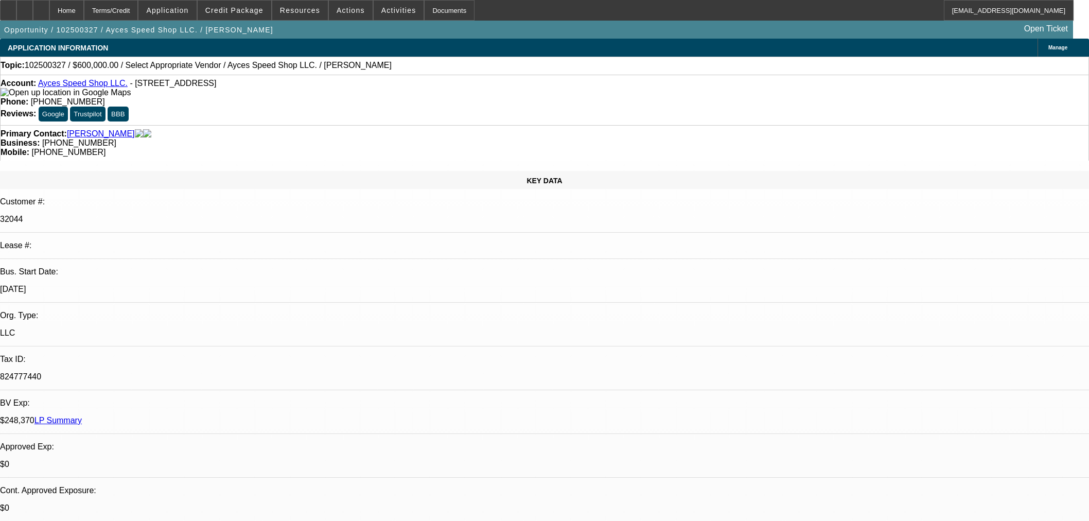
select select "0"
select select "2"
select select "0.1"
select select "4"
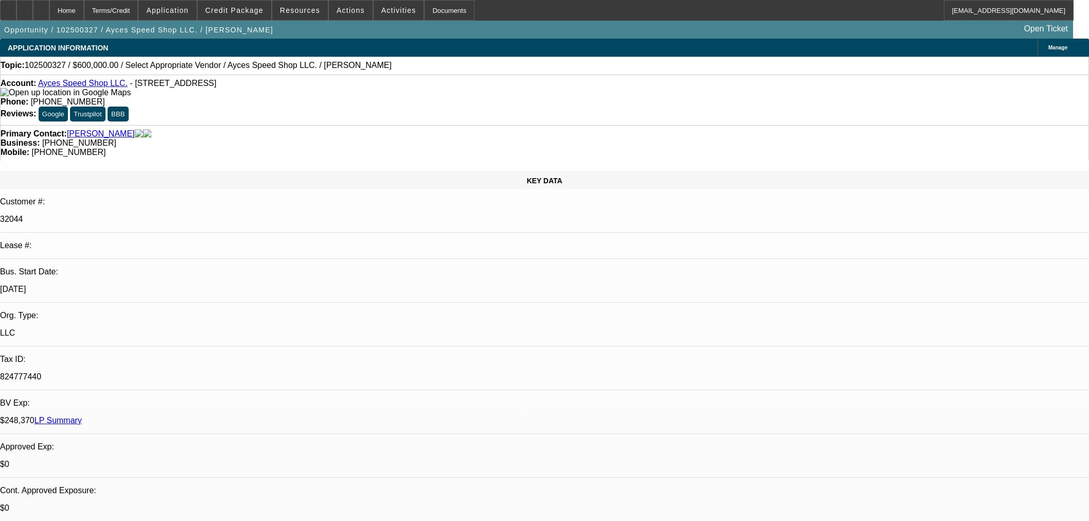
scroll to position [1429, 0]
select select "0"
select select "2"
select select "0.1"
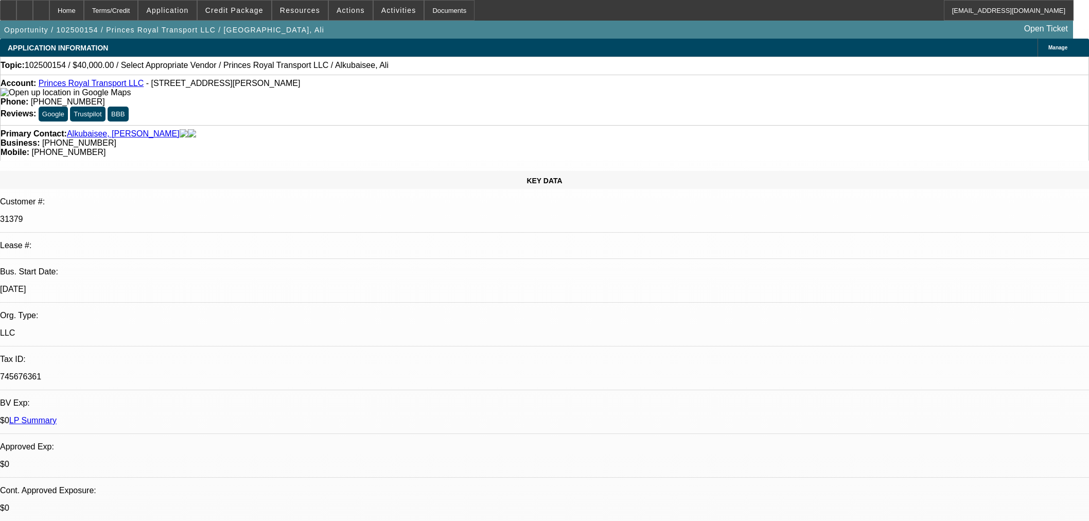
select select "4"
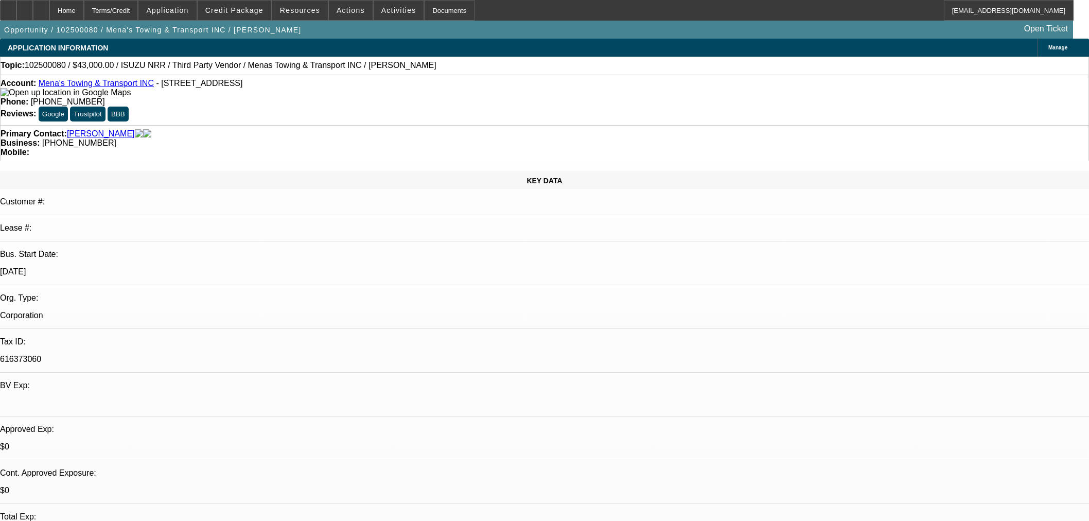
select select "0"
select select "3"
select select "0.1"
select select "5"
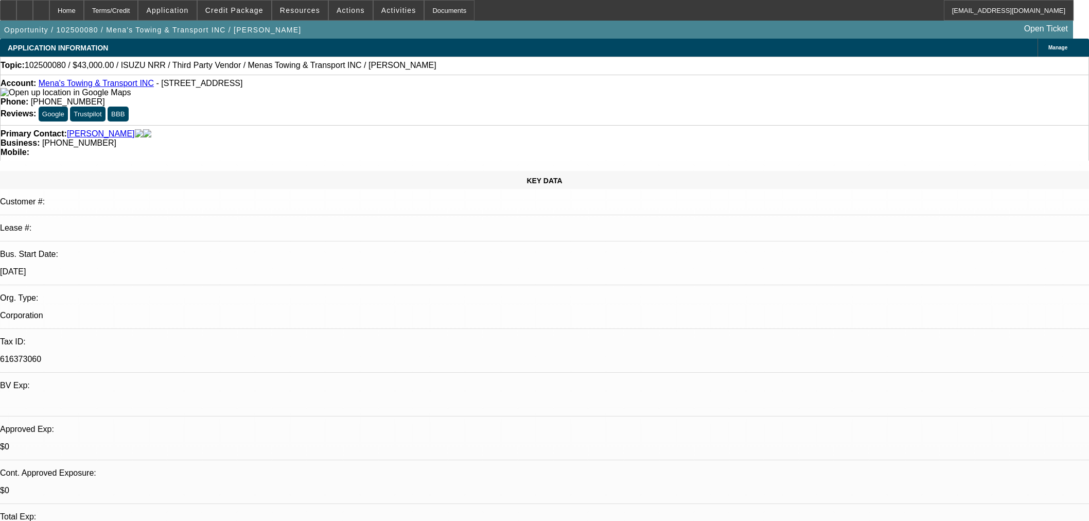
select select "2"
select select "0.1"
select select "5"
select select "0"
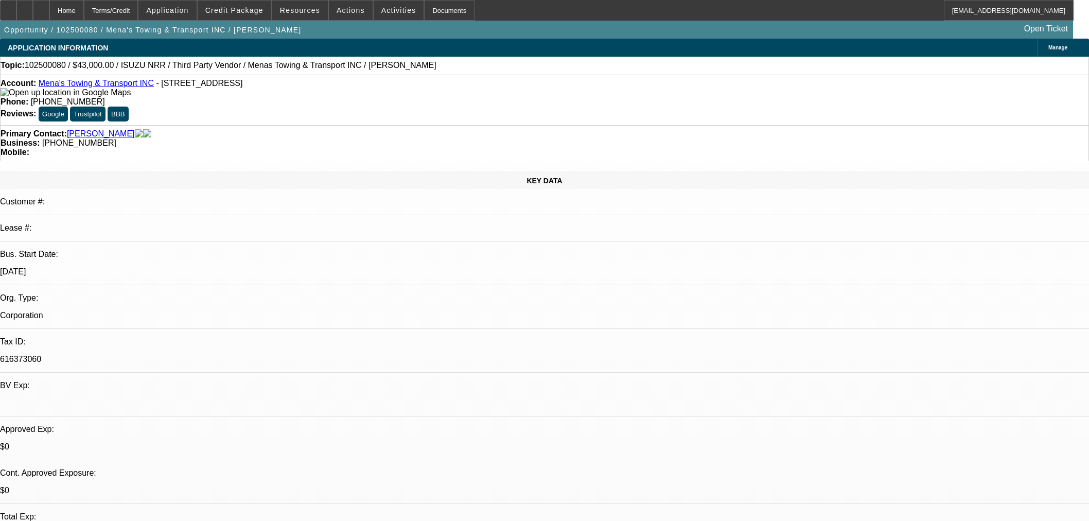
select select "0"
select select "3"
select select "0.1"
select select "5"
select select "0"
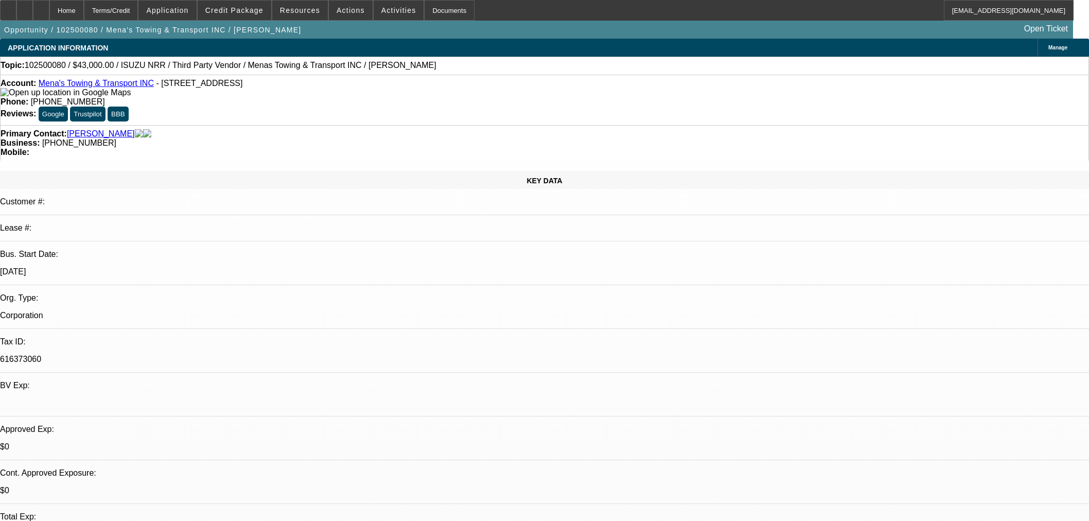
select select "0"
select select "3"
select select "0.1"
select select "5"
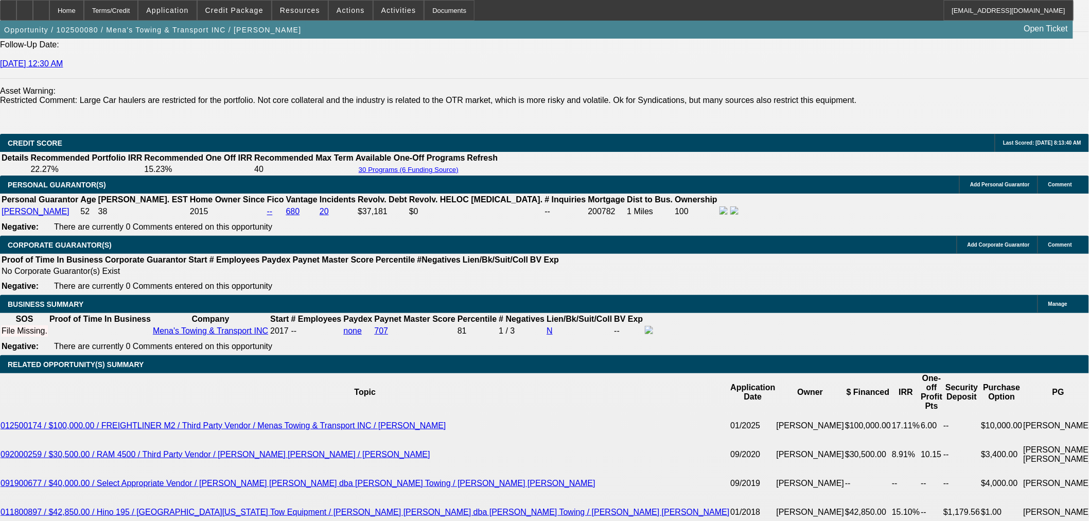
scroll to position [1592, 0]
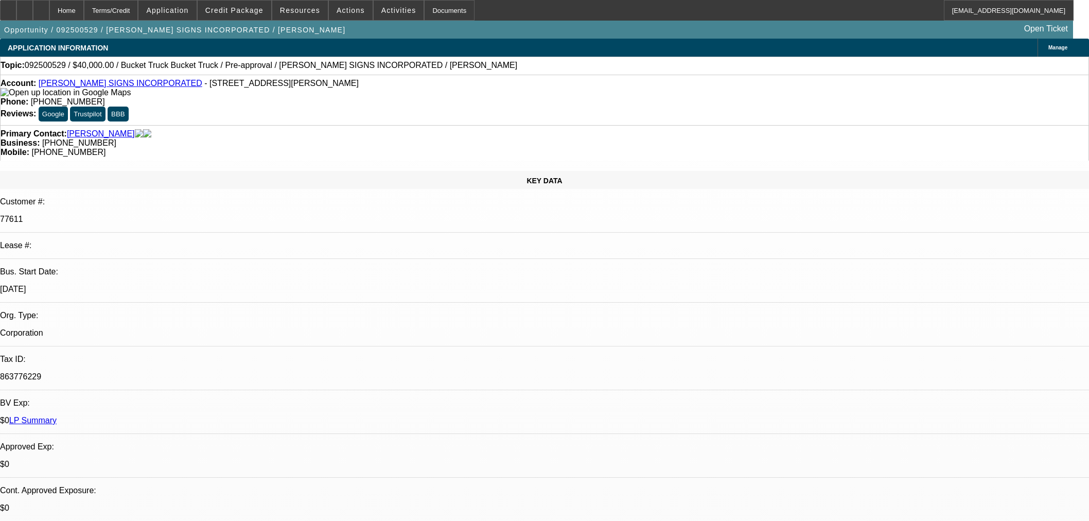
select select "0"
select select "3"
select select "0"
select select "6"
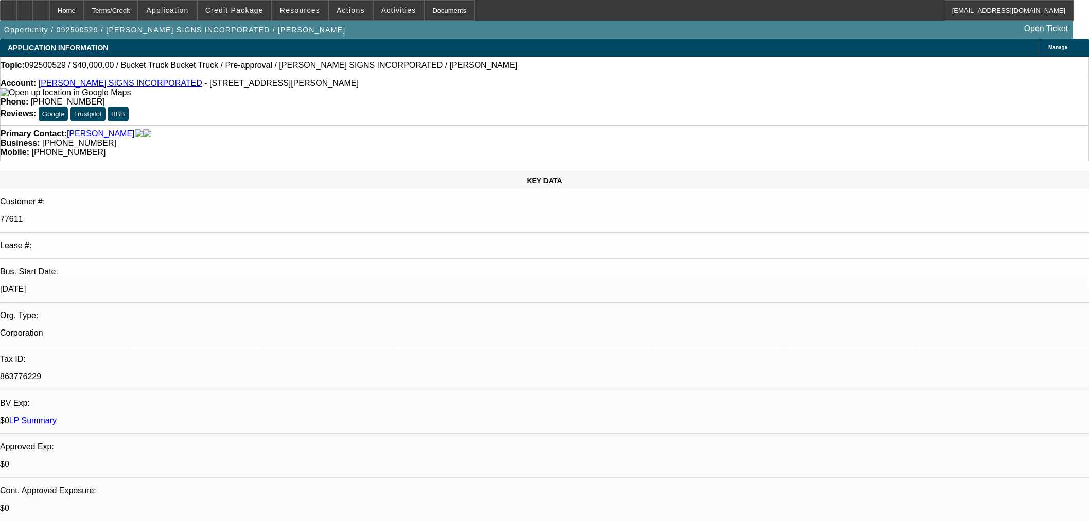
select select "0"
select select "3"
select select "0"
select select "6"
